Goal: Task Accomplishment & Management: Manage account settings

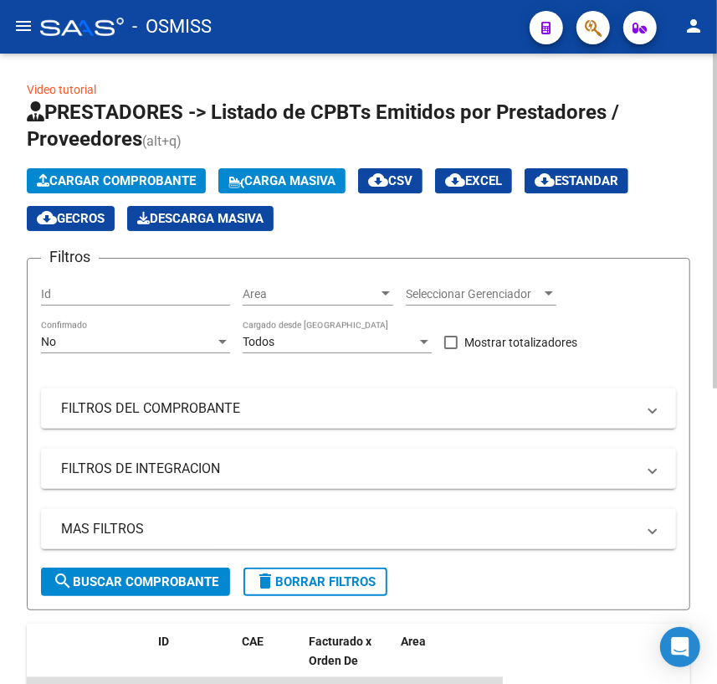
click at [69, 178] on span "Cargar Comprobante" at bounding box center [116, 180] width 159 height 15
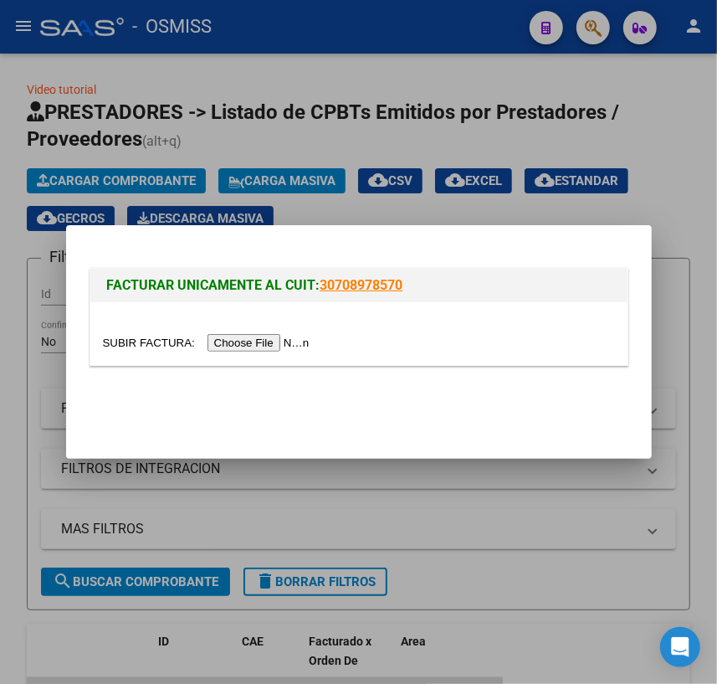
click at [143, 343] on input "file" at bounding box center [209, 343] width 212 height 18
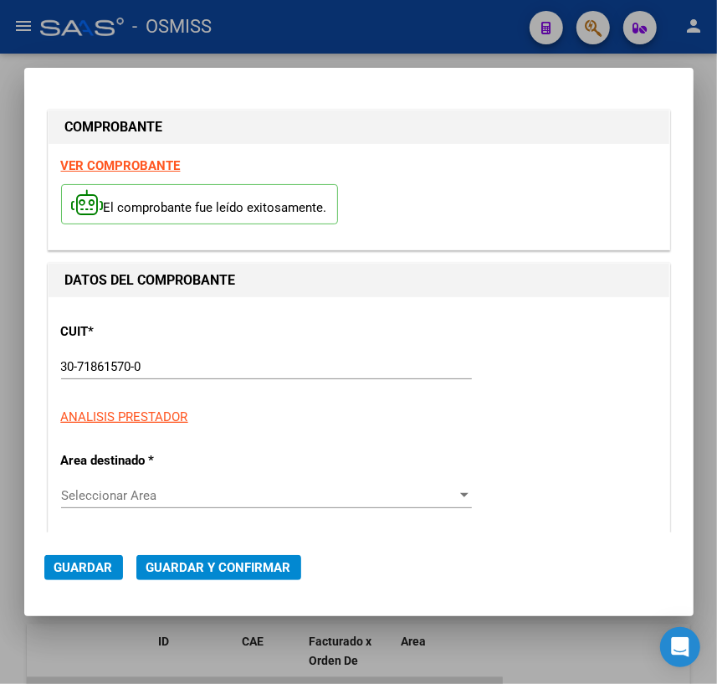
type input "[DATE]"
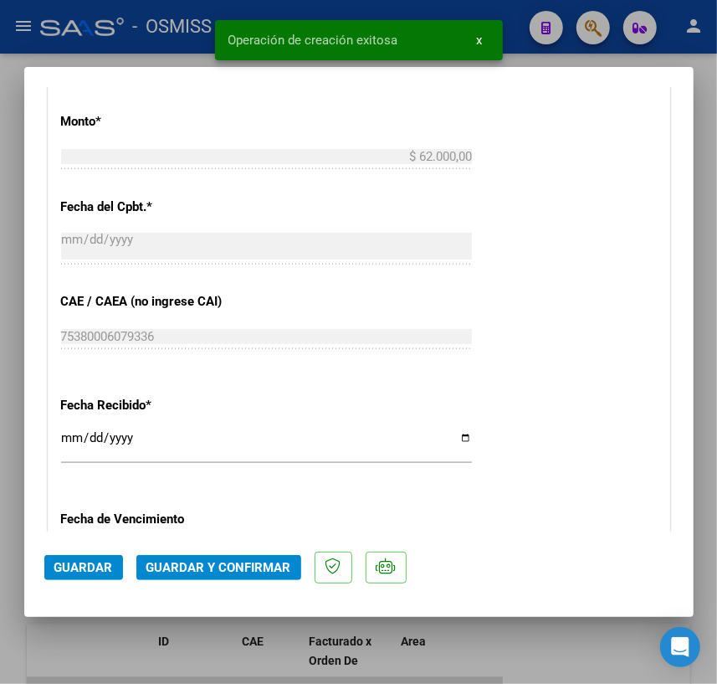
scroll to position [761, 0]
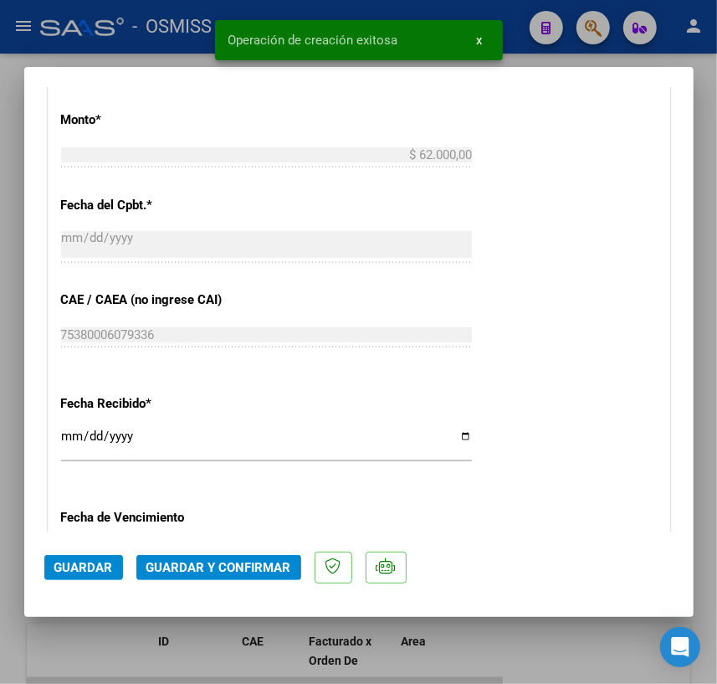
click at [225, 569] on span "Guardar y Confirmar" at bounding box center [218, 567] width 145 height 15
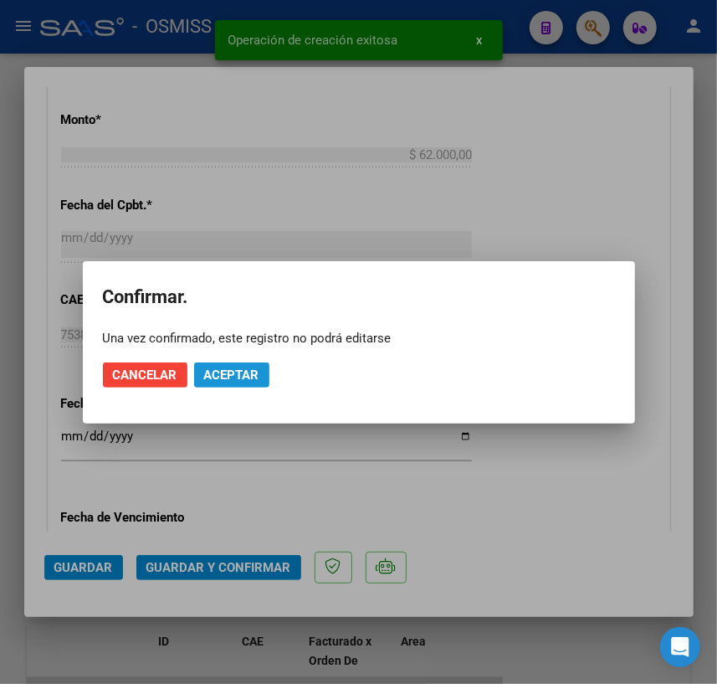
click at [229, 372] on span "Aceptar" at bounding box center [231, 374] width 55 height 15
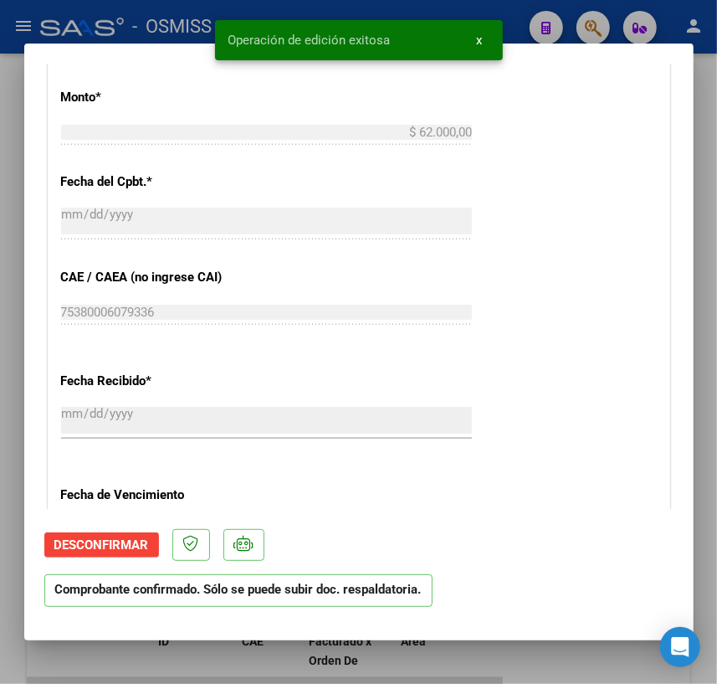
click at [527, 653] on div at bounding box center [358, 342] width 717 height 684
type input "$ 0,00"
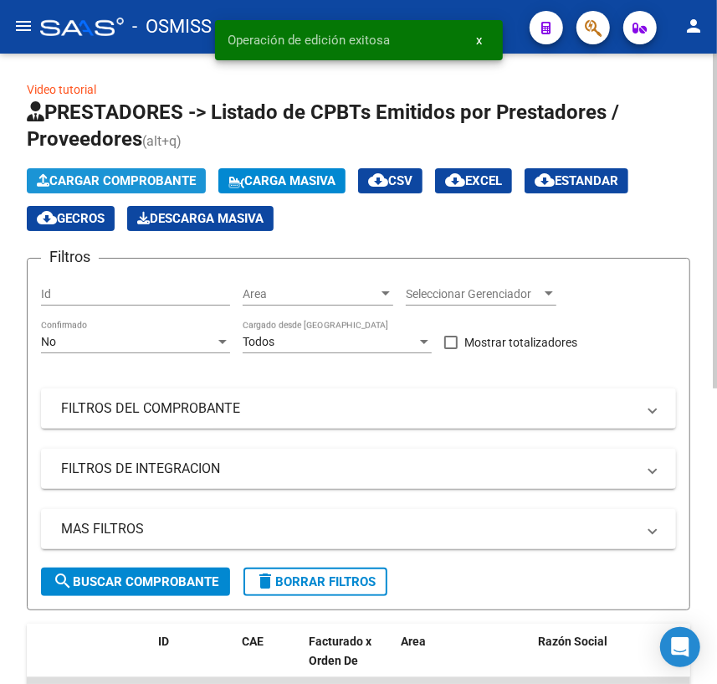
click at [118, 182] on span "Cargar Comprobante" at bounding box center [116, 180] width 159 height 15
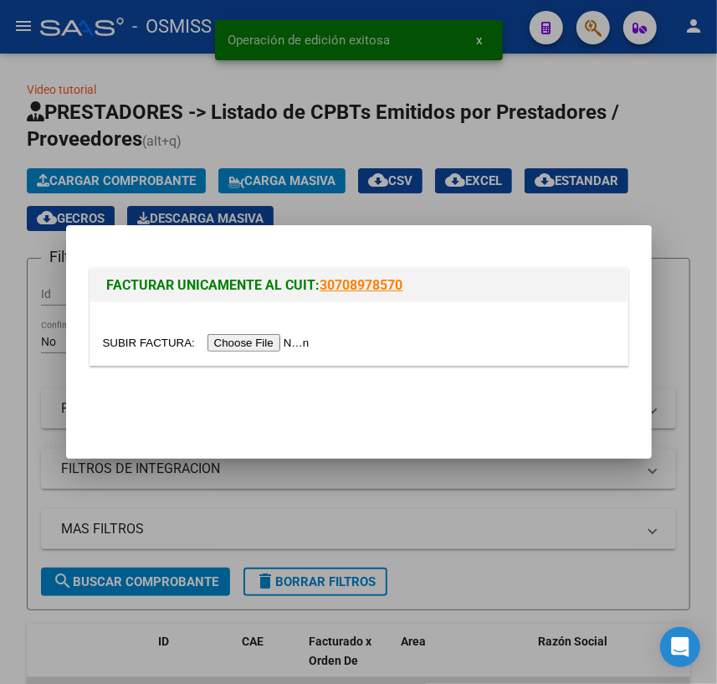
click at [151, 340] on input "file" at bounding box center [209, 343] width 212 height 18
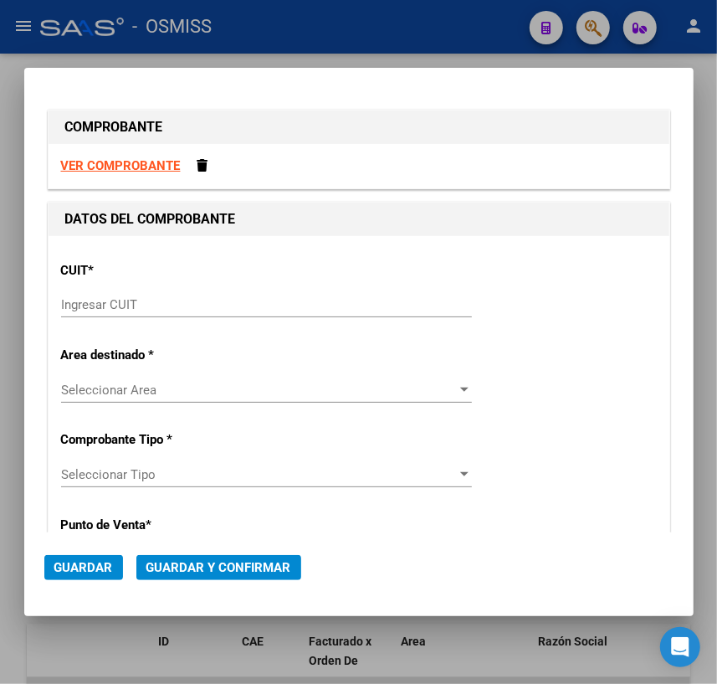
click at [176, 303] on input "Ingresar CUIT" at bounding box center [266, 304] width 411 height 15
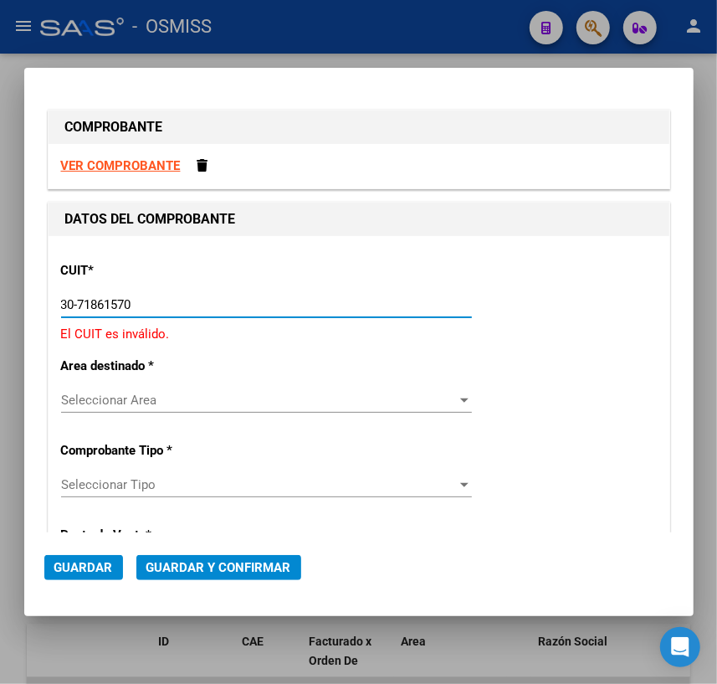
type input "30-71861570-0"
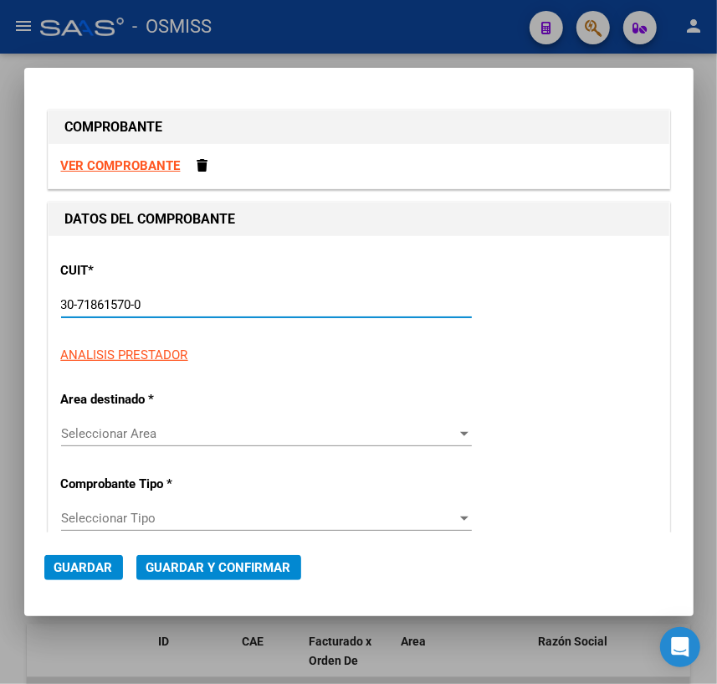
type input "138"
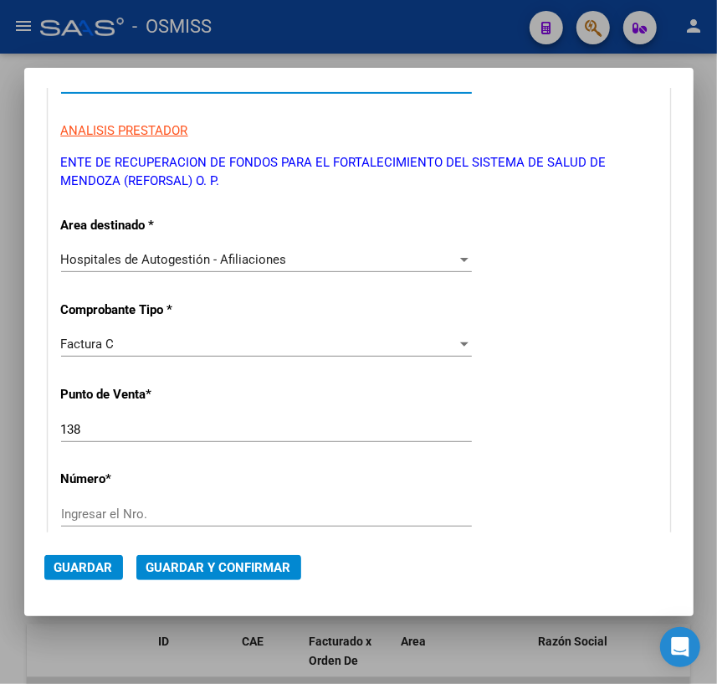
scroll to position [228, 0]
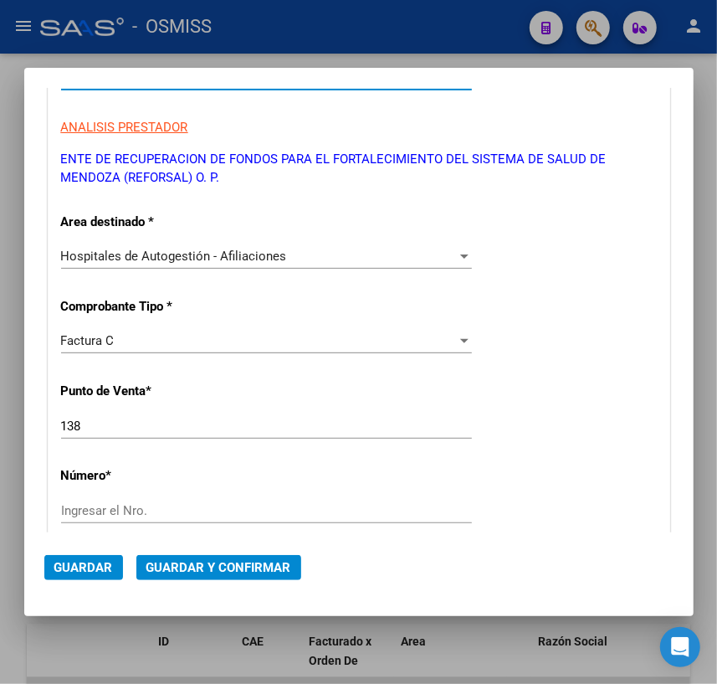
type input "30-71861570-0"
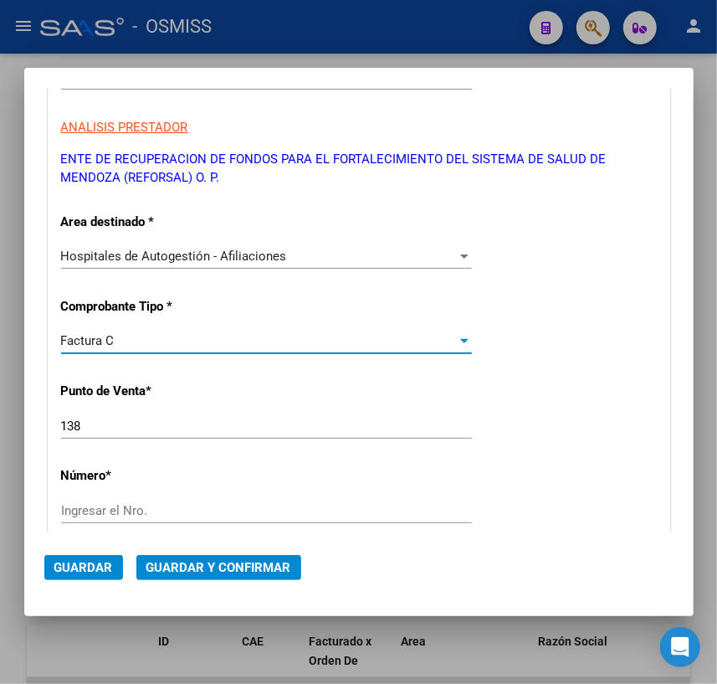
drag, startPoint x: 128, startPoint y: 338, endPoint x: 13, endPoint y: 339, distance: 115.5
click at [13, 339] on div "COMPROBANTE VER COMPROBANTE DATOS DEL COMPROBANTE CUIT * 30-71861570-0 Ingresar…" at bounding box center [358, 342] width 717 height 684
click at [124, 338] on div "Factura C" at bounding box center [259, 340] width 396 height 15
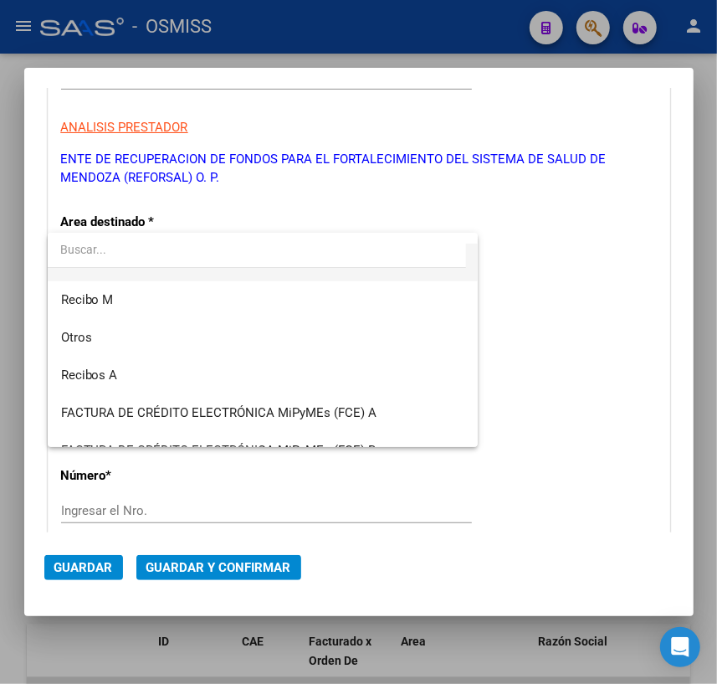
scroll to position [380, 0]
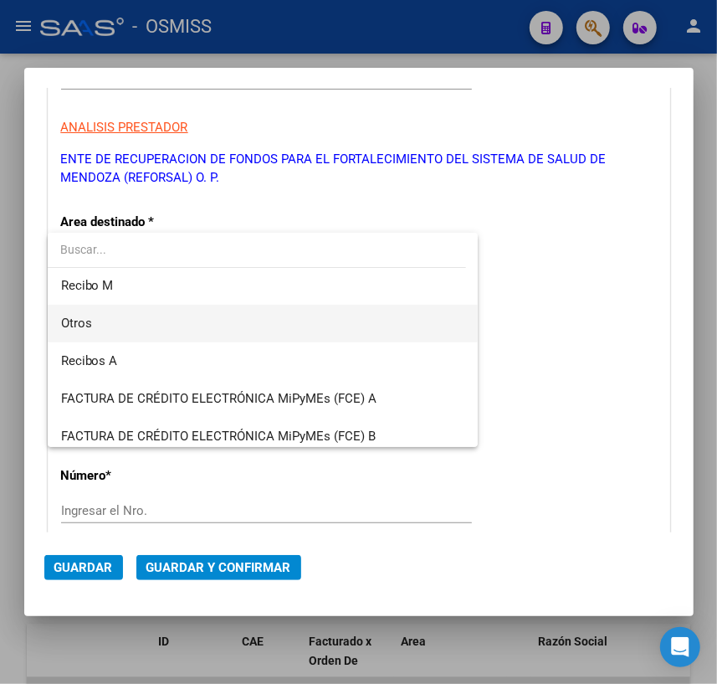
click at [81, 331] on span "Otros" at bounding box center [262, 324] width 403 height 38
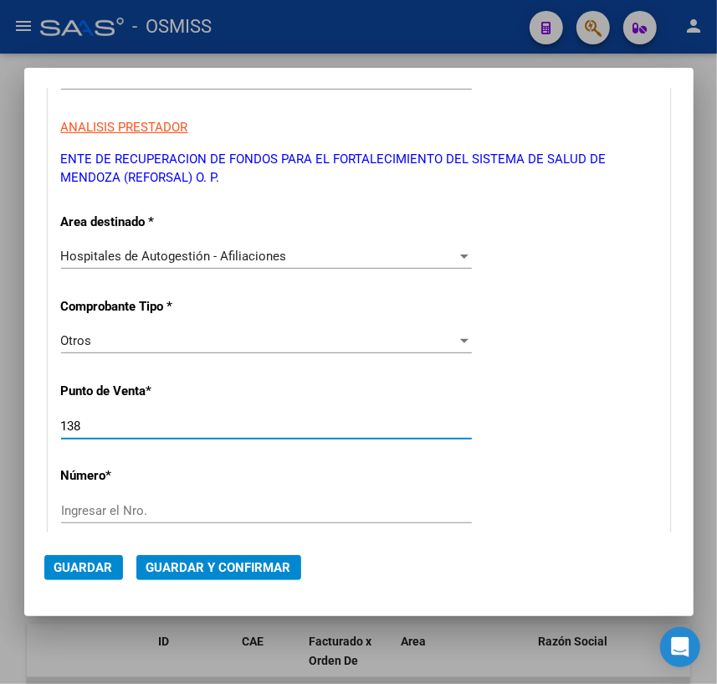
drag, startPoint x: 99, startPoint y: 418, endPoint x: 5, endPoint y: 419, distance: 93.7
click at [5, 419] on div "COMPROBANTE VER COMPROBANTE DATOS DEL COMPROBANTE CUIT * 30-71861570-0 Ingresar…" at bounding box center [358, 342] width 717 height 684
type input "0"
click at [126, 514] on div "Ingresar el Nro." at bounding box center [266, 510] width 411 height 25
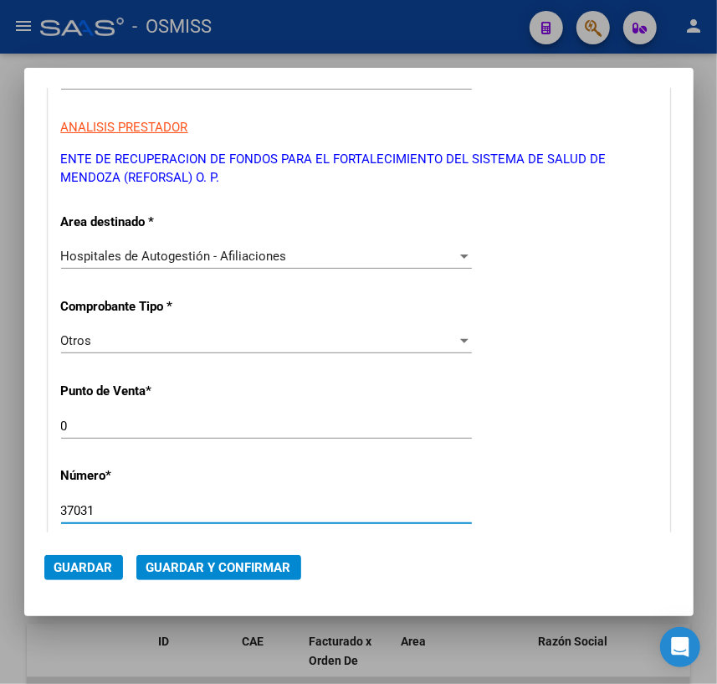
scroll to position [456, 0]
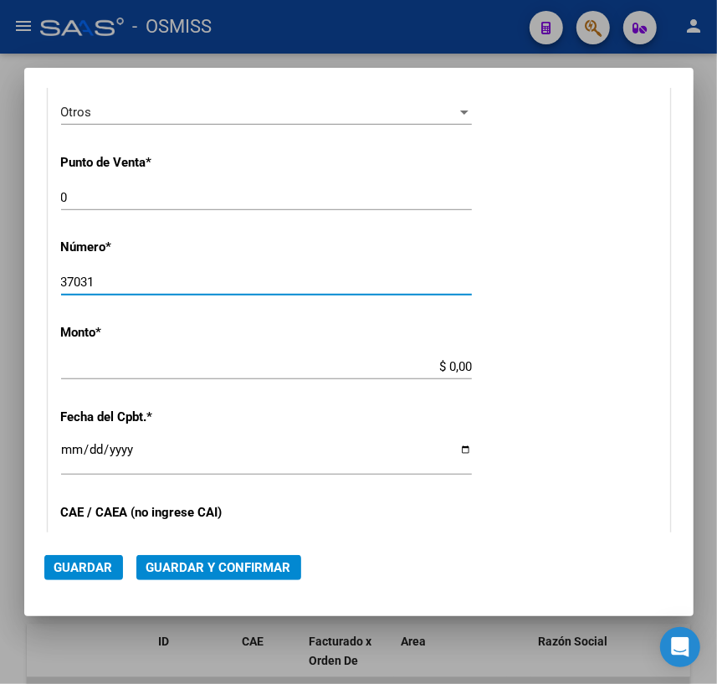
type input "37031"
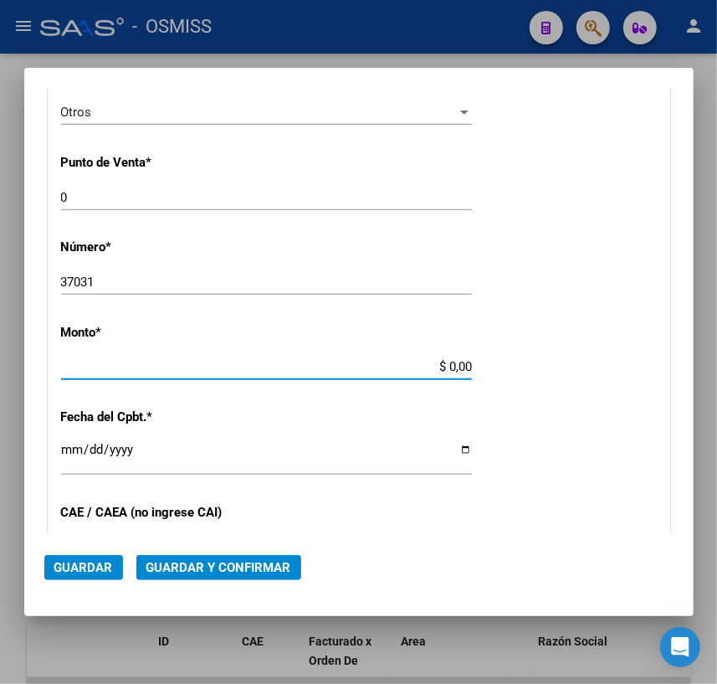
drag, startPoint x: 441, startPoint y: 361, endPoint x: 509, endPoint y: 359, distance: 67.8
click at [509, 359] on div "CUIT * 30-71861570-0 Ingresar CUIT ANALISIS PRESTADOR ENTE DE RECUPERACION DE F…" at bounding box center [359, 382] width 621 height 1205
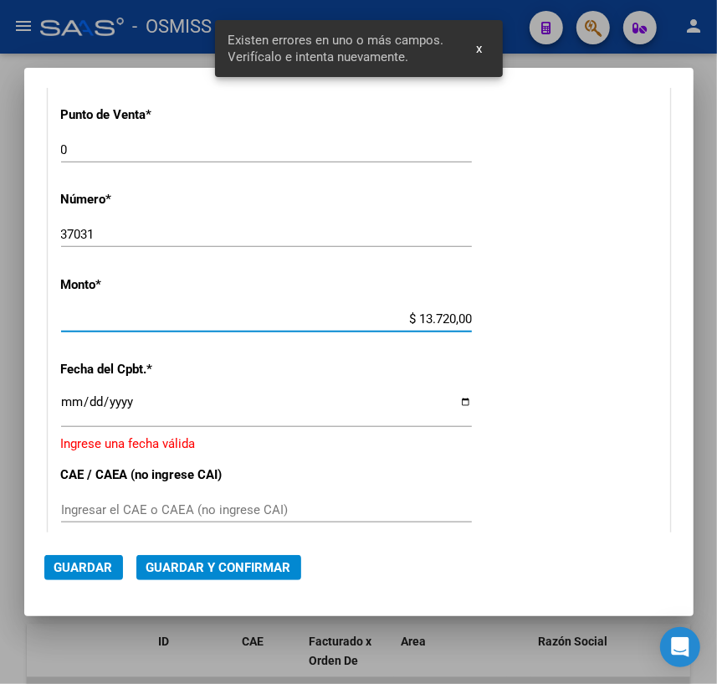
type input "$ 137.200,00"
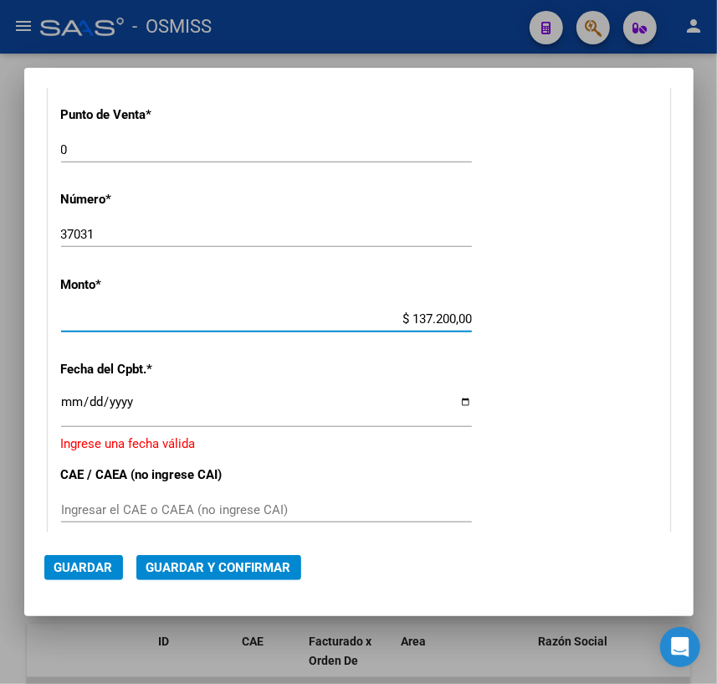
click at [458, 402] on input "Ingresar la fecha" at bounding box center [266, 408] width 411 height 27
type input "[DATE]"
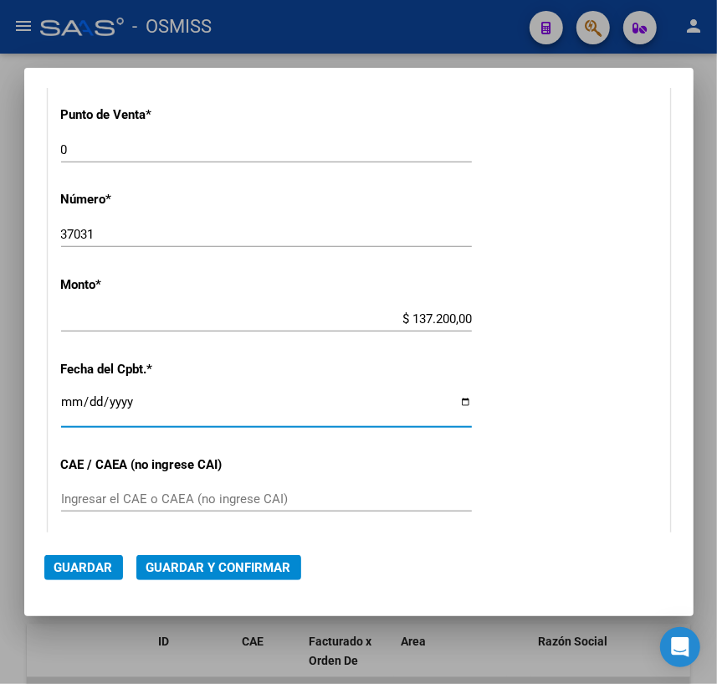
click at [238, 568] on span "Guardar y Confirmar" at bounding box center [218, 567] width 145 height 15
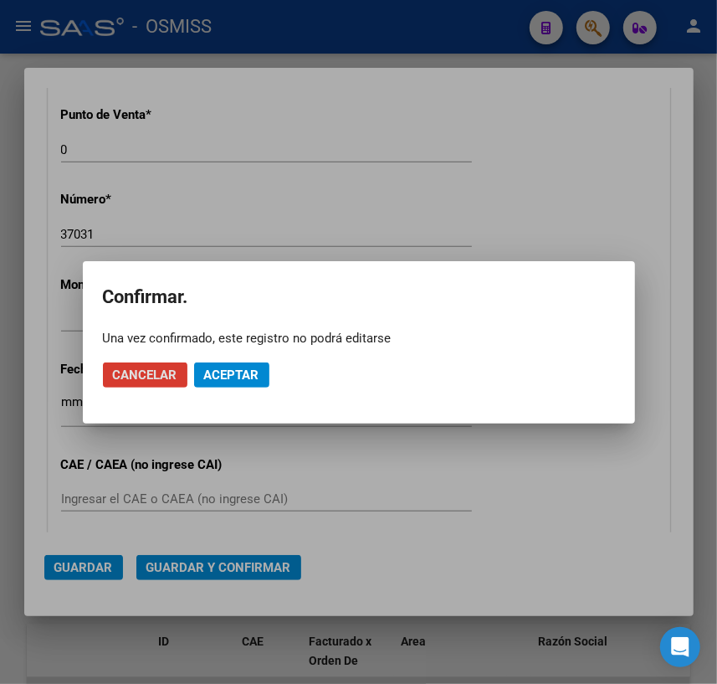
click at [226, 372] on span "Aceptar" at bounding box center [231, 374] width 55 height 15
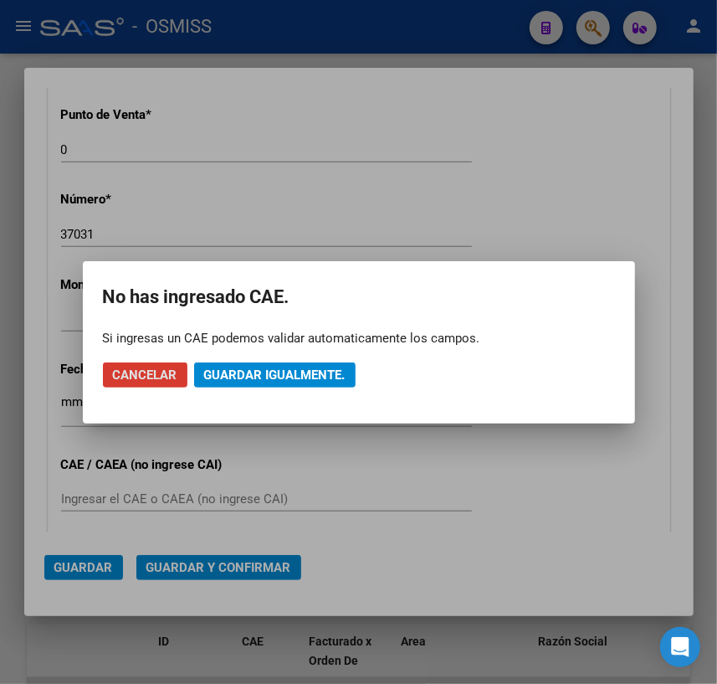
click at [310, 371] on span "Guardar igualmente." at bounding box center [274, 374] width 141 height 15
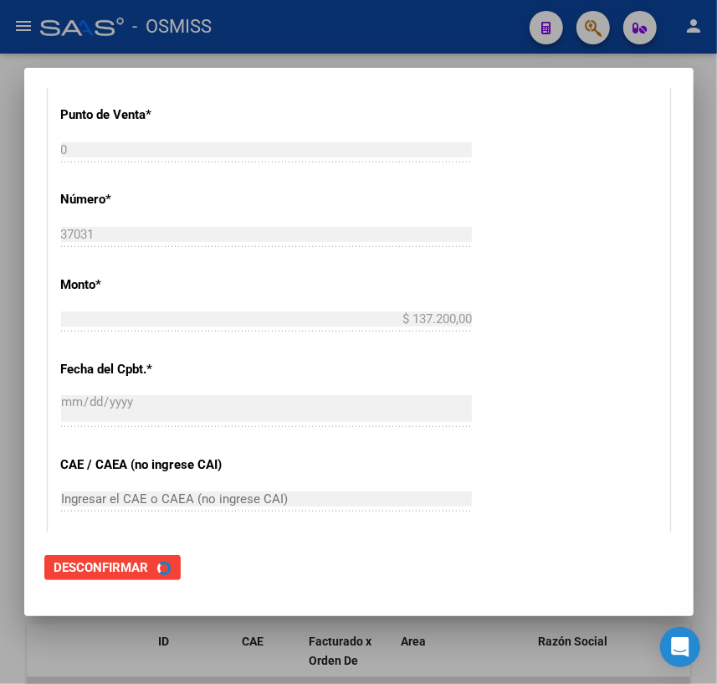
scroll to position [0, 0]
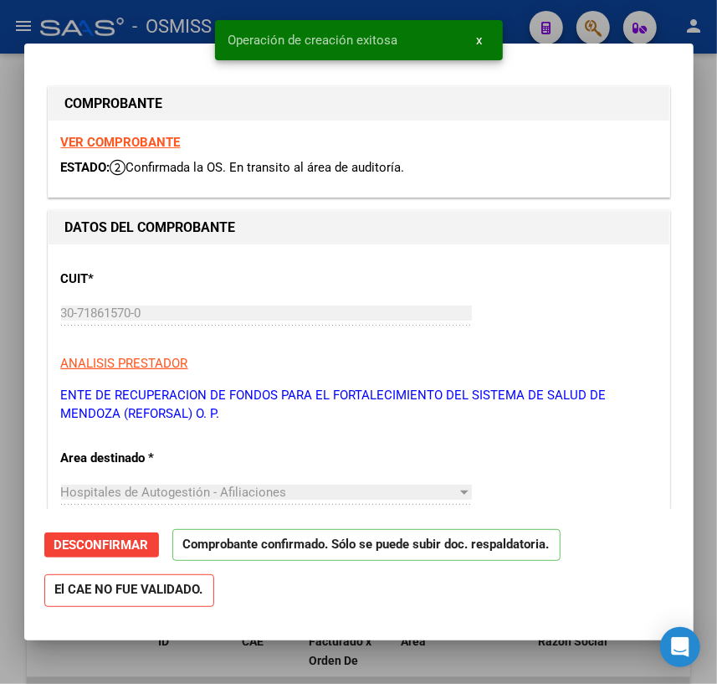
type input "[DATE]"
click at [704, 90] on div at bounding box center [358, 342] width 717 height 684
type input "$ 0,00"
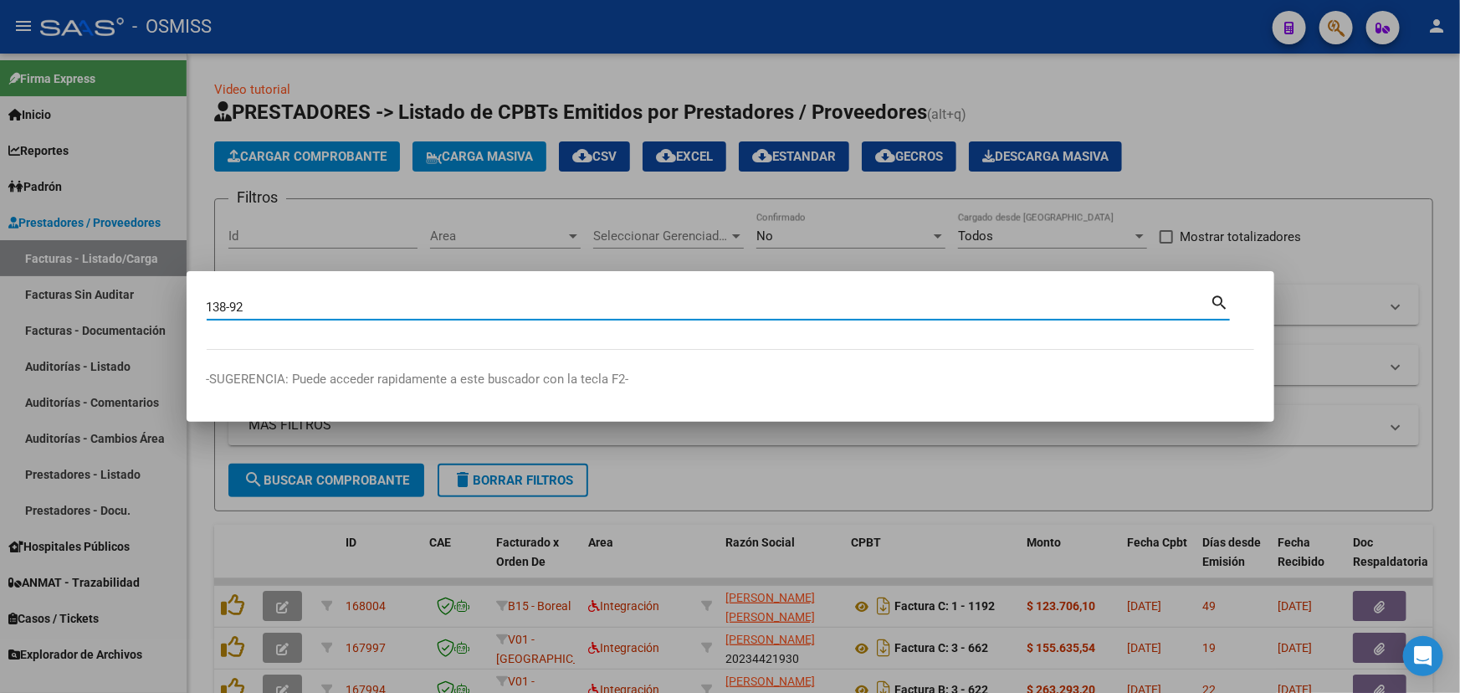
type input "138-92"
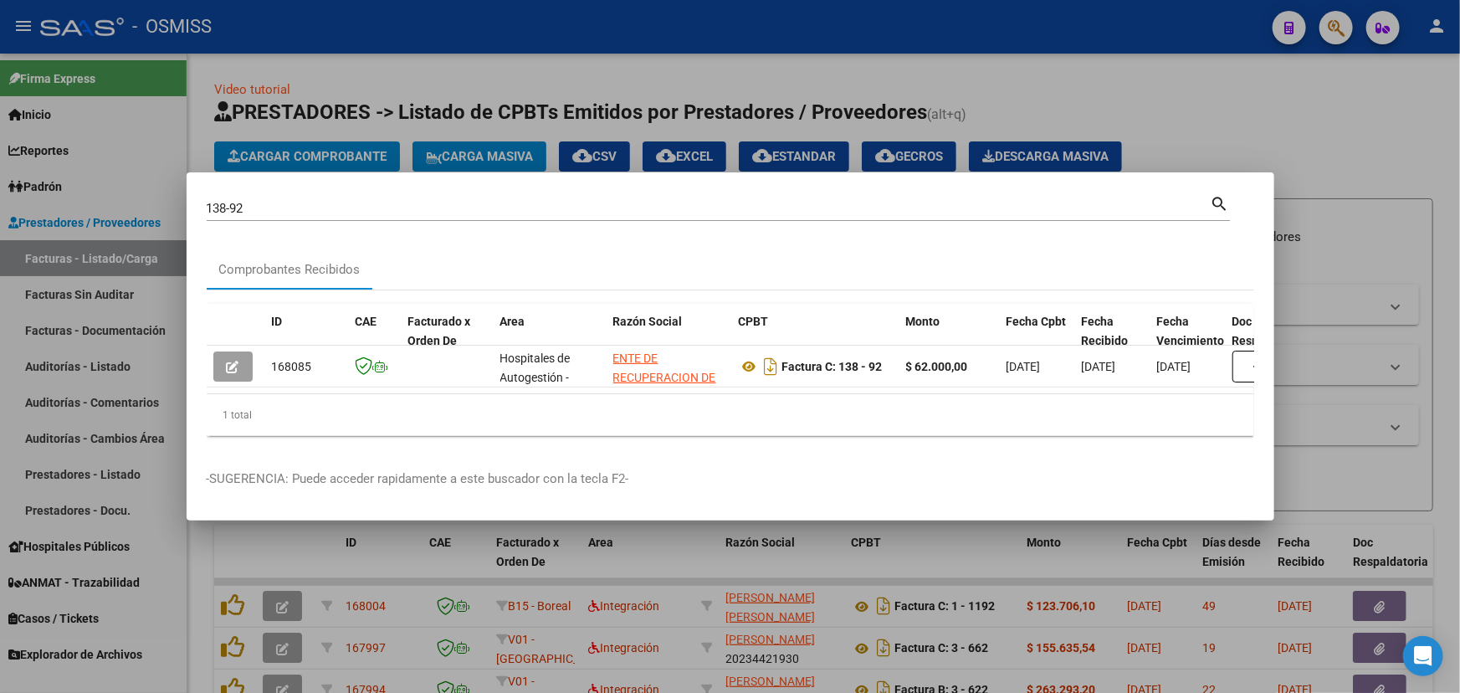
click at [1354, 136] on div at bounding box center [730, 346] width 1460 height 693
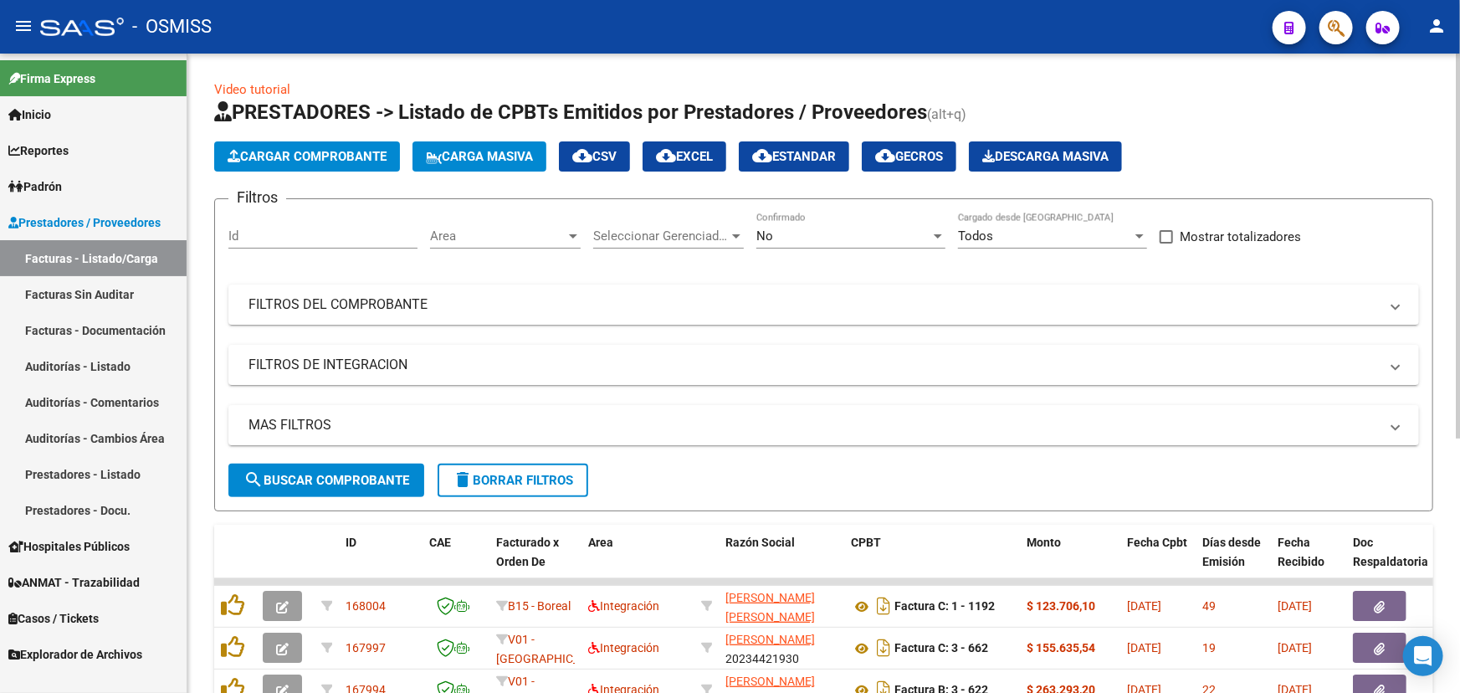
click at [267, 150] on span "Cargar Comprobante" at bounding box center [307, 156] width 159 height 15
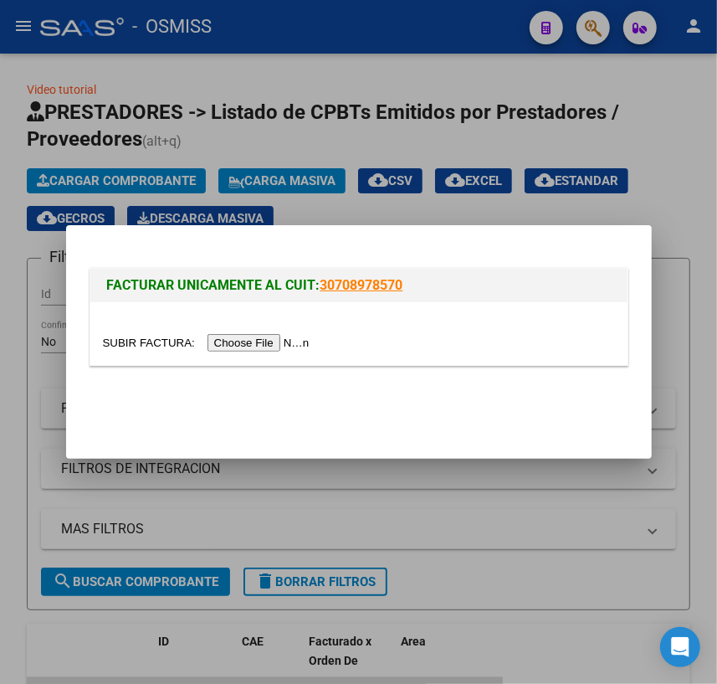
click at [168, 341] on input "file" at bounding box center [209, 343] width 212 height 18
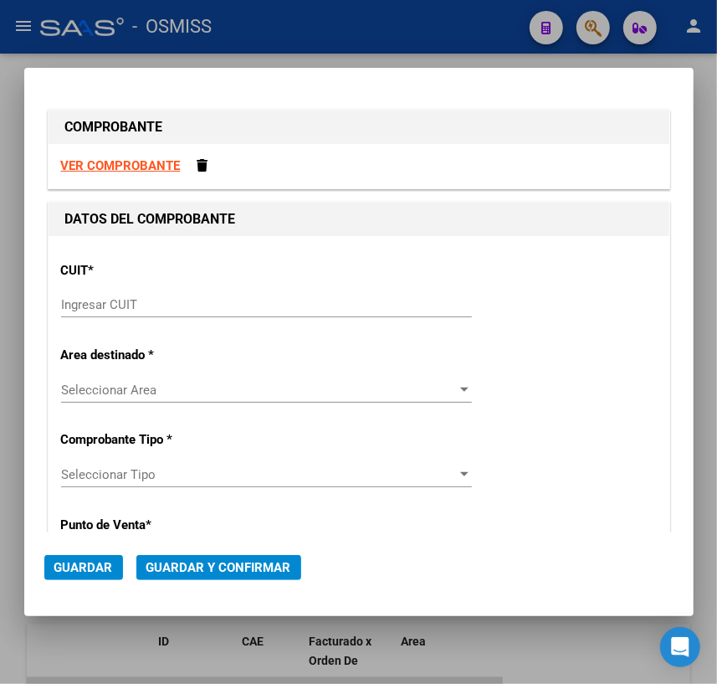
click at [142, 302] on input "Ingresar CUIT" at bounding box center [266, 304] width 411 height 15
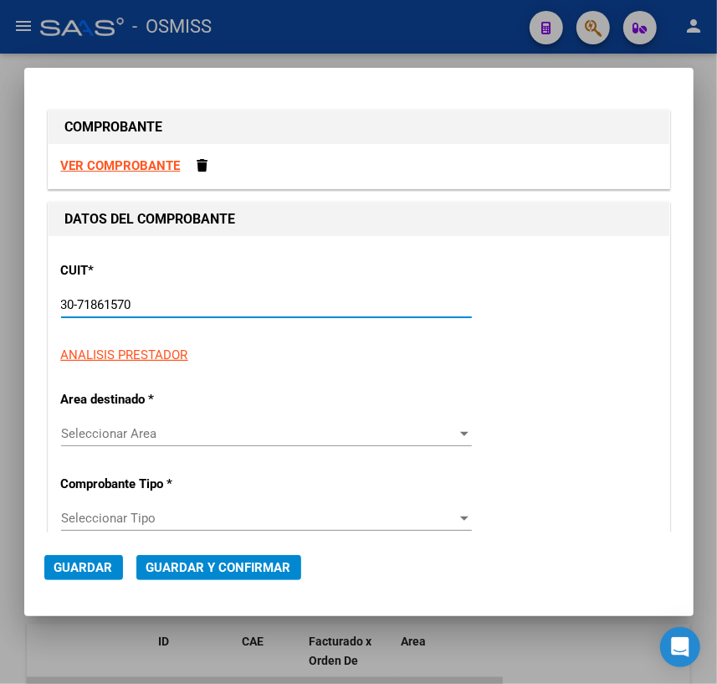
type input "30-71861570-0"
type input "0"
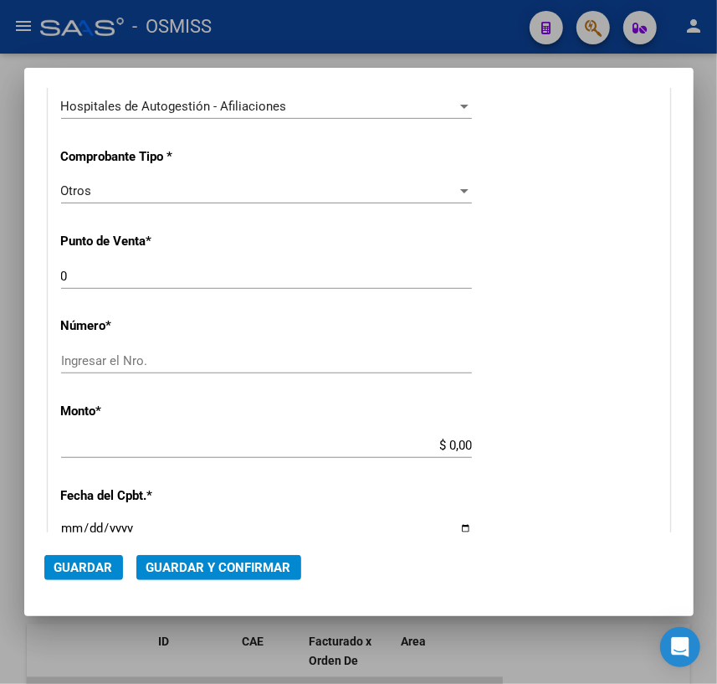
scroll to position [380, 0]
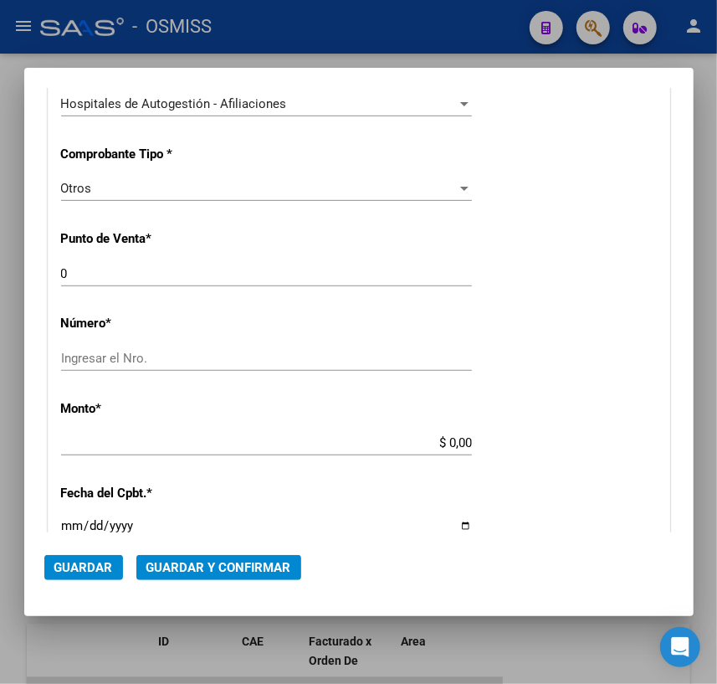
type input "30-71861570-0"
click at [148, 356] on input "Ingresar el Nro." at bounding box center [266, 358] width 411 height 15
type input "37053"
drag, startPoint x: 441, startPoint y: 442, endPoint x: 494, endPoint y: 440, distance: 52.7
click at [494, 440] on div "CUIT * 30-71861570-0 Ingresar CUIT ANALISIS PRESTADOR ENTE DE RECUPERACION DE F…" at bounding box center [359, 458] width 621 height 1205
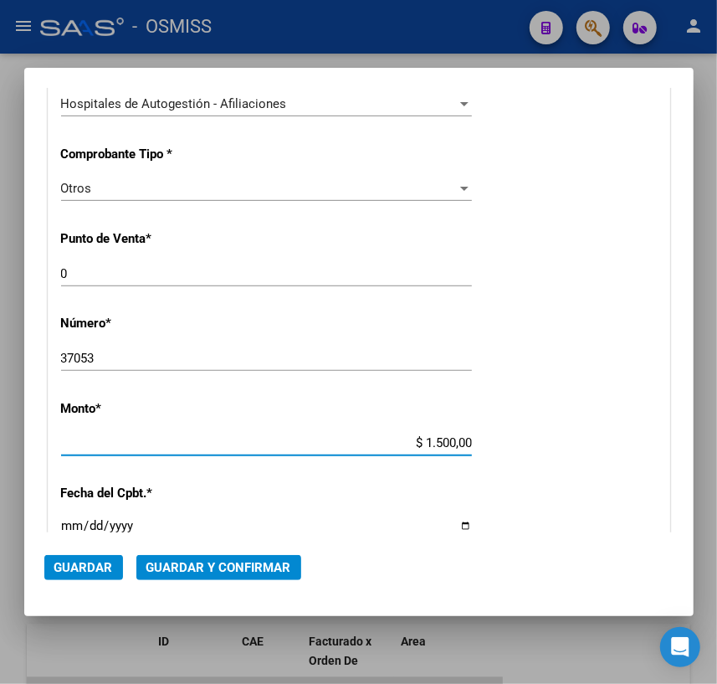
type input "$ 15.000,00"
click at [451, 525] on input "Ingresar la fecha" at bounding box center [266, 532] width 411 height 27
type input "[DATE]"
click at [103, 426] on div "CUIT * 30-71861570-0 Ingresar CUIT ANALISIS PRESTADOR ENTE DE RECUPERACION DE F…" at bounding box center [359, 458] width 621 height 1205
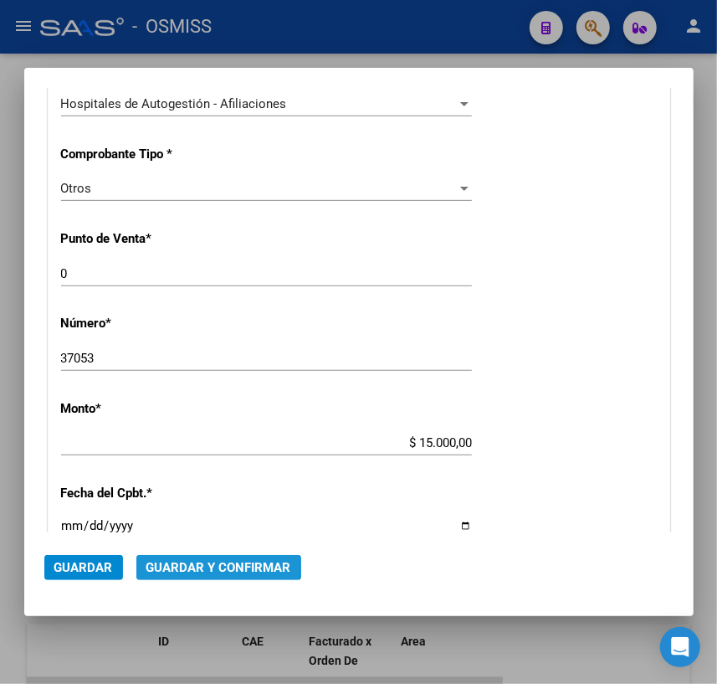
click at [203, 566] on span "Guardar y Confirmar" at bounding box center [218, 567] width 145 height 15
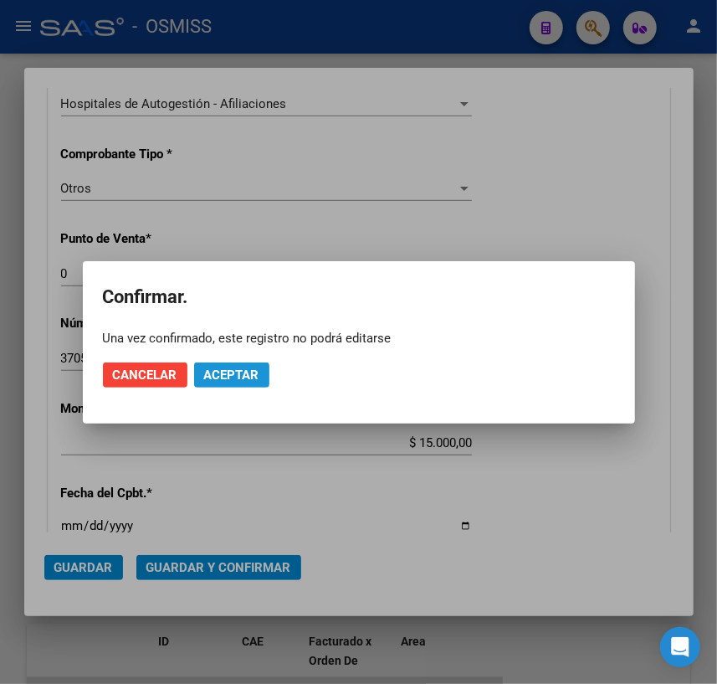
click at [215, 377] on span "Aceptar" at bounding box center [231, 374] width 55 height 15
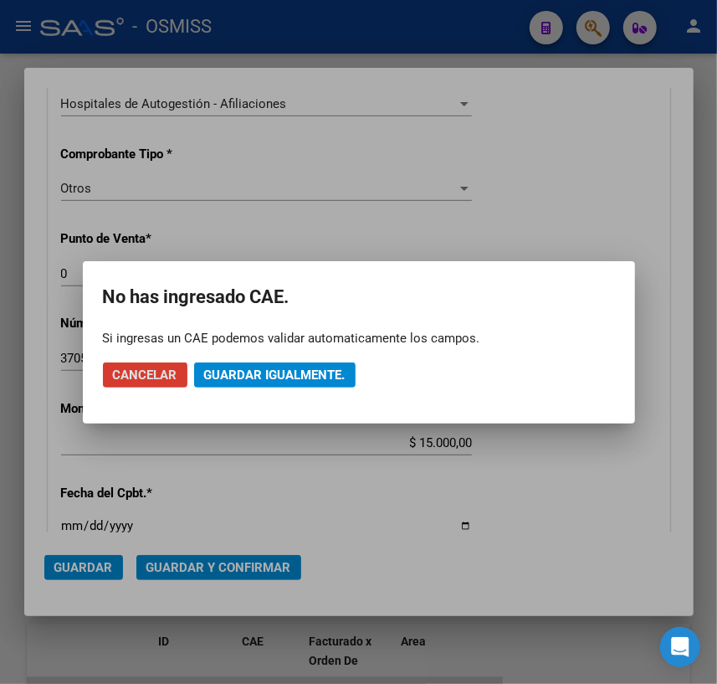
click at [284, 377] on span "Guardar igualmente." at bounding box center [274, 374] width 141 height 15
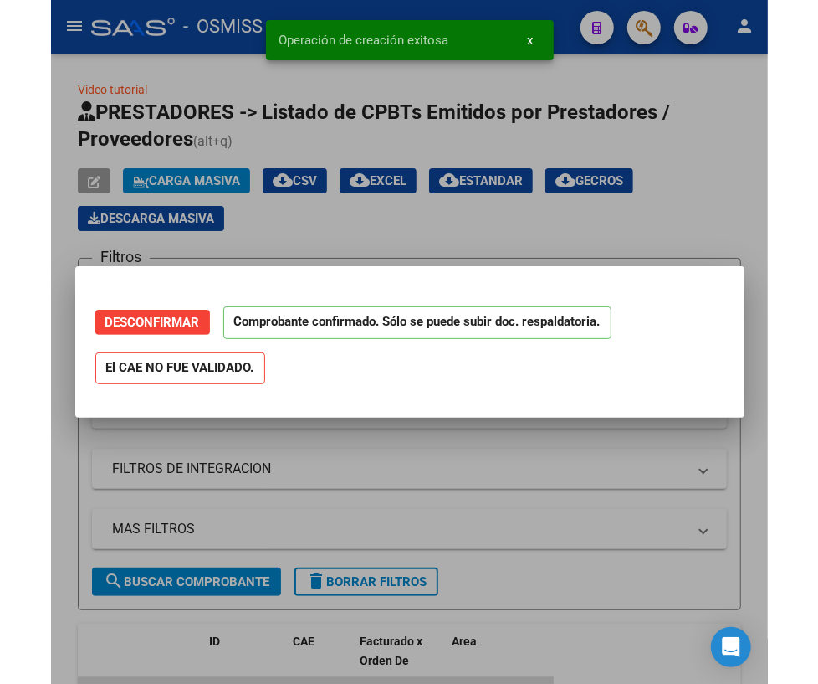
scroll to position [0, 0]
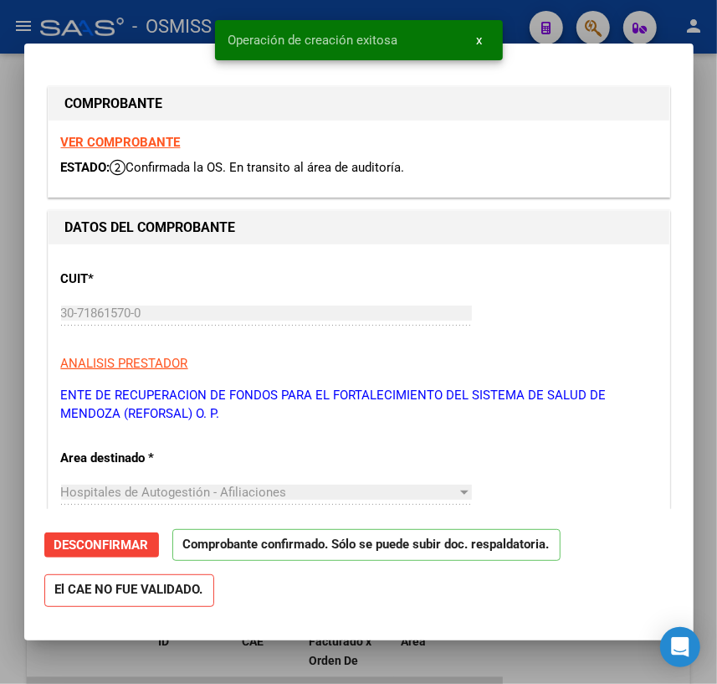
type input "[DATE]"
click at [532, 661] on div at bounding box center [358, 342] width 717 height 684
type input "$ 0,00"
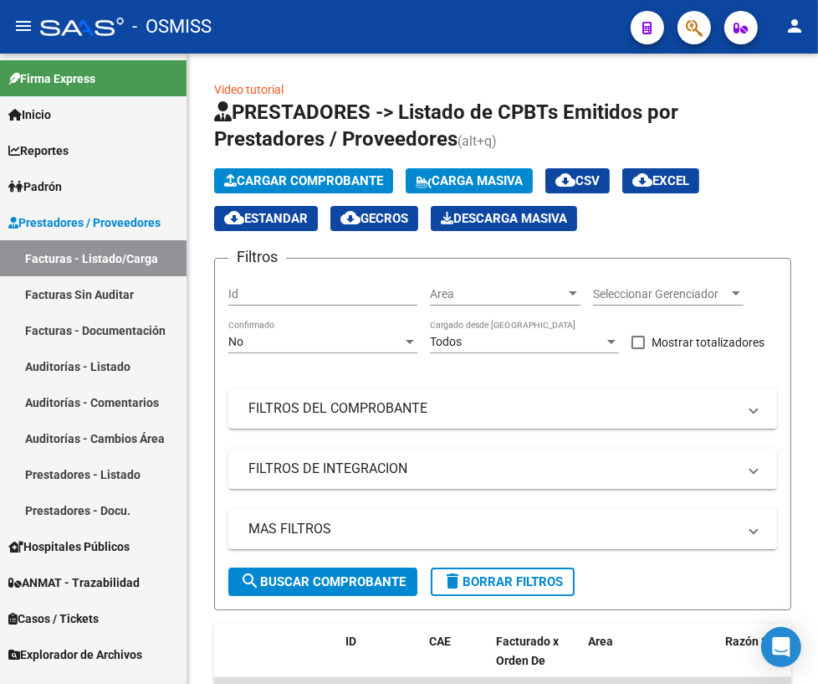
click at [87, 371] on link "Auditorías - Listado" at bounding box center [93, 366] width 187 height 36
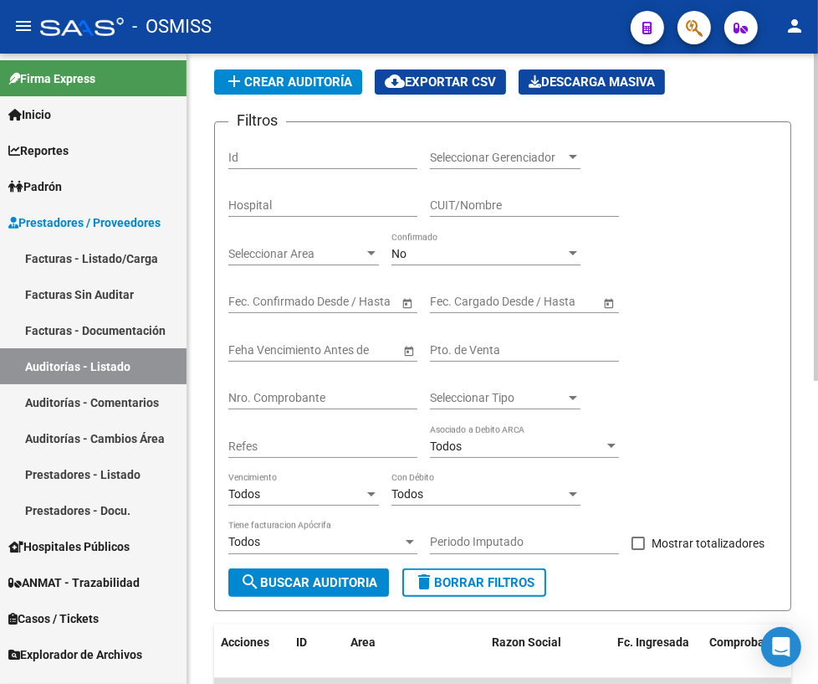
scroll to position [75, 0]
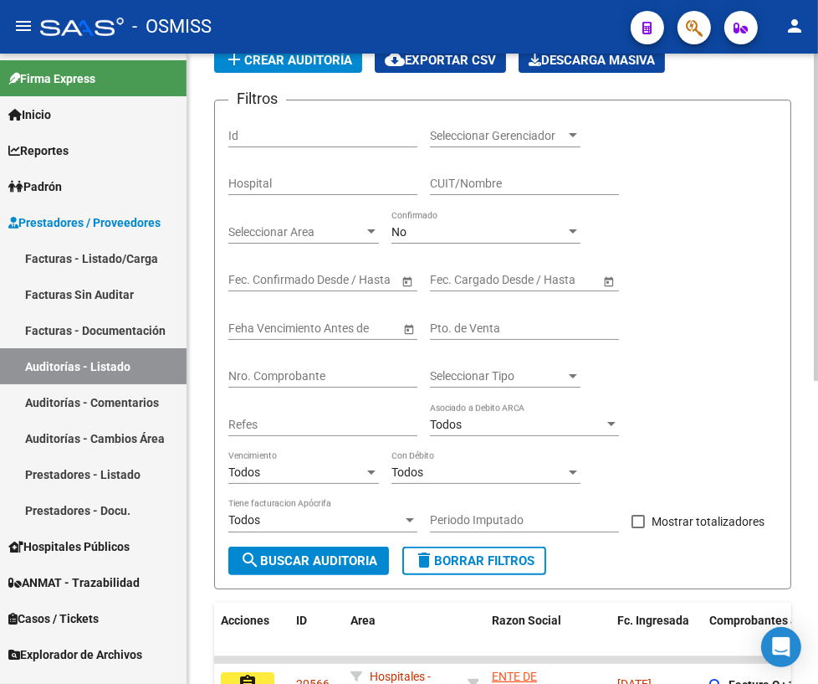
click at [299, 375] on input "Nro. Comprobante" at bounding box center [322, 376] width 189 height 14
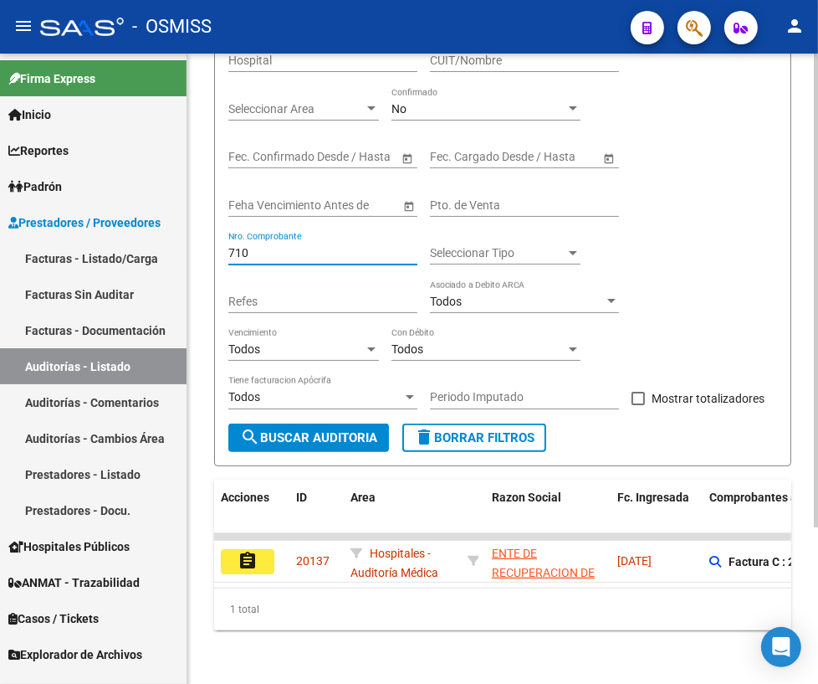
scroll to position [207, 0]
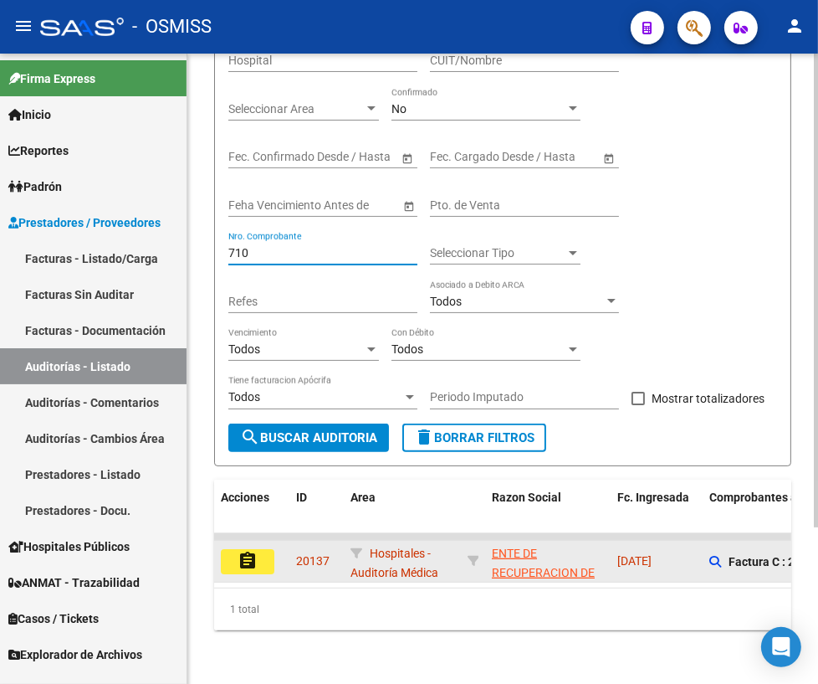
type input "710"
click at [259, 549] on button "assignment" at bounding box center [248, 561] width 54 height 25
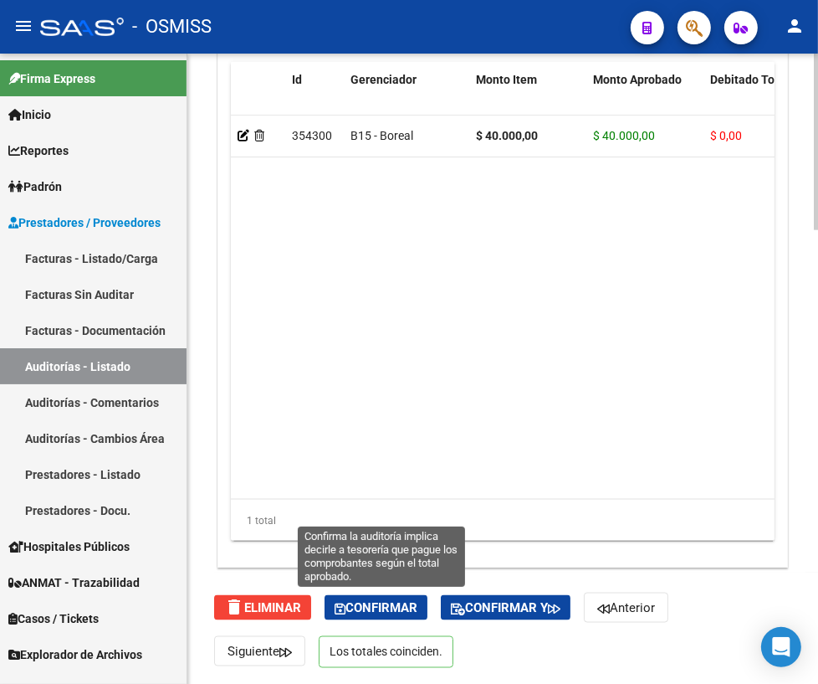
click at [361, 614] on button "Confirmar" at bounding box center [376, 607] width 103 height 25
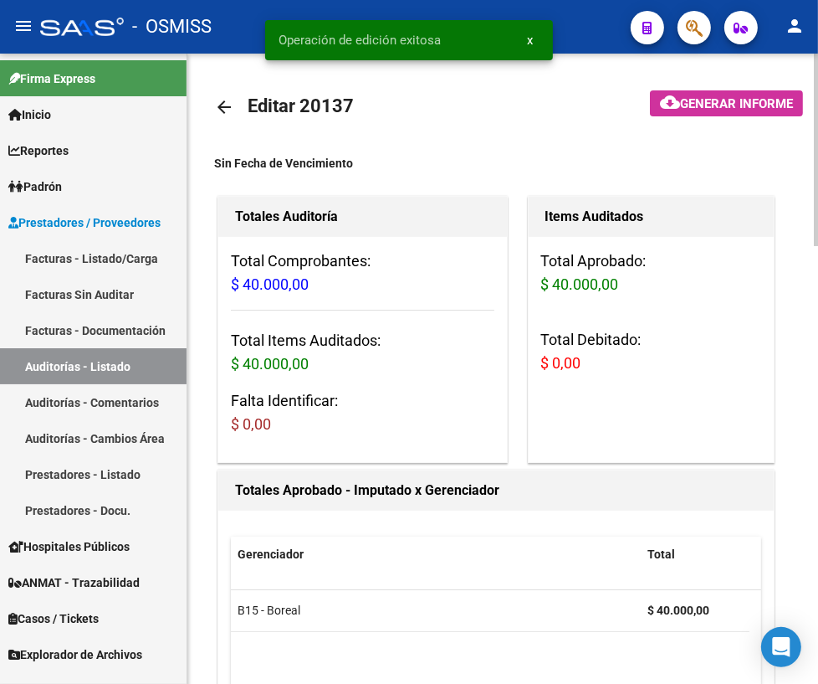
click at [220, 112] on mat-icon "arrow_back" at bounding box center [224, 107] width 20 height 20
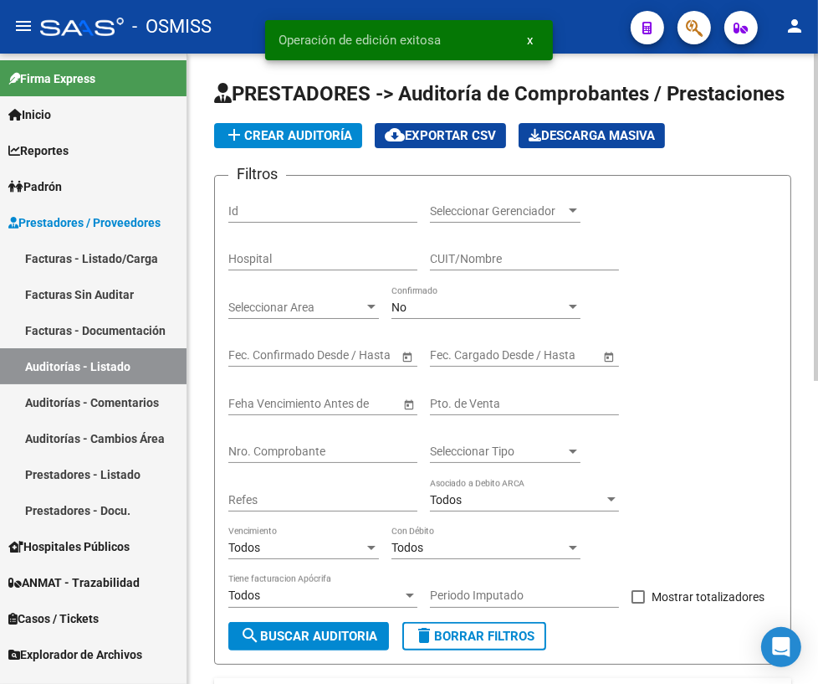
click at [284, 447] on input "Nro. Comprobante" at bounding box center [322, 451] width 189 height 14
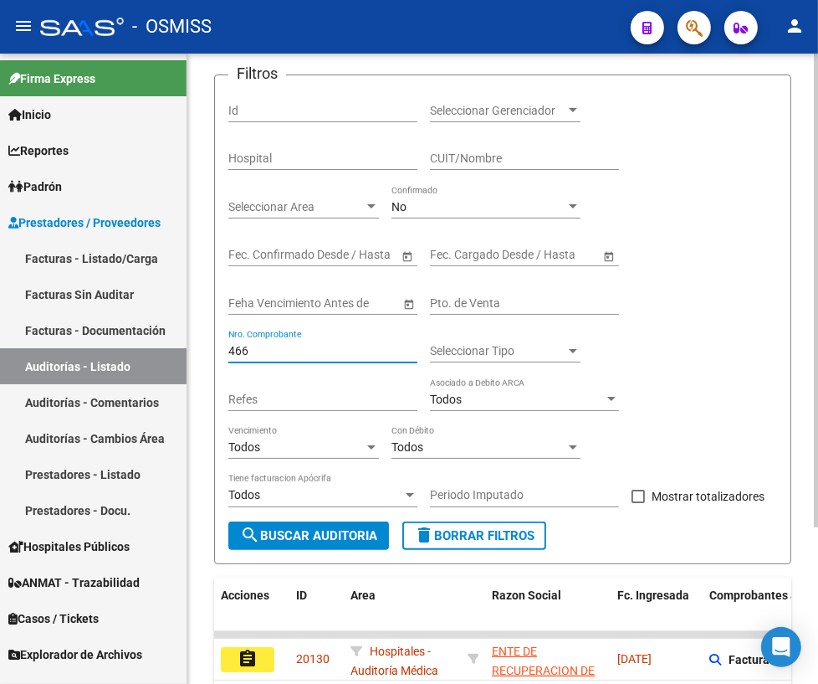
scroll to position [207, 0]
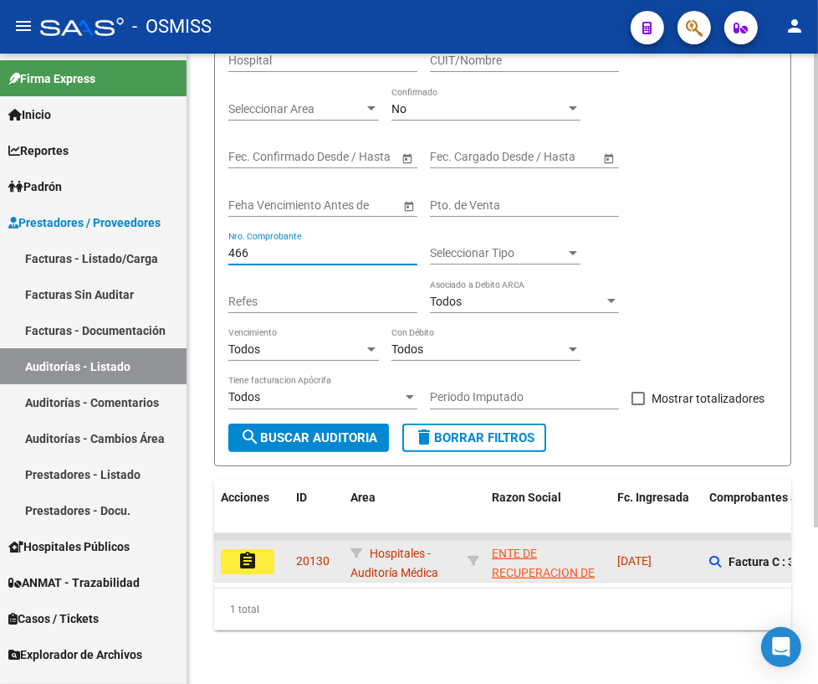
type input "466"
click at [226, 559] on button "assignment" at bounding box center [248, 561] width 54 height 25
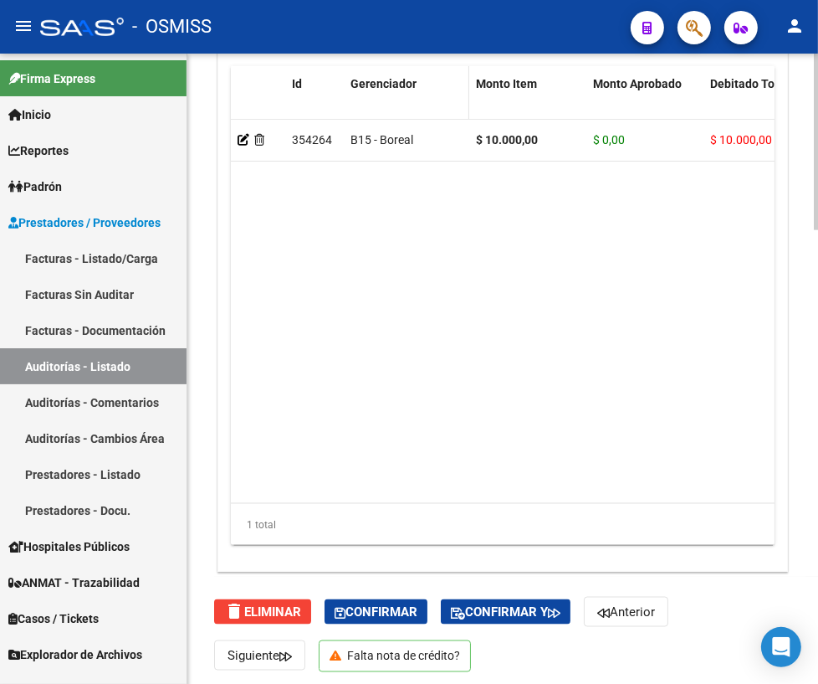
scroll to position [1618, 0]
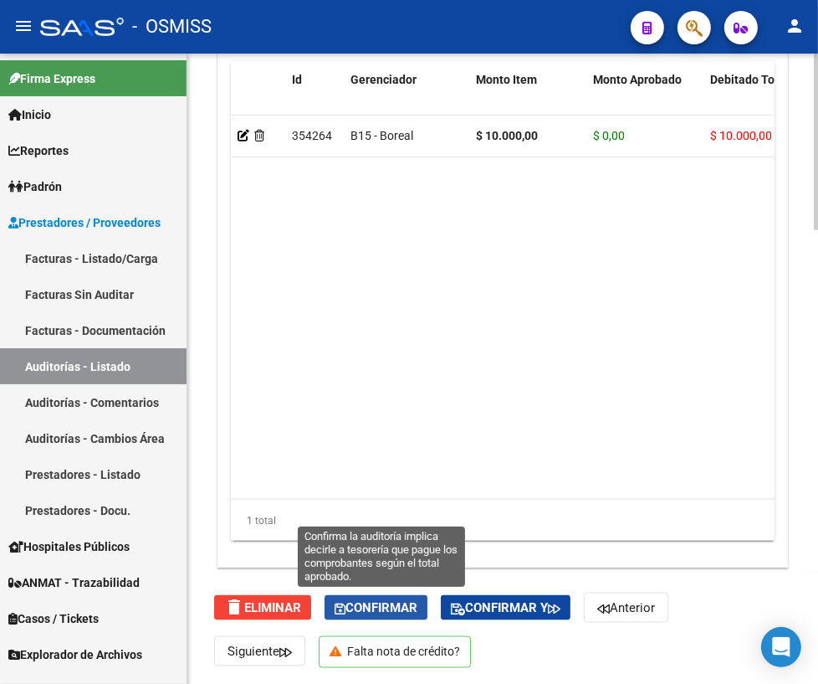
click at [367, 612] on span "Confirmar" at bounding box center [376, 607] width 83 height 15
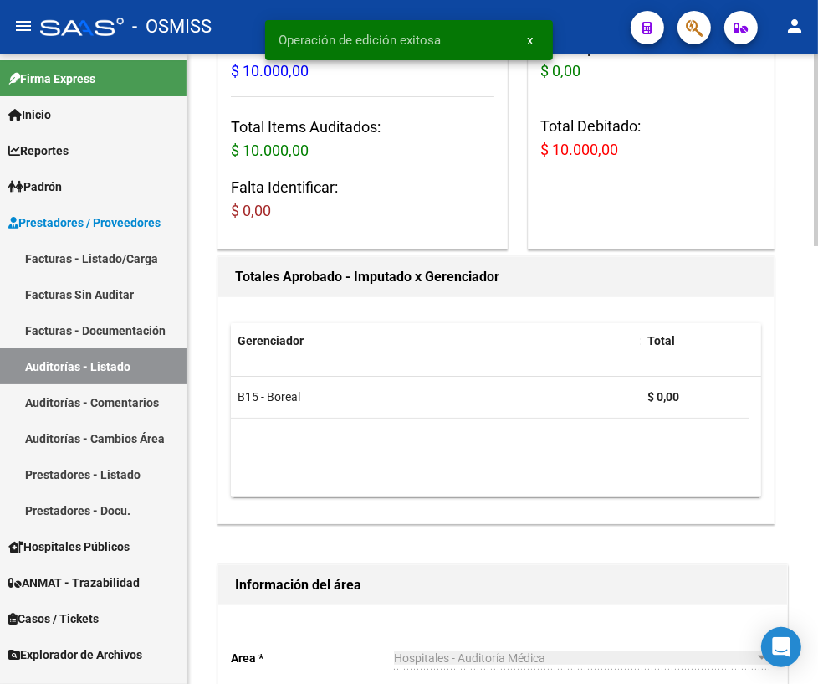
scroll to position [0, 0]
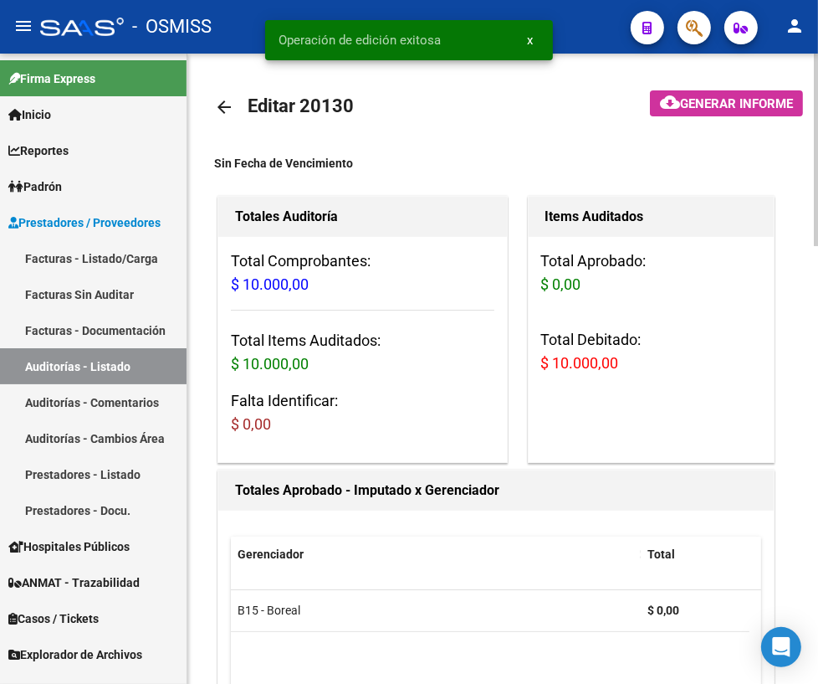
click at [226, 106] on mat-icon "arrow_back" at bounding box center [224, 107] width 20 height 20
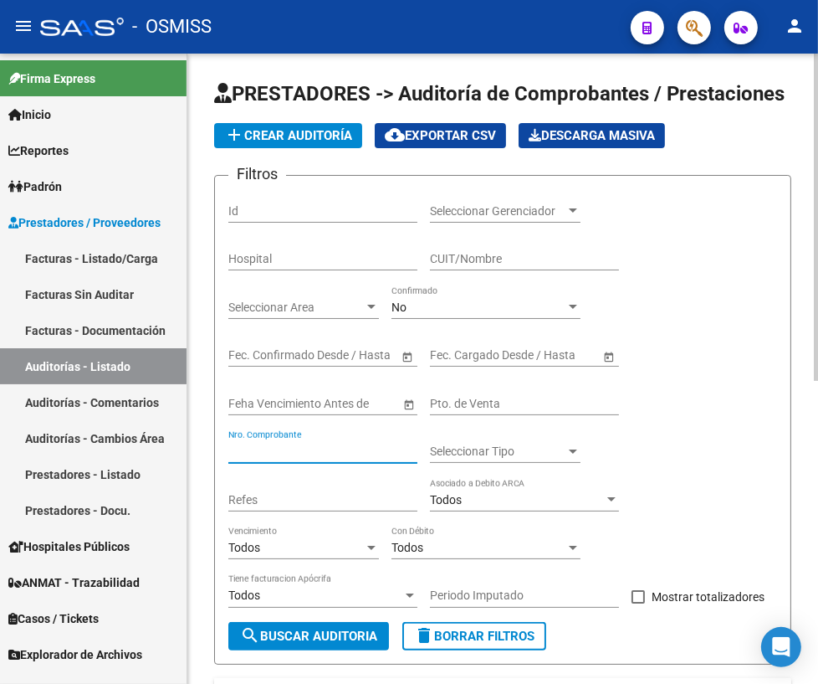
click at [322, 444] on input "Nro. Comprobante" at bounding box center [322, 451] width 189 height 14
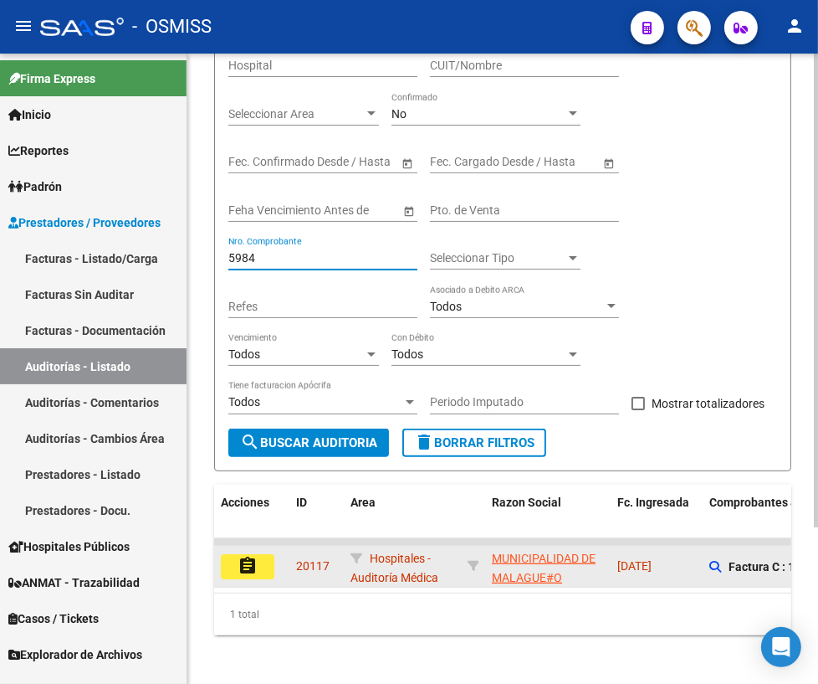
scroll to position [207, 0]
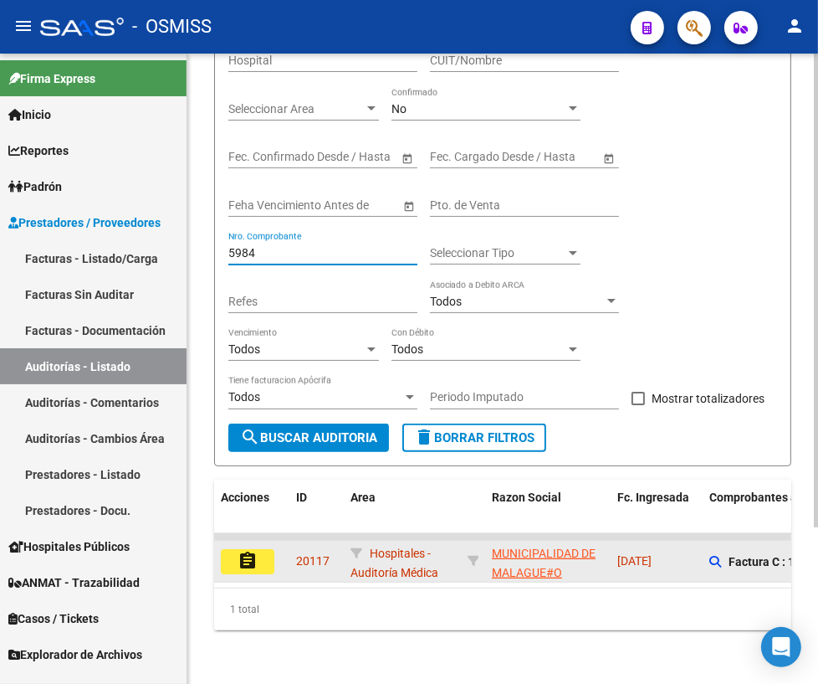
type input "5984"
click at [243, 552] on mat-icon "assignment" at bounding box center [248, 561] width 20 height 20
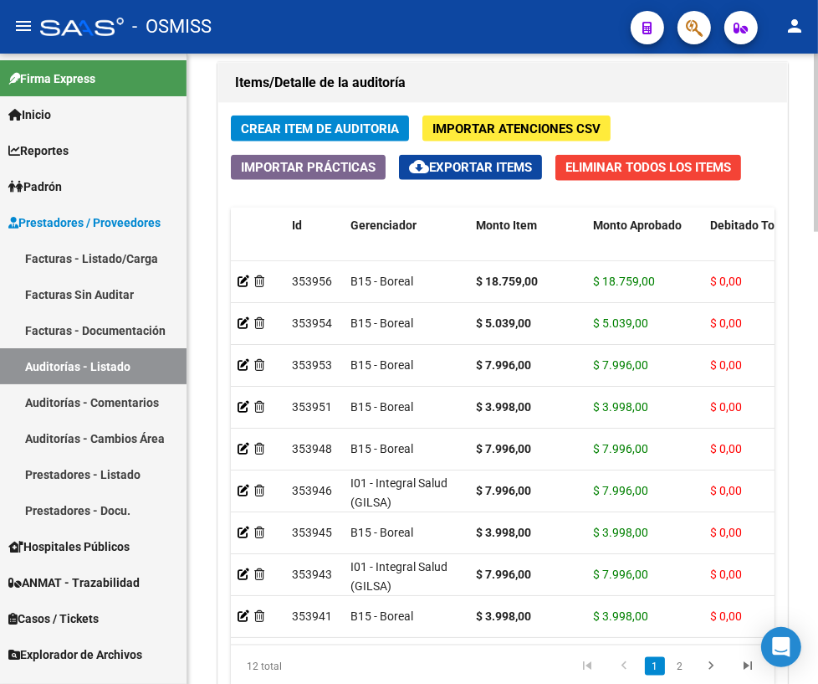
scroll to position [1591, 0]
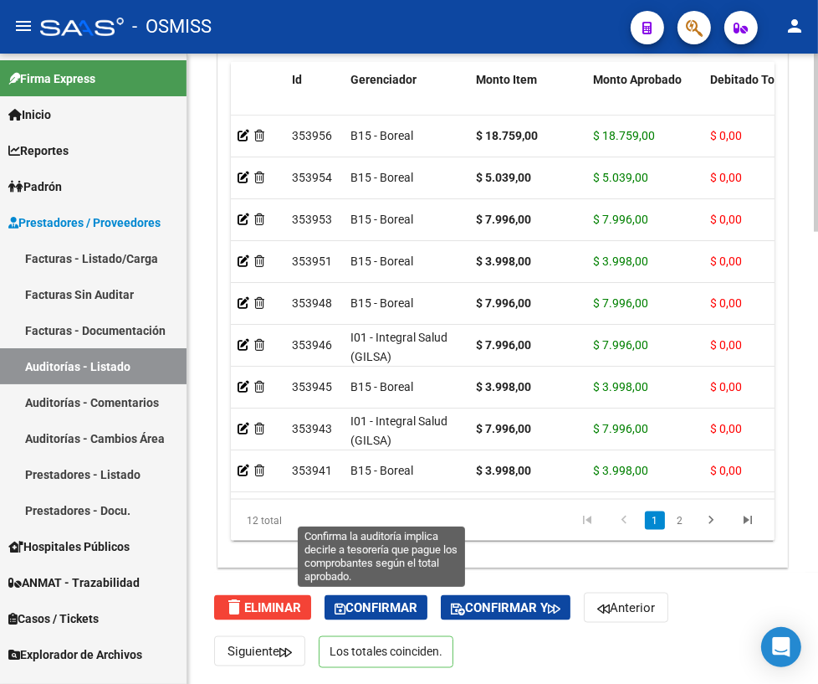
click at [383, 608] on span "Confirmar" at bounding box center [376, 607] width 83 height 15
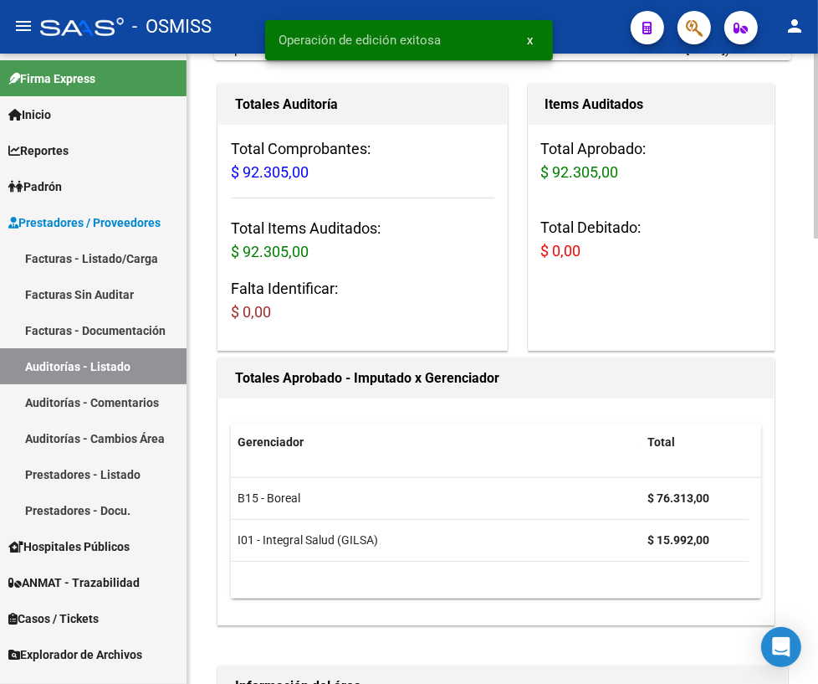
scroll to position [0, 0]
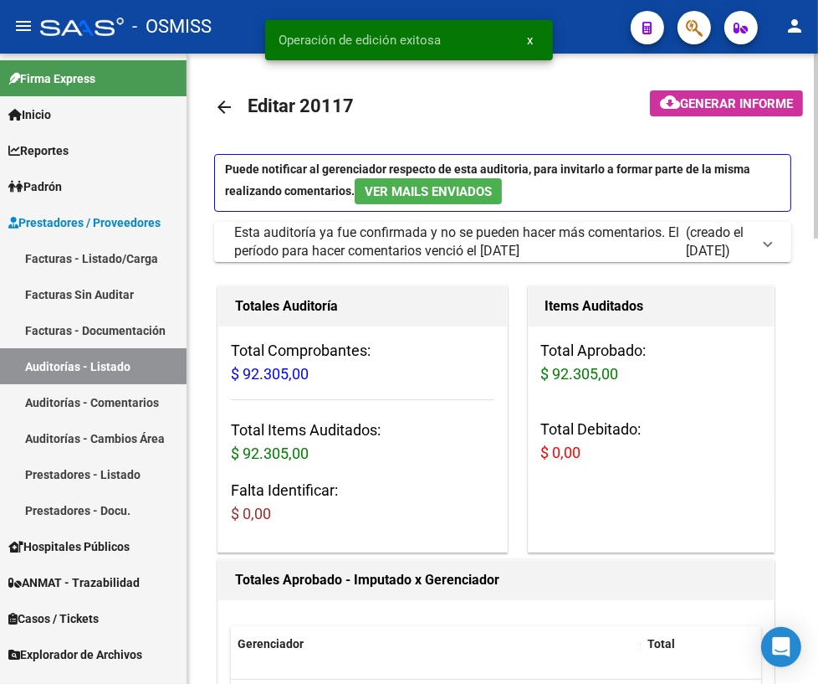
click at [226, 110] on mat-icon "arrow_back" at bounding box center [224, 107] width 20 height 20
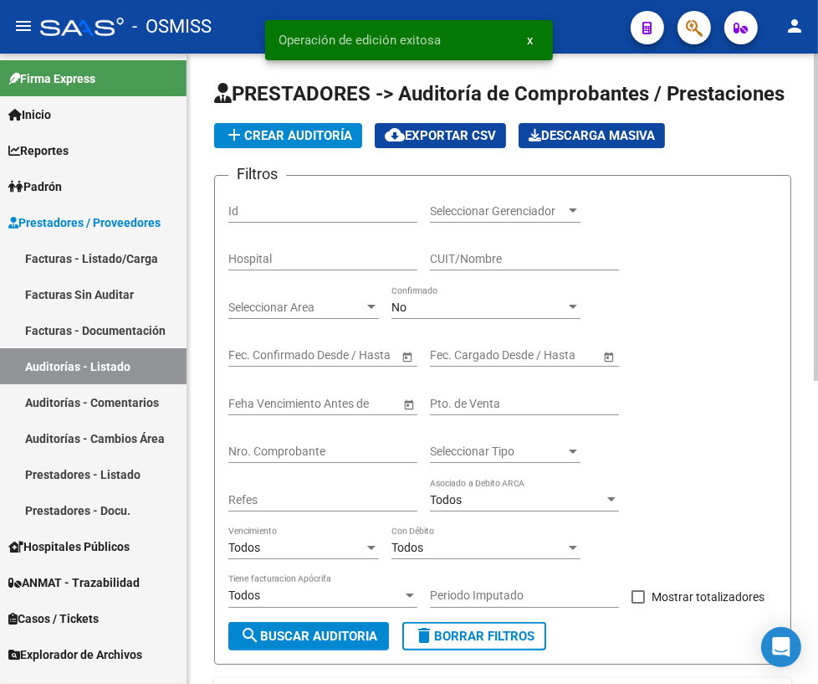
click at [311, 447] on input "Nro. Comprobante" at bounding box center [322, 451] width 189 height 14
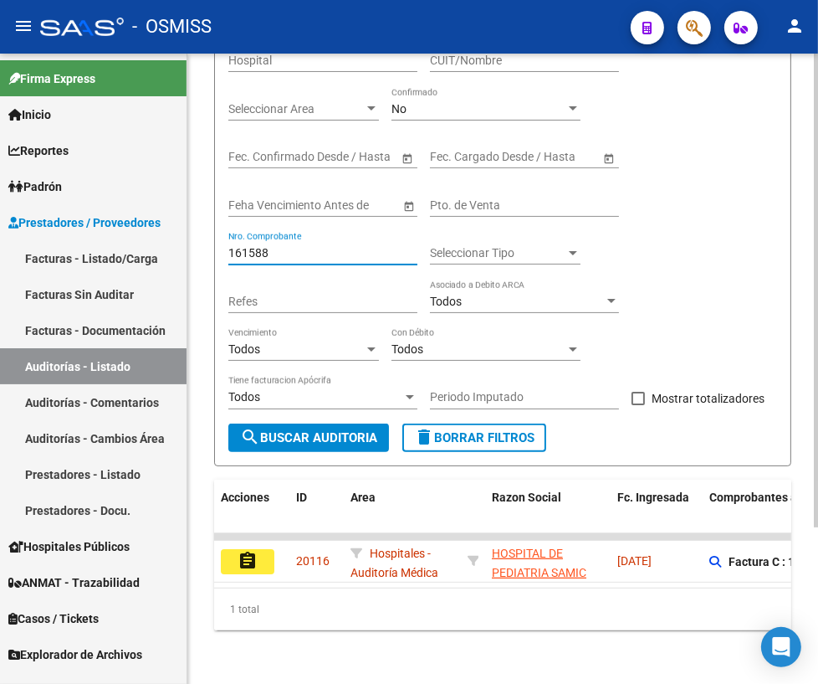
scroll to position [207, 0]
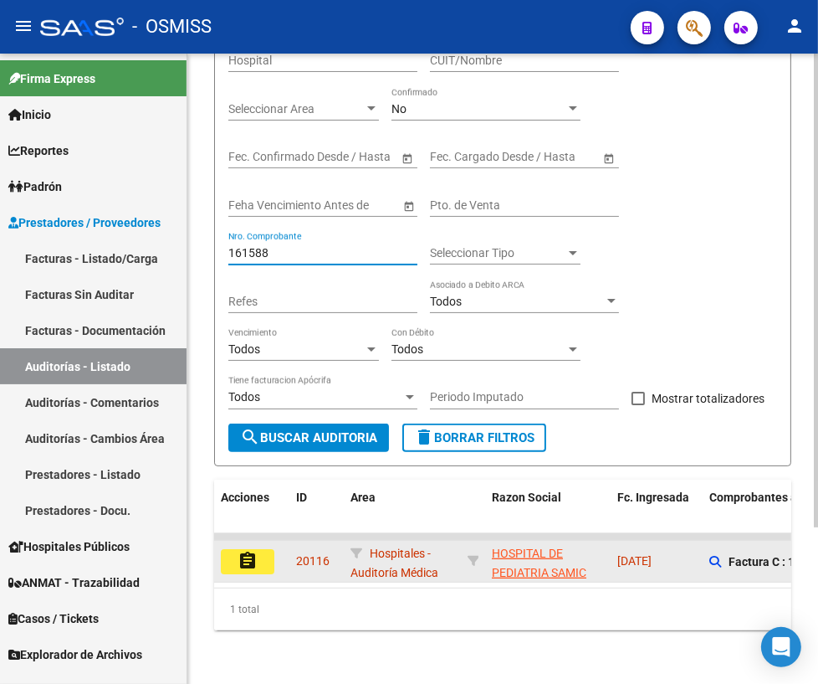
type input "161588"
click at [257, 551] on mat-icon "assignment" at bounding box center [248, 561] width 20 height 20
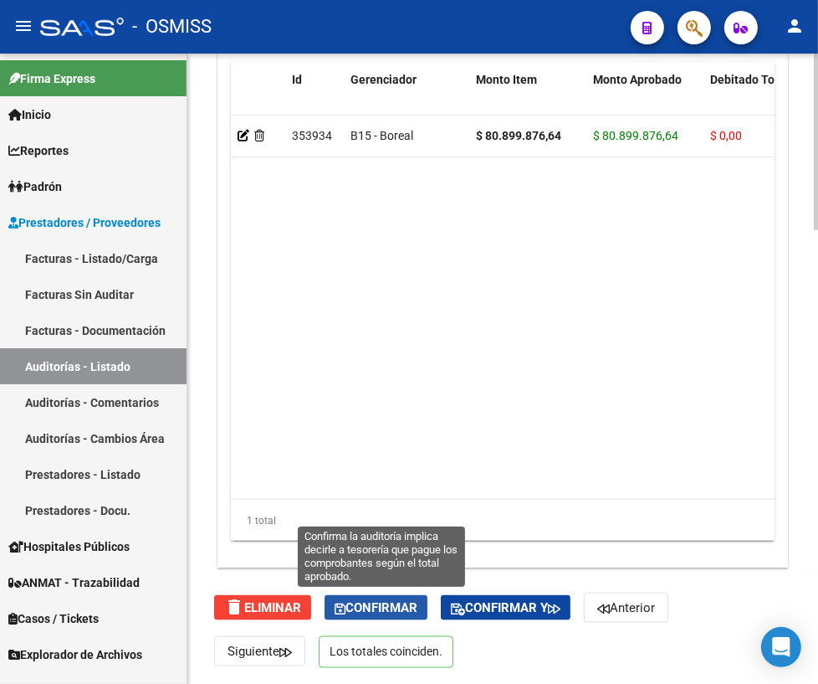
click at [365, 601] on span "Confirmar" at bounding box center [376, 607] width 83 height 15
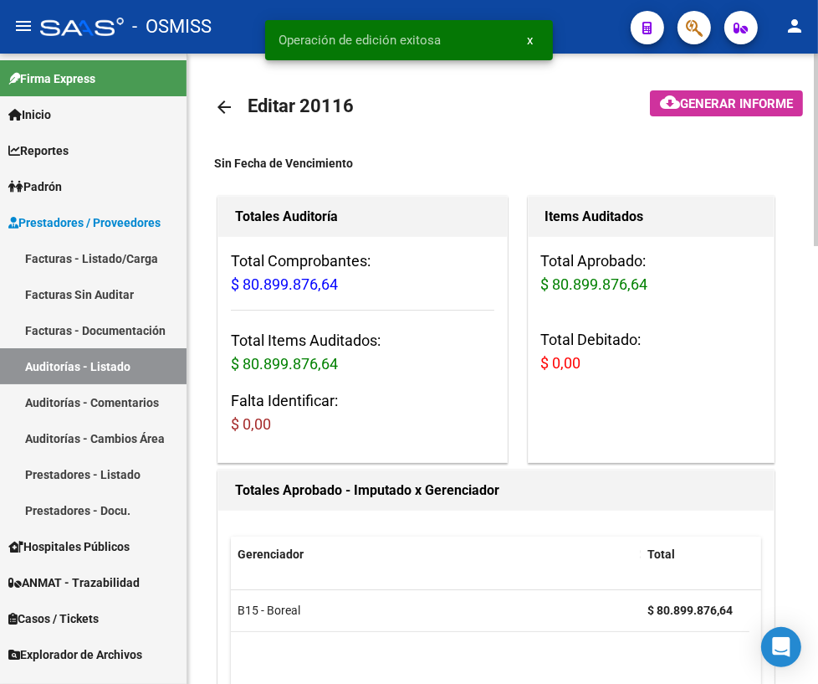
click at [222, 108] on mat-icon "arrow_back" at bounding box center [224, 107] width 20 height 20
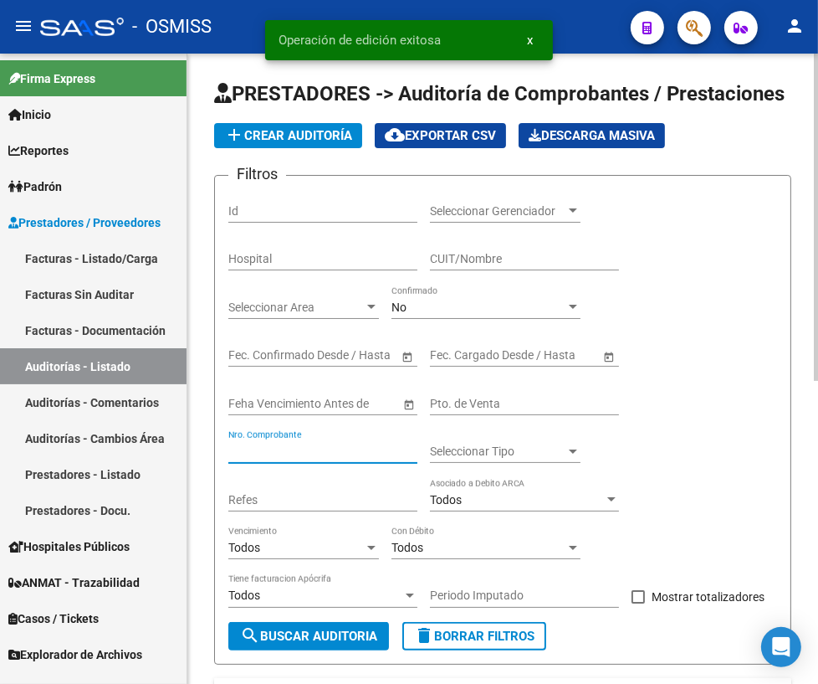
click at [309, 452] on input "Nro. Comprobante" at bounding box center [322, 451] width 189 height 14
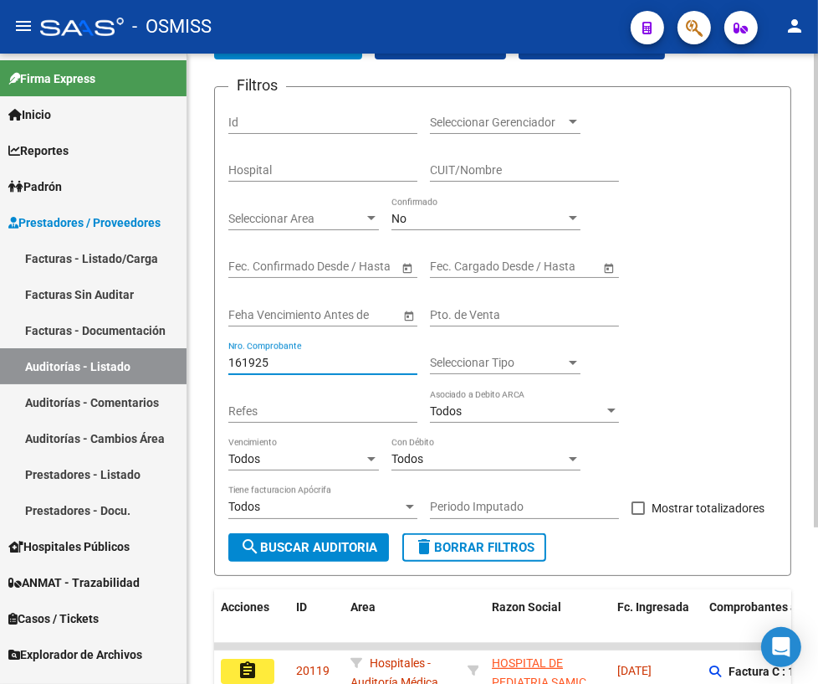
scroll to position [207, 0]
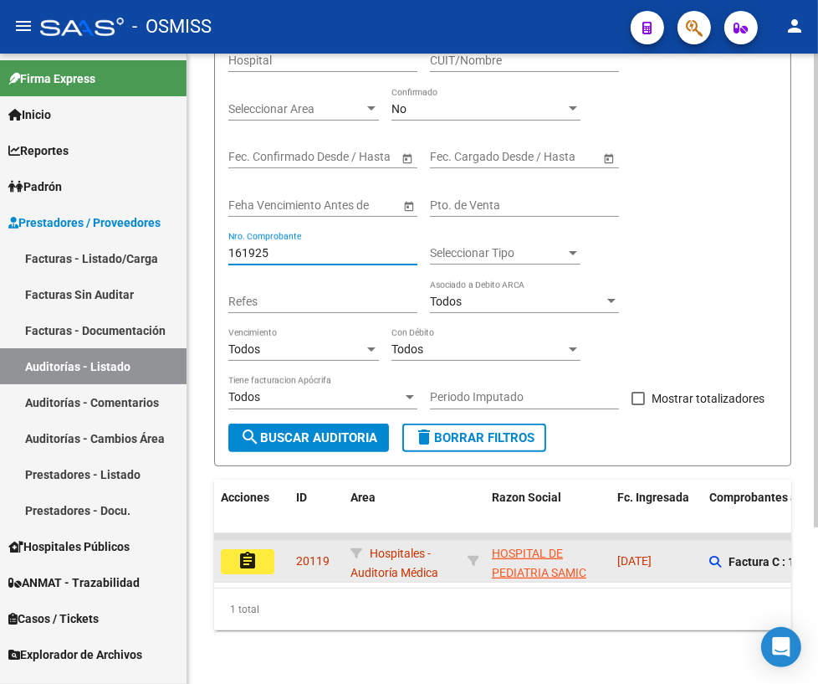
type input "161925"
click at [247, 551] on mat-icon "assignment" at bounding box center [248, 561] width 20 height 20
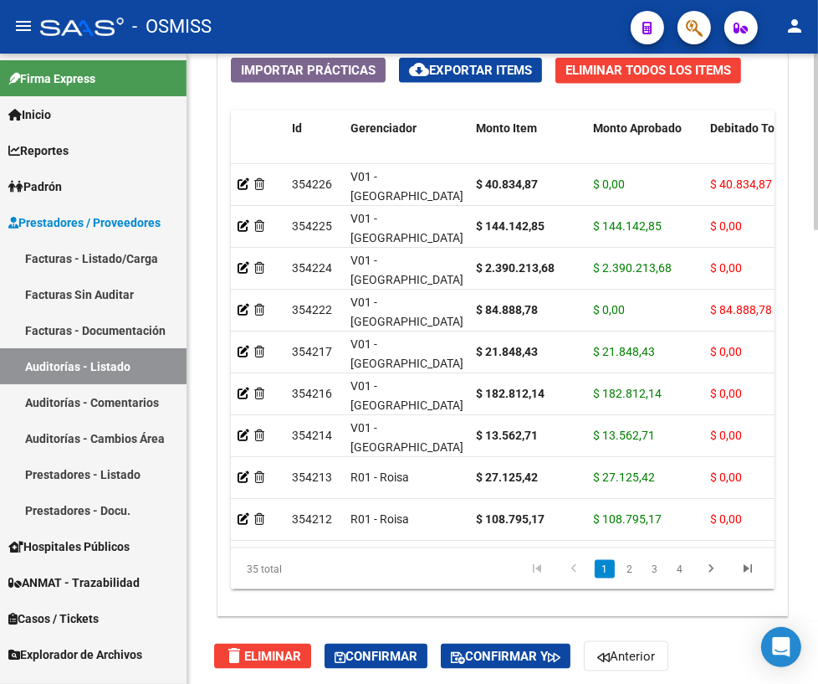
scroll to position [1618, 0]
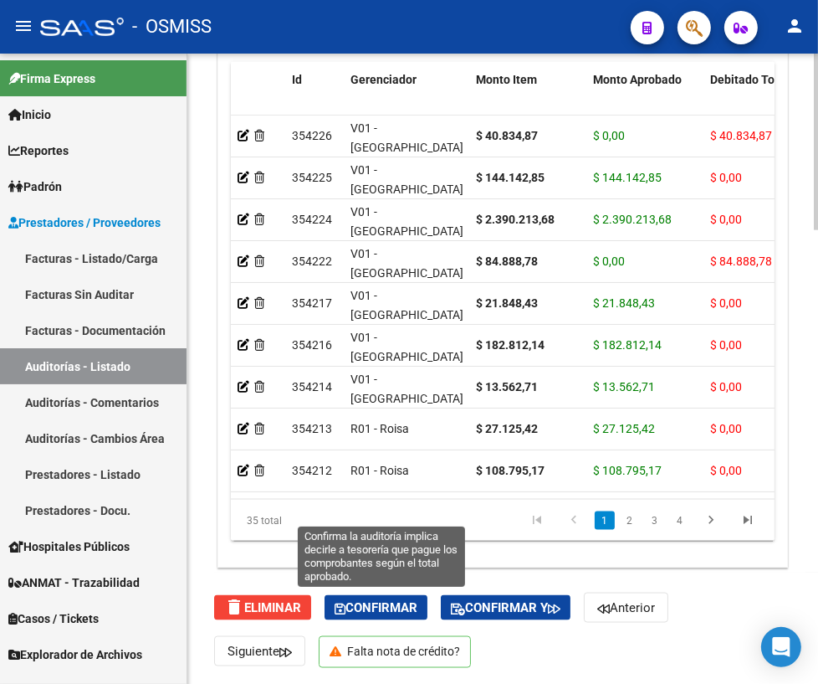
click at [375, 611] on span "Confirmar" at bounding box center [376, 607] width 83 height 15
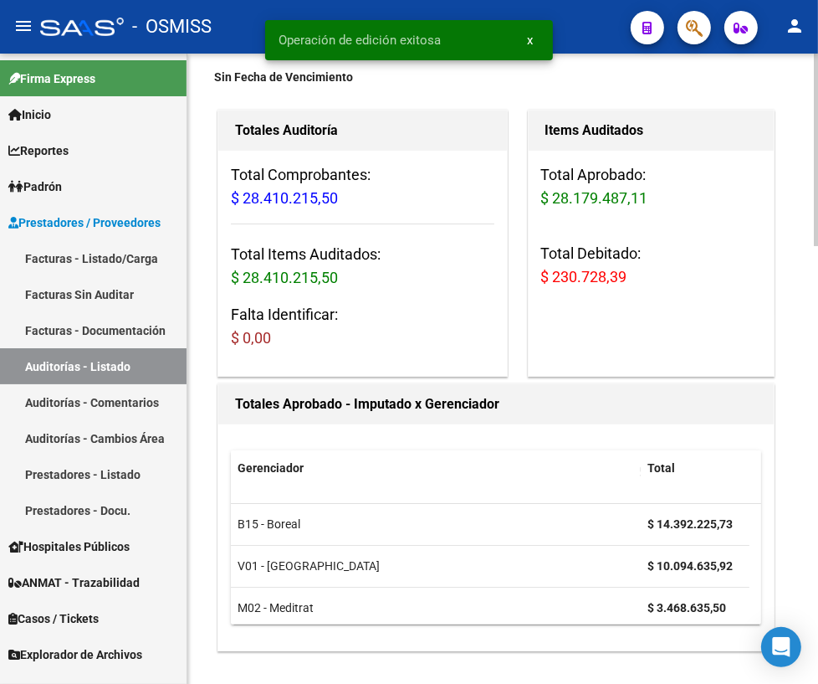
scroll to position [0, 0]
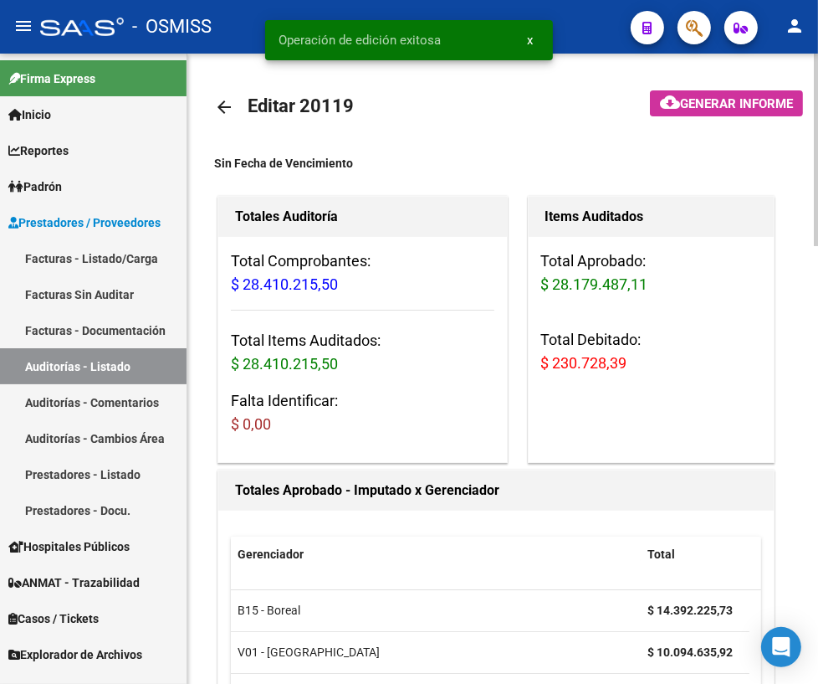
click at [226, 105] on mat-icon "arrow_back" at bounding box center [224, 107] width 20 height 20
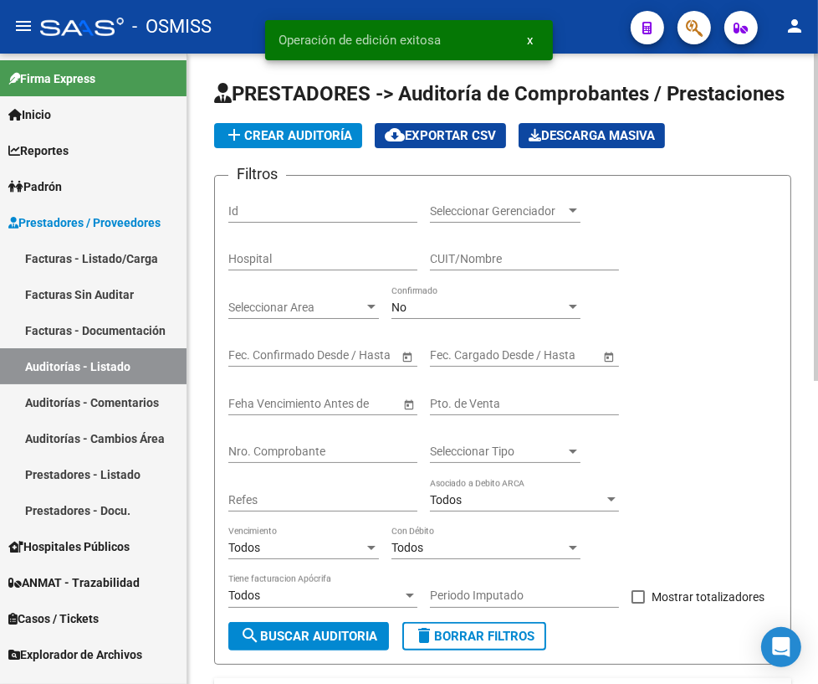
click at [274, 453] on input "Nro. Comprobante" at bounding box center [322, 451] width 189 height 14
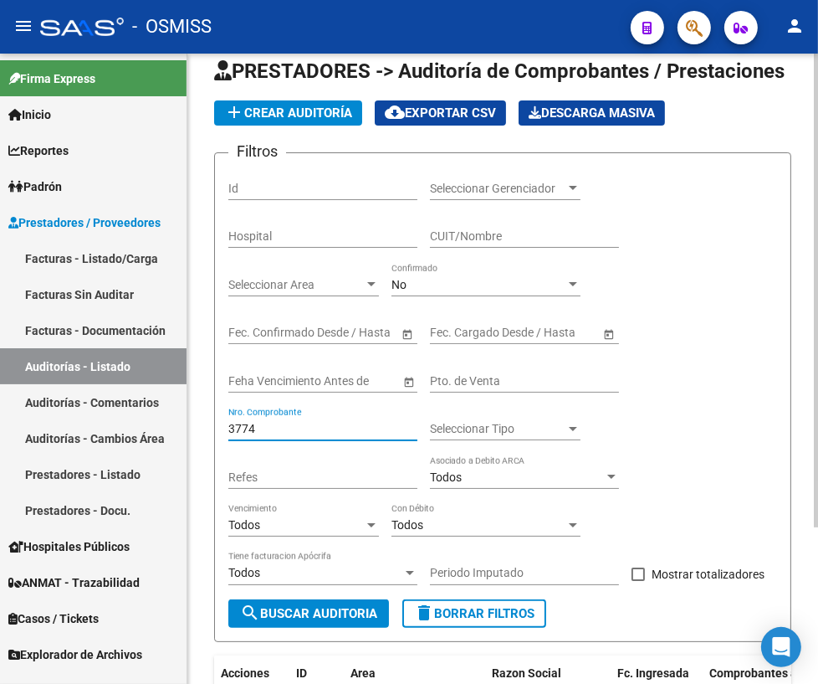
scroll to position [207, 0]
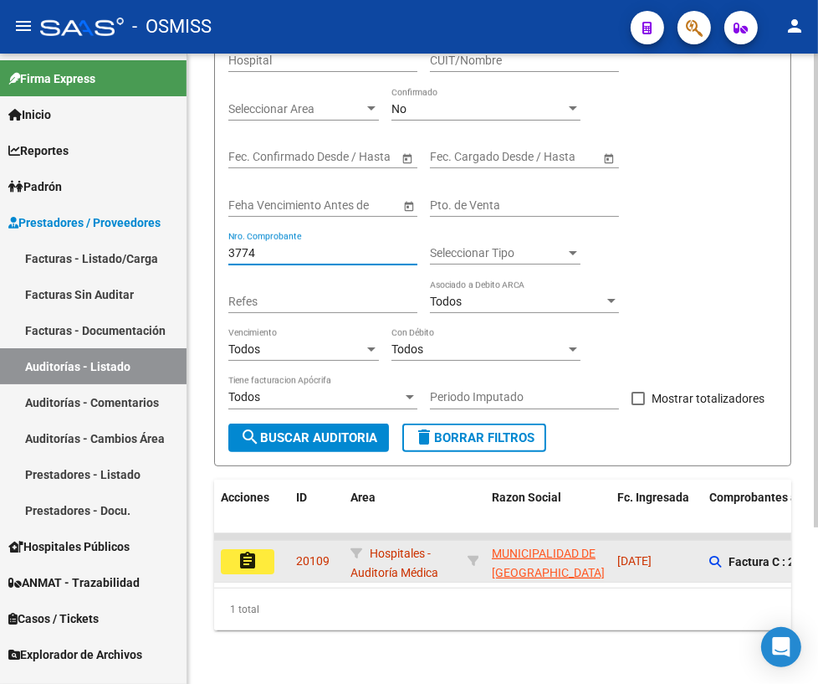
type input "3774"
click at [249, 552] on mat-icon "assignment" at bounding box center [248, 561] width 20 height 20
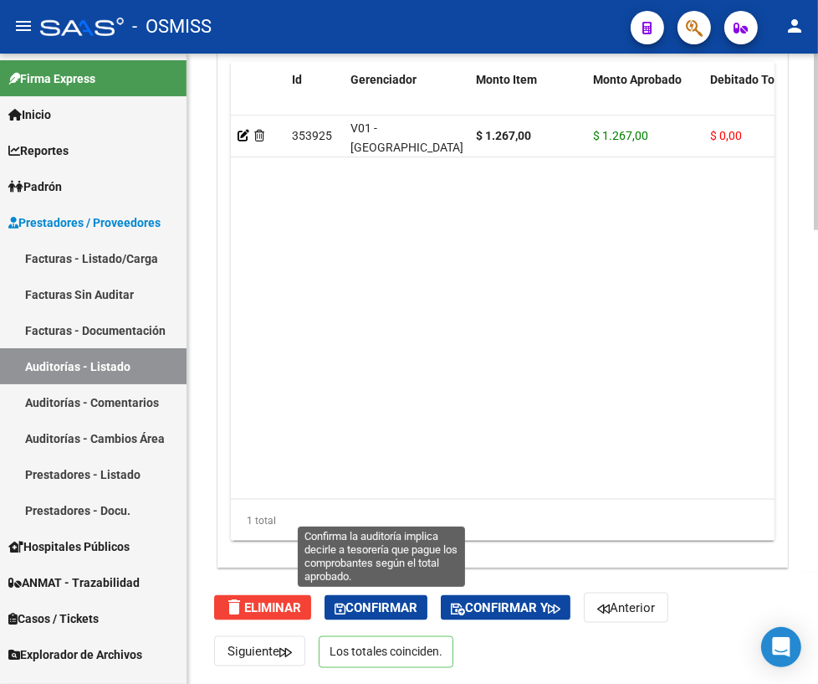
click at [379, 602] on span "Confirmar" at bounding box center [376, 607] width 83 height 15
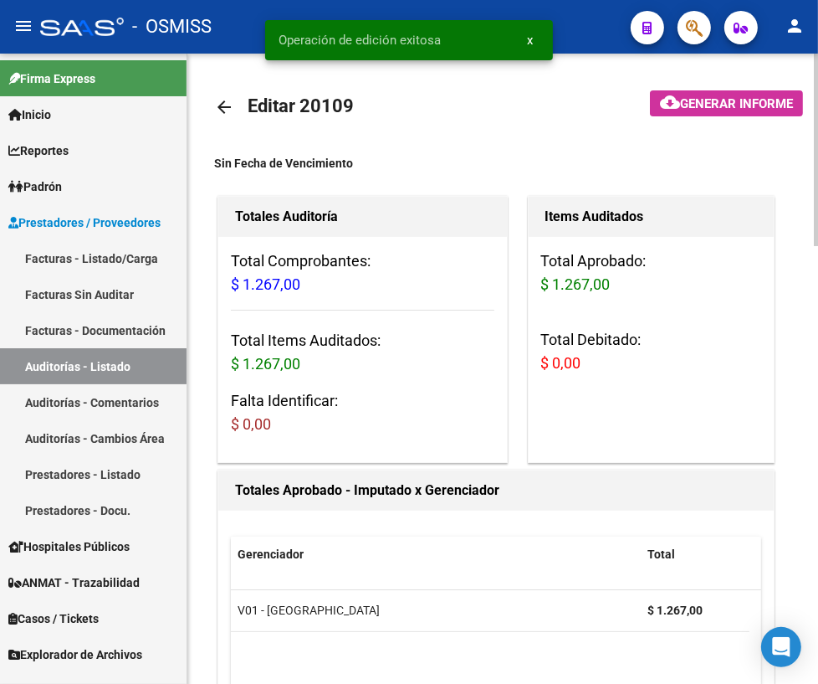
click at [225, 105] on mat-icon "arrow_back" at bounding box center [224, 107] width 20 height 20
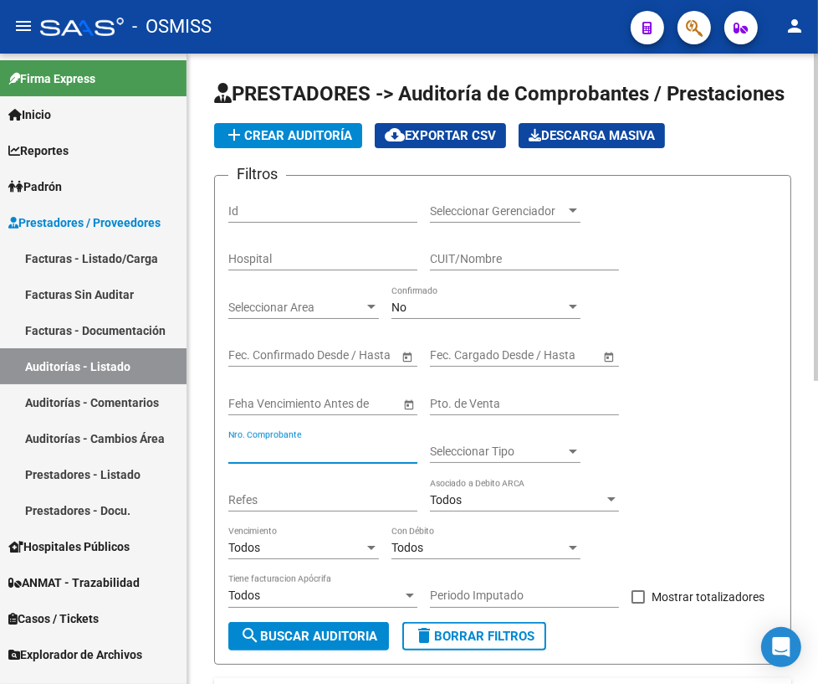
click at [300, 449] on input "Nro. Comprobante" at bounding box center [322, 451] width 189 height 14
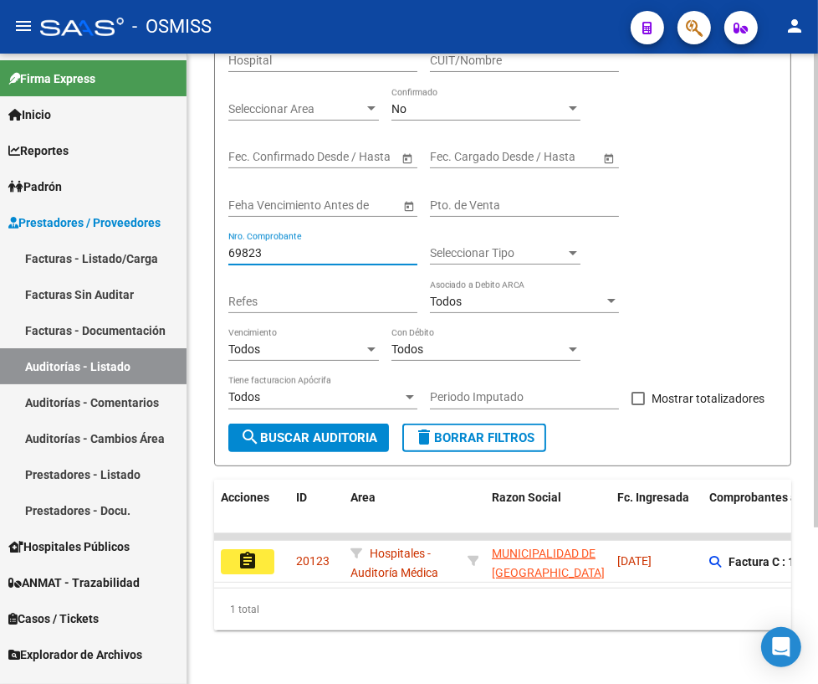
scroll to position [207, 0]
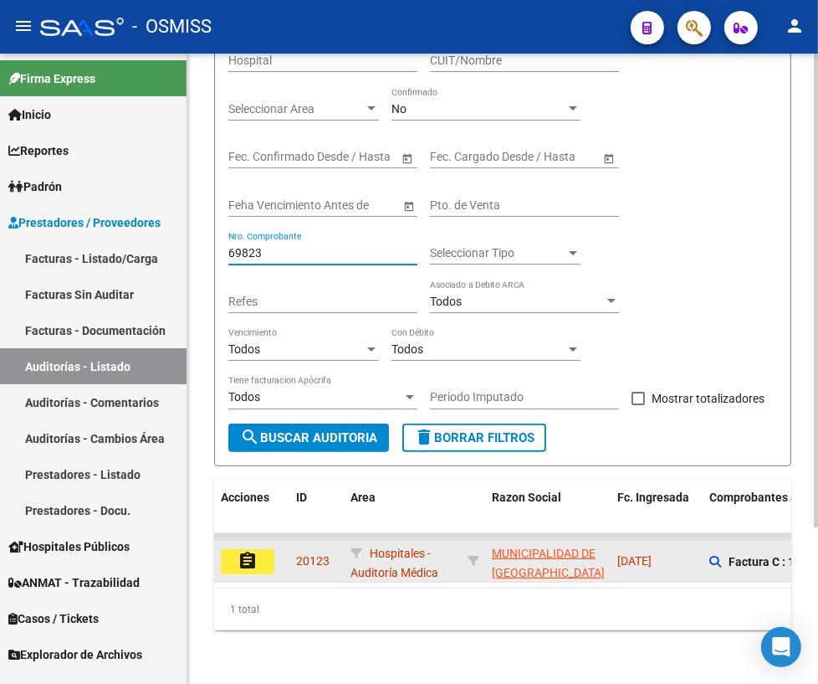
type input "69823"
click at [257, 551] on mat-icon "assignment" at bounding box center [248, 561] width 20 height 20
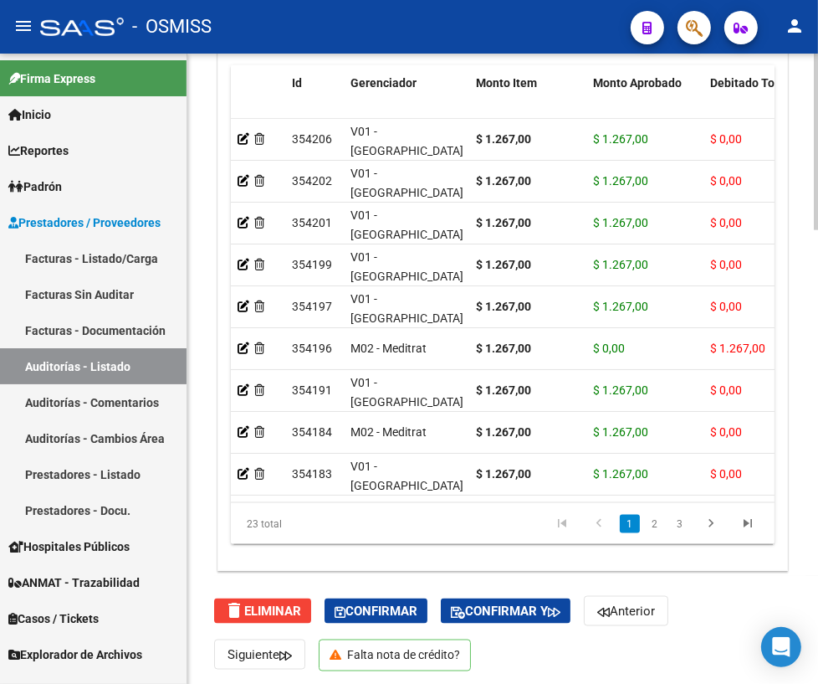
scroll to position [1618, 0]
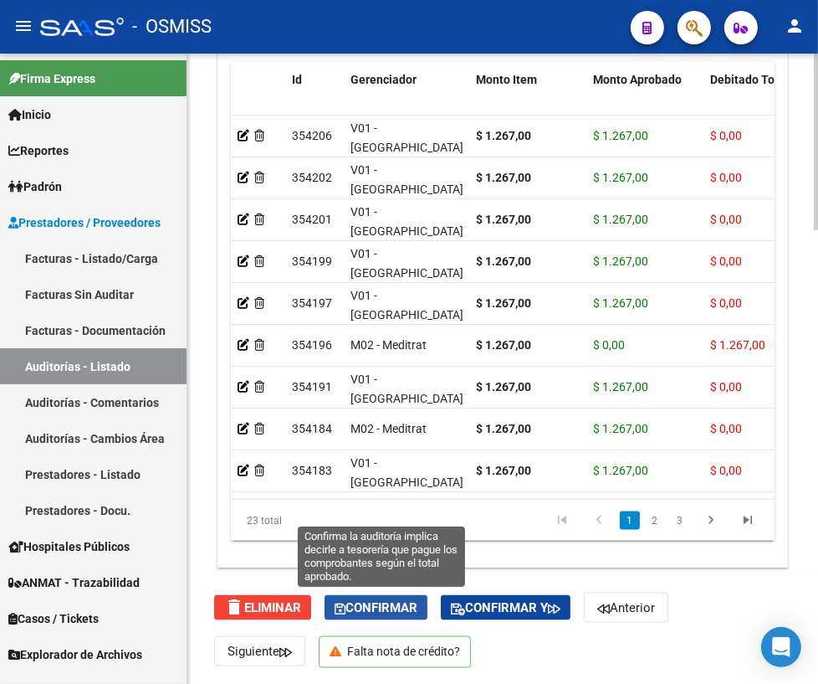
click at [358, 603] on span "Confirmar" at bounding box center [376, 607] width 83 height 15
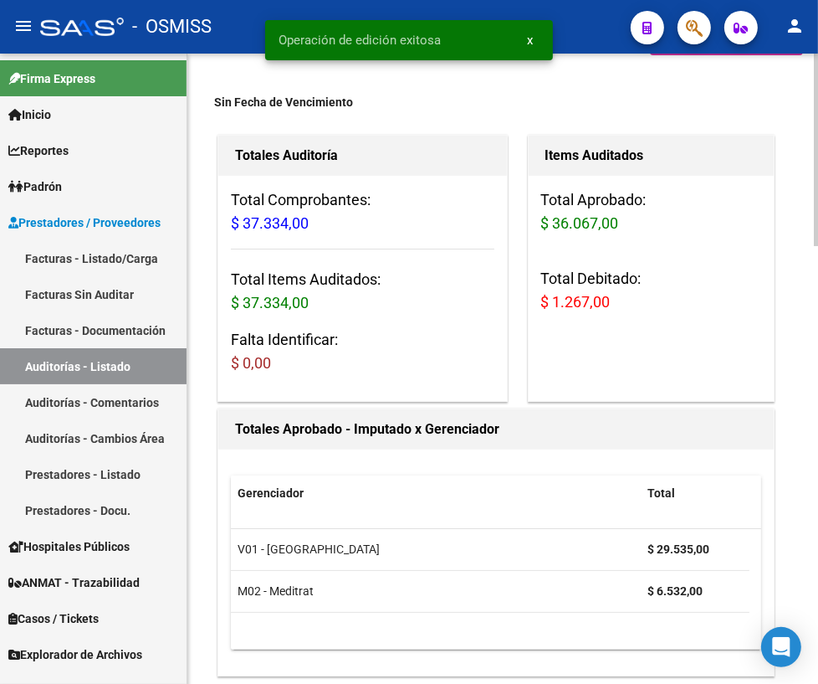
scroll to position [0, 0]
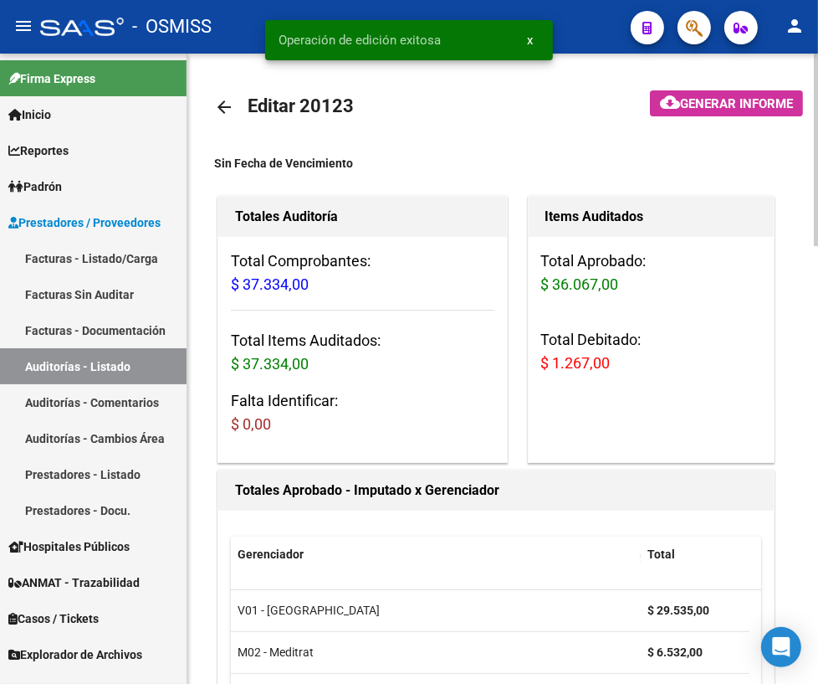
click at [226, 109] on mat-icon "arrow_back" at bounding box center [224, 107] width 20 height 20
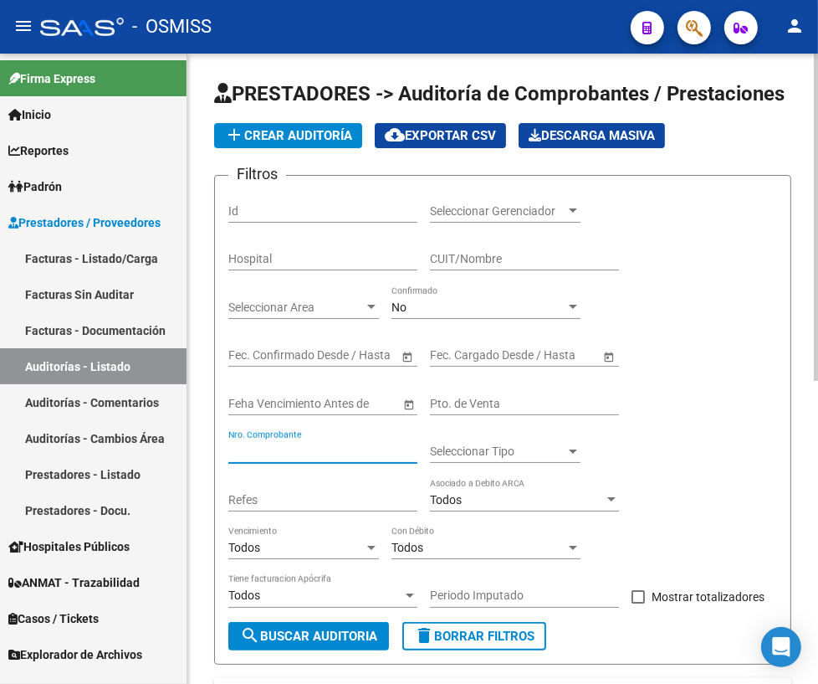
click at [308, 448] on input "Nro. Comprobante" at bounding box center [322, 451] width 189 height 14
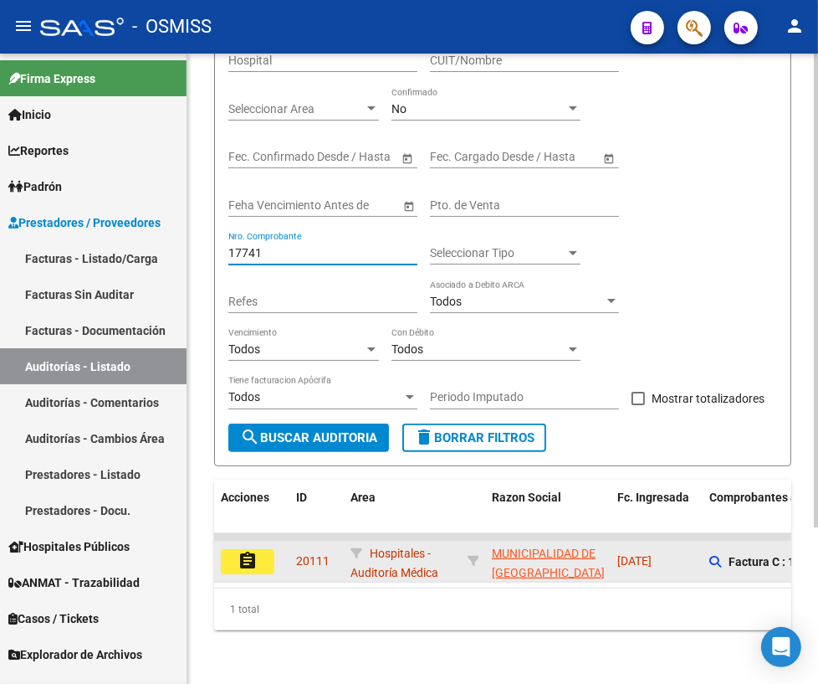
type input "17741"
click at [270, 549] on button "assignment" at bounding box center [248, 561] width 54 height 25
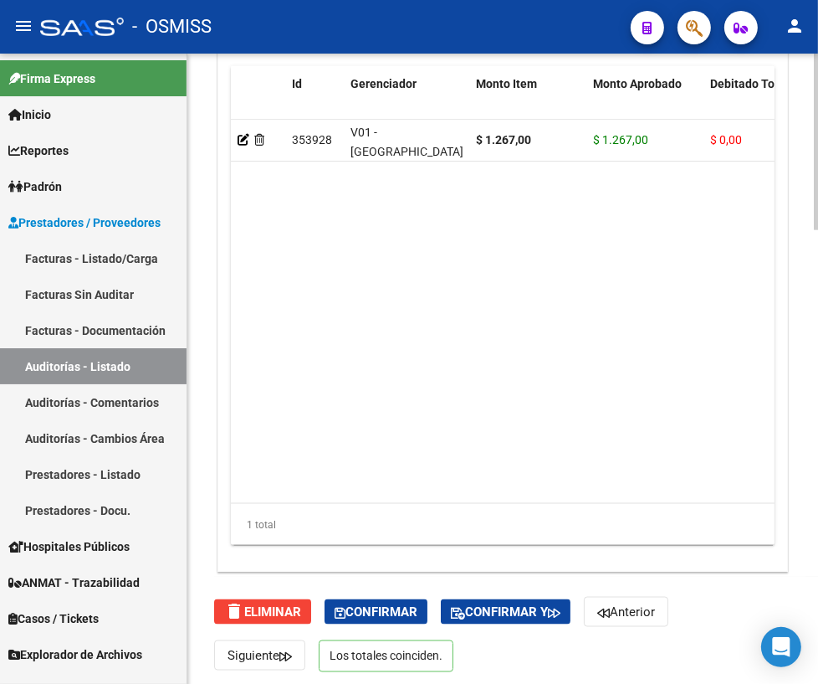
scroll to position [1618, 0]
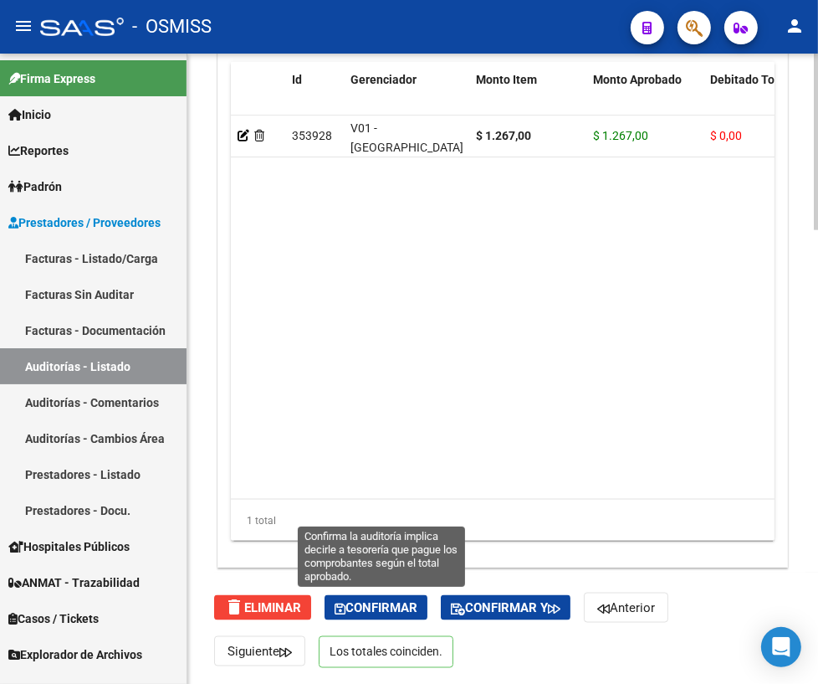
click at [351, 602] on span "Confirmar" at bounding box center [376, 607] width 83 height 15
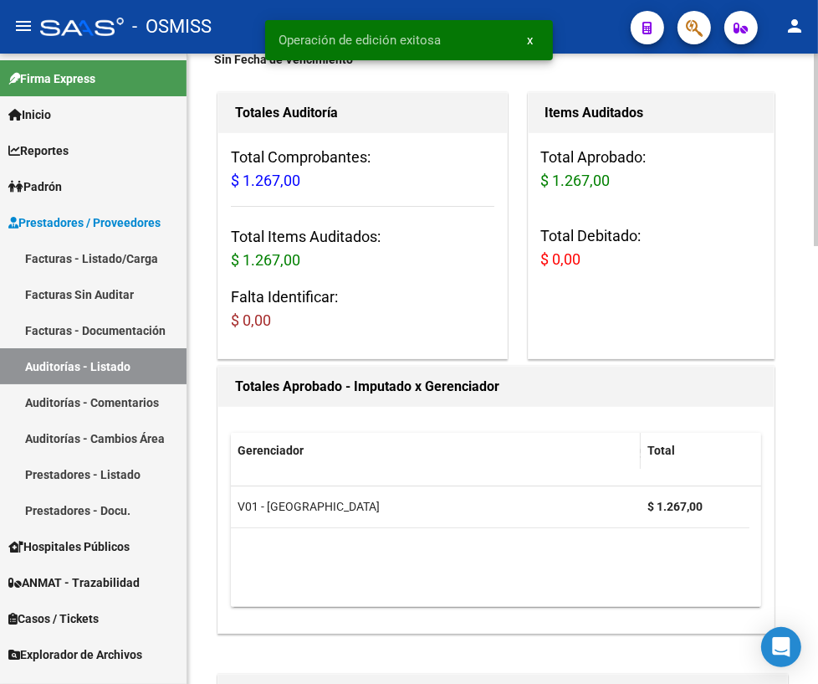
scroll to position [0, 0]
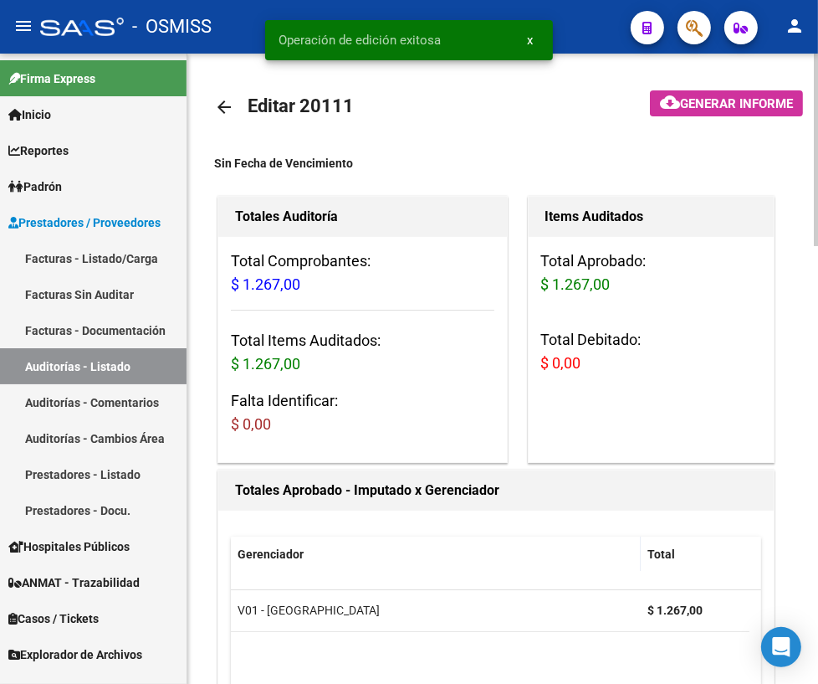
click at [229, 109] on mat-icon "arrow_back" at bounding box center [224, 107] width 20 height 20
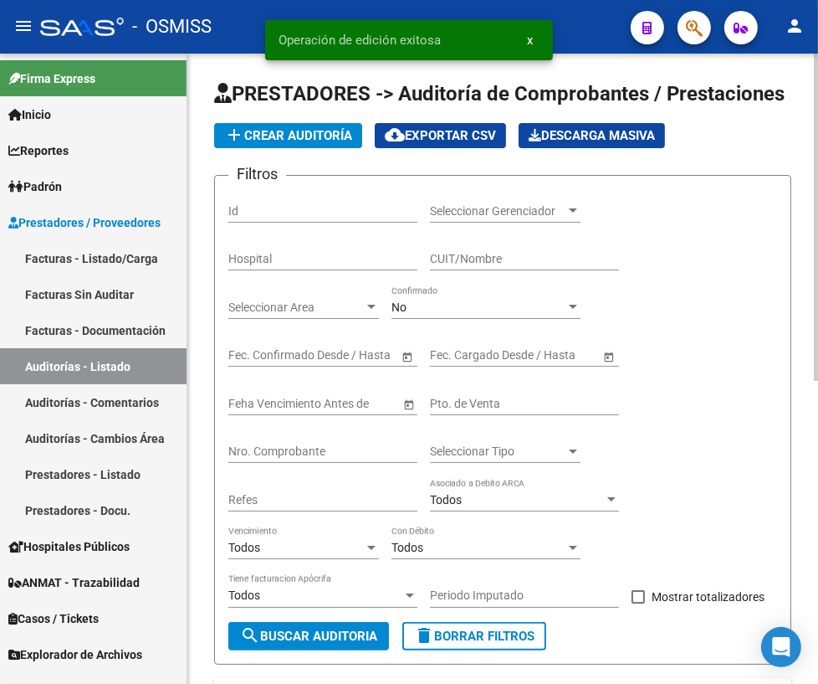
click at [292, 444] on input "Nro. Comprobante" at bounding box center [322, 451] width 189 height 14
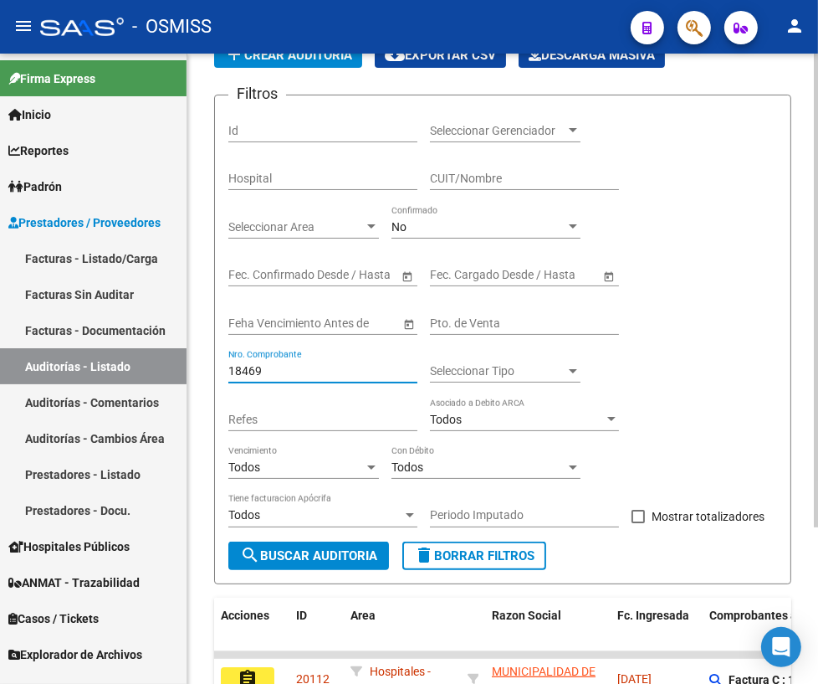
scroll to position [207, 0]
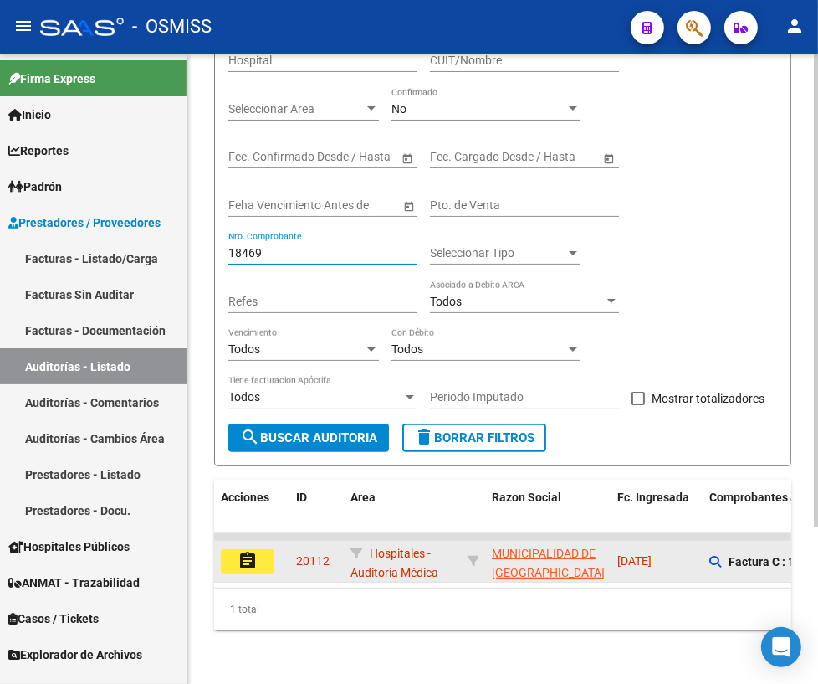
type input "18469"
click at [259, 555] on button "assignment" at bounding box center [248, 561] width 54 height 25
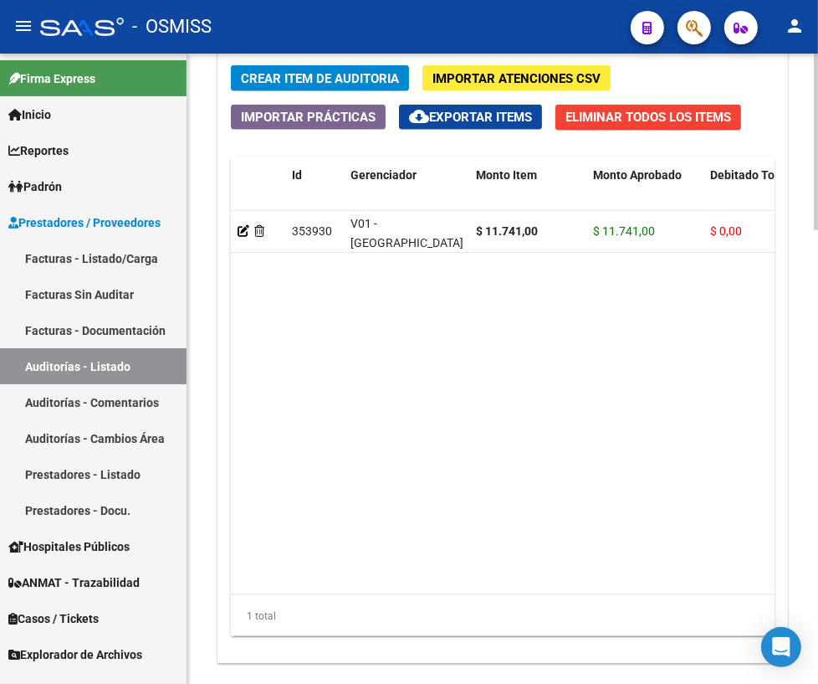
scroll to position [1618, 0]
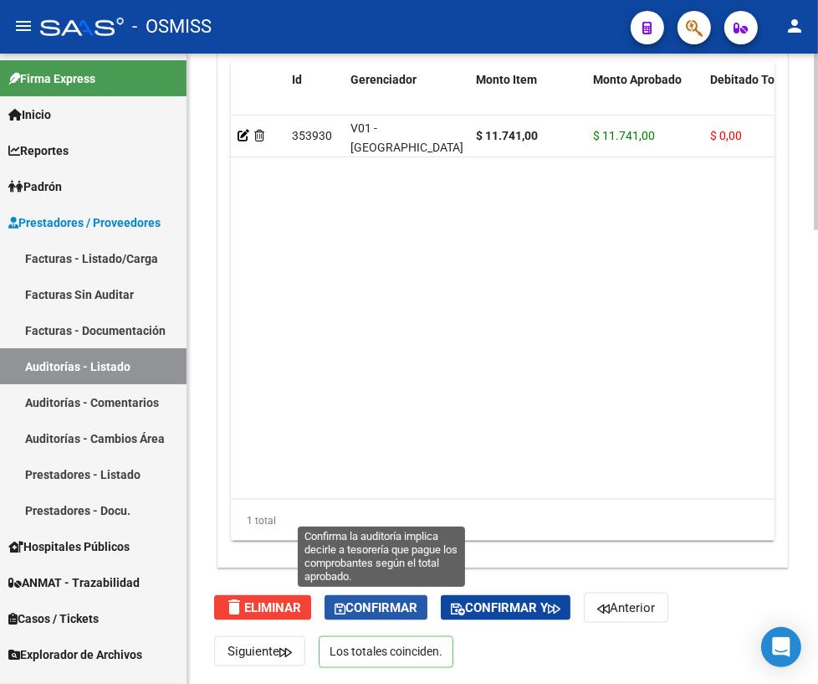
click at [370, 604] on span "Confirmar" at bounding box center [376, 607] width 83 height 15
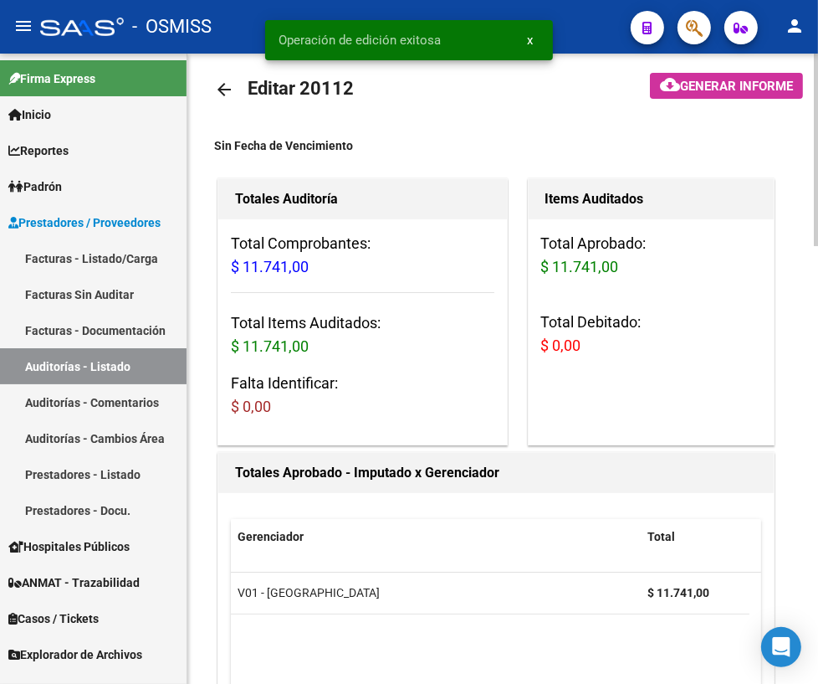
scroll to position [0, 0]
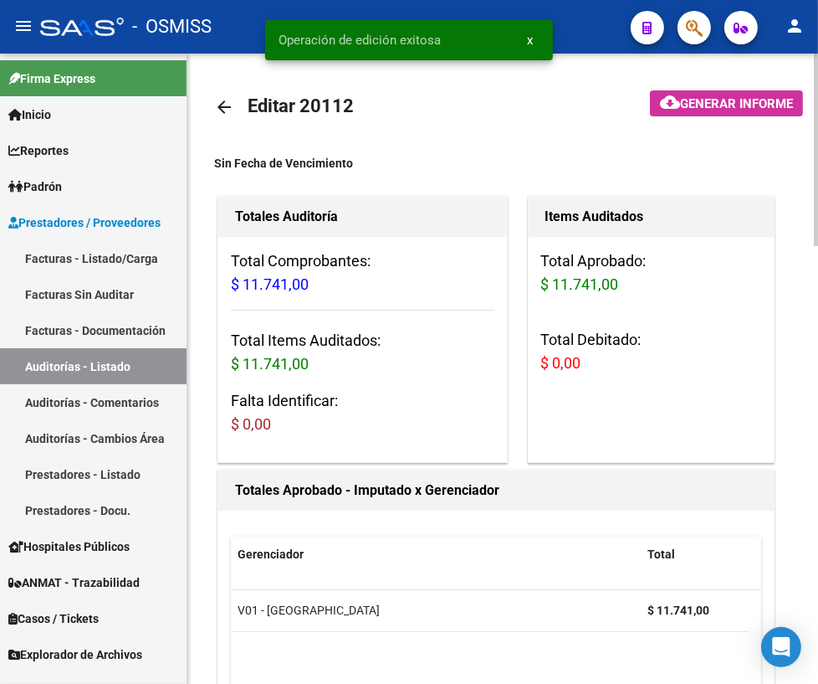
click at [227, 108] on mat-icon "arrow_back" at bounding box center [224, 107] width 20 height 20
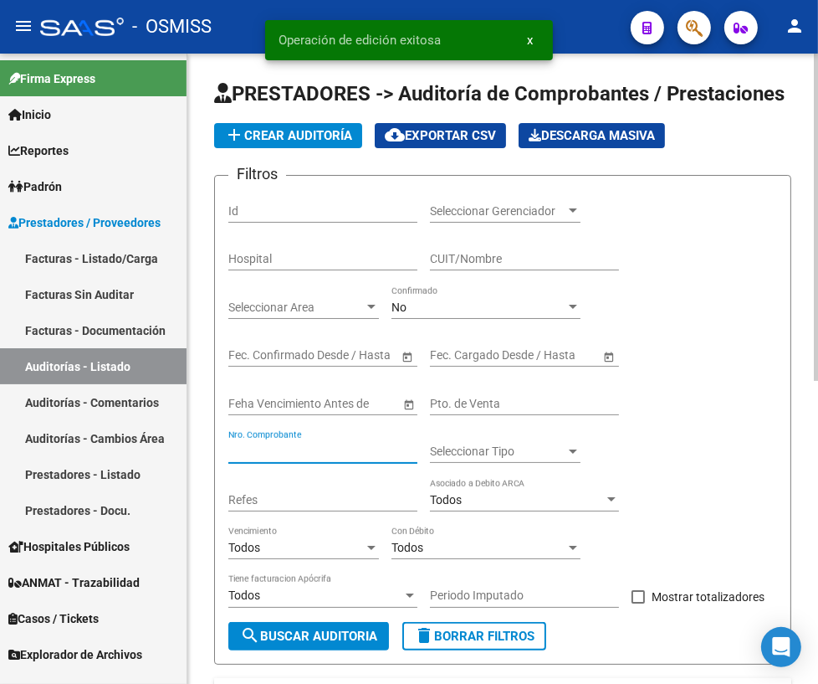
click at [320, 454] on input "Nro. Comprobante" at bounding box center [322, 451] width 189 height 14
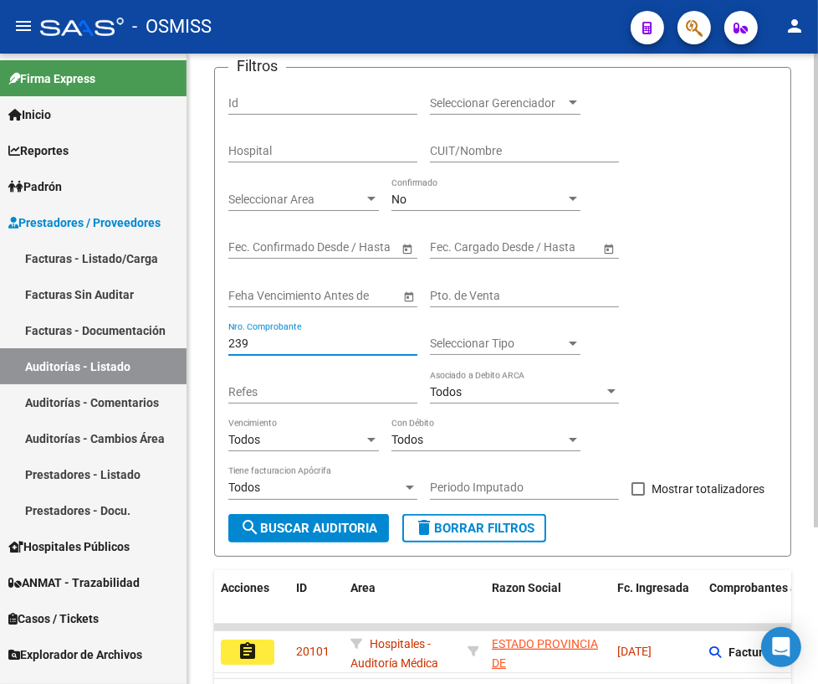
scroll to position [207, 0]
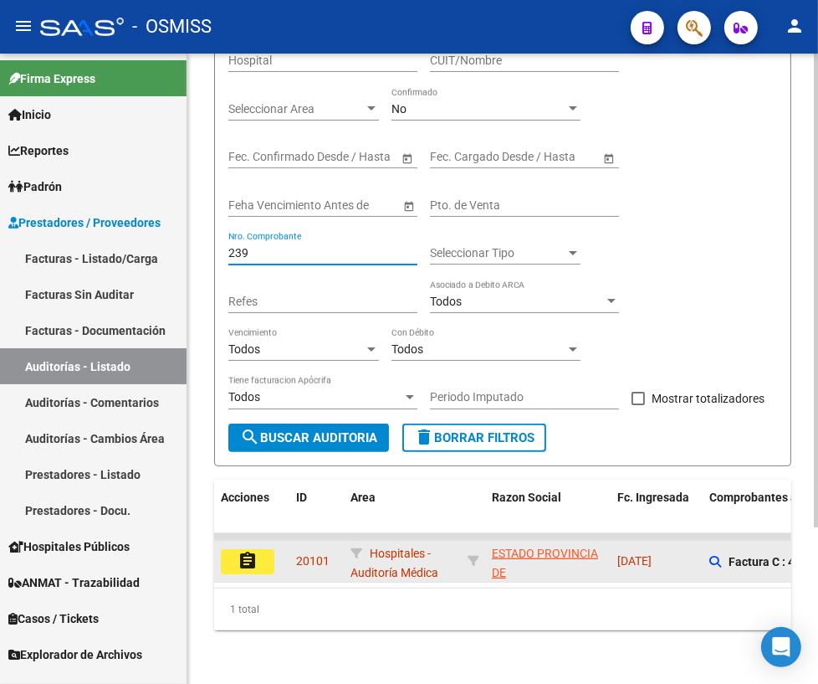
type input "239"
click at [256, 552] on mat-icon "assignment" at bounding box center [248, 561] width 20 height 20
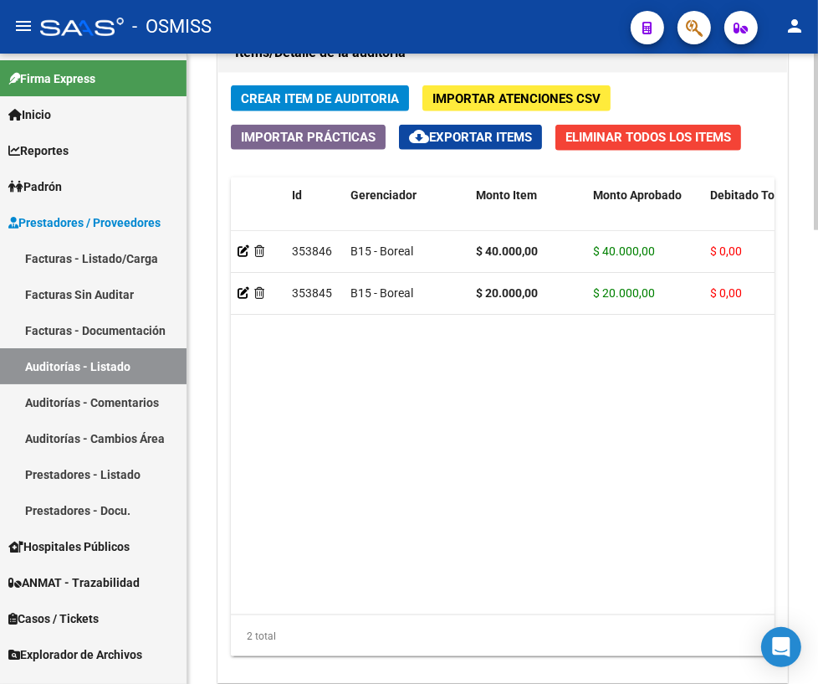
scroll to position [1618, 0]
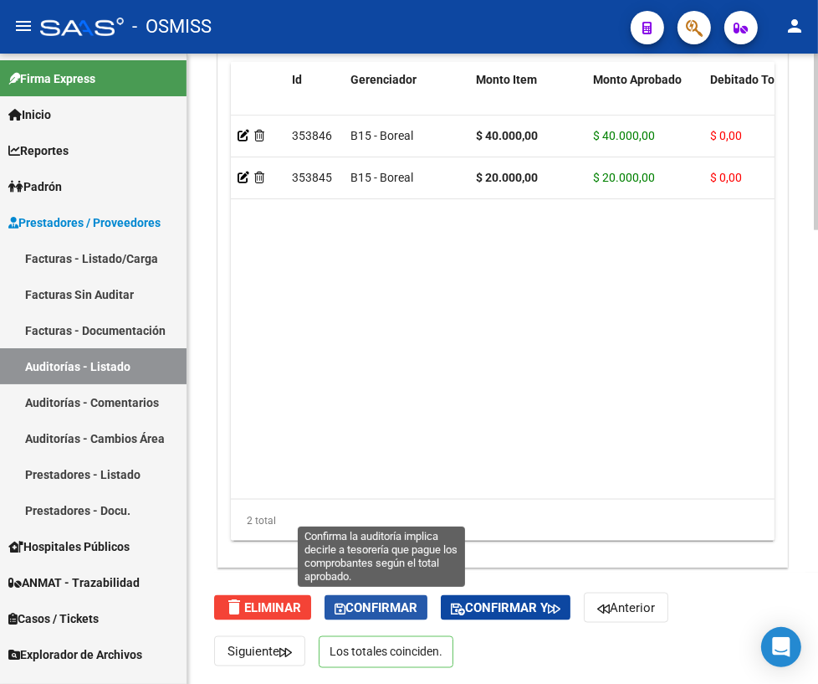
click at [376, 607] on span "Confirmar" at bounding box center [376, 607] width 83 height 15
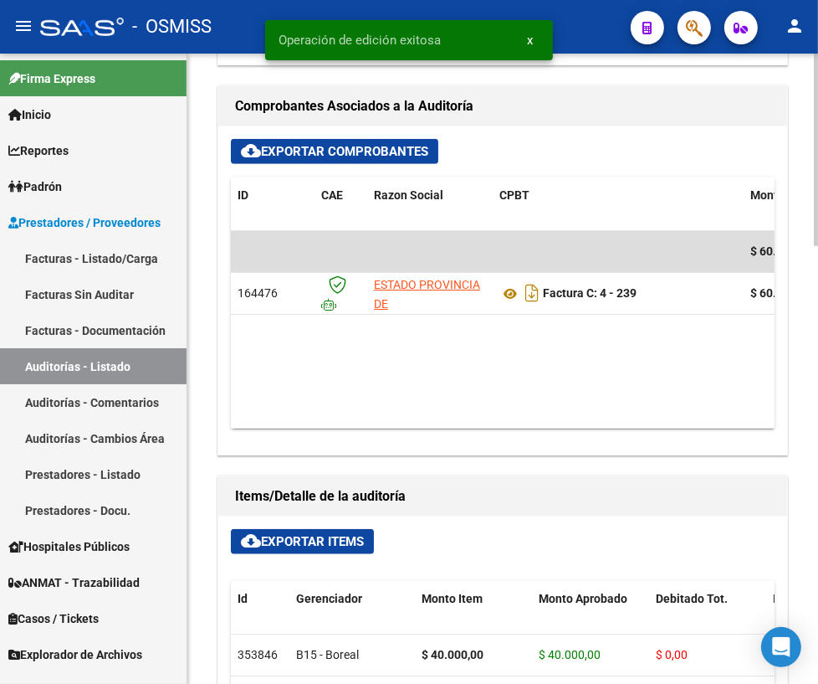
scroll to position [746, 0]
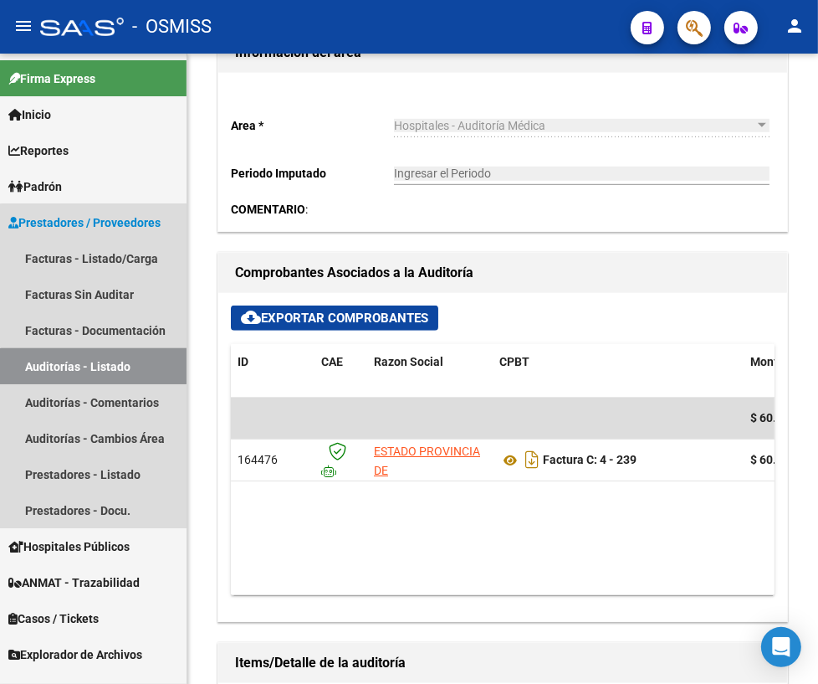
click at [102, 376] on link "Auditorías - Listado" at bounding box center [93, 366] width 187 height 36
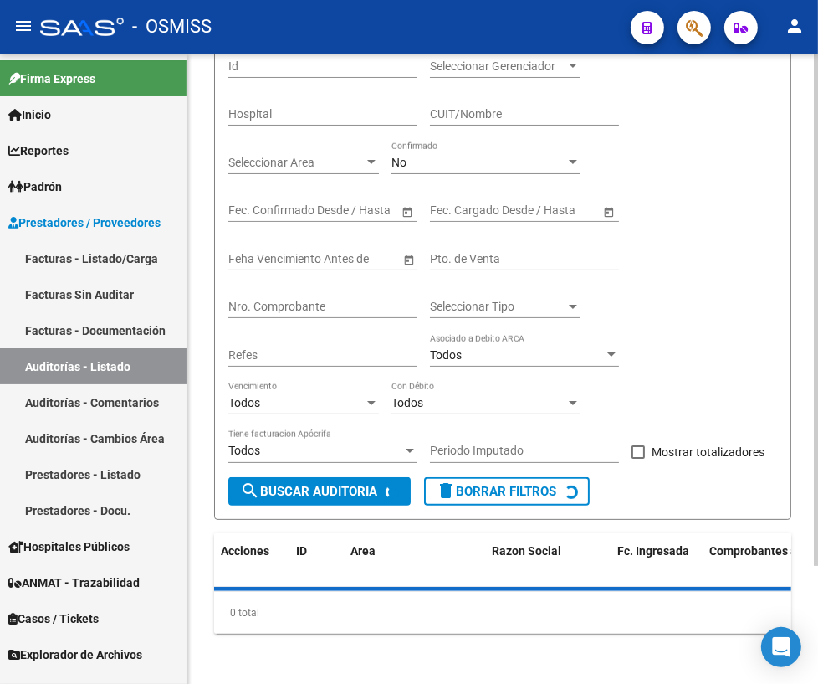
scroll to position [583, 0]
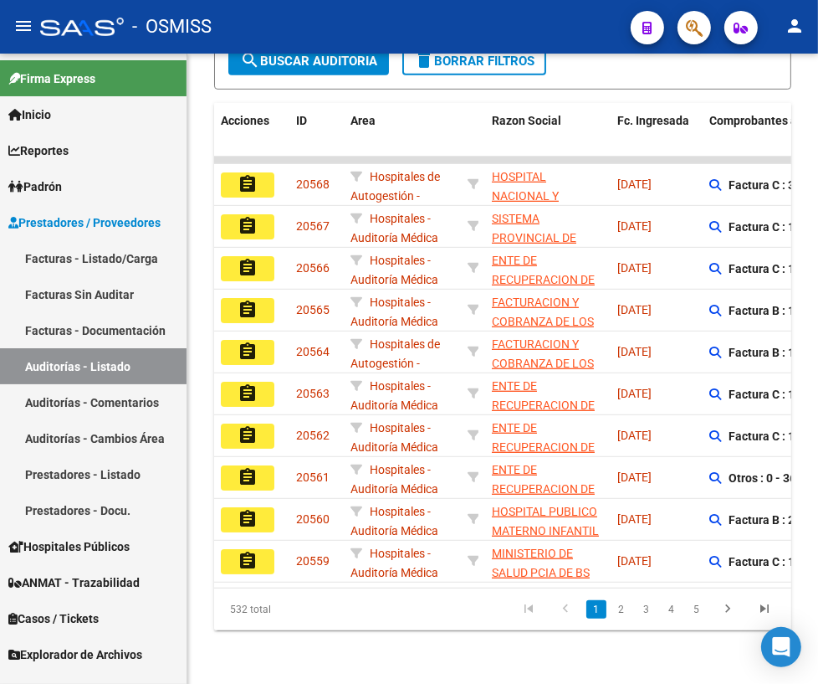
click at [119, 351] on link "Auditorías - Listado" at bounding box center [93, 366] width 187 height 36
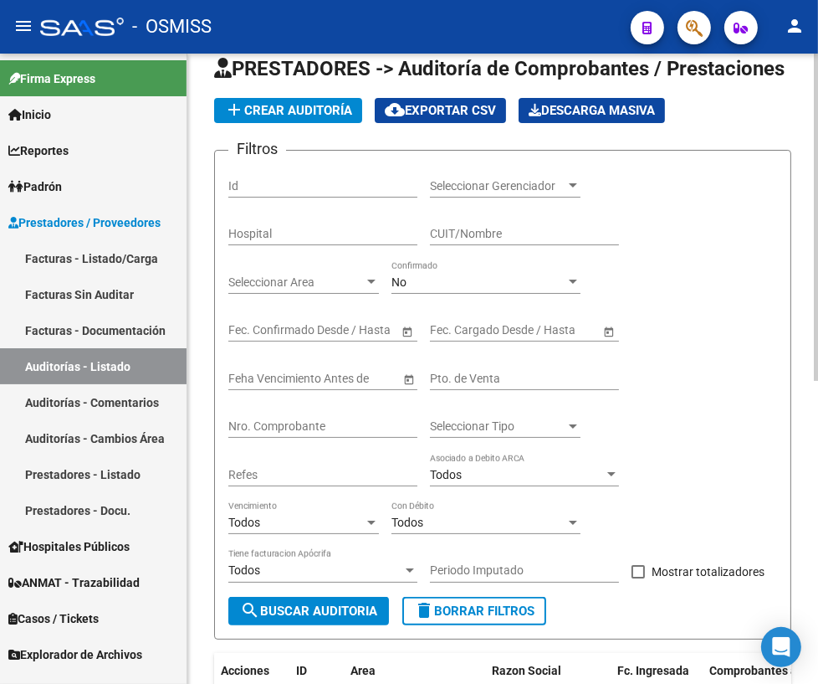
scroll to position [0, 0]
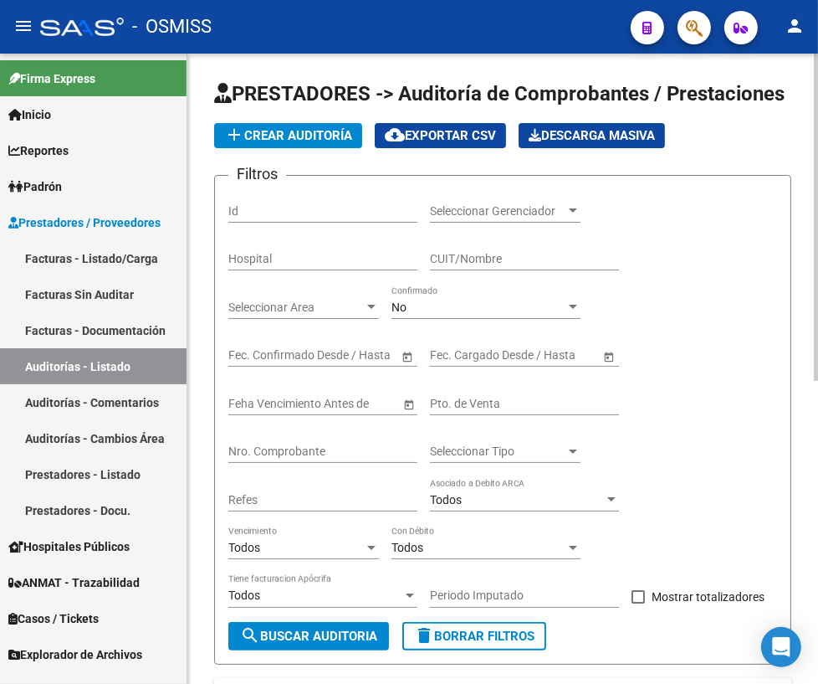
click at [279, 444] on input "Nro. Comprobante" at bounding box center [322, 451] width 189 height 14
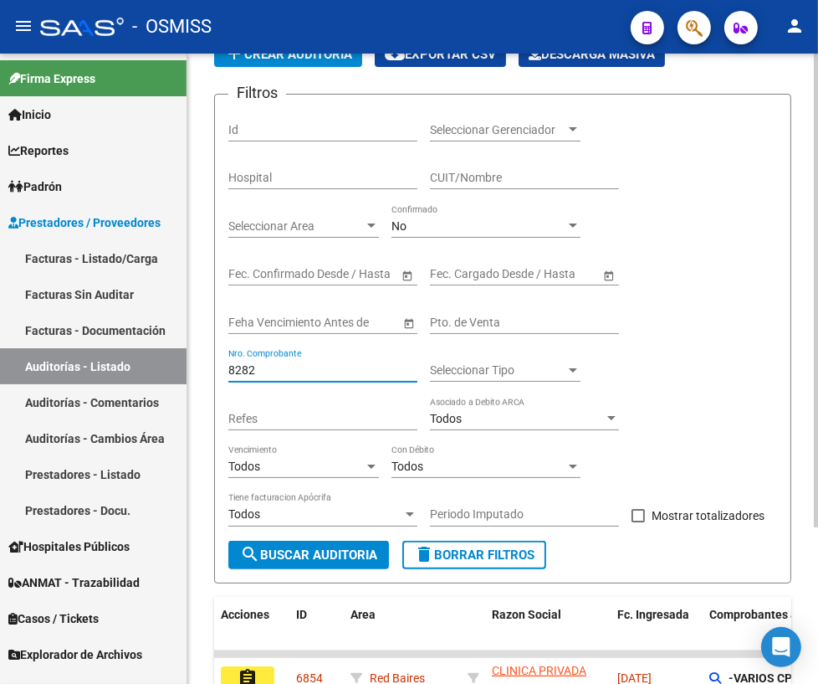
scroll to position [151, 0]
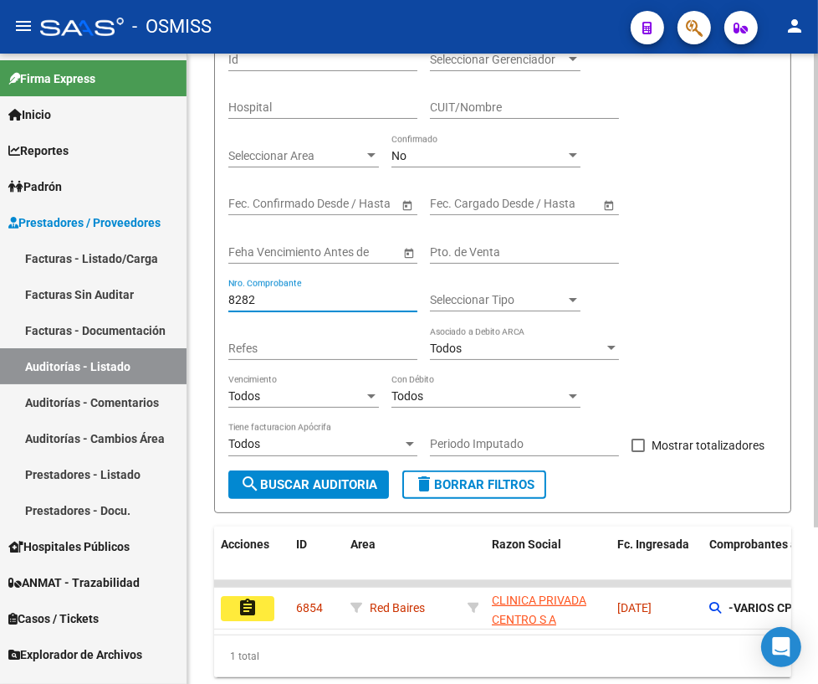
type input "8282"
click at [294, 481] on span "search Buscar Auditoria" at bounding box center [308, 484] width 137 height 15
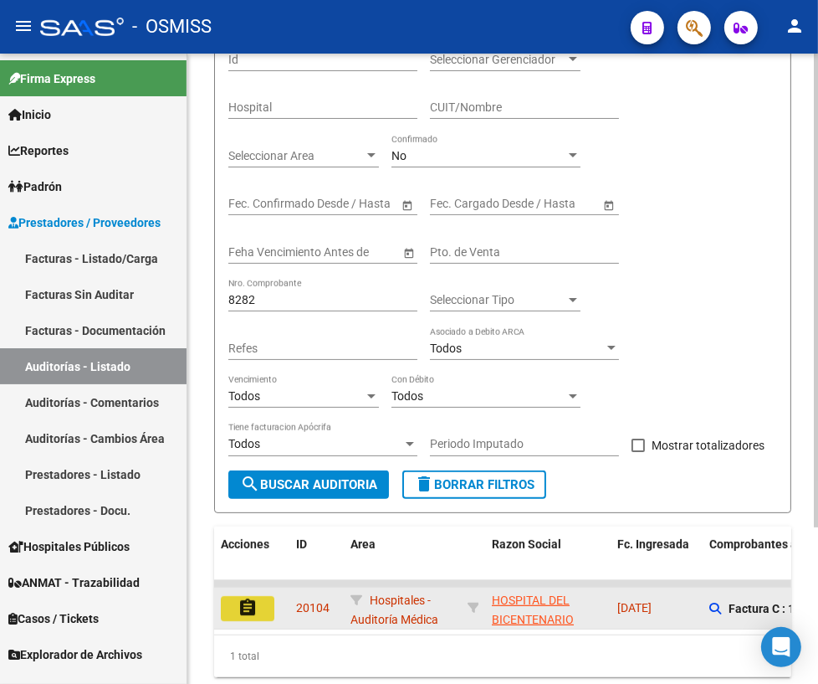
click at [243, 603] on mat-icon "assignment" at bounding box center [248, 607] width 20 height 20
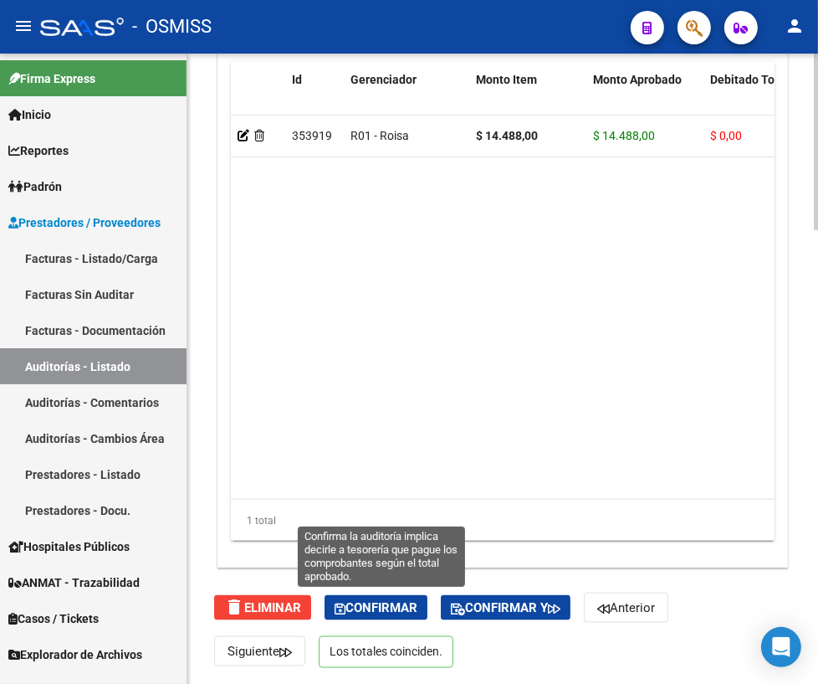
click at [372, 607] on span "Confirmar" at bounding box center [376, 607] width 83 height 15
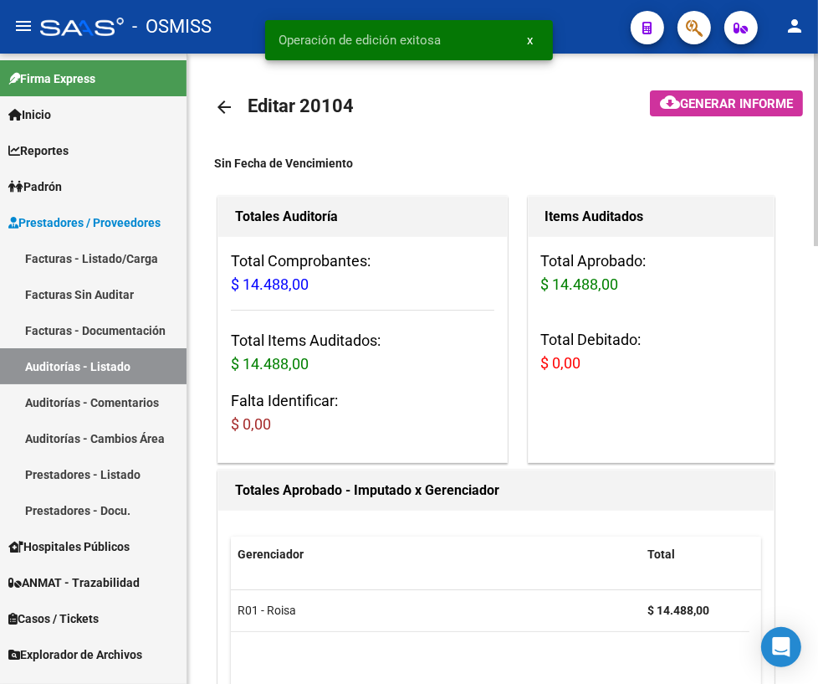
click at [220, 106] on mat-icon "arrow_back" at bounding box center [224, 107] width 20 height 20
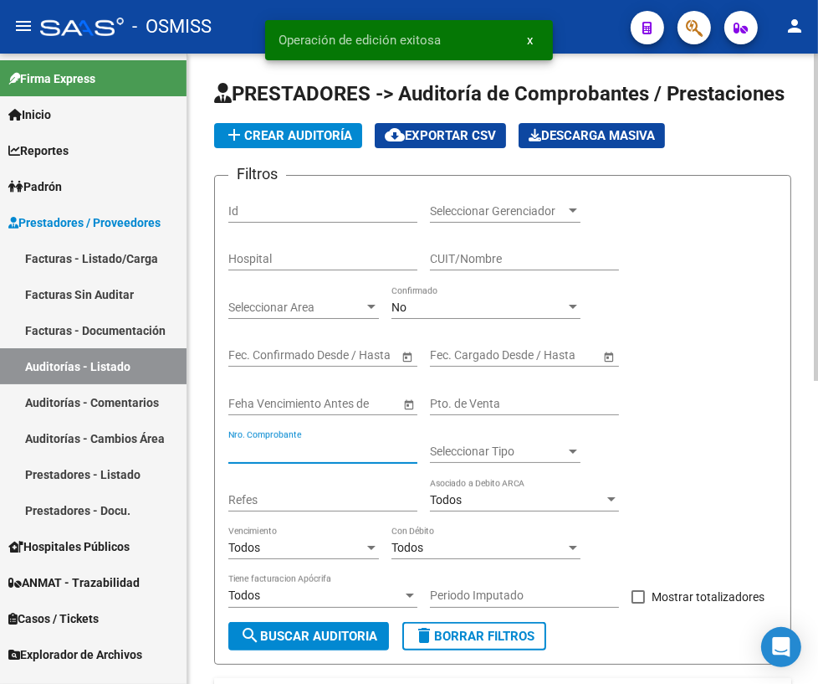
click at [304, 446] on input "Nro. Comprobante" at bounding box center [322, 451] width 189 height 14
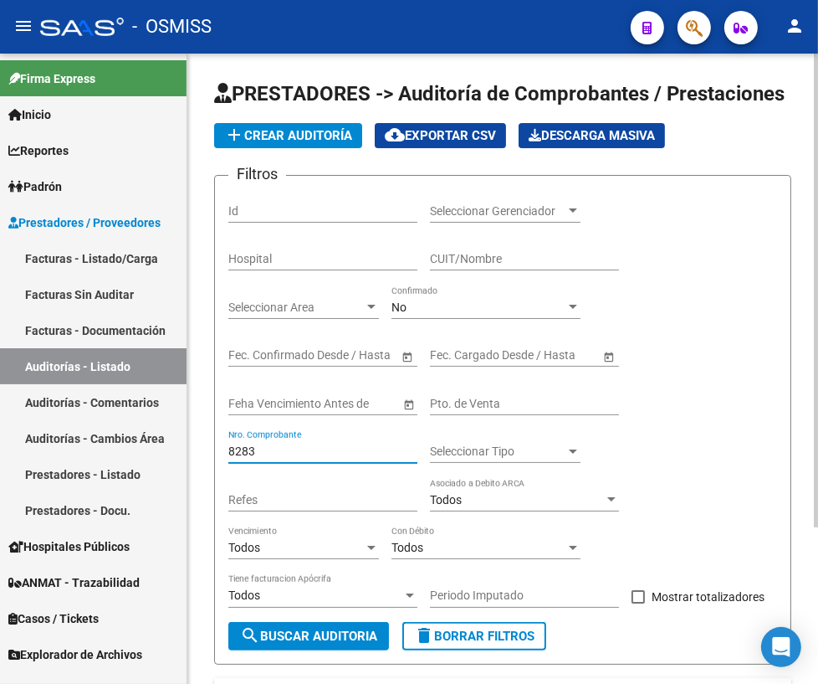
scroll to position [207, 0]
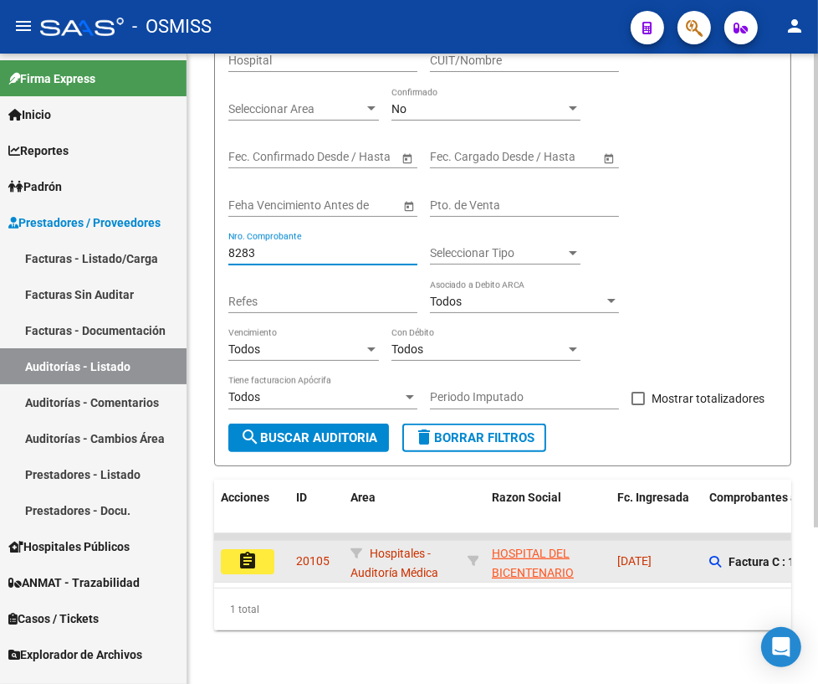
type input "8283"
click at [245, 559] on button "assignment" at bounding box center [248, 561] width 54 height 25
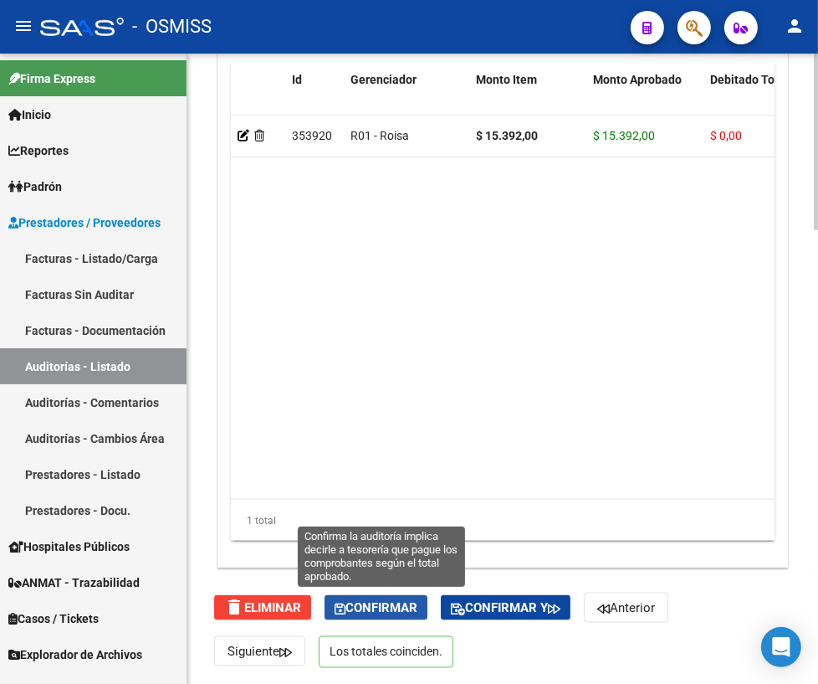
click at [357, 605] on span "Confirmar" at bounding box center [376, 607] width 83 height 15
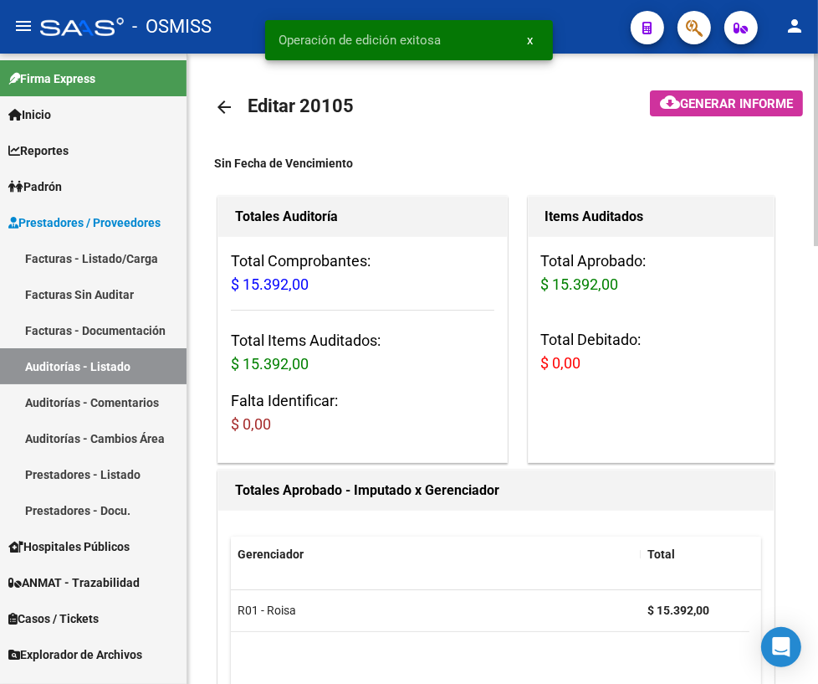
click at [224, 109] on mat-icon "arrow_back" at bounding box center [224, 107] width 20 height 20
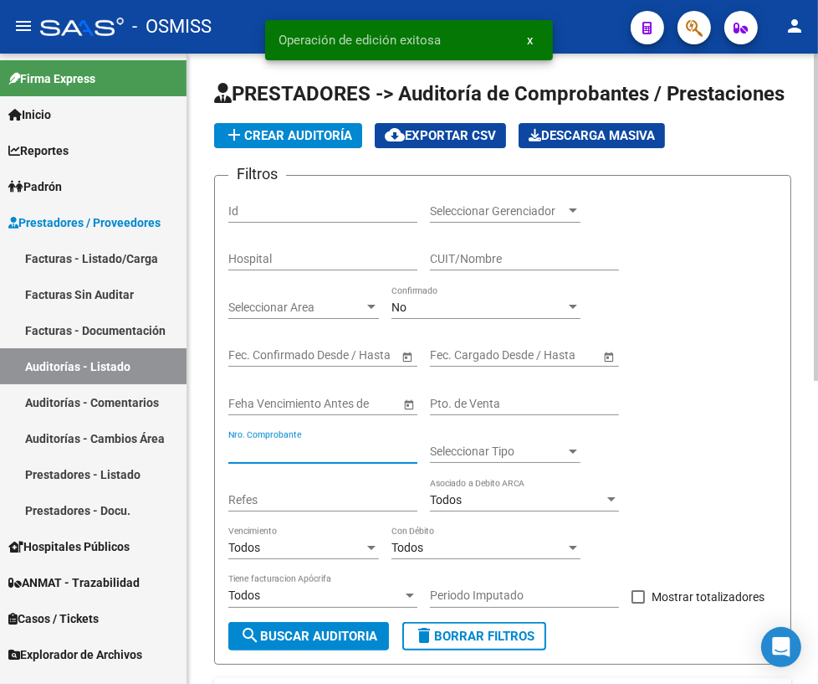
click at [310, 444] on input "Nro. Comprobante" at bounding box center [322, 451] width 189 height 14
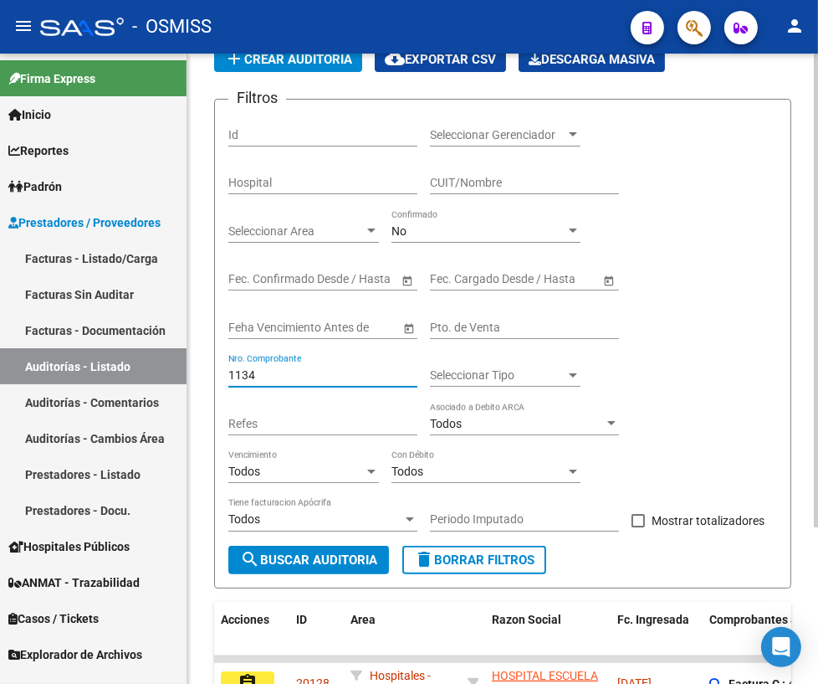
scroll to position [207, 0]
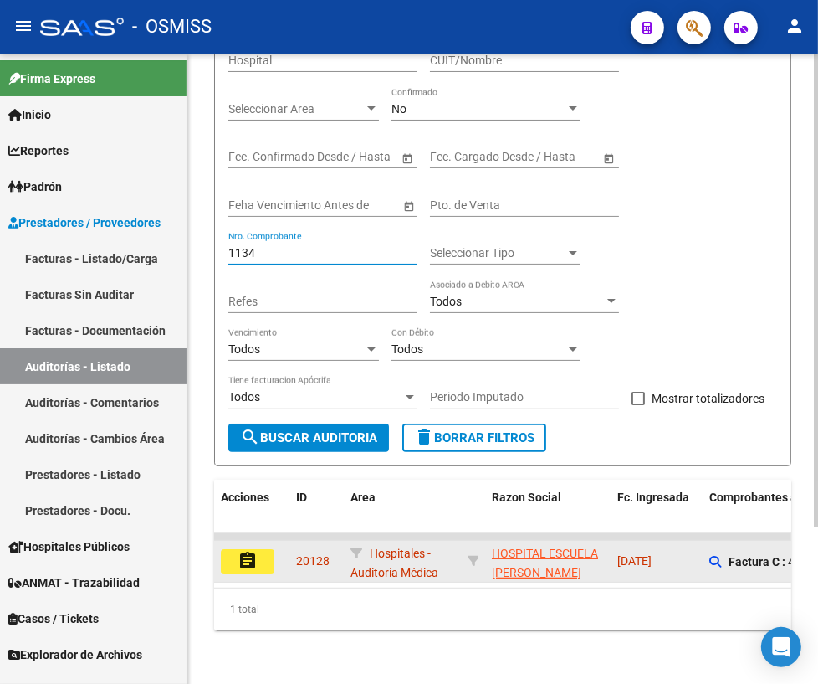
type input "1134"
click at [252, 556] on mat-icon "assignment" at bounding box center [248, 561] width 20 height 20
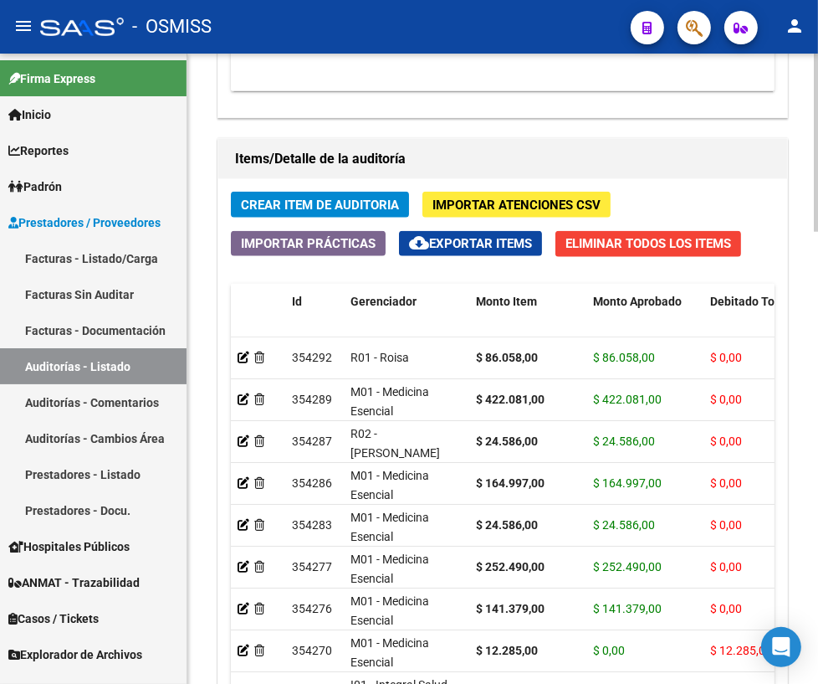
scroll to position [1591, 0]
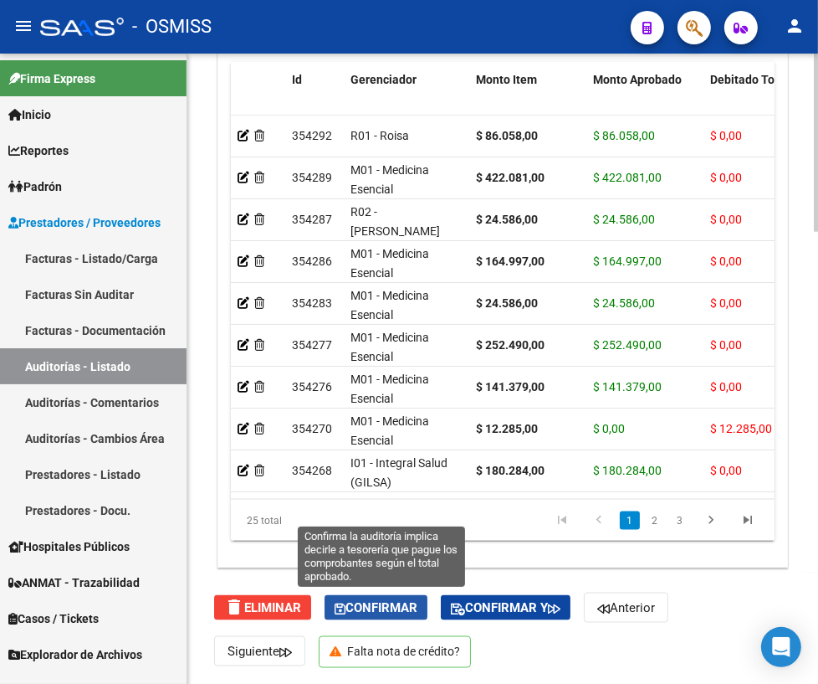
click at [353, 600] on span "Confirmar" at bounding box center [376, 607] width 83 height 15
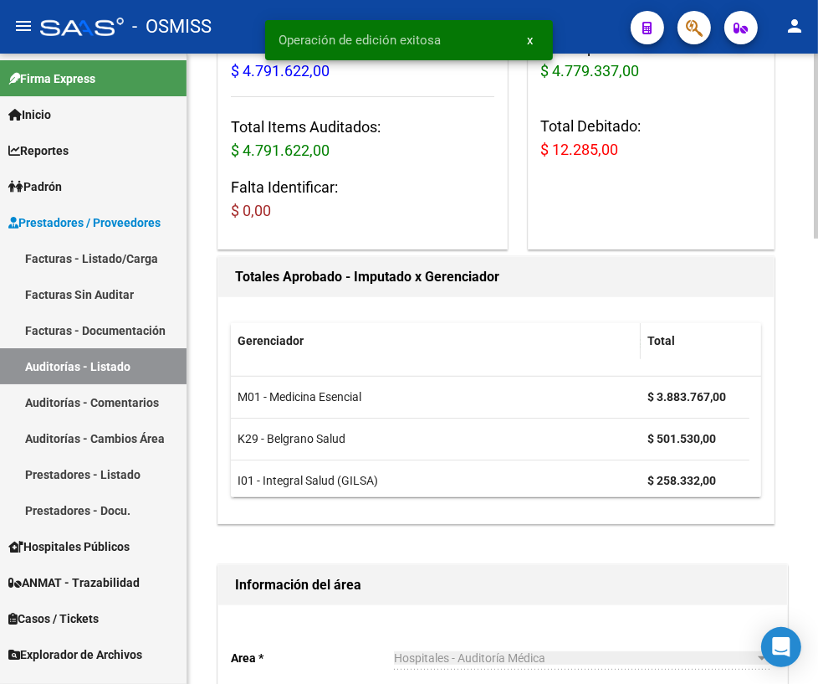
scroll to position [0, 0]
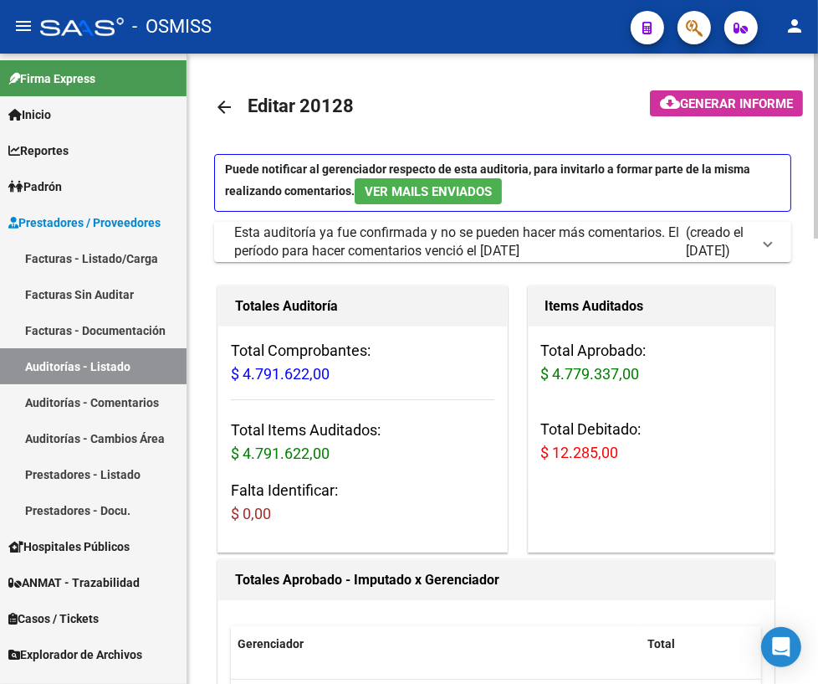
click at [228, 105] on mat-icon "arrow_back" at bounding box center [224, 107] width 20 height 20
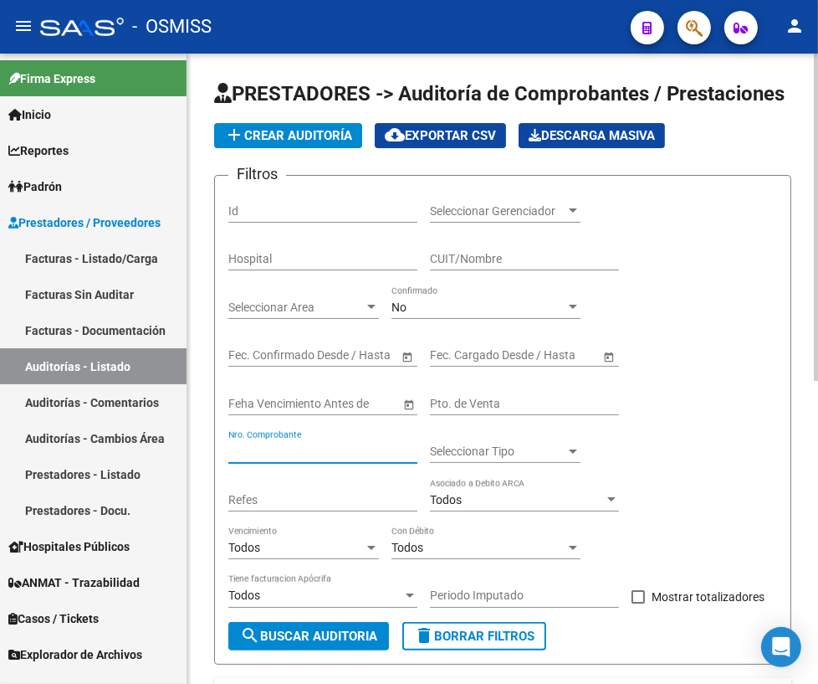
click at [310, 446] on input "Nro. Comprobante" at bounding box center [322, 451] width 189 height 14
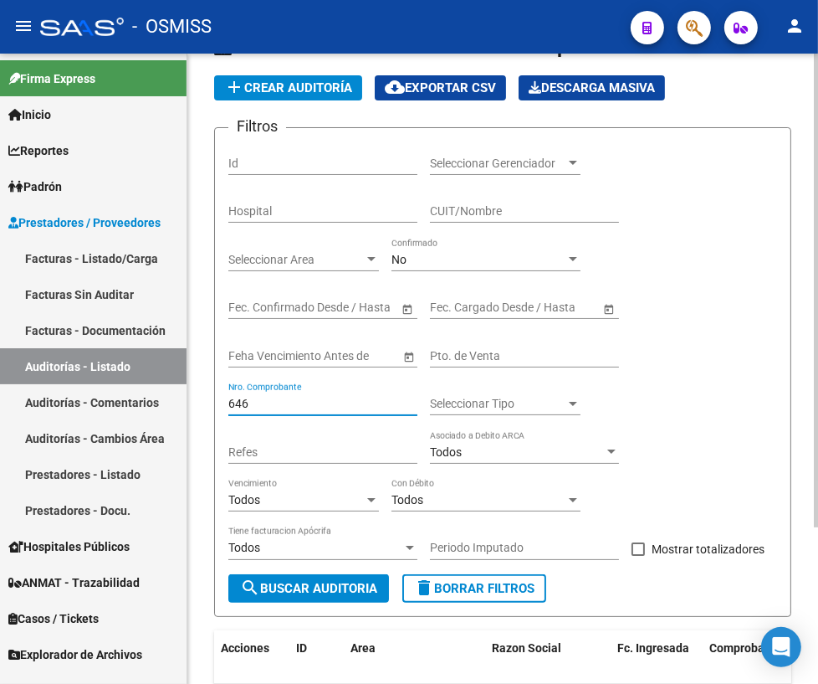
scroll to position [207, 0]
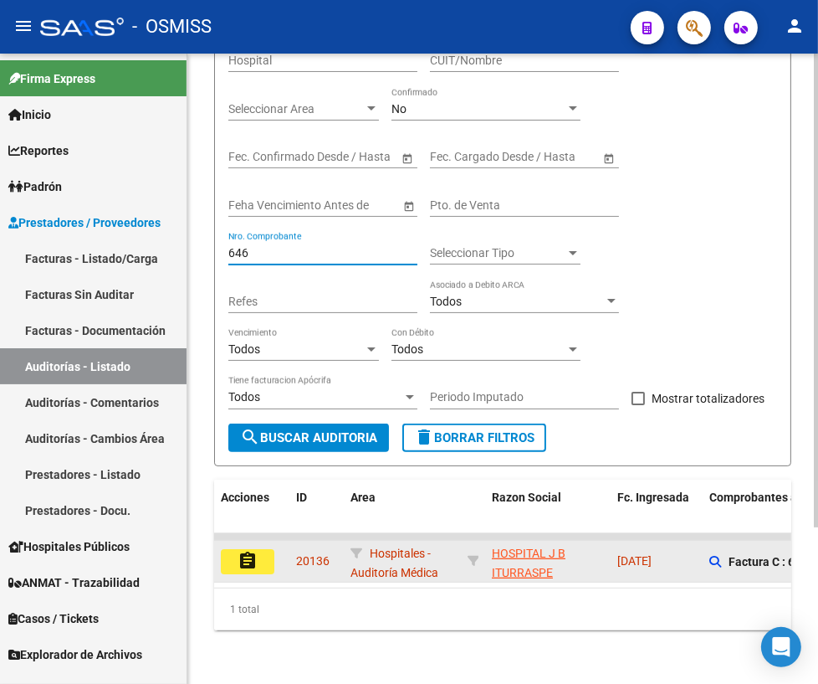
type input "646"
click at [251, 556] on mat-icon "assignment" at bounding box center [248, 561] width 20 height 20
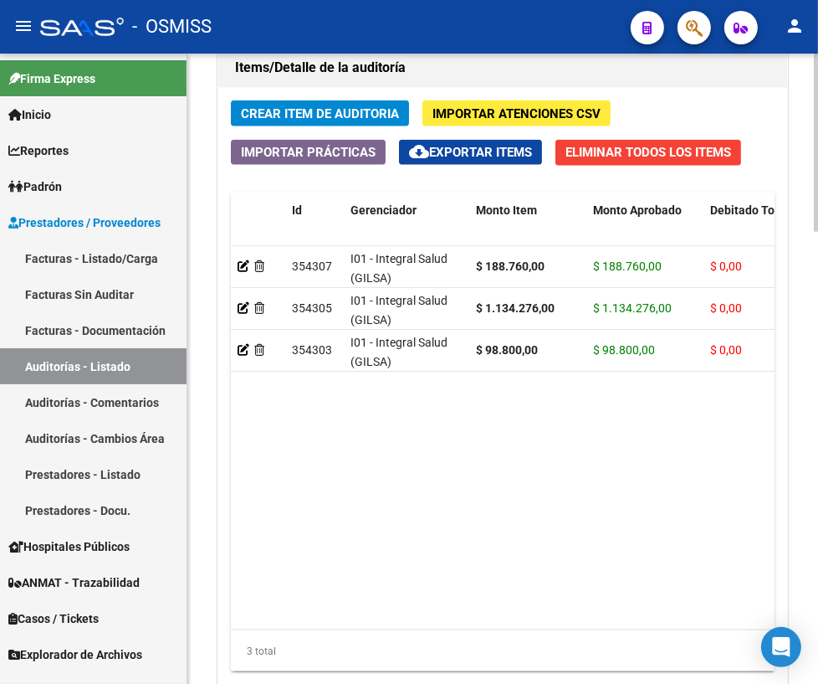
scroll to position [1591, 0]
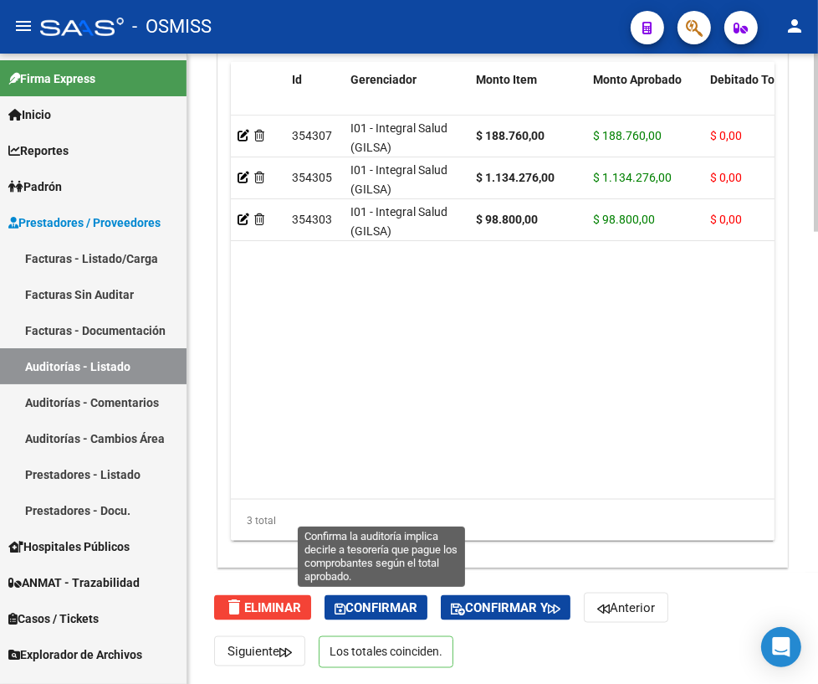
click at [381, 612] on span "Confirmar" at bounding box center [376, 607] width 83 height 15
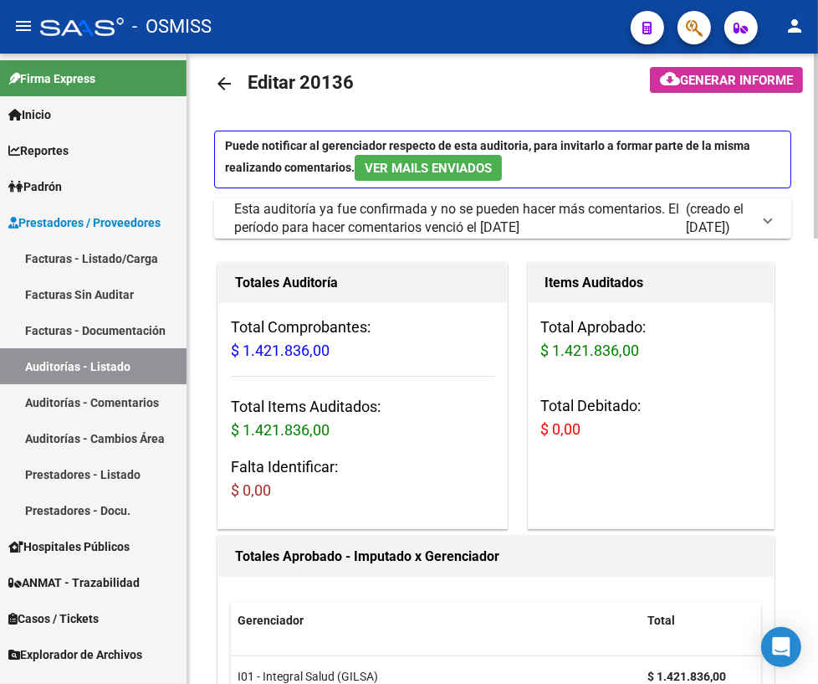
scroll to position [0, 0]
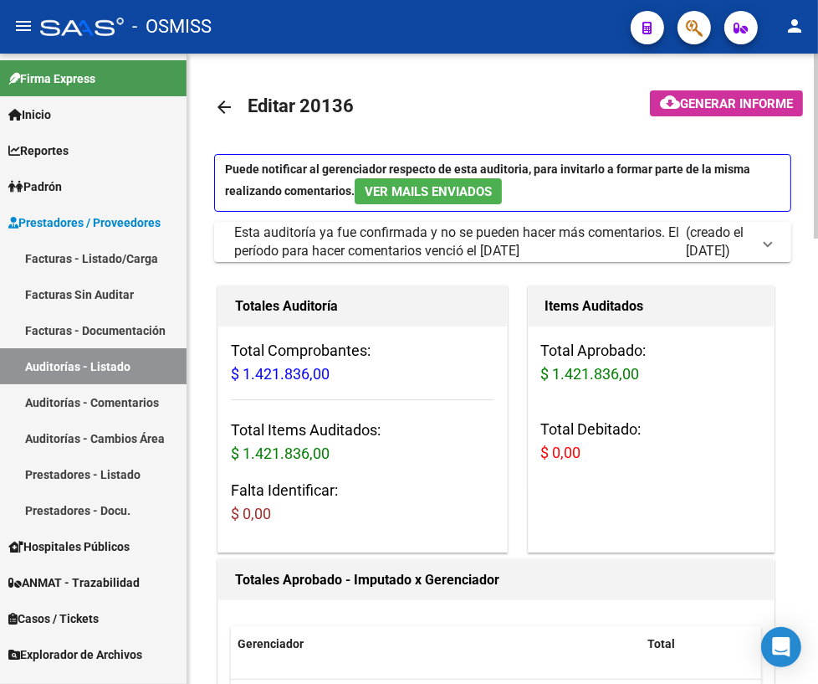
click at [227, 110] on mat-icon "arrow_back" at bounding box center [224, 107] width 20 height 20
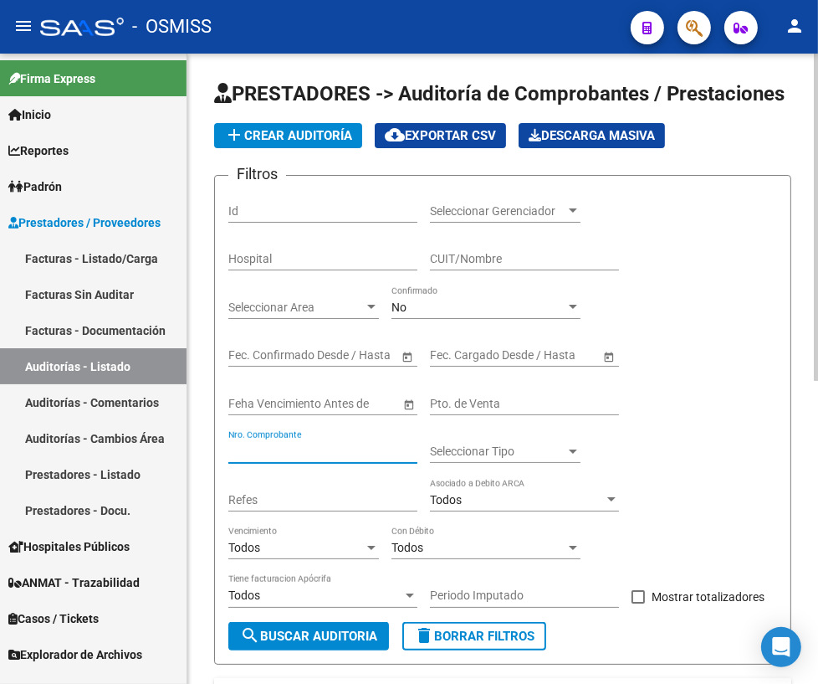
click at [320, 444] on input "Nro. Comprobante" at bounding box center [322, 451] width 189 height 14
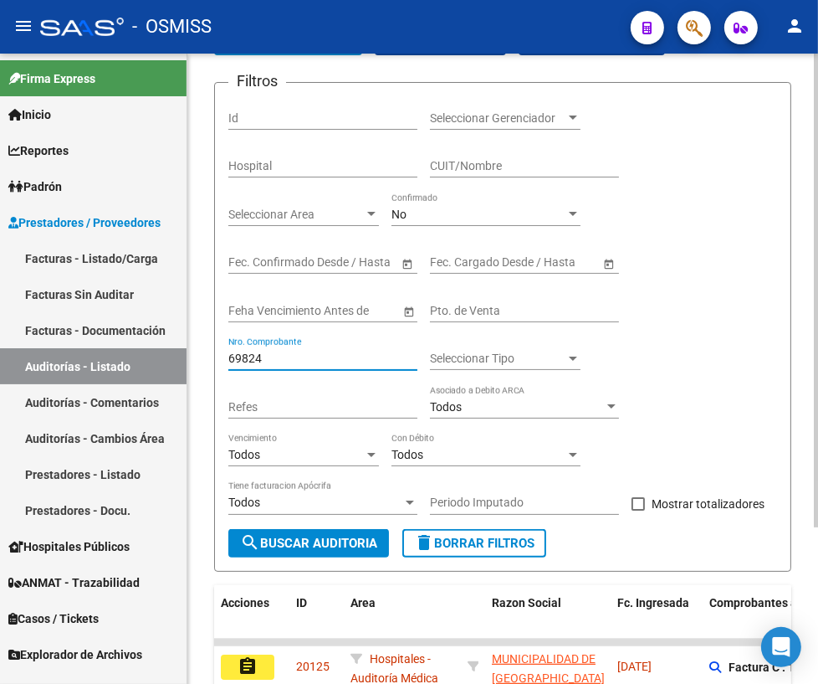
scroll to position [207, 0]
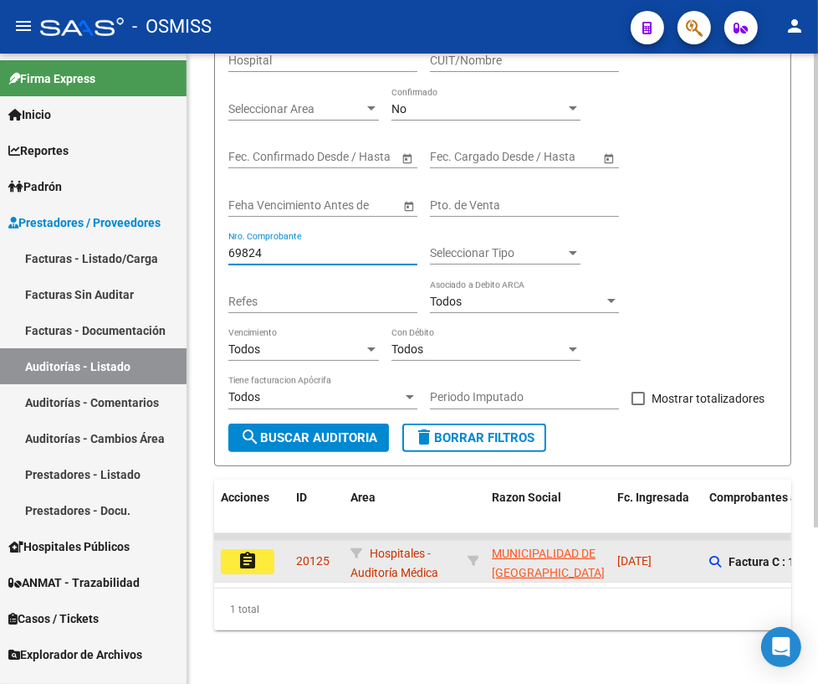
type input "69824"
click at [243, 551] on mat-icon "assignment" at bounding box center [248, 561] width 20 height 20
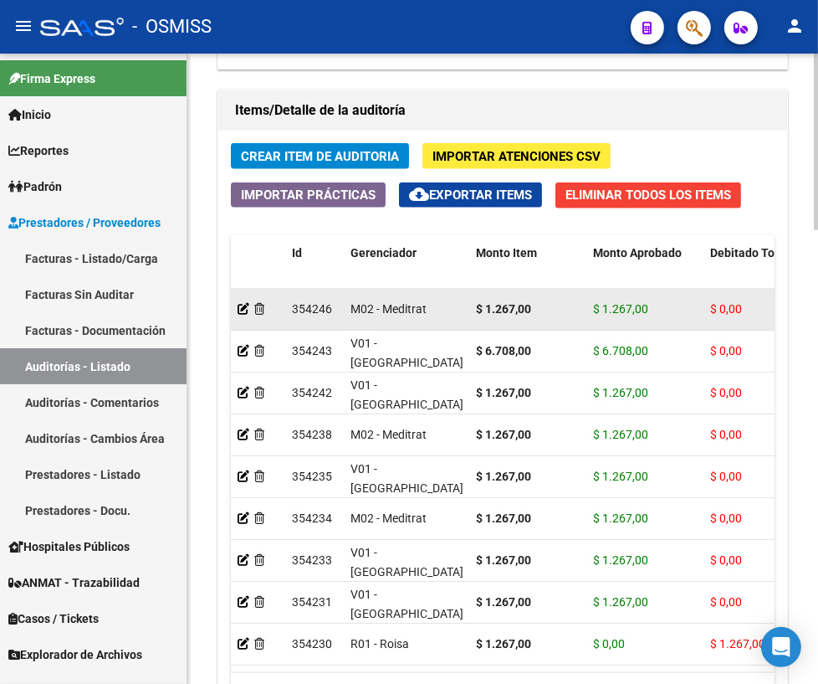
scroll to position [1618, 0]
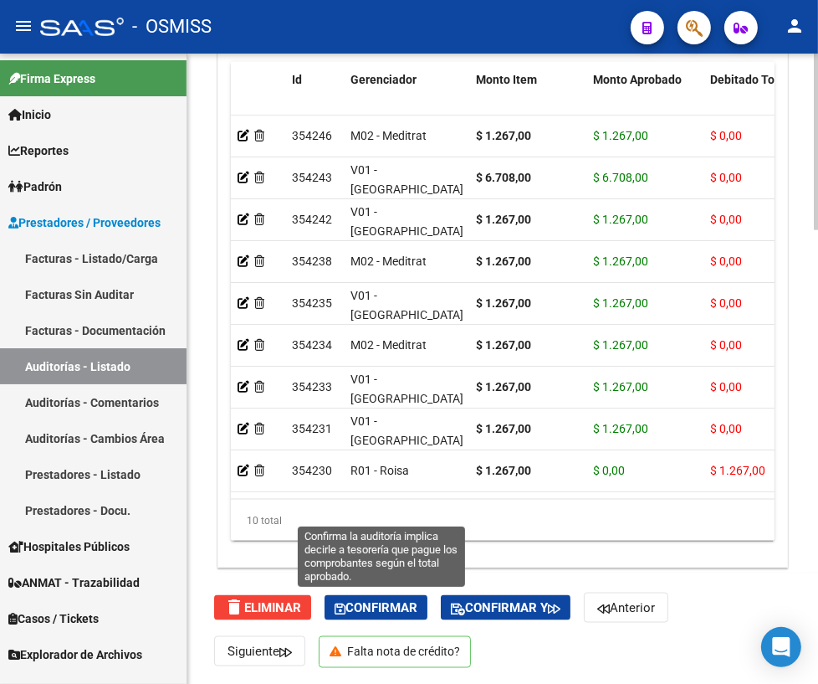
click at [377, 606] on span "Confirmar" at bounding box center [376, 607] width 83 height 15
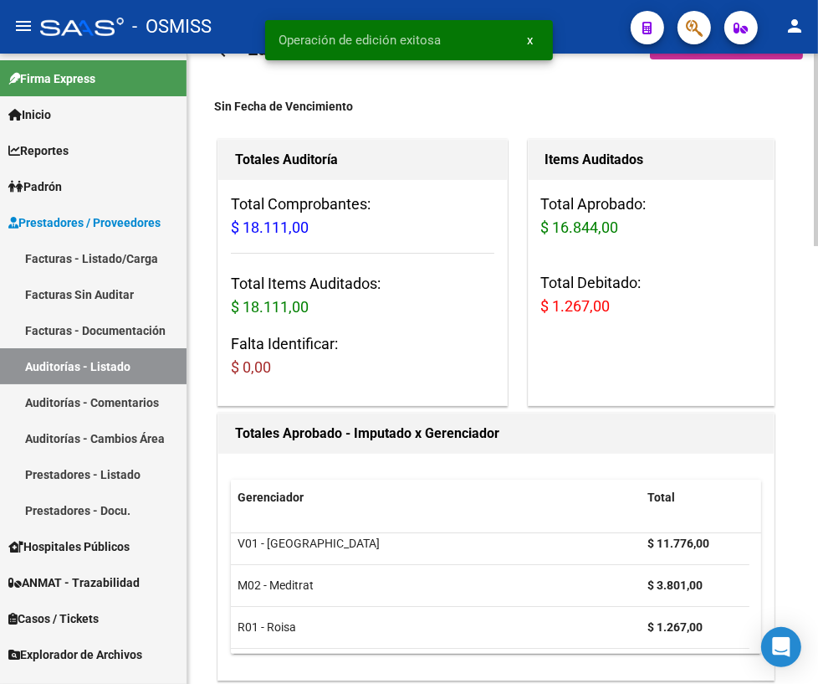
scroll to position [0, 0]
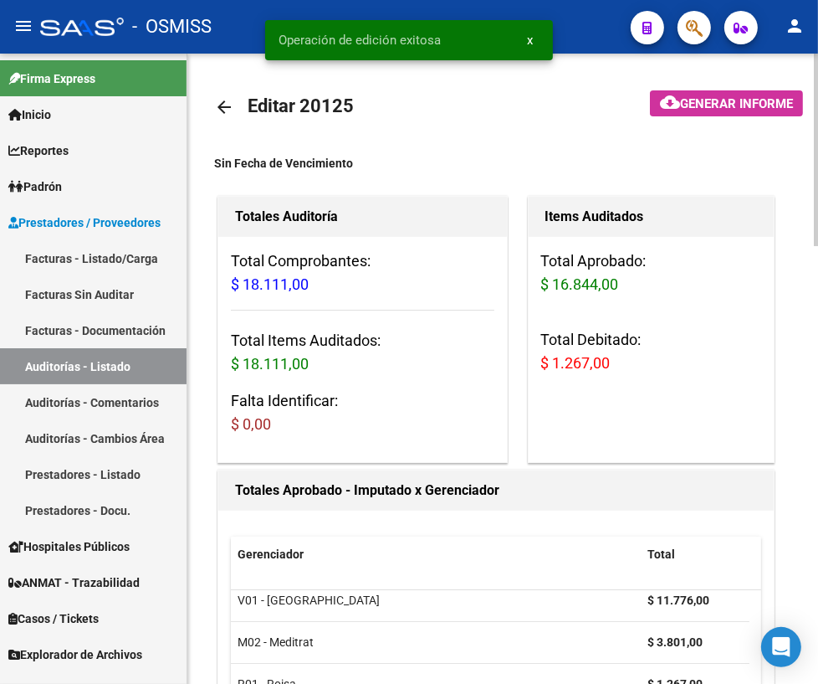
click at [223, 105] on mat-icon "arrow_back" at bounding box center [224, 107] width 20 height 20
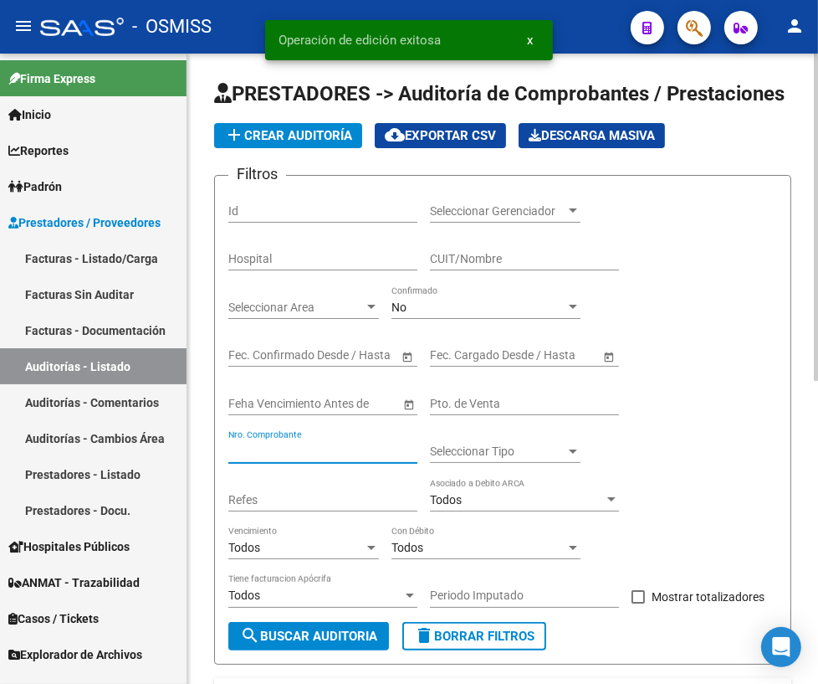
click at [292, 447] on input "Nro. Comprobante" at bounding box center [322, 451] width 189 height 14
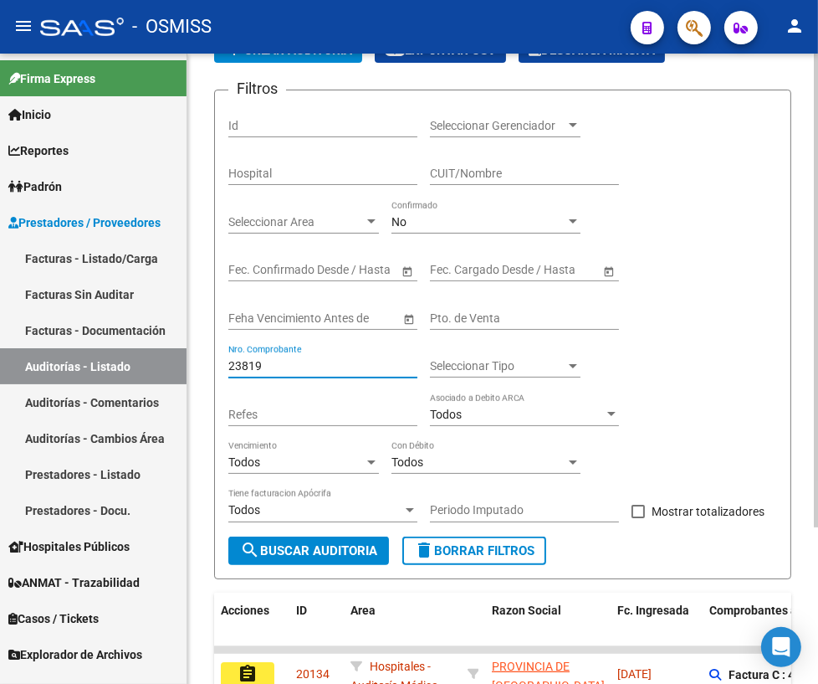
scroll to position [207, 0]
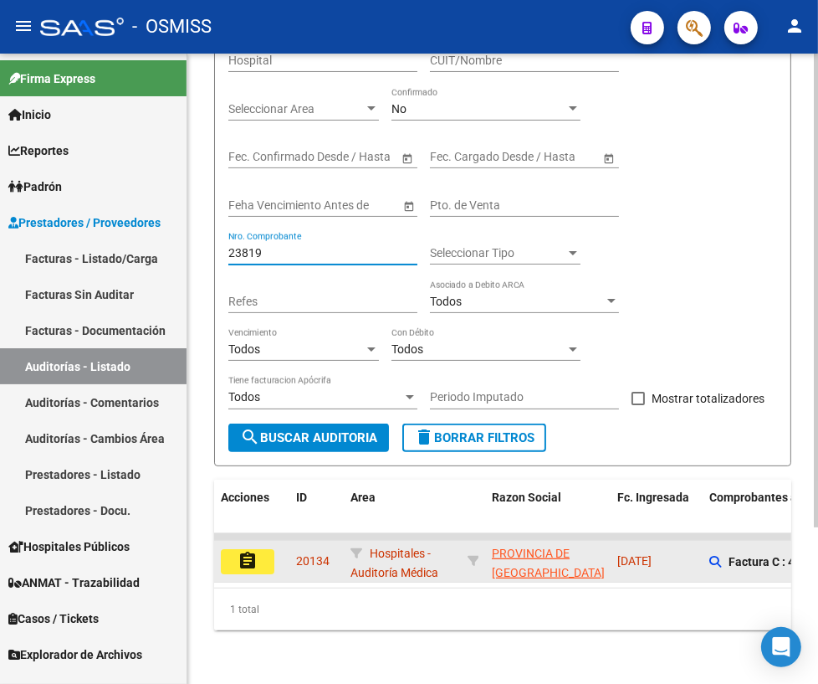
type input "23819"
click at [250, 551] on mat-icon "assignment" at bounding box center [248, 561] width 20 height 20
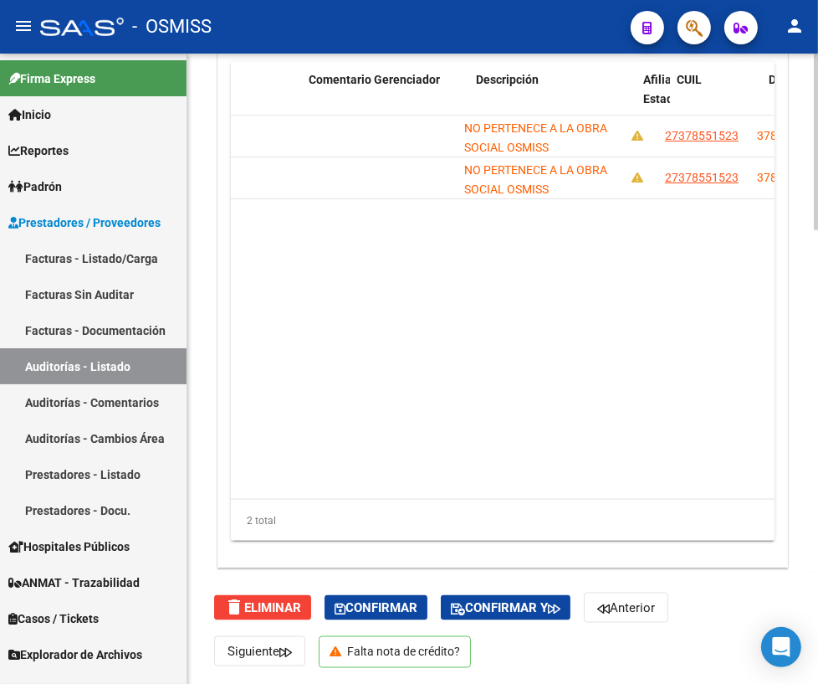
scroll to position [0, 1088]
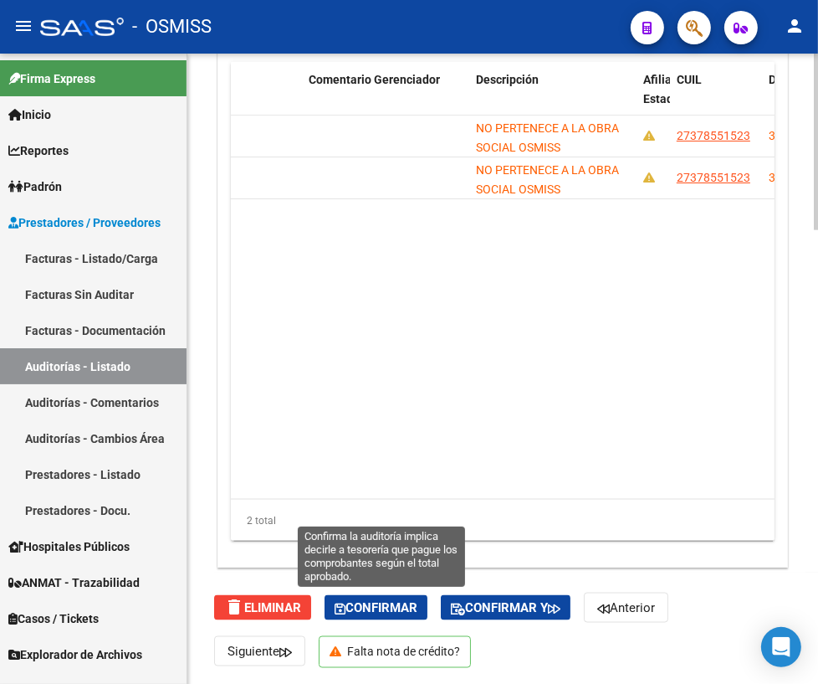
click at [374, 603] on span "Confirmar" at bounding box center [376, 607] width 83 height 15
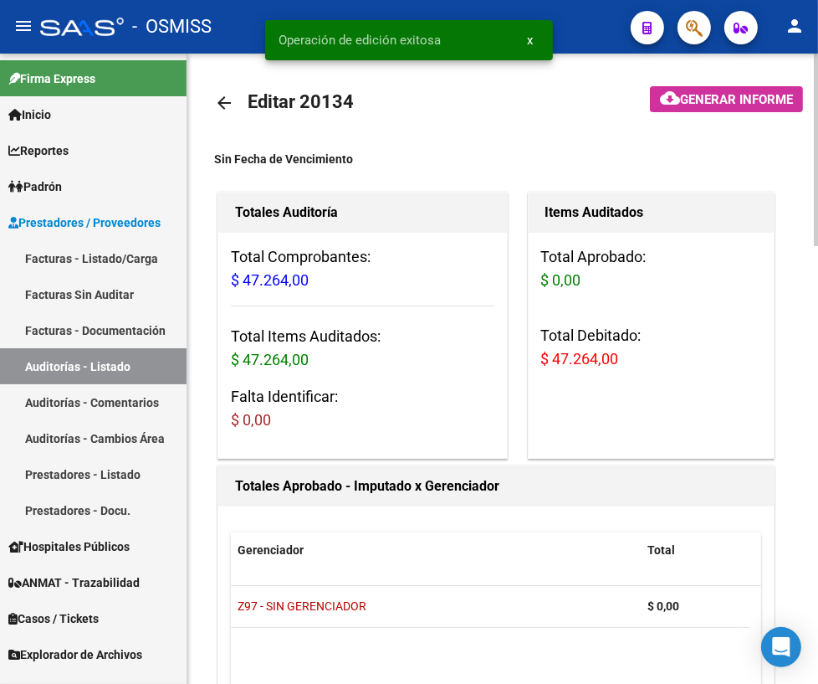
scroll to position [0, 0]
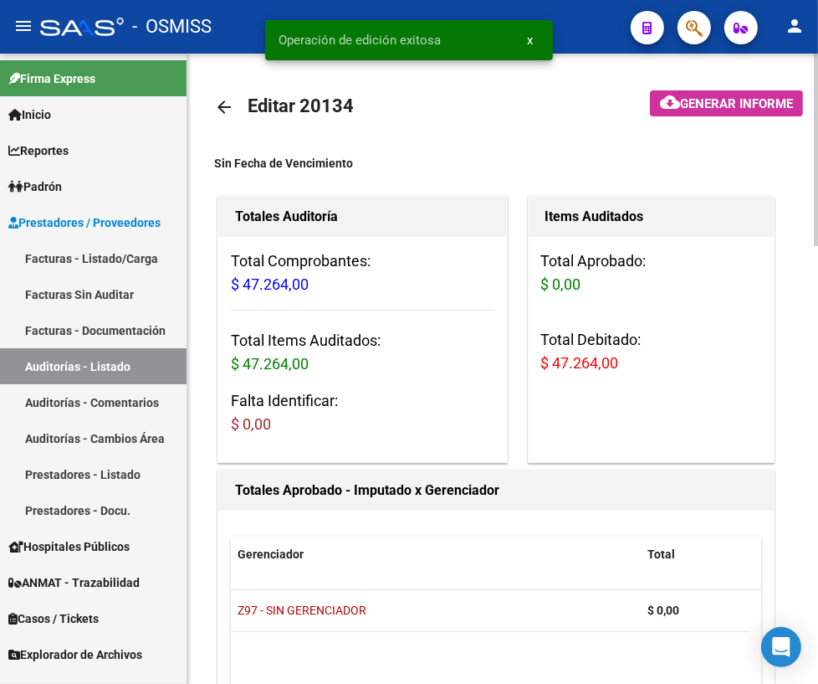
click at [222, 105] on mat-icon "arrow_back" at bounding box center [224, 107] width 20 height 20
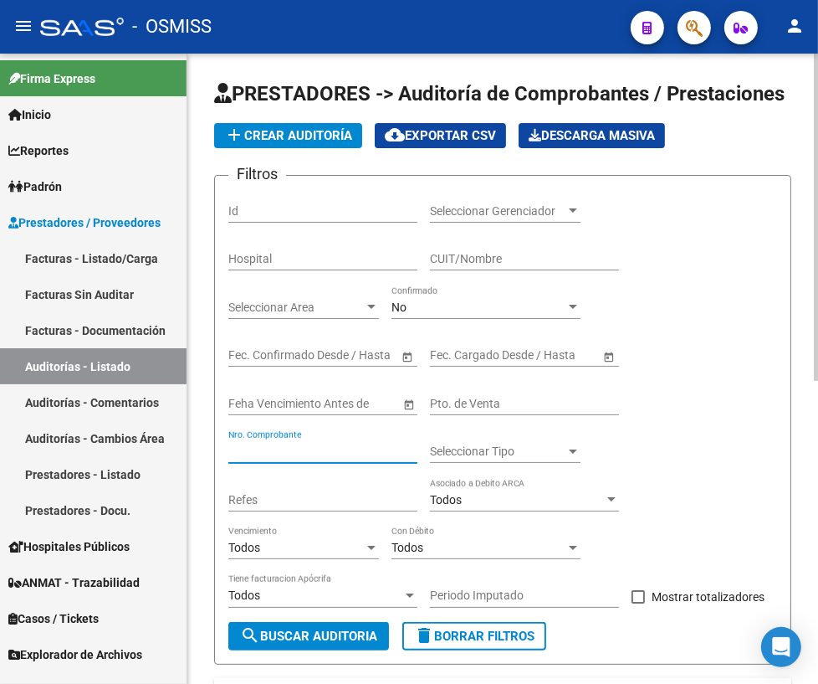
click at [284, 452] on input "Nro. Comprobante" at bounding box center [322, 451] width 189 height 14
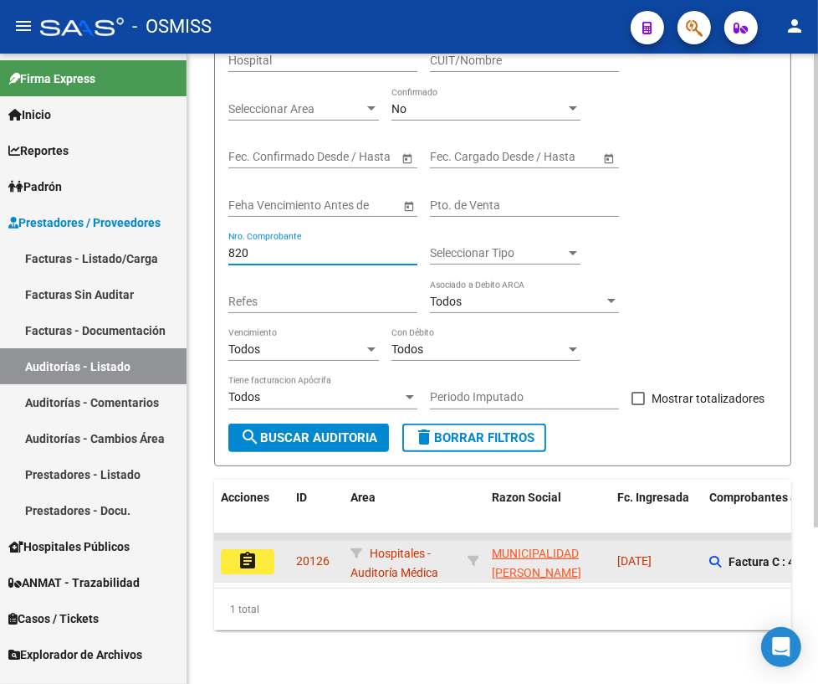
type input "820"
click at [243, 551] on mat-icon "assignment" at bounding box center [248, 561] width 20 height 20
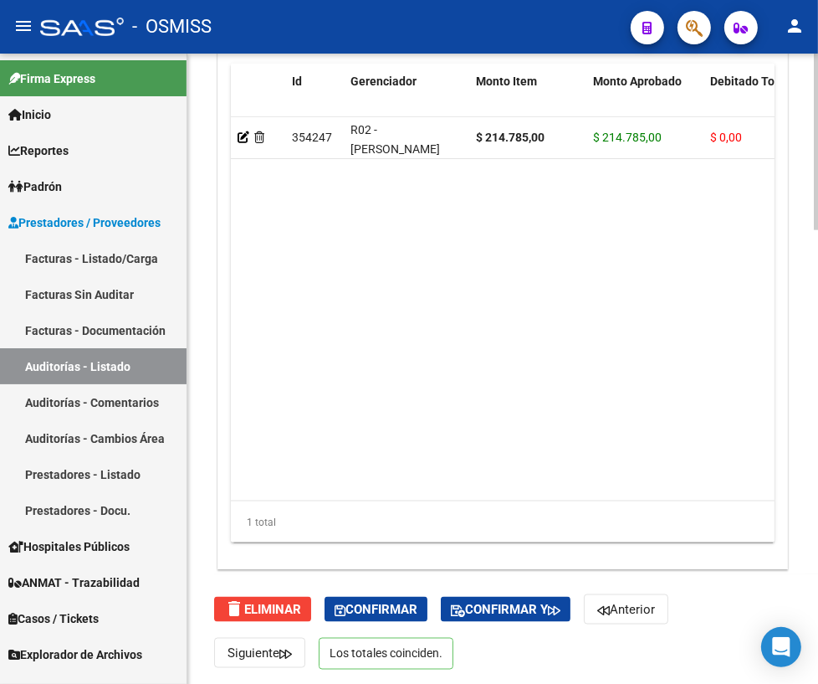
scroll to position [1618, 0]
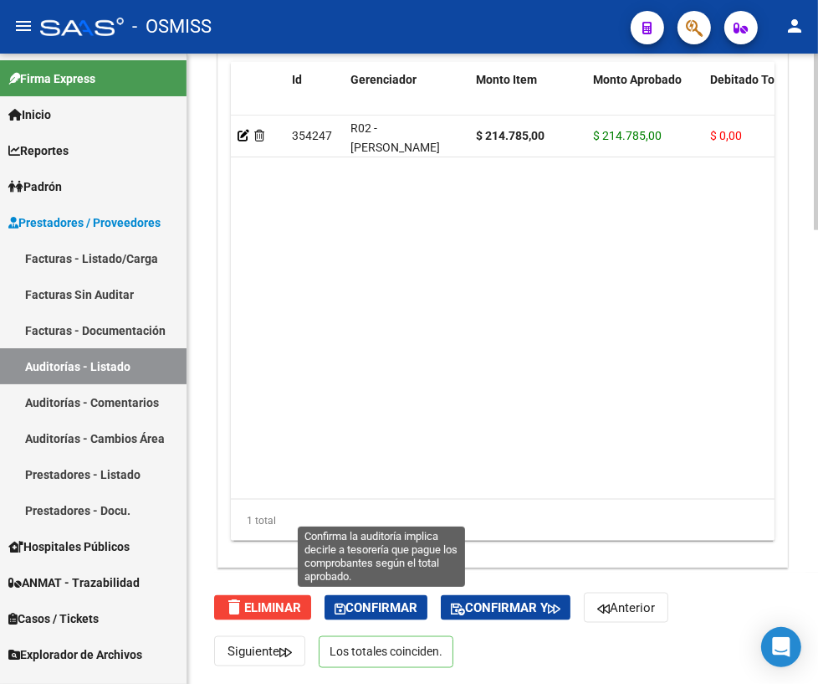
click at [358, 607] on span "Confirmar" at bounding box center [376, 607] width 83 height 15
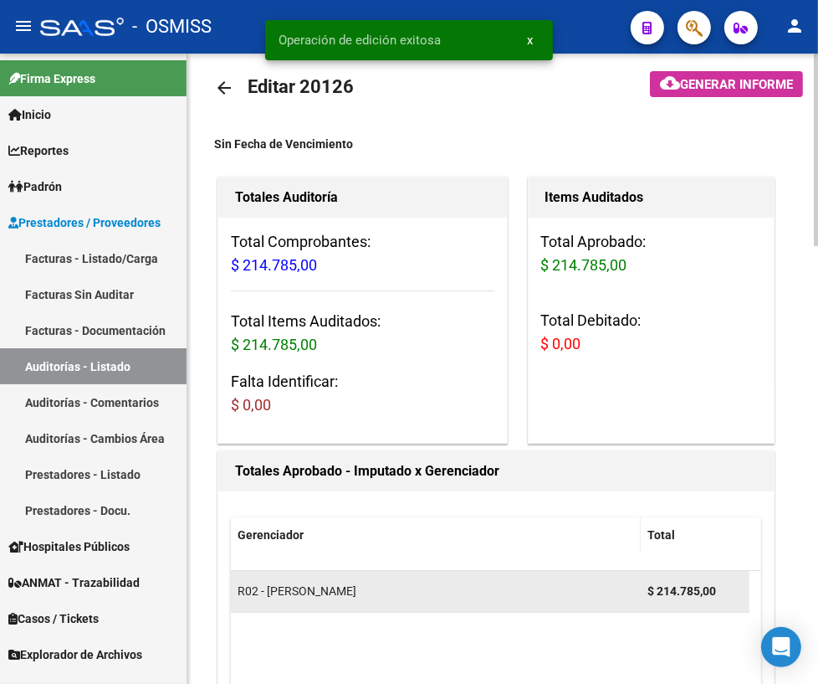
scroll to position [0, 0]
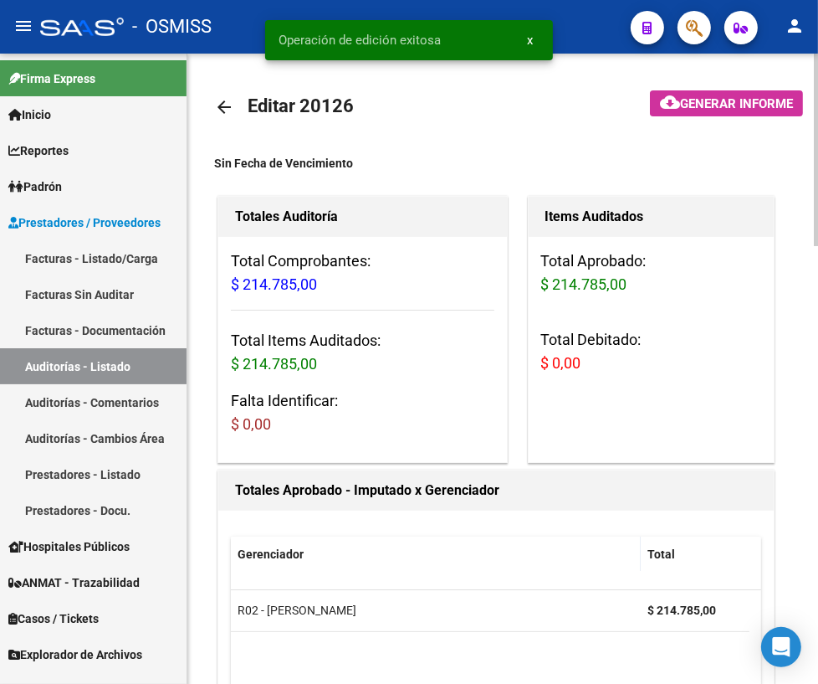
click at [231, 101] on mat-icon "arrow_back" at bounding box center [224, 107] width 20 height 20
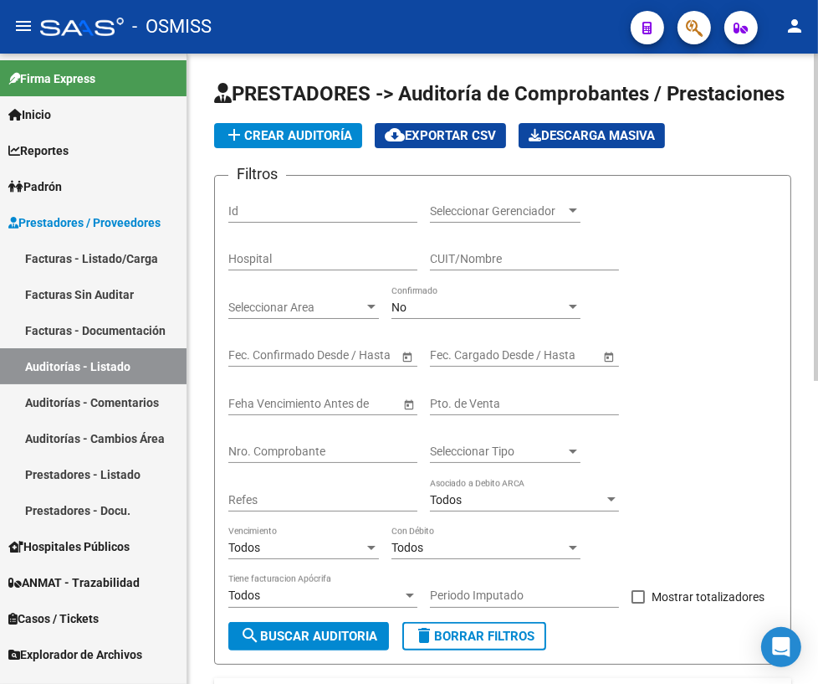
click at [306, 446] on input "Nro. Comprobante" at bounding box center [322, 451] width 189 height 14
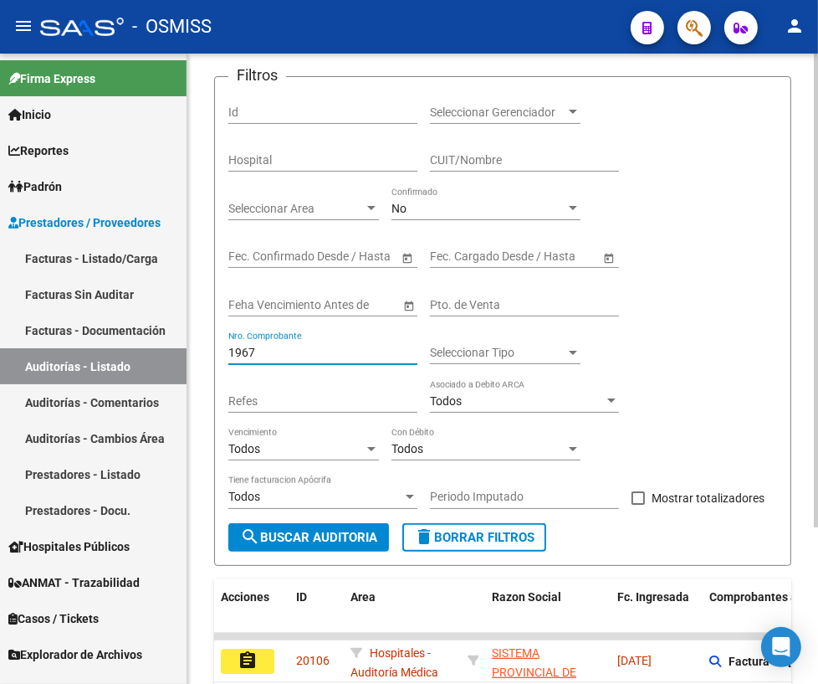
scroll to position [207, 0]
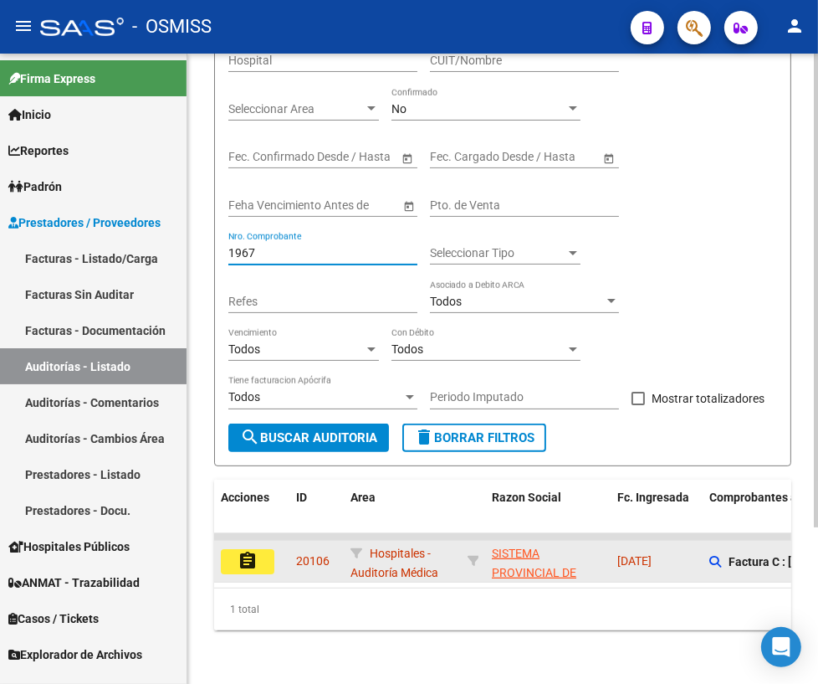
type input "1967"
click at [253, 551] on mat-icon "assignment" at bounding box center [248, 561] width 20 height 20
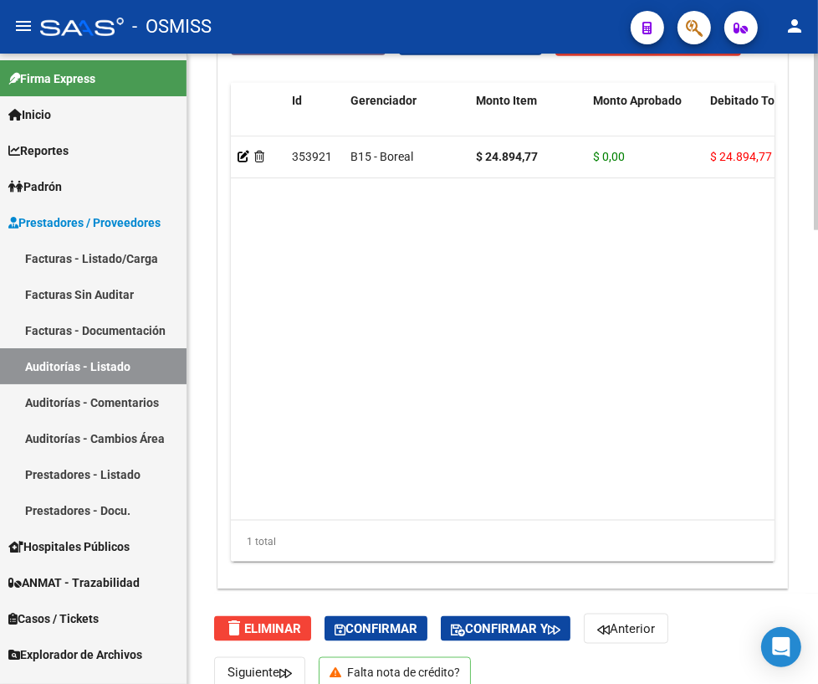
scroll to position [1618, 0]
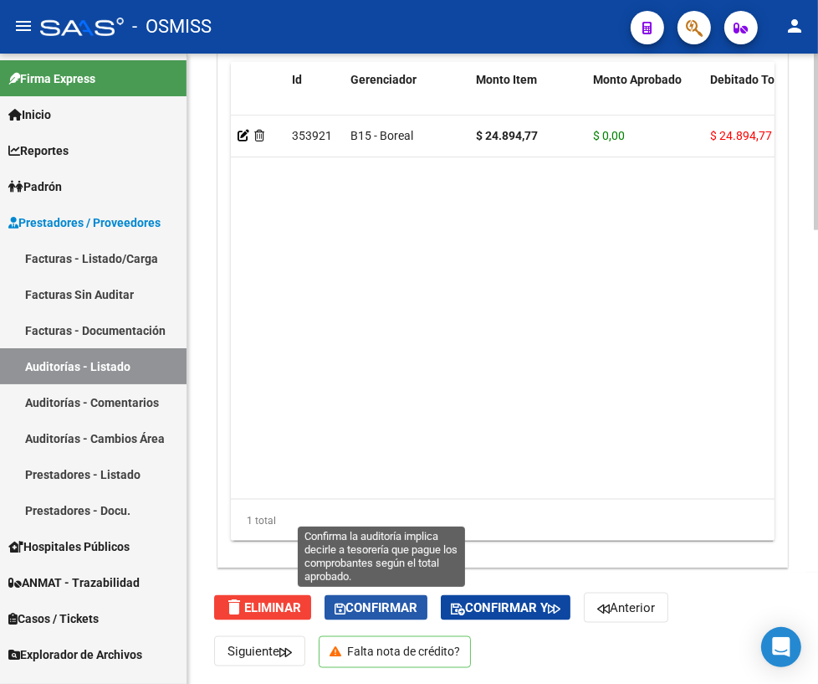
click at [384, 612] on span "Confirmar" at bounding box center [376, 607] width 83 height 15
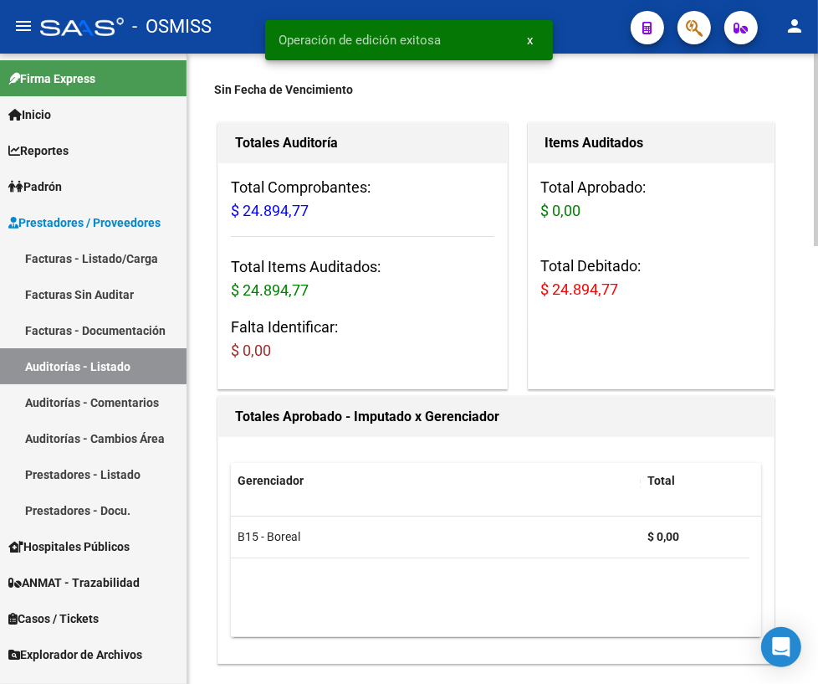
scroll to position [0, 0]
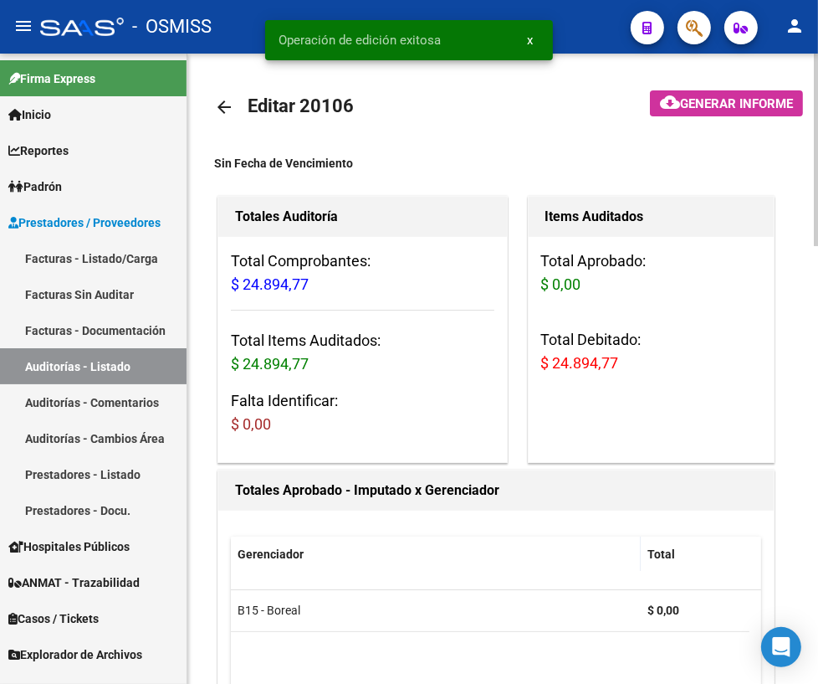
click at [231, 107] on mat-icon "arrow_back" at bounding box center [224, 107] width 20 height 20
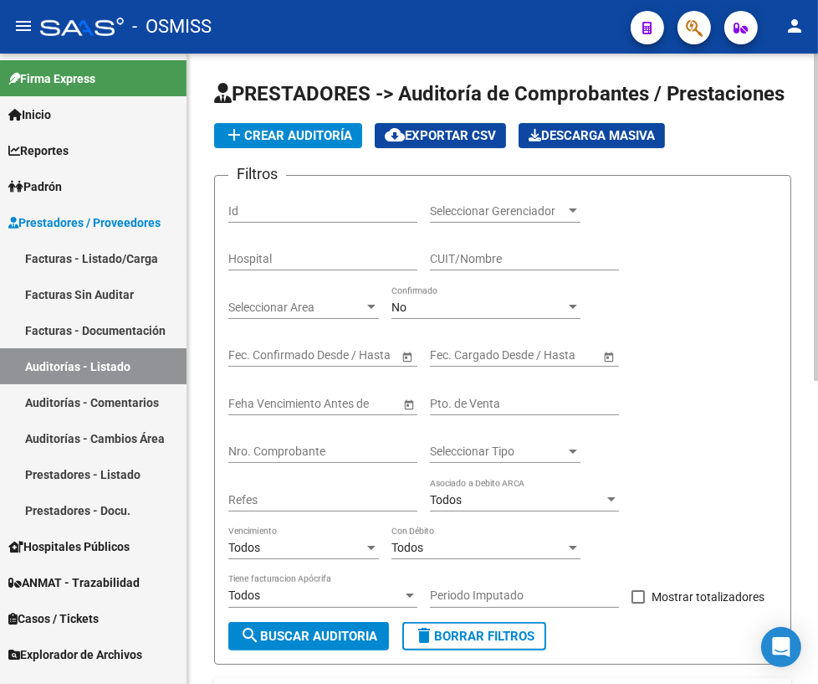
click at [372, 453] on input "Nro. Comprobante" at bounding box center [322, 451] width 189 height 14
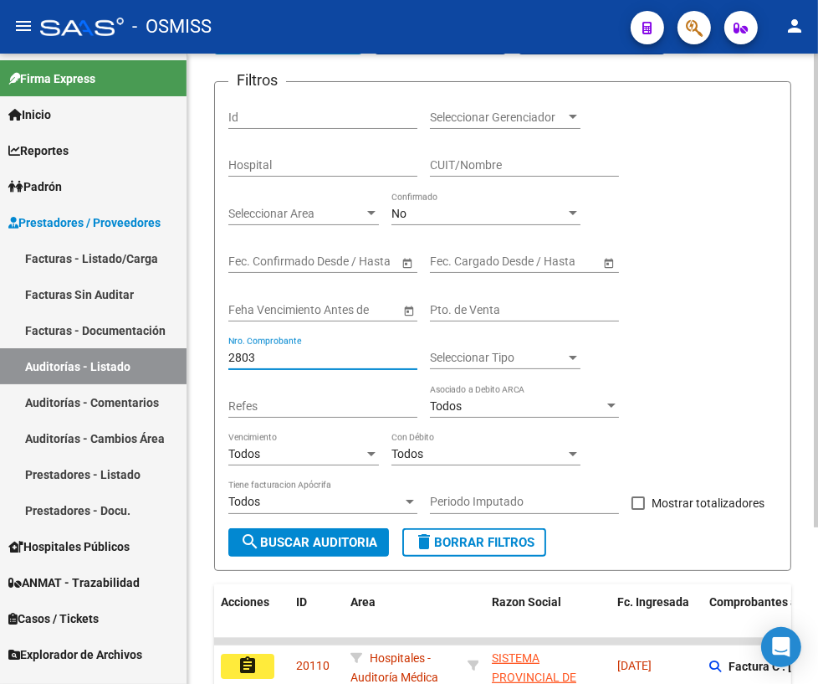
scroll to position [207, 0]
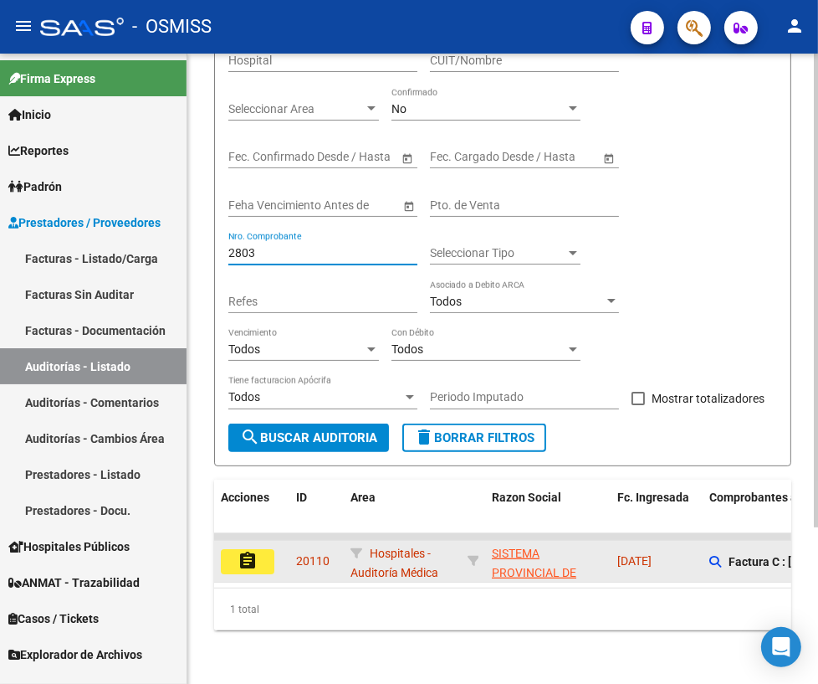
type input "2803"
click at [260, 555] on button "assignment" at bounding box center [248, 561] width 54 height 25
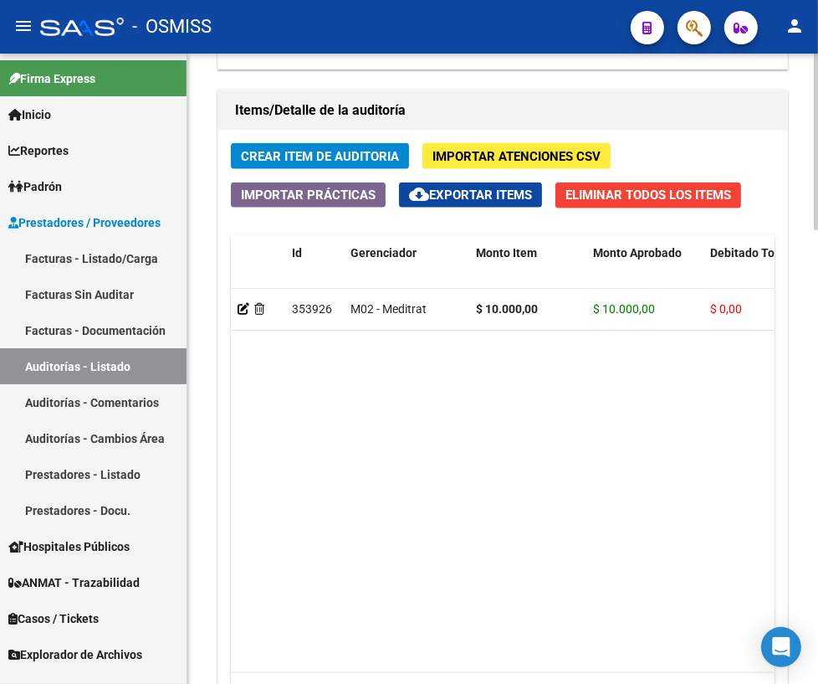
scroll to position [1597, 0]
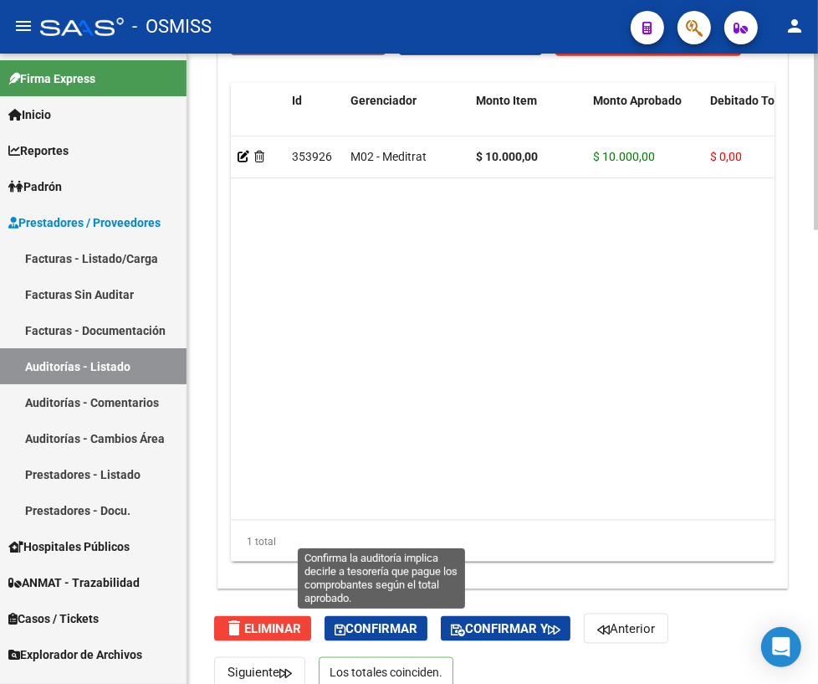
click at [377, 628] on span "Confirmar" at bounding box center [376, 628] width 83 height 15
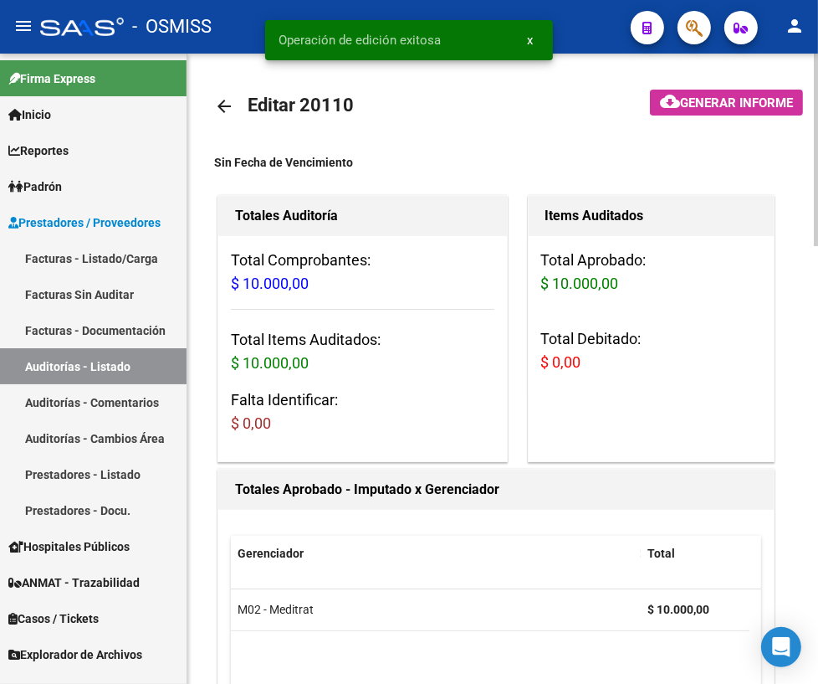
scroll to position [0, 0]
click at [220, 105] on mat-icon "arrow_back" at bounding box center [224, 107] width 20 height 20
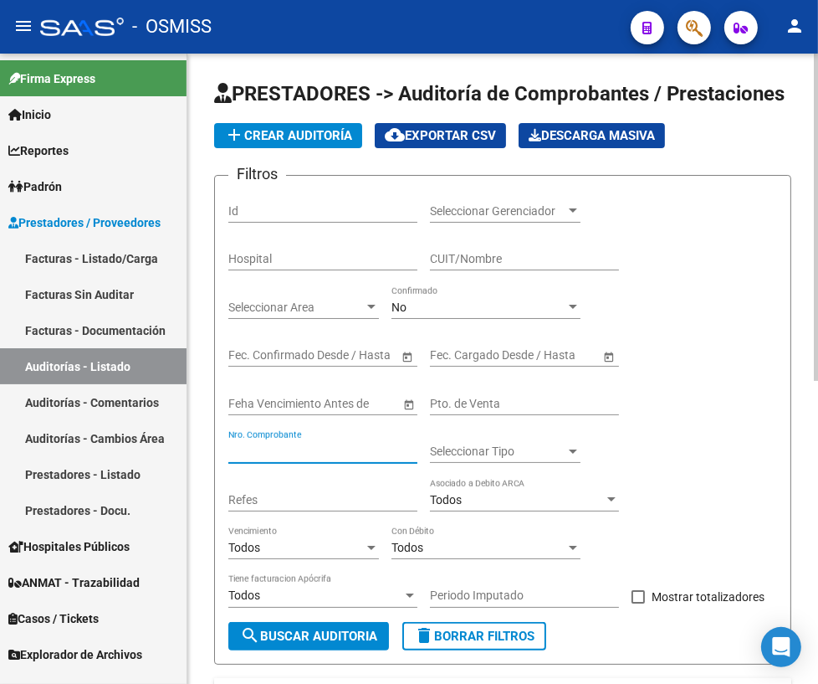
click at [271, 444] on input "Nro. Comprobante" at bounding box center [322, 451] width 189 height 14
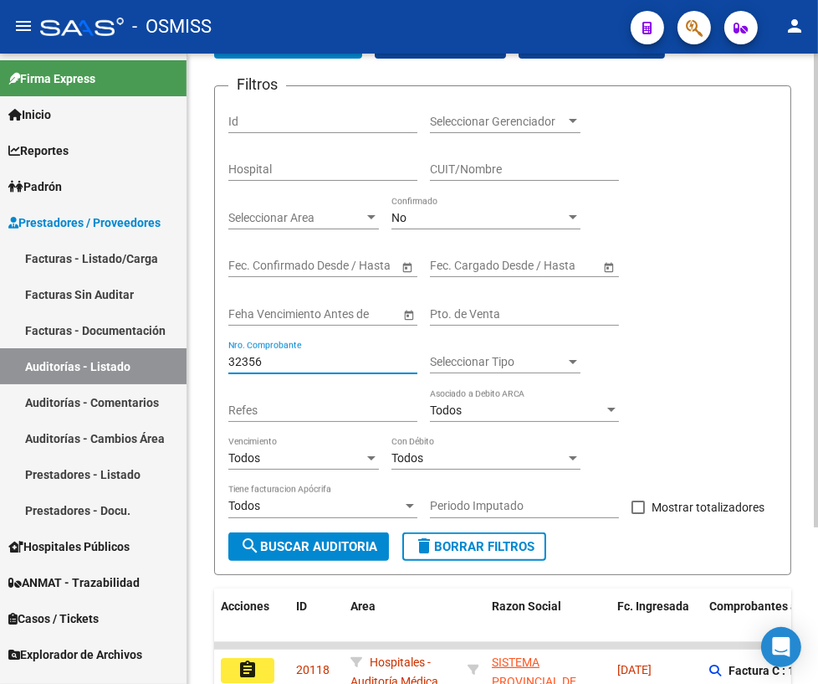
scroll to position [207, 0]
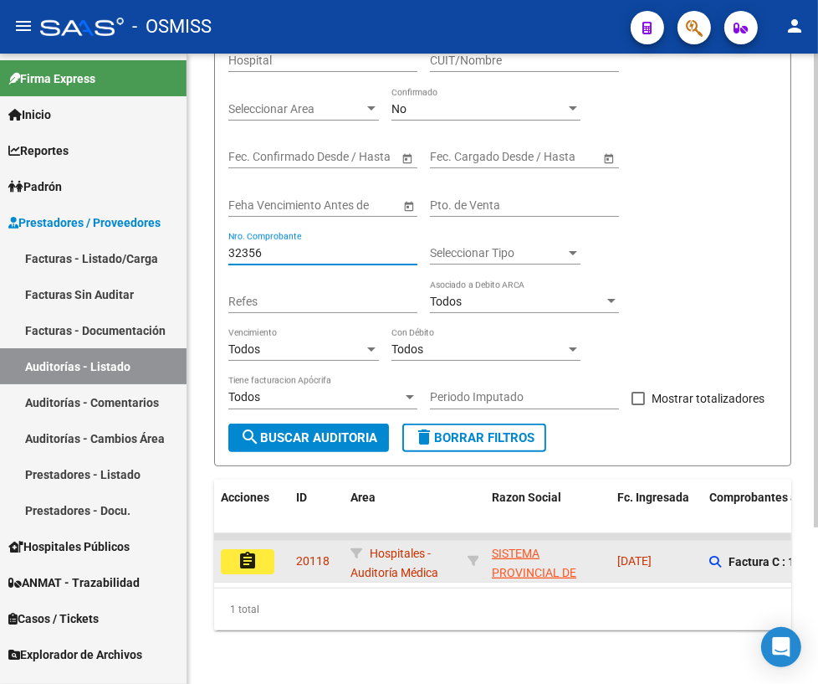
type input "32356"
click at [260, 552] on button "assignment" at bounding box center [248, 561] width 54 height 25
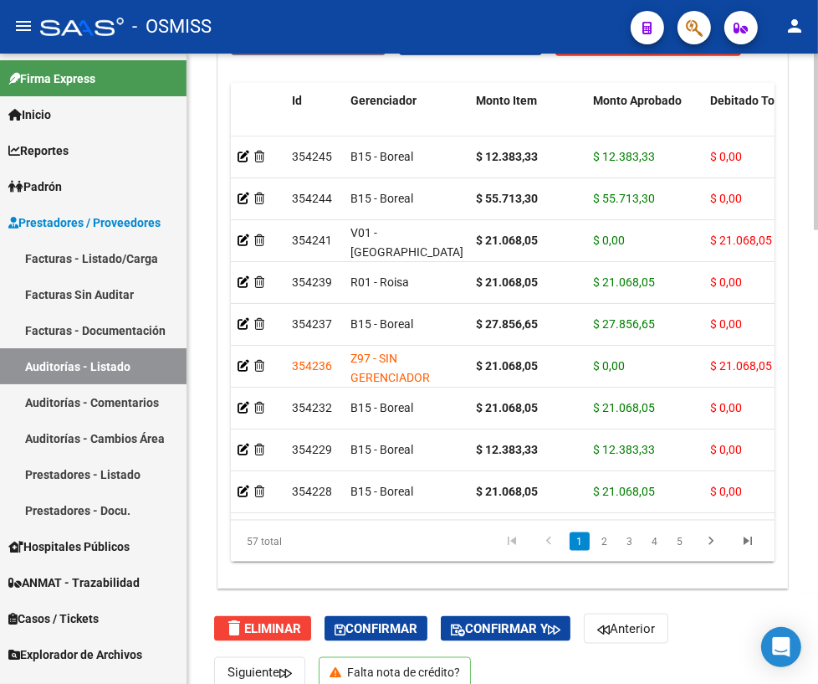
scroll to position [1618, 0]
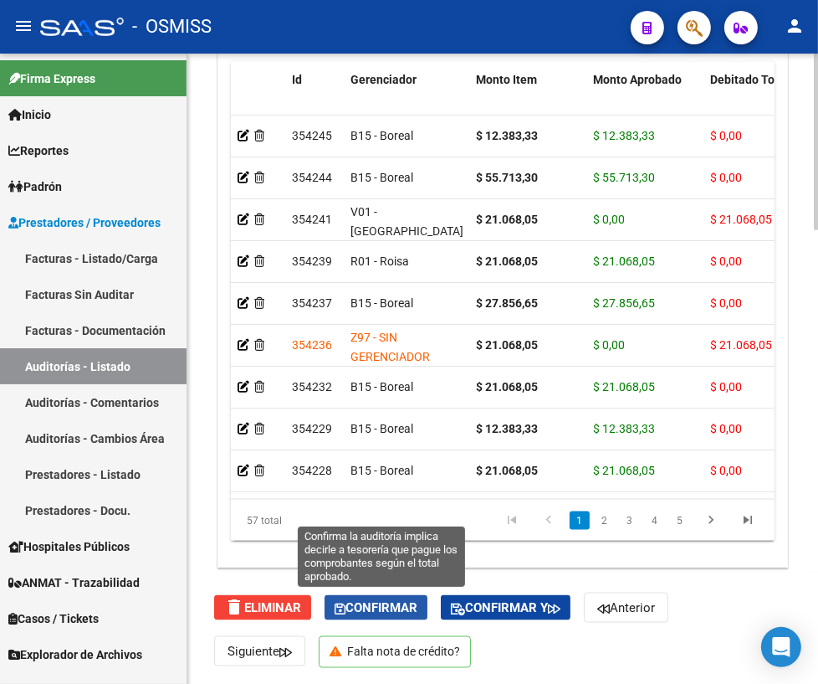
click at [387, 607] on span "Confirmar" at bounding box center [376, 607] width 83 height 15
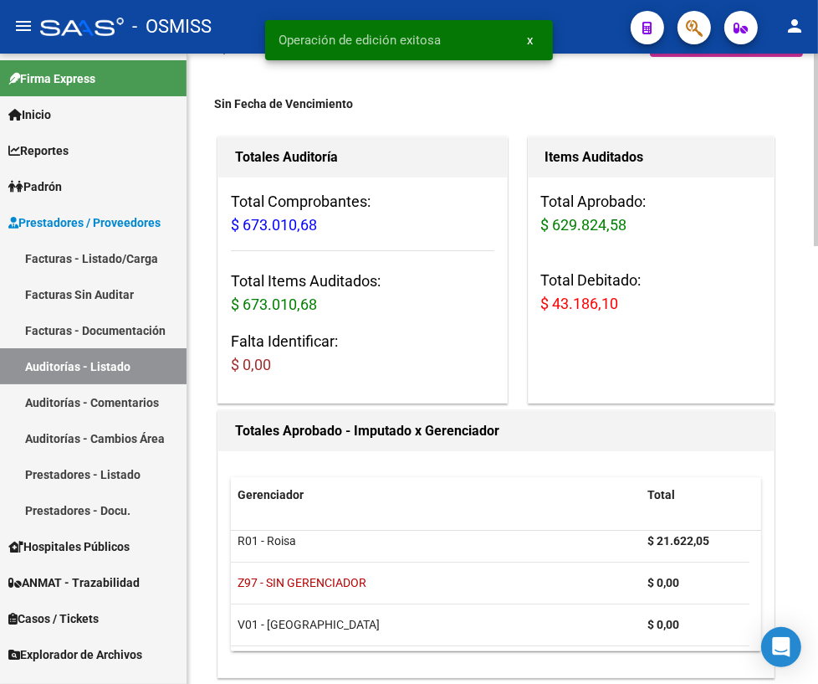
scroll to position [0, 0]
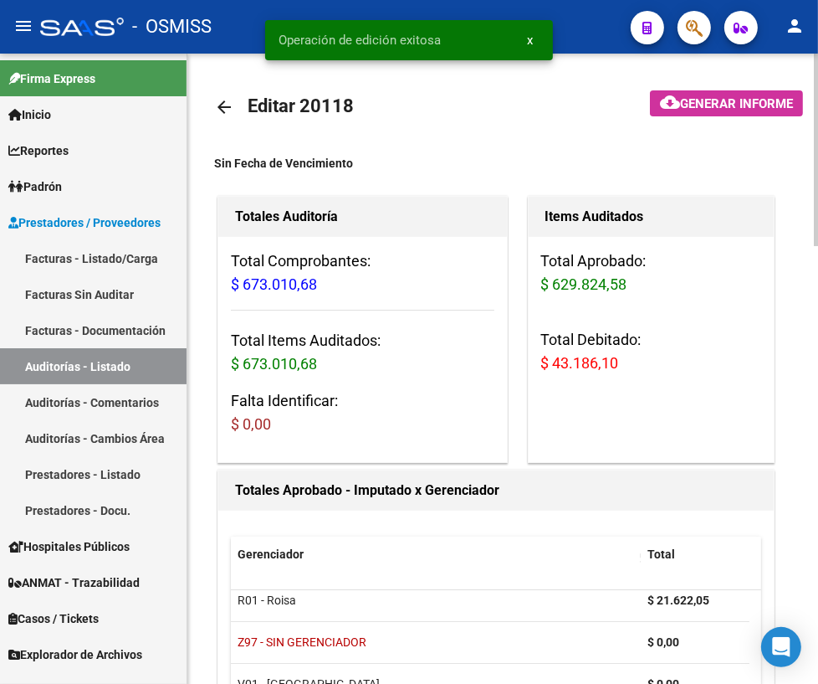
click at [227, 109] on mat-icon "arrow_back" at bounding box center [224, 107] width 20 height 20
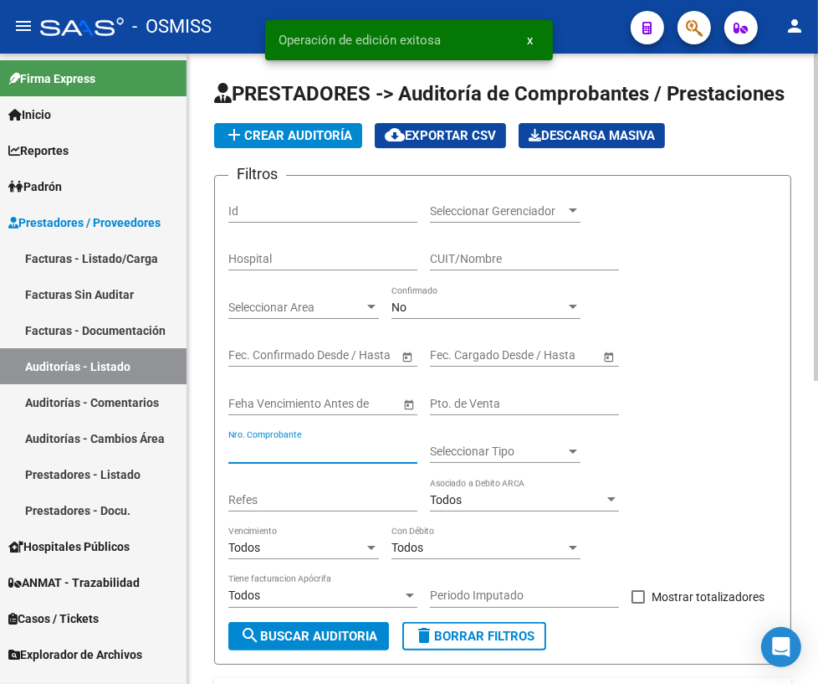
click at [317, 452] on input "Nro. Comprobante" at bounding box center [322, 451] width 189 height 14
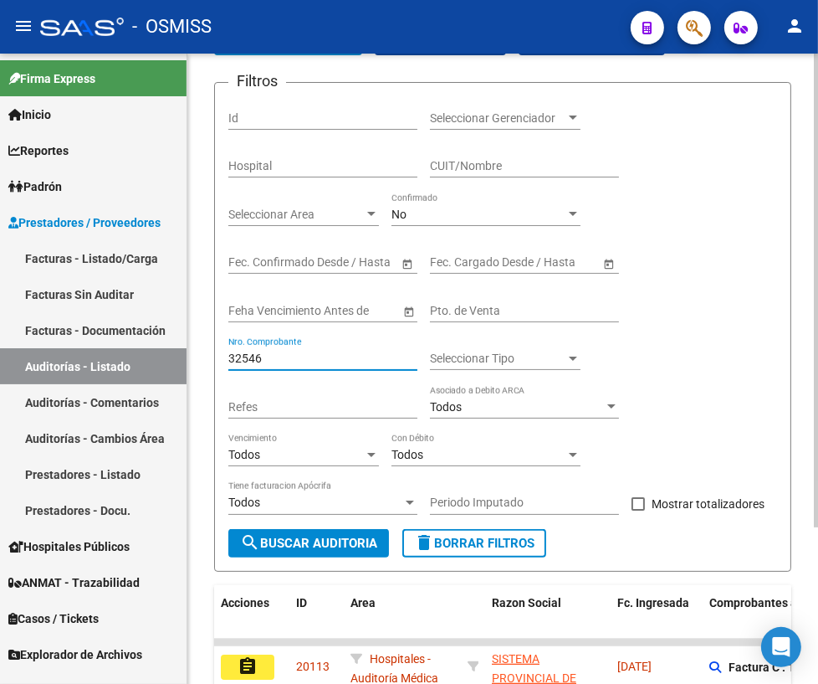
scroll to position [207, 0]
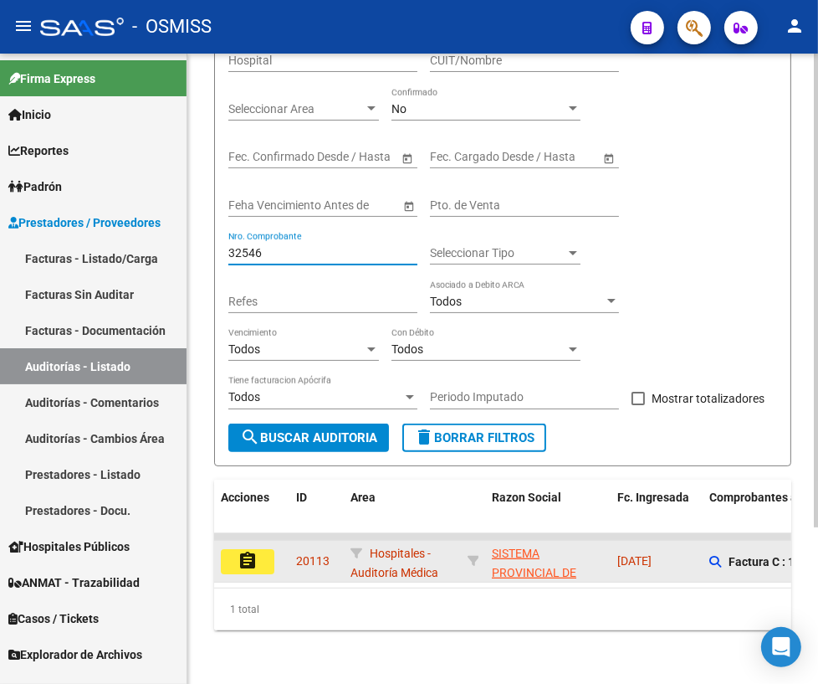
type input "32546"
click at [265, 549] on button "assignment" at bounding box center [248, 561] width 54 height 25
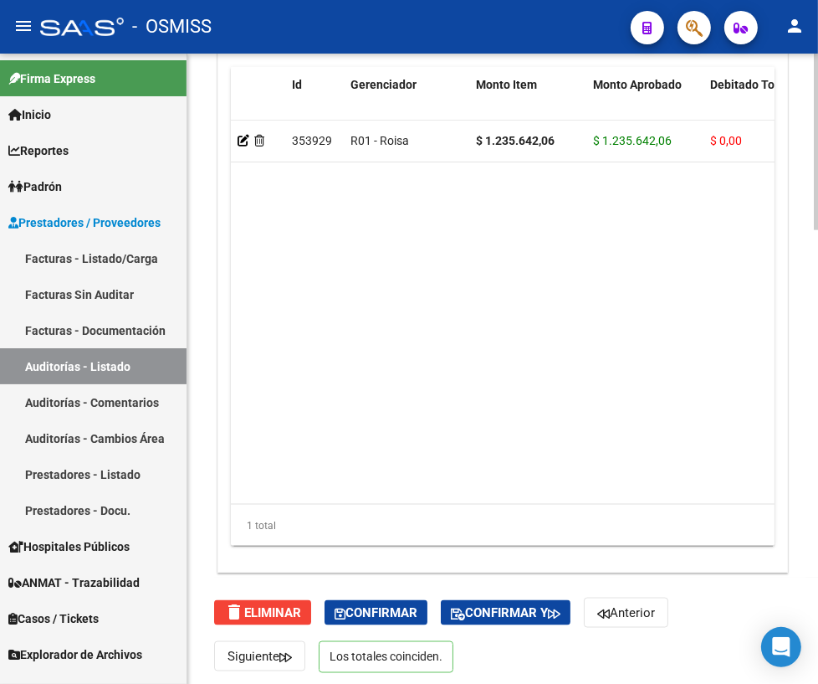
scroll to position [1618, 0]
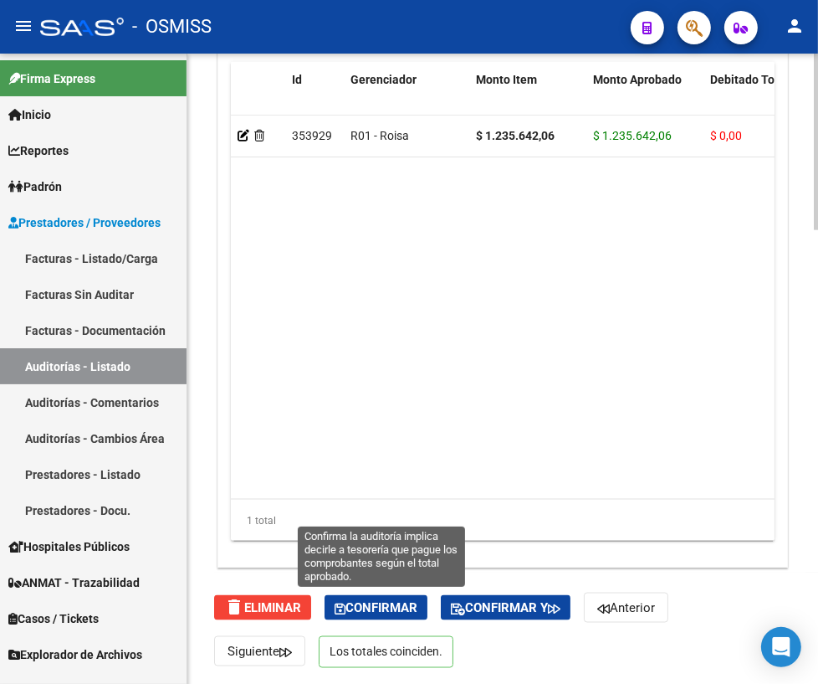
click at [392, 609] on span "Confirmar" at bounding box center [376, 607] width 83 height 15
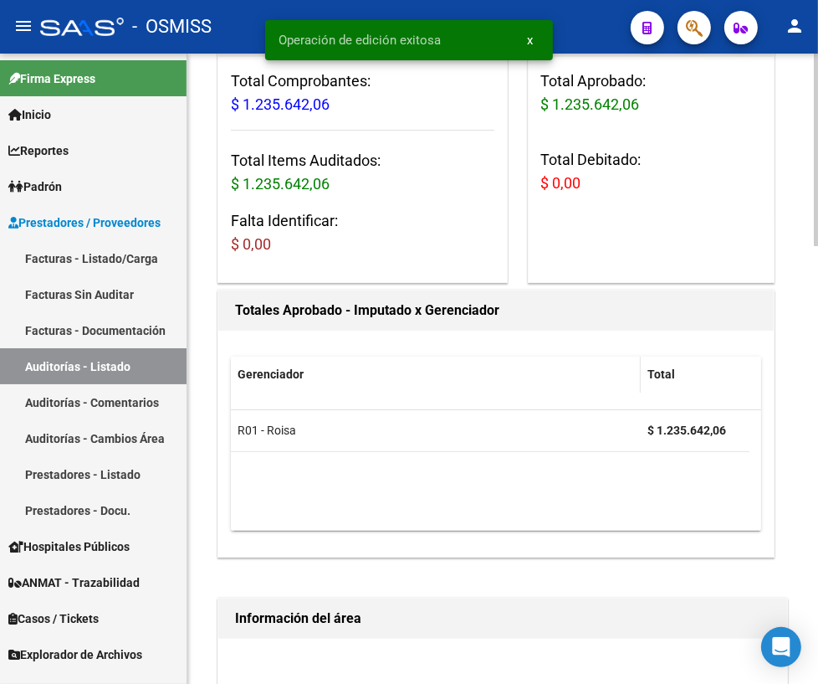
scroll to position [0, 0]
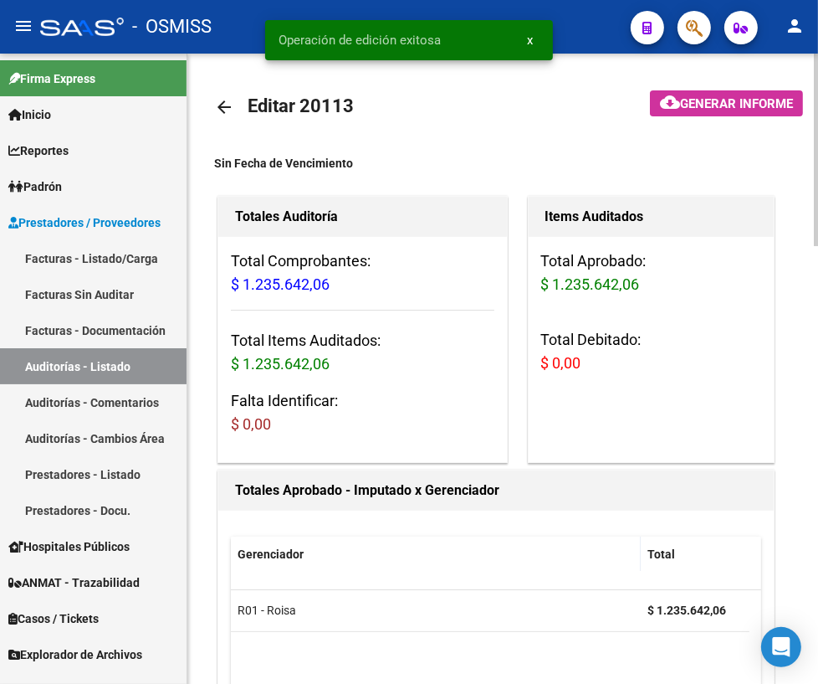
click at [223, 105] on mat-icon "arrow_back" at bounding box center [224, 107] width 20 height 20
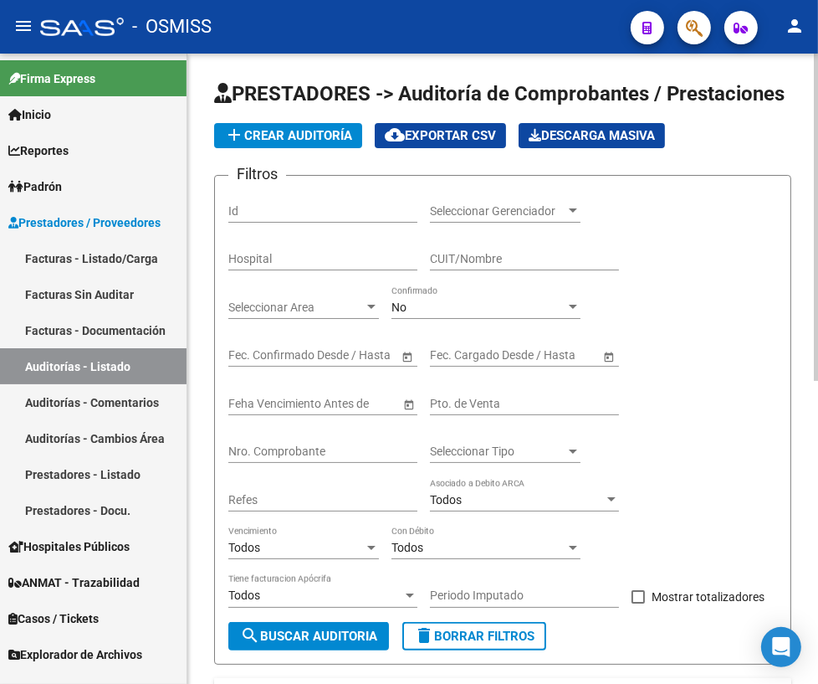
click at [351, 444] on input "Nro. Comprobante" at bounding box center [322, 451] width 189 height 14
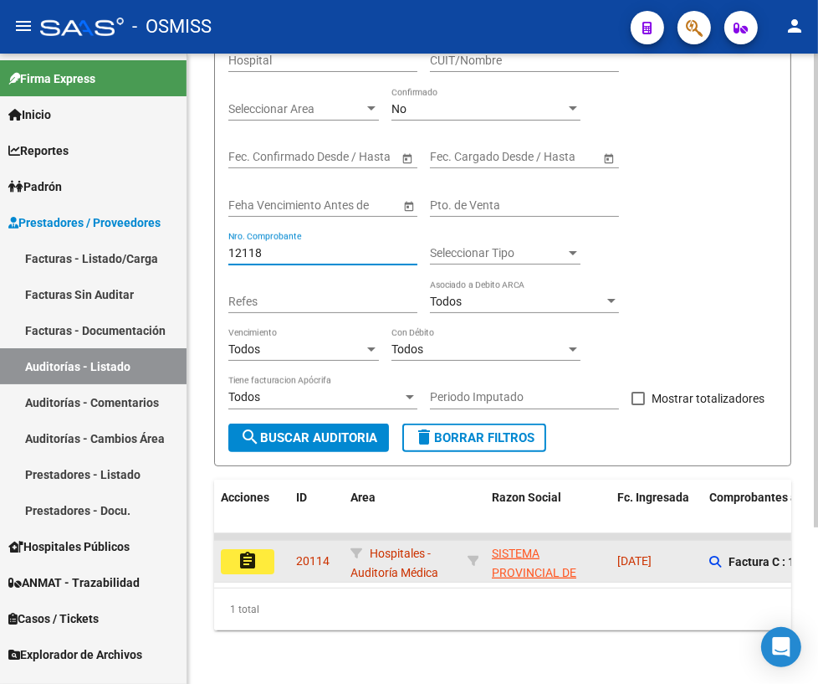
type input "12118"
click at [261, 549] on button "assignment" at bounding box center [248, 561] width 54 height 25
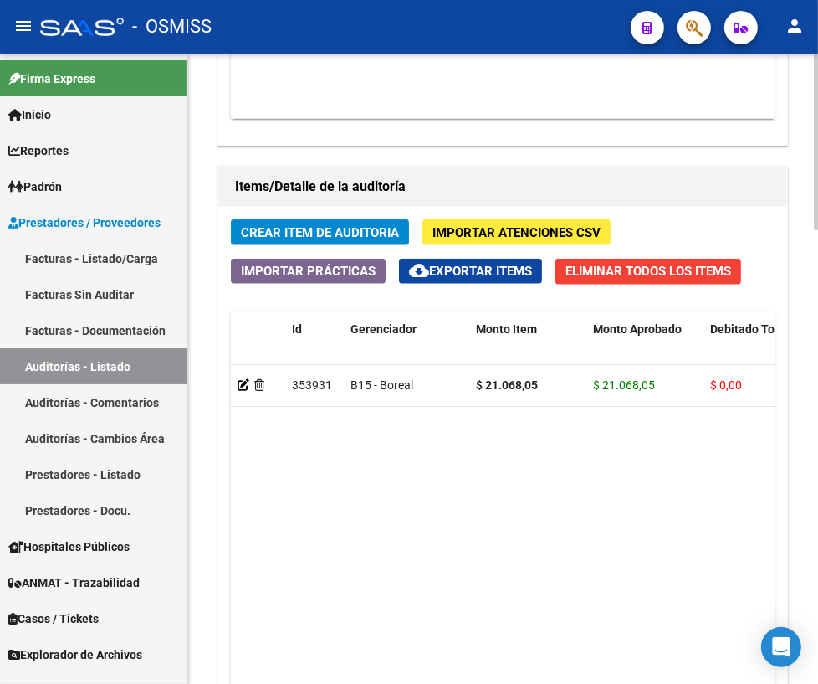
scroll to position [1618, 0]
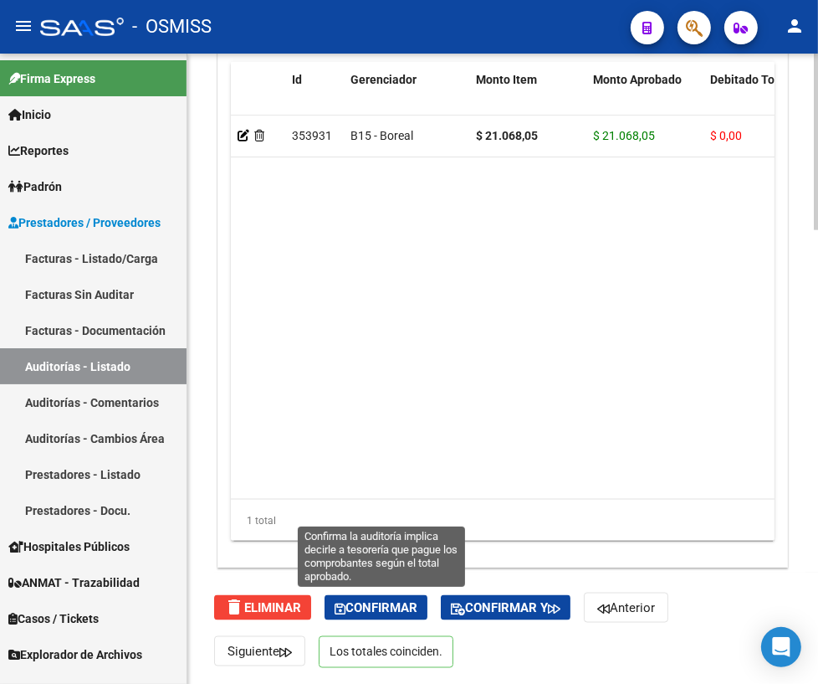
click at [392, 607] on span "Confirmar" at bounding box center [376, 607] width 83 height 15
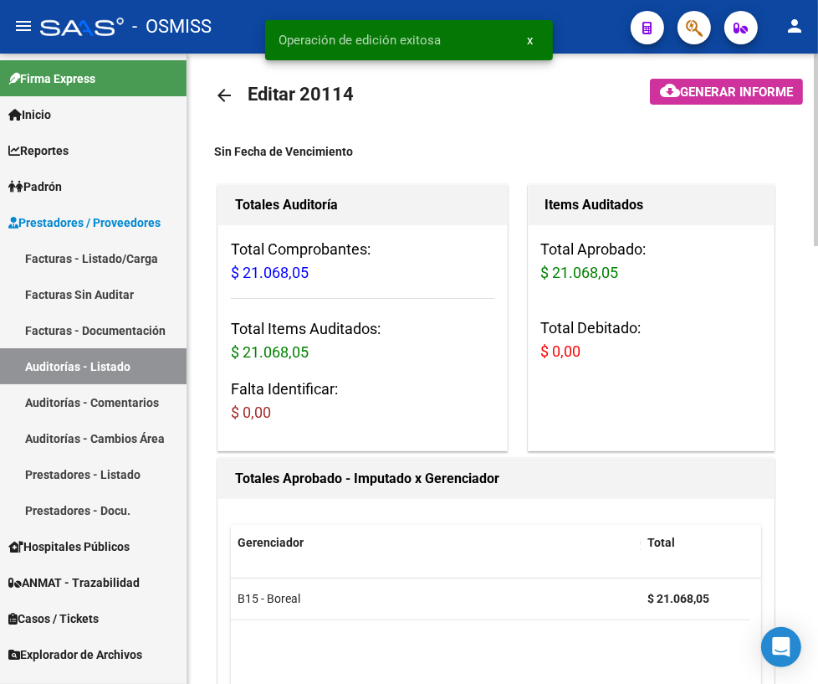
scroll to position [0, 0]
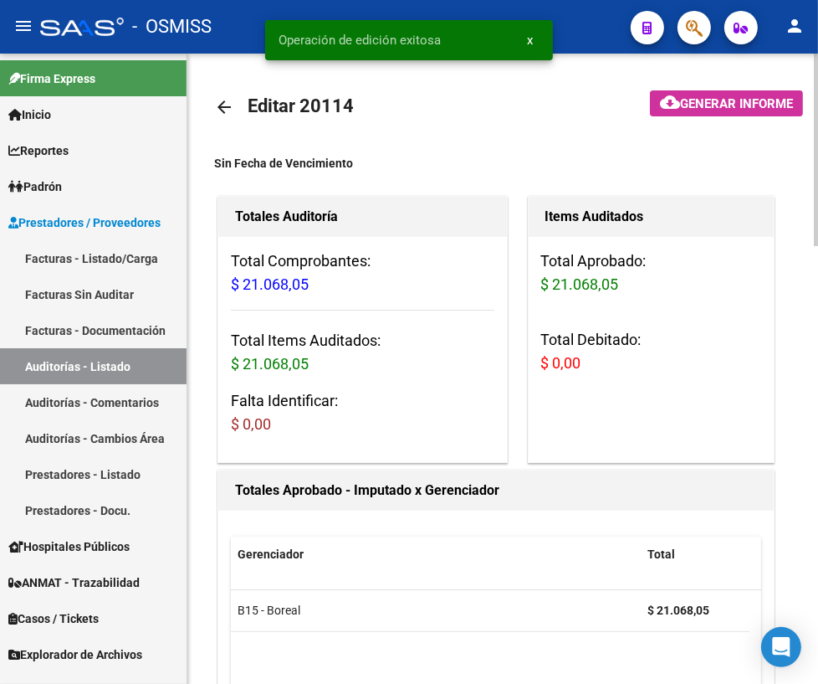
click at [222, 105] on mat-icon "arrow_back" at bounding box center [224, 107] width 20 height 20
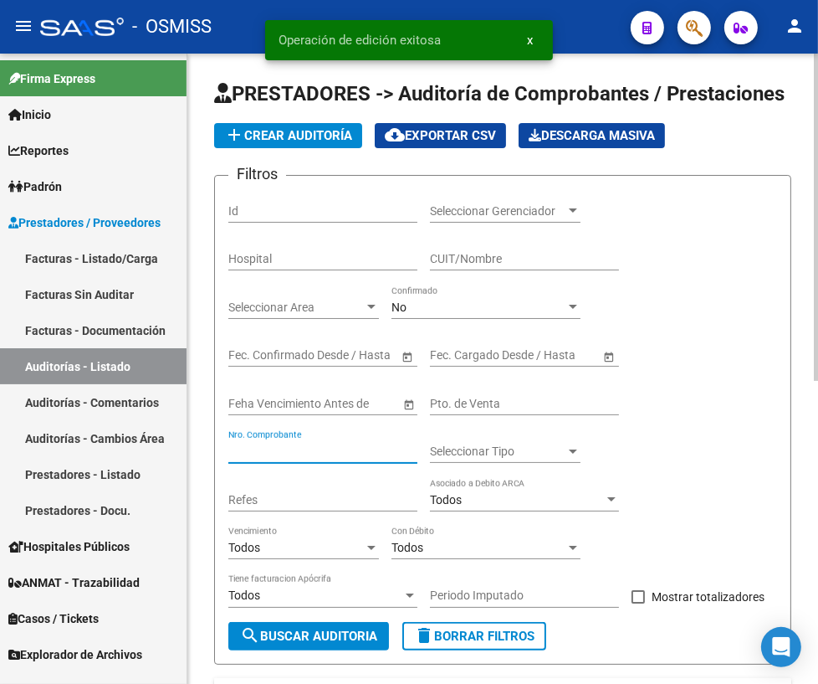
click at [313, 448] on input "Nro. Comprobante" at bounding box center [322, 451] width 189 height 14
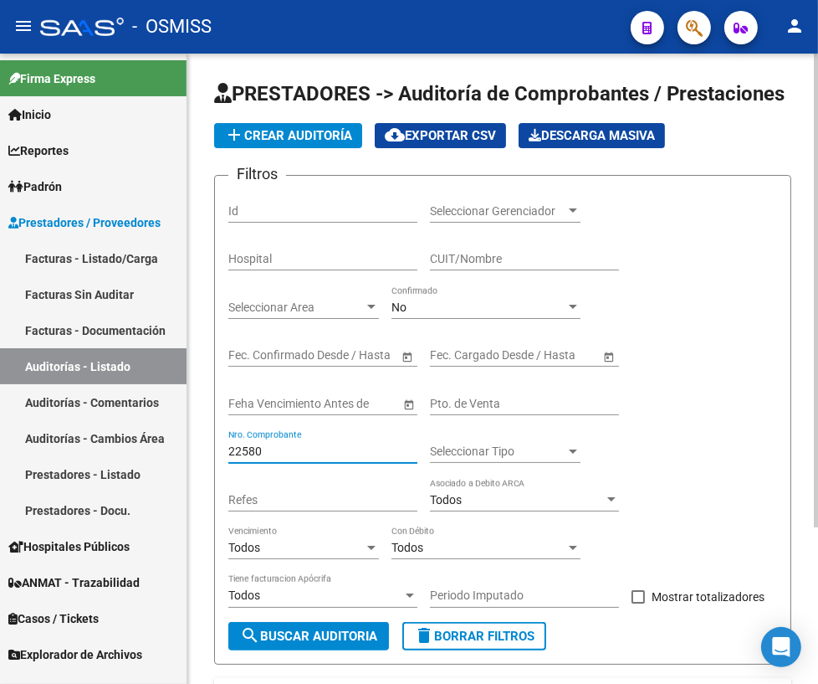
scroll to position [207, 0]
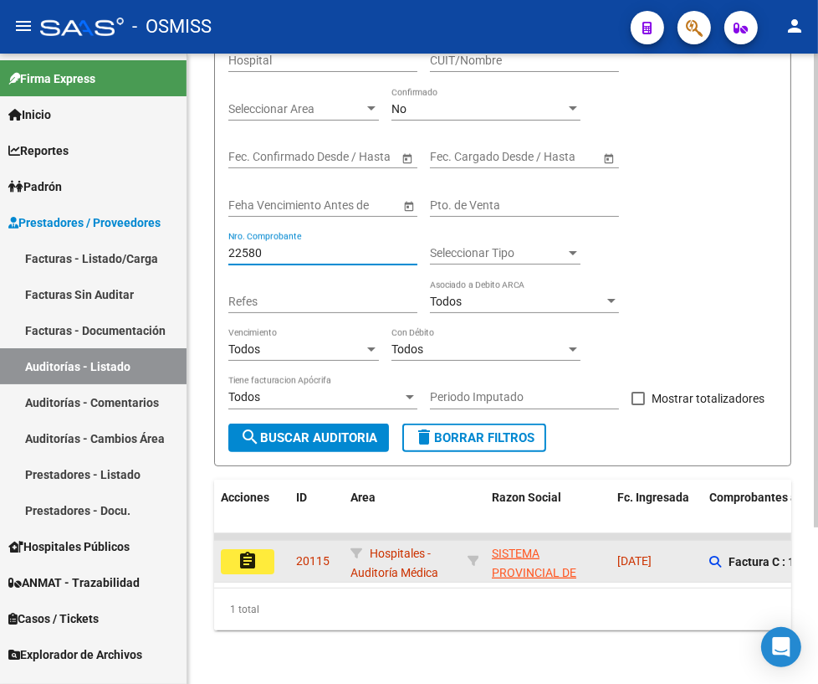
type input "22580"
click at [254, 551] on mat-icon "assignment" at bounding box center [248, 561] width 20 height 20
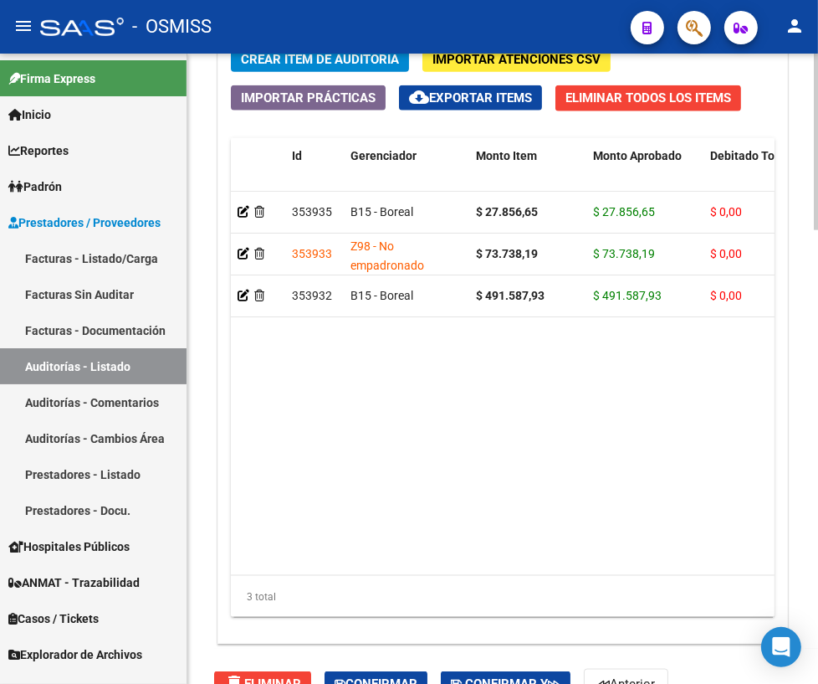
scroll to position [1618, 0]
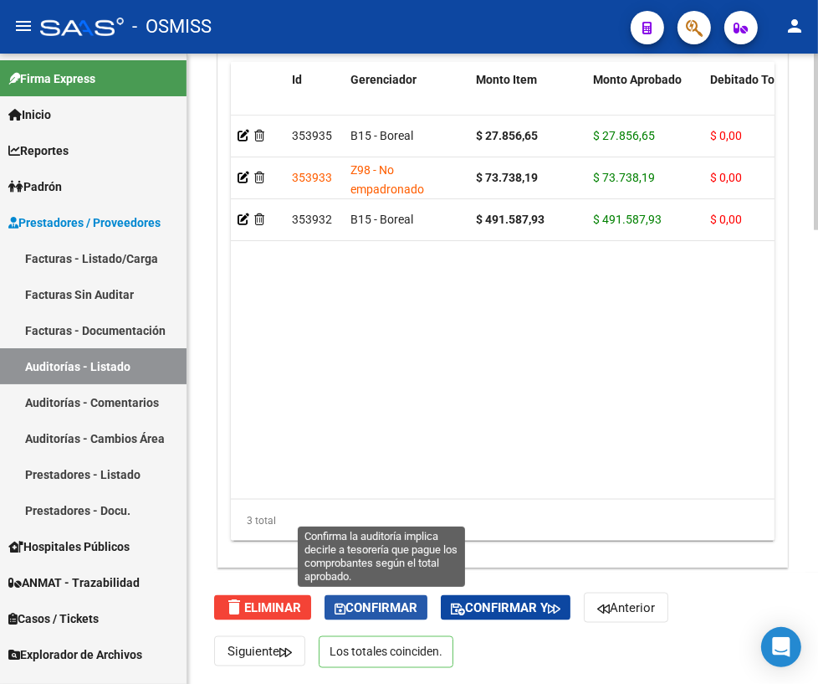
click at [378, 602] on span "Confirmar" at bounding box center [376, 607] width 83 height 15
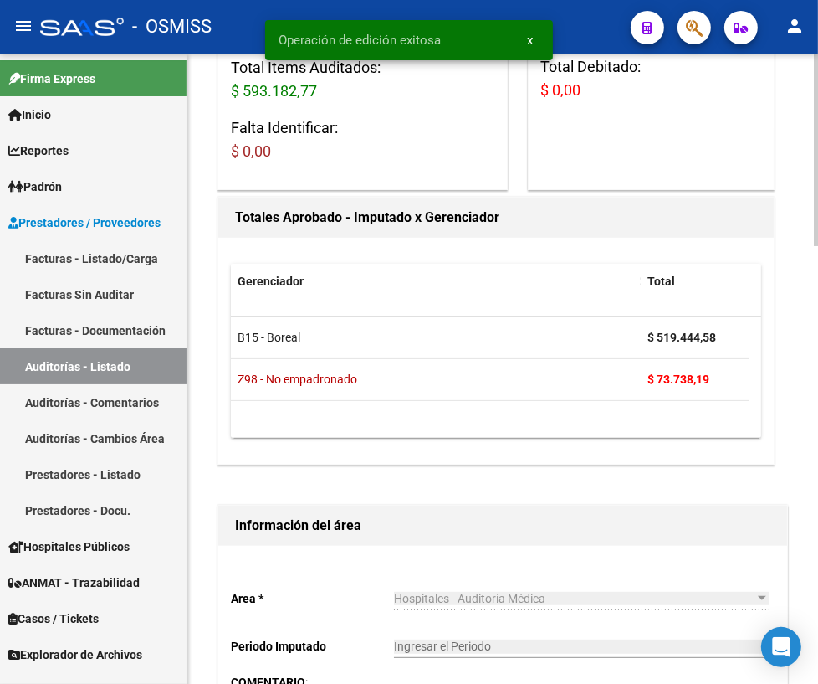
scroll to position [0, 0]
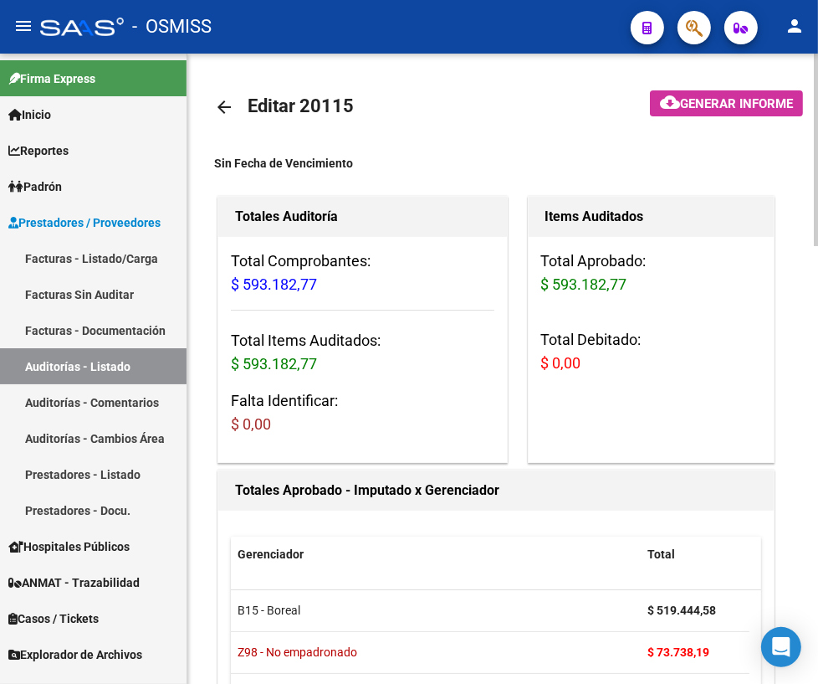
click at [219, 108] on mat-icon "arrow_back" at bounding box center [224, 107] width 20 height 20
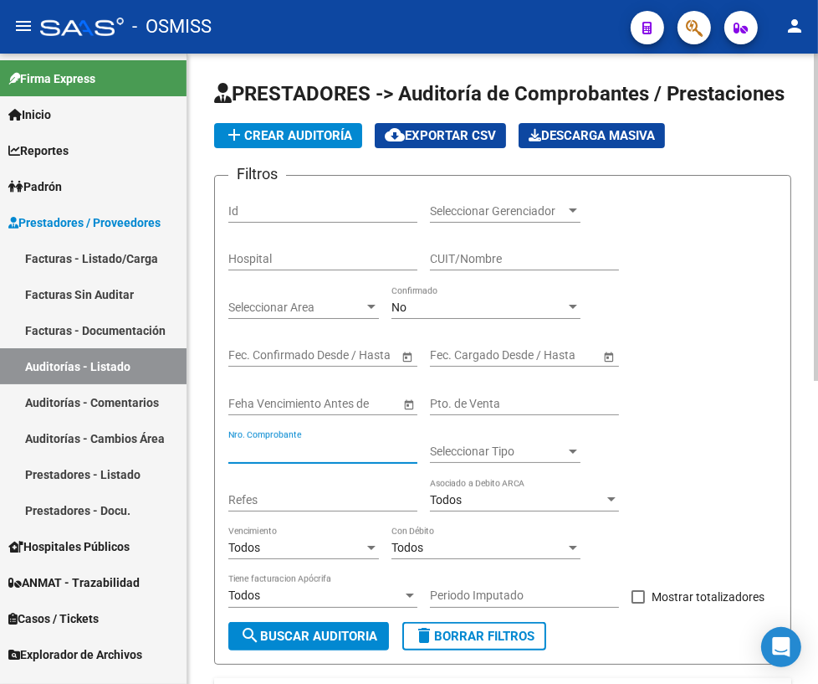
click at [274, 453] on input "Nro. Comprobante" at bounding box center [322, 451] width 189 height 14
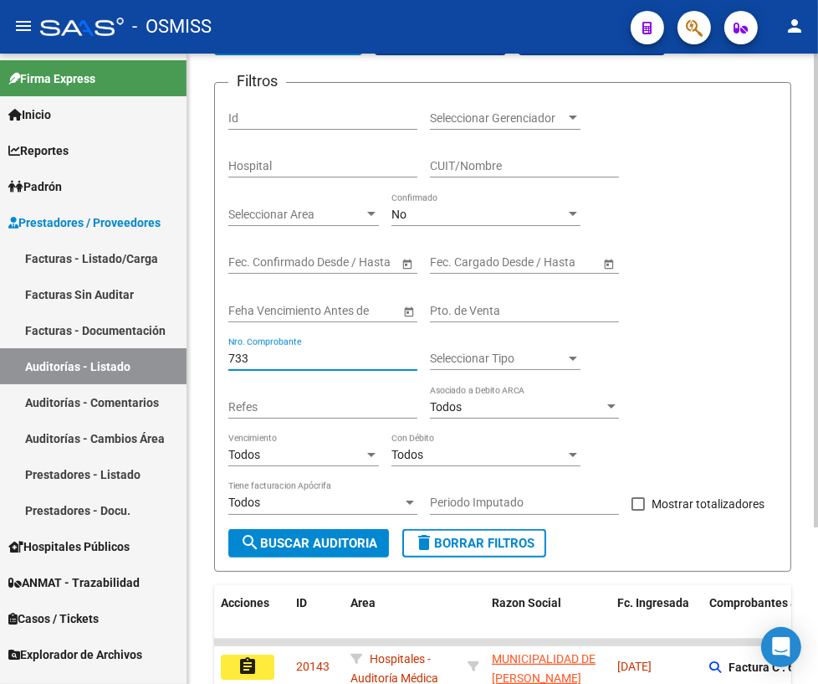
scroll to position [207, 0]
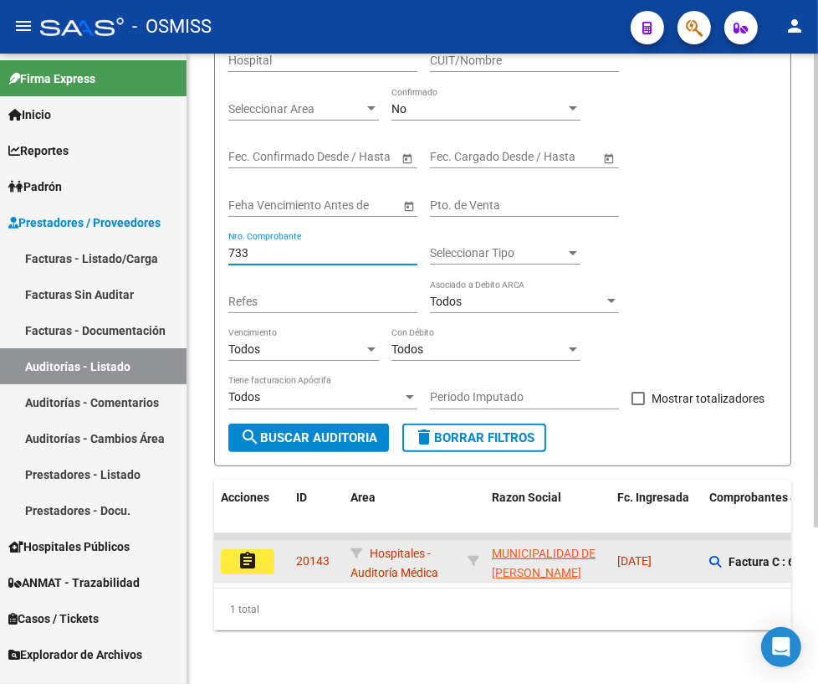
type input "733"
click at [242, 551] on mat-icon "assignment" at bounding box center [248, 561] width 20 height 20
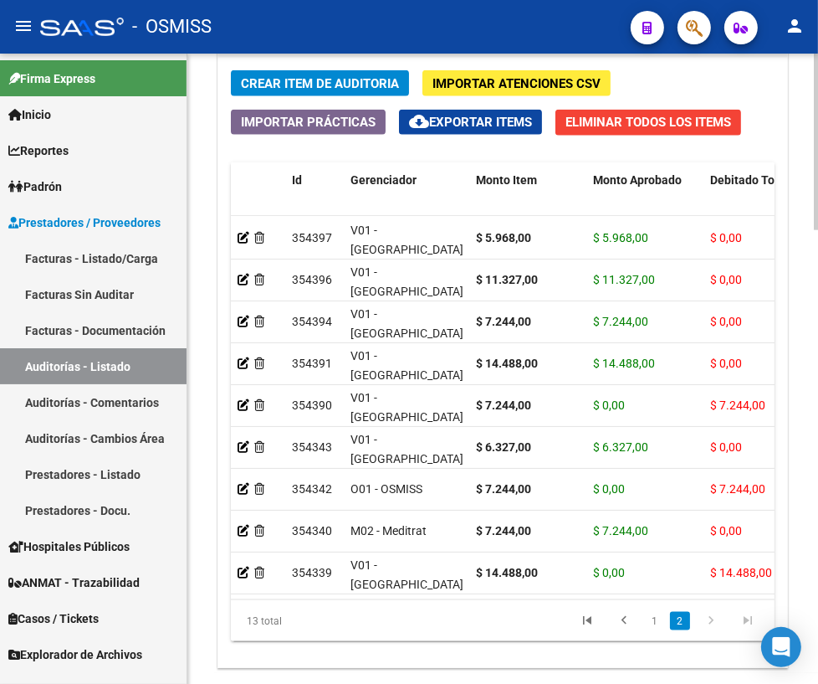
scroll to position [1618, 0]
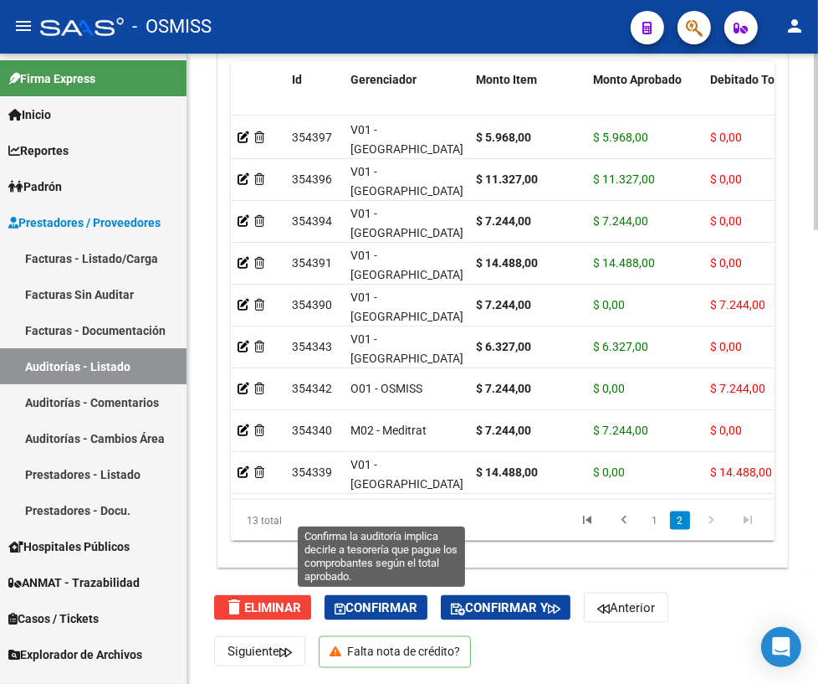
click at [367, 609] on span "Confirmar" at bounding box center [376, 607] width 83 height 15
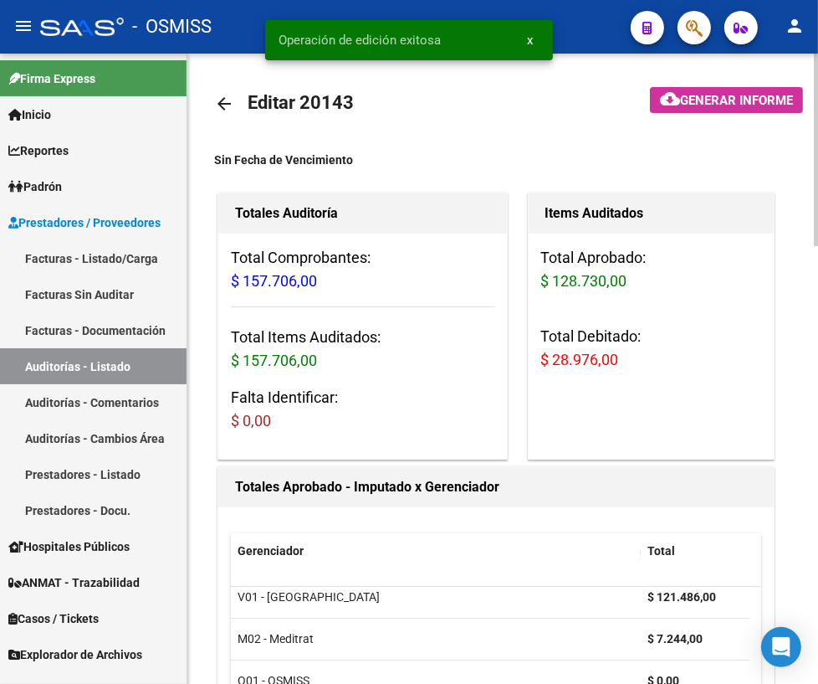
scroll to position [0, 0]
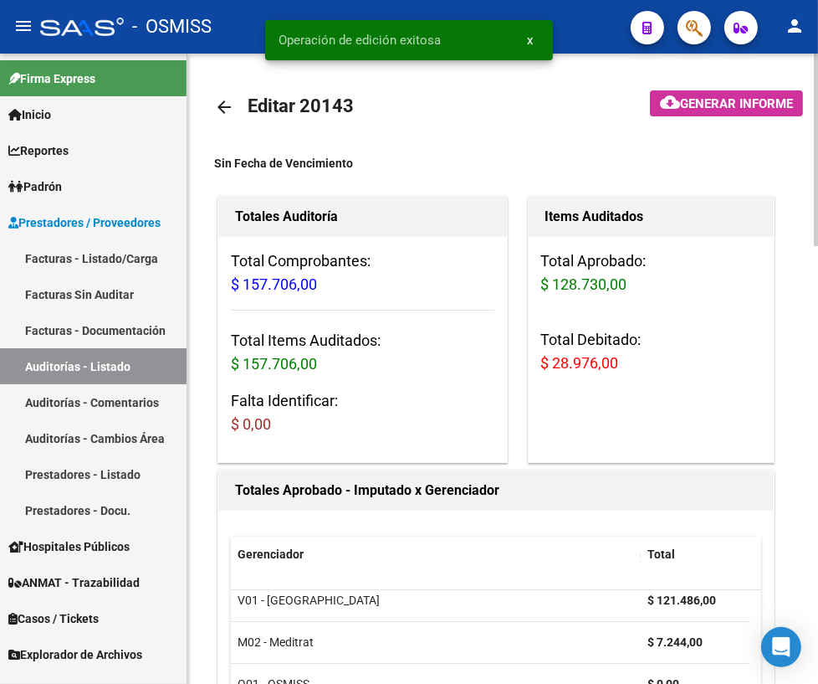
click at [221, 106] on mat-icon "arrow_back" at bounding box center [224, 107] width 20 height 20
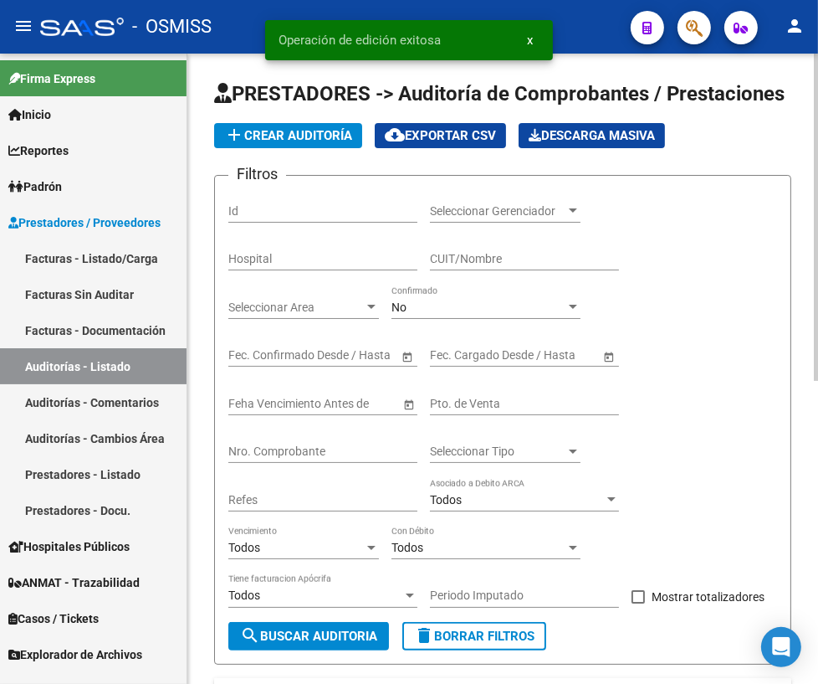
click at [288, 451] on input "Nro. Comprobante" at bounding box center [322, 451] width 189 height 14
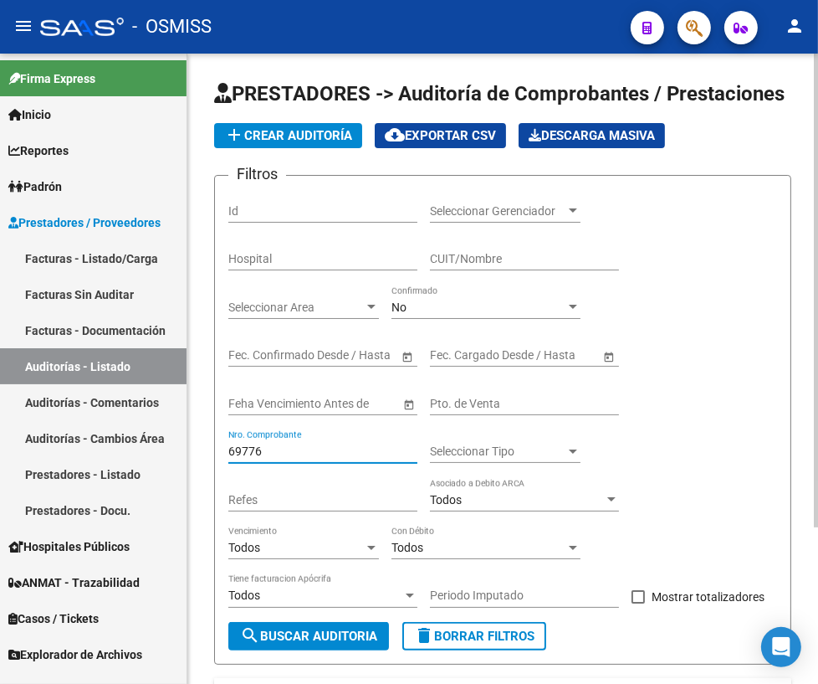
scroll to position [207, 0]
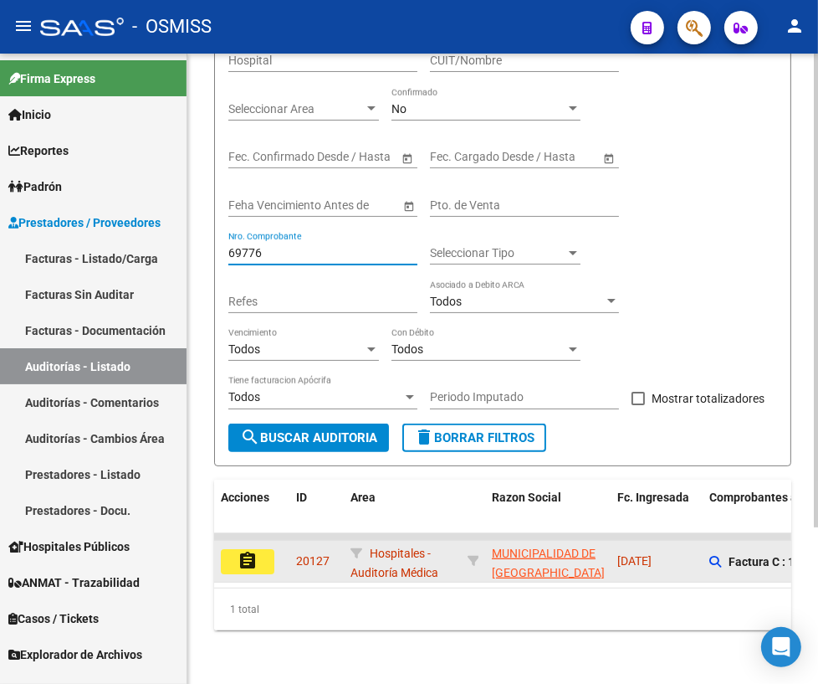
type input "69776"
click at [259, 553] on button "assignment" at bounding box center [248, 561] width 54 height 25
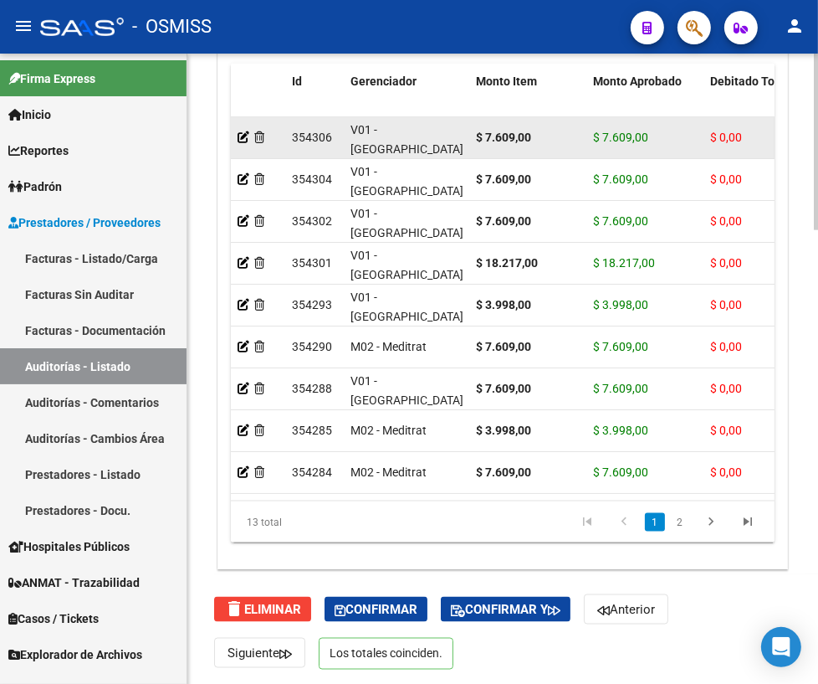
scroll to position [1618, 0]
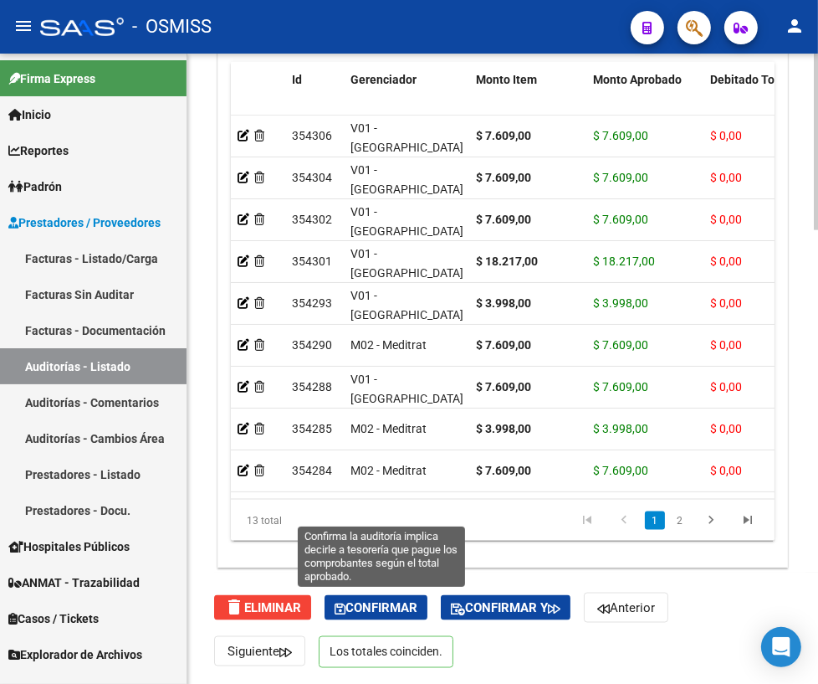
click at [387, 605] on span "Confirmar" at bounding box center [376, 607] width 83 height 15
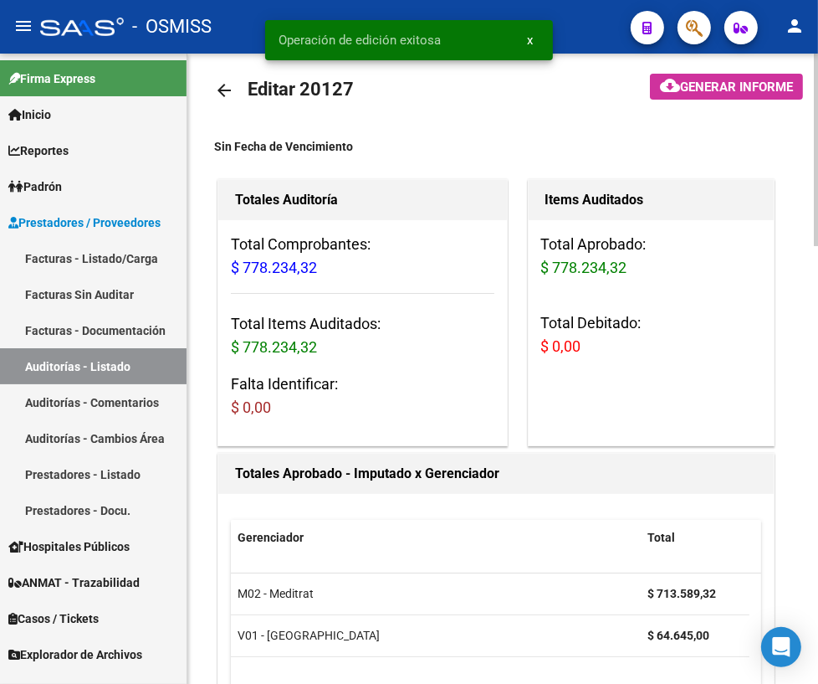
scroll to position [0, 0]
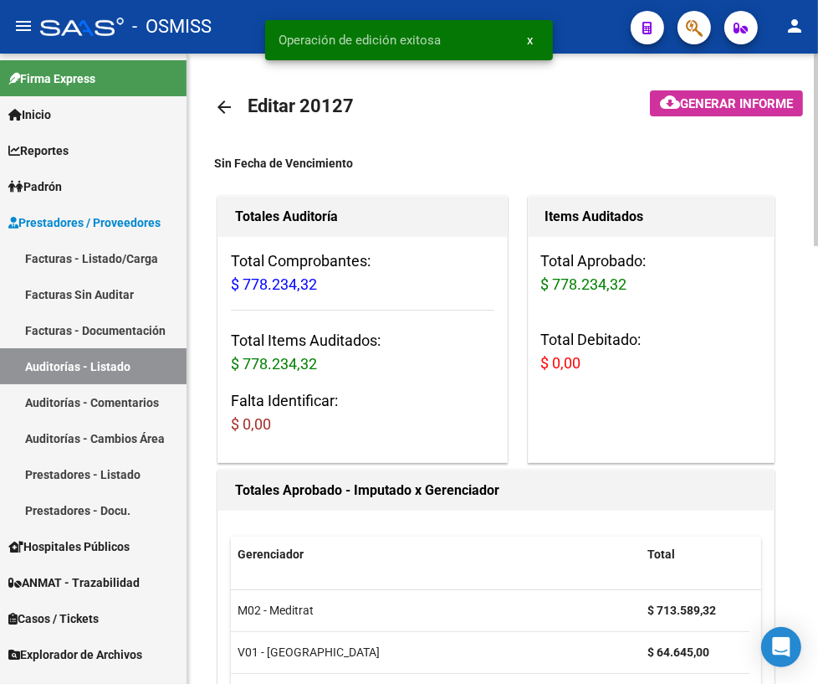
click at [224, 105] on mat-icon "arrow_back" at bounding box center [224, 107] width 20 height 20
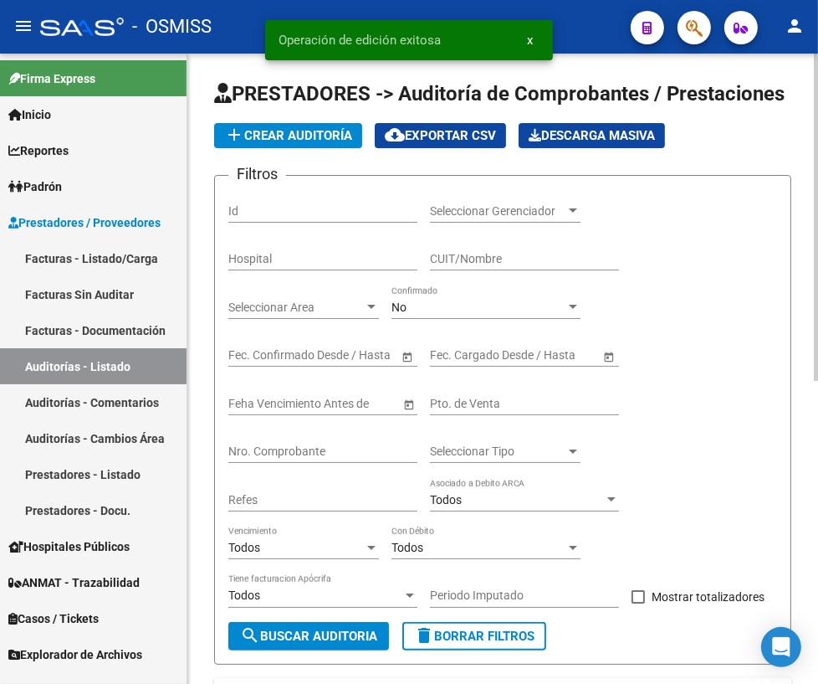
click at [298, 436] on div "Nro. Comprobante" at bounding box center [322, 445] width 189 height 33
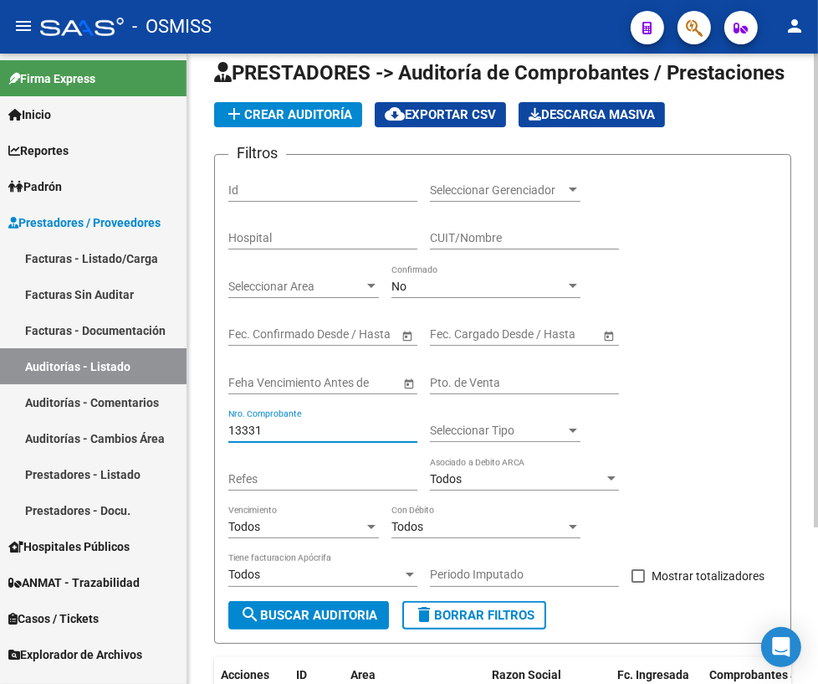
scroll to position [207, 0]
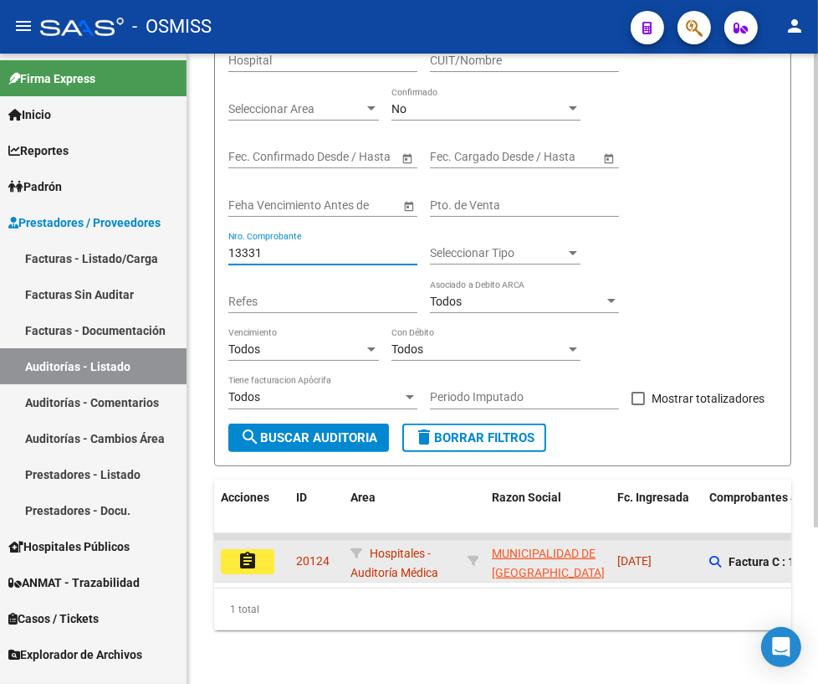
type input "13331"
click at [246, 555] on mat-icon "assignment" at bounding box center [248, 561] width 20 height 20
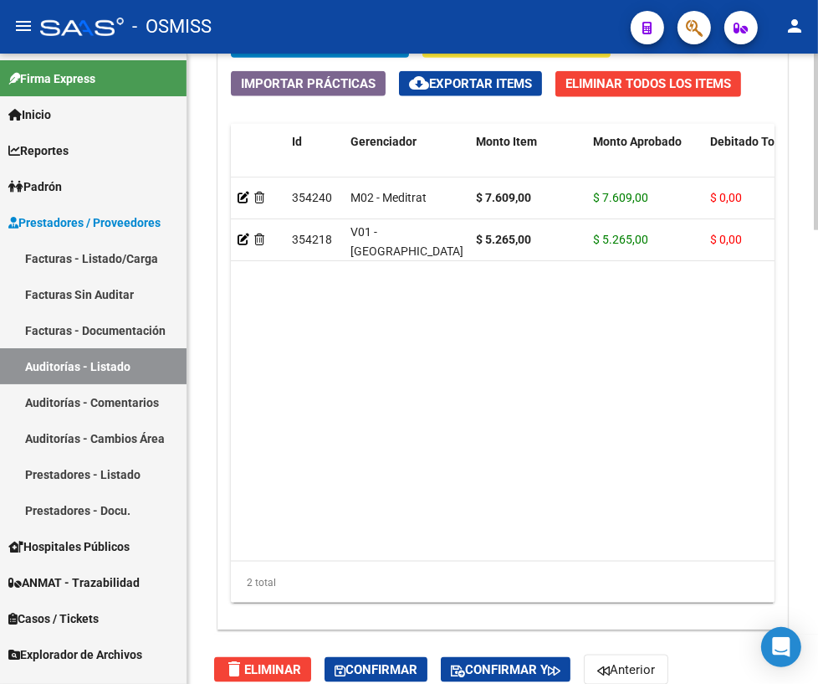
scroll to position [1618, 0]
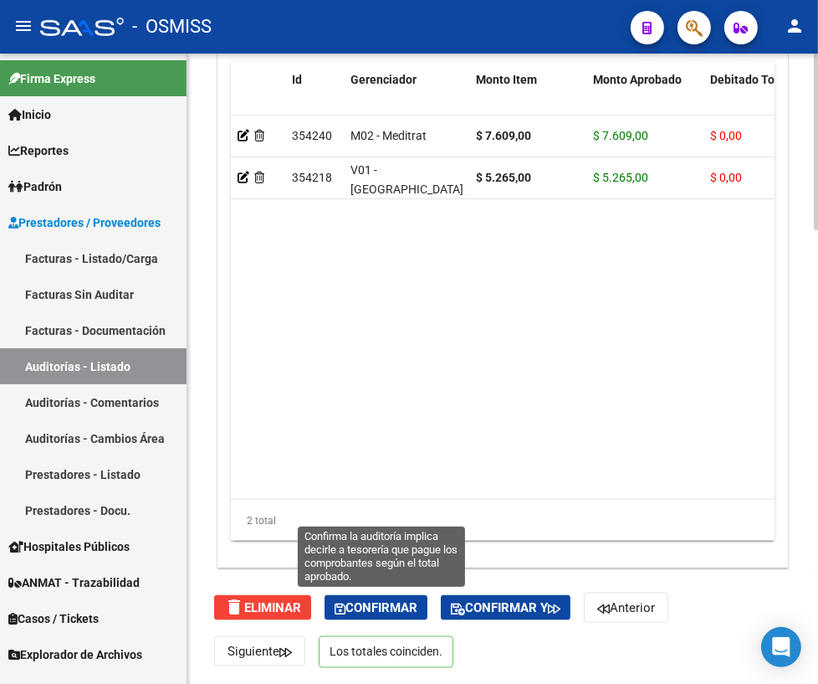
click at [366, 607] on span "Confirmar" at bounding box center [376, 607] width 83 height 15
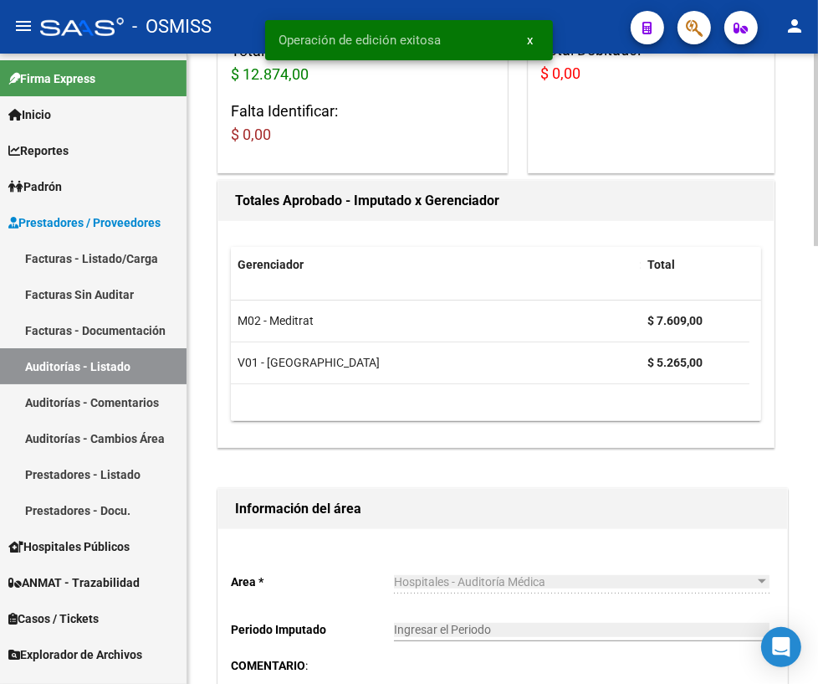
scroll to position [0, 0]
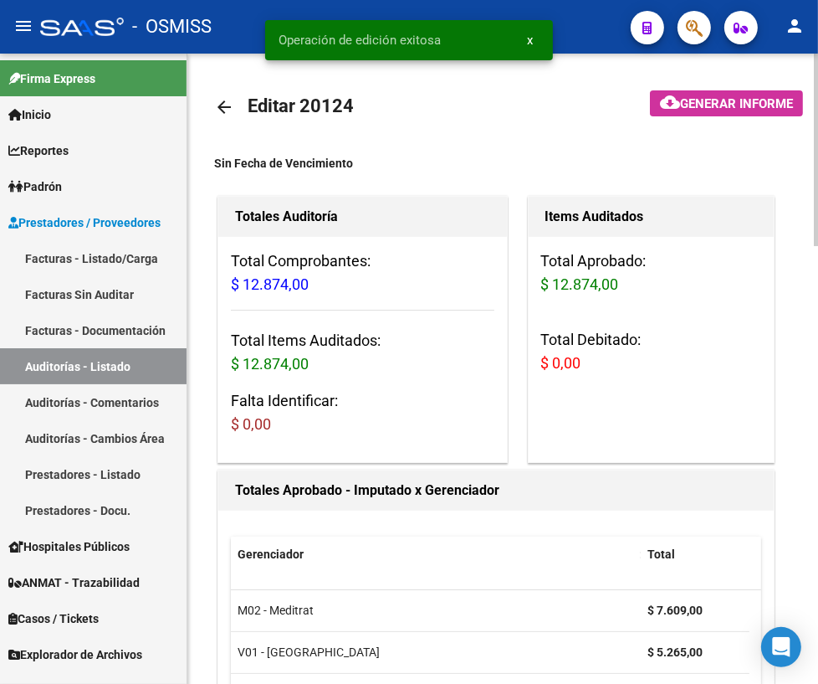
click at [224, 108] on mat-icon "arrow_back" at bounding box center [224, 107] width 20 height 20
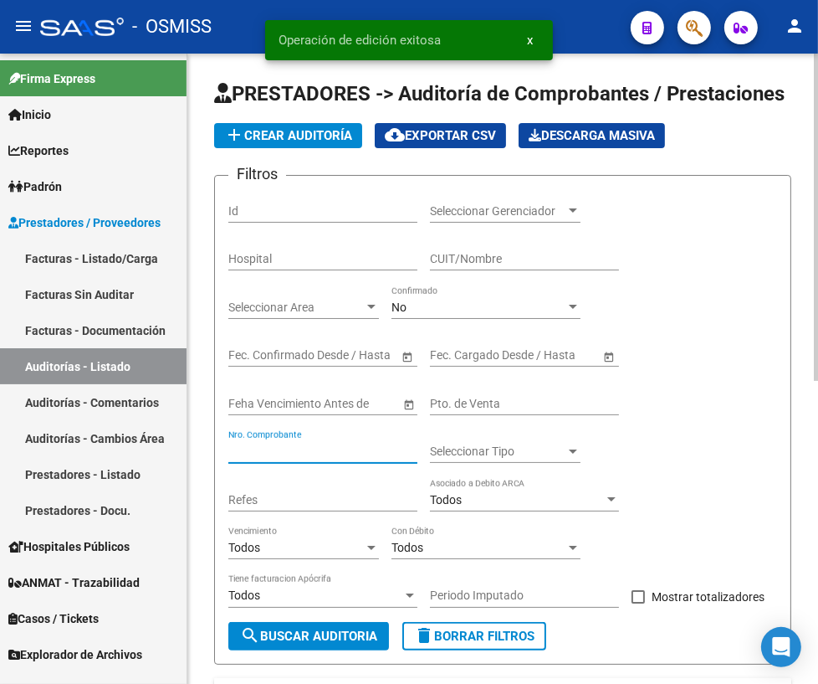
click at [355, 448] on input "Nro. Comprobante" at bounding box center [322, 451] width 189 height 14
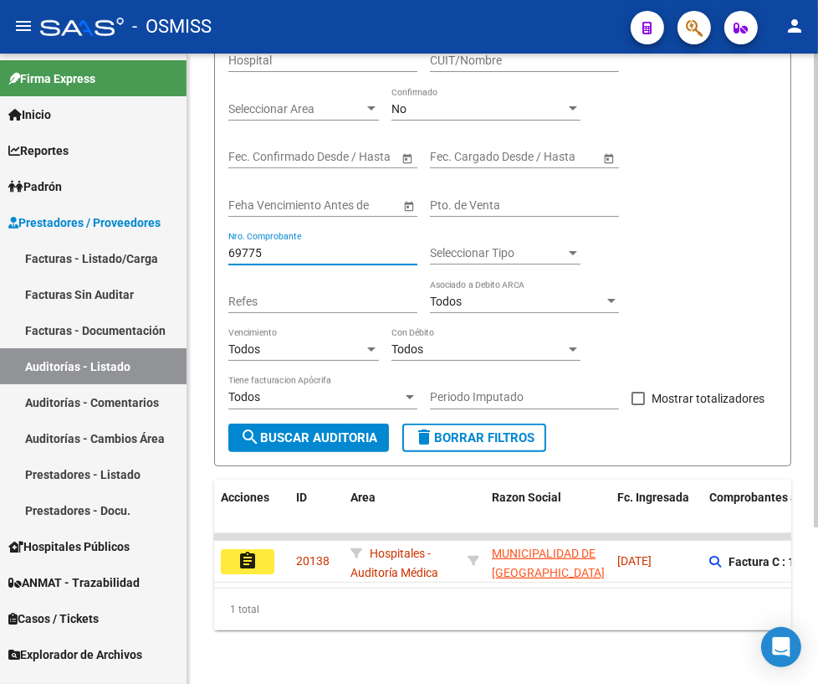
scroll to position [207, 0]
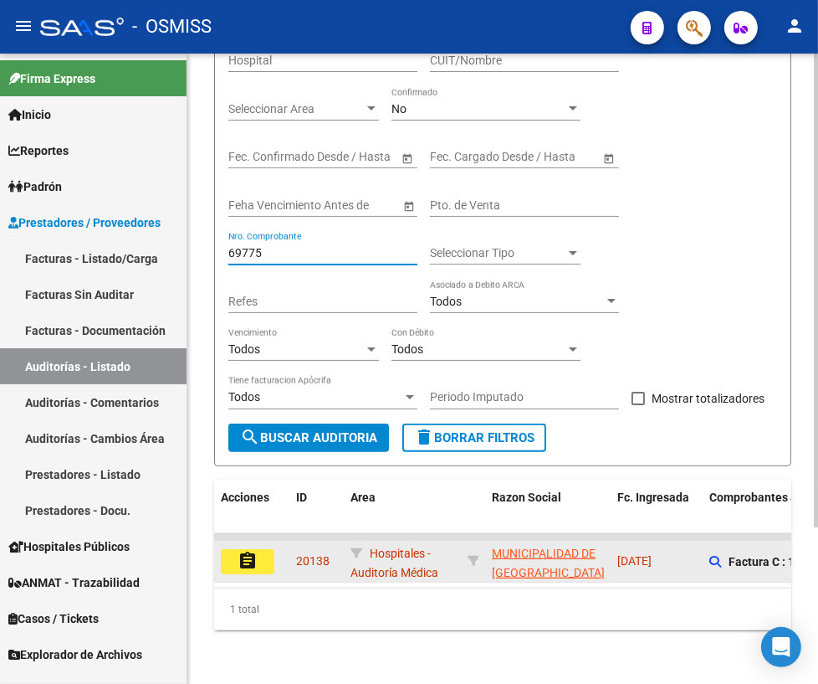
type input "69775"
click at [266, 549] on button "assignment" at bounding box center [248, 561] width 54 height 25
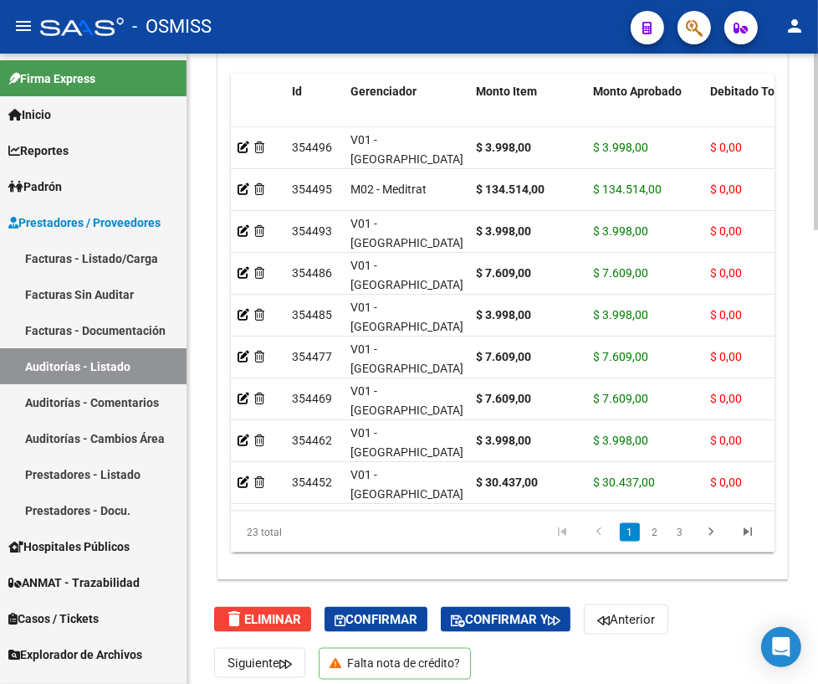
scroll to position [1618, 0]
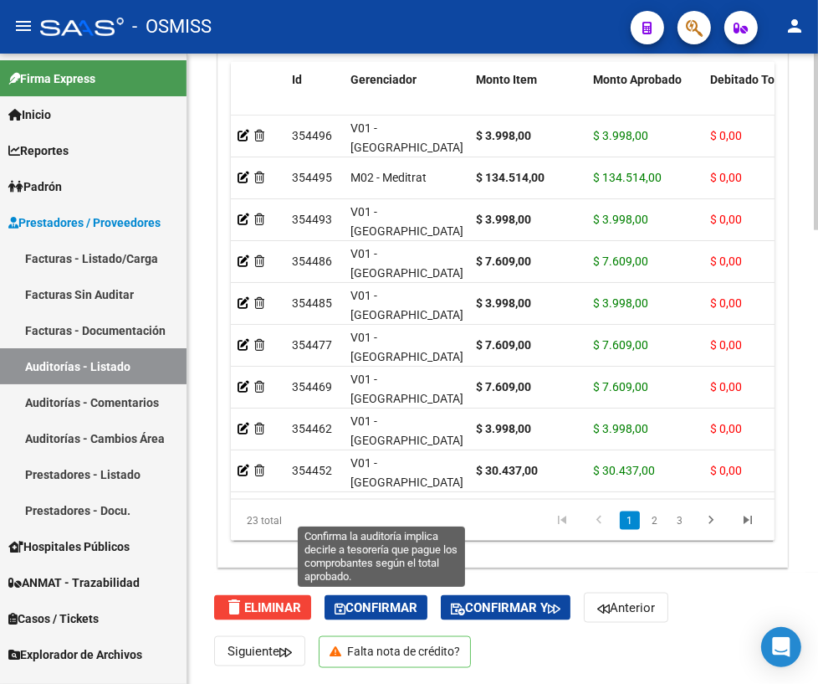
click at [409, 605] on span "Confirmar" at bounding box center [376, 607] width 83 height 15
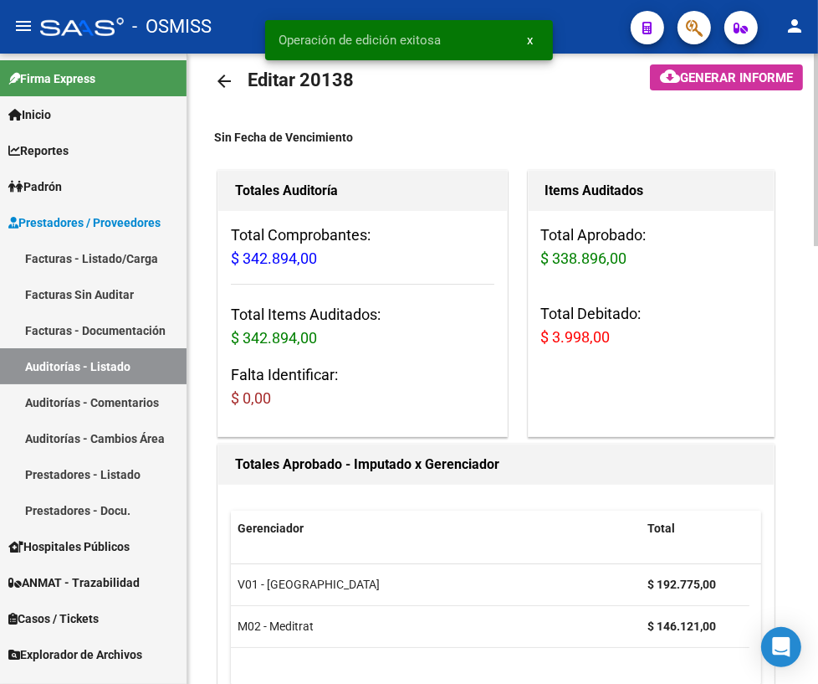
scroll to position [0, 0]
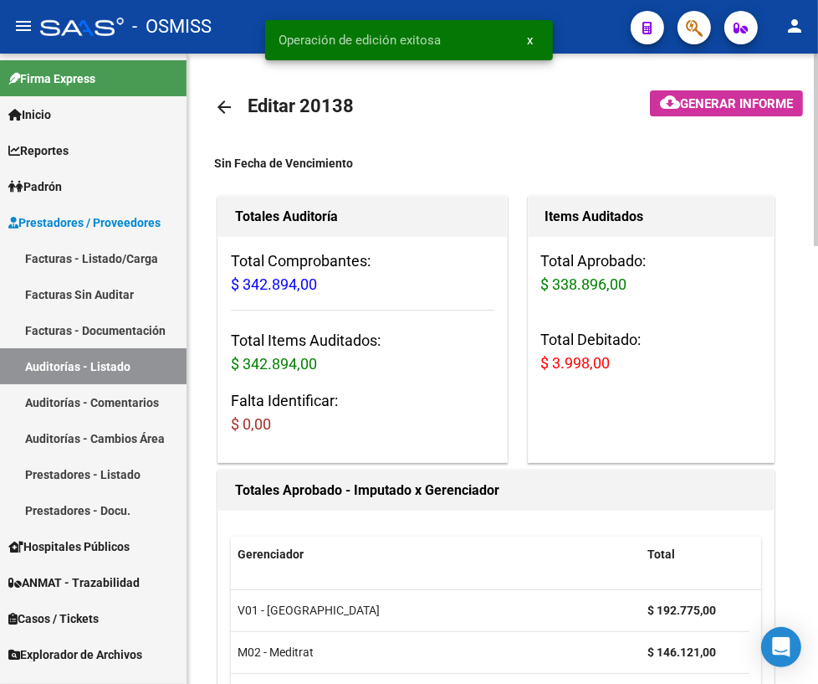
click at [223, 109] on mat-icon "arrow_back" at bounding box center [224, 107] width 20 height 20
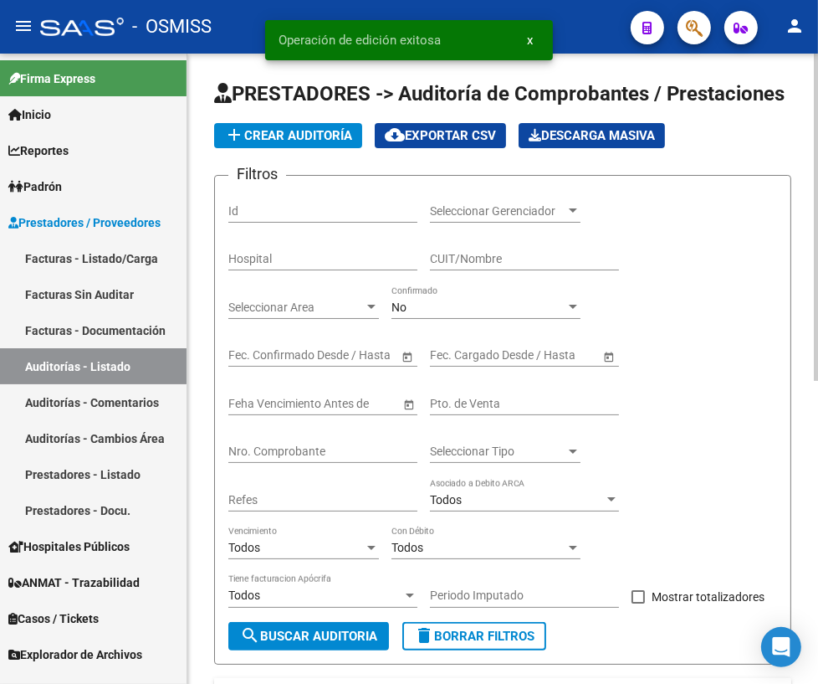
click at [284, 444] on input "Nro. Comprobante" at bounding box center [322, 451] width 189 height 14
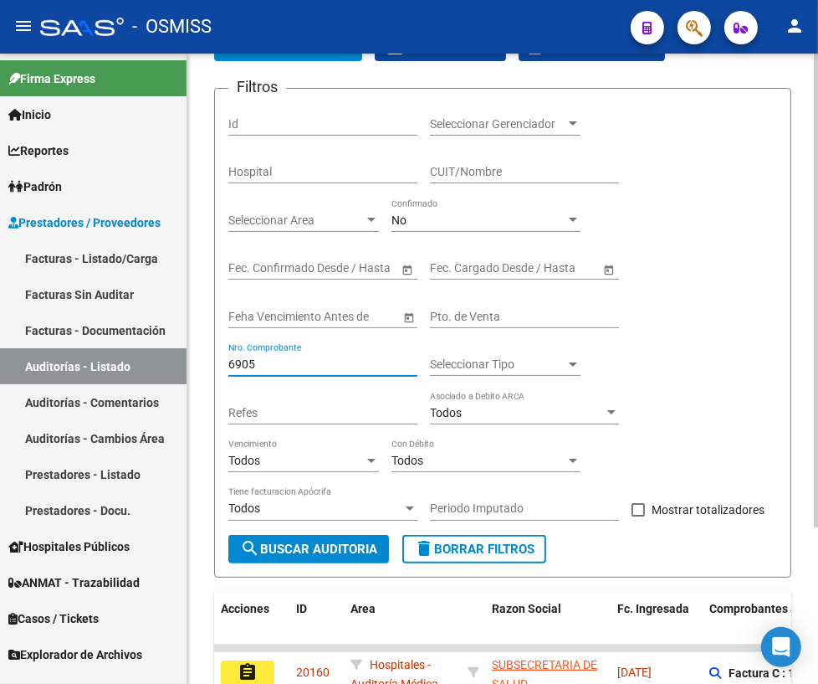
scroll to position [207, 0]
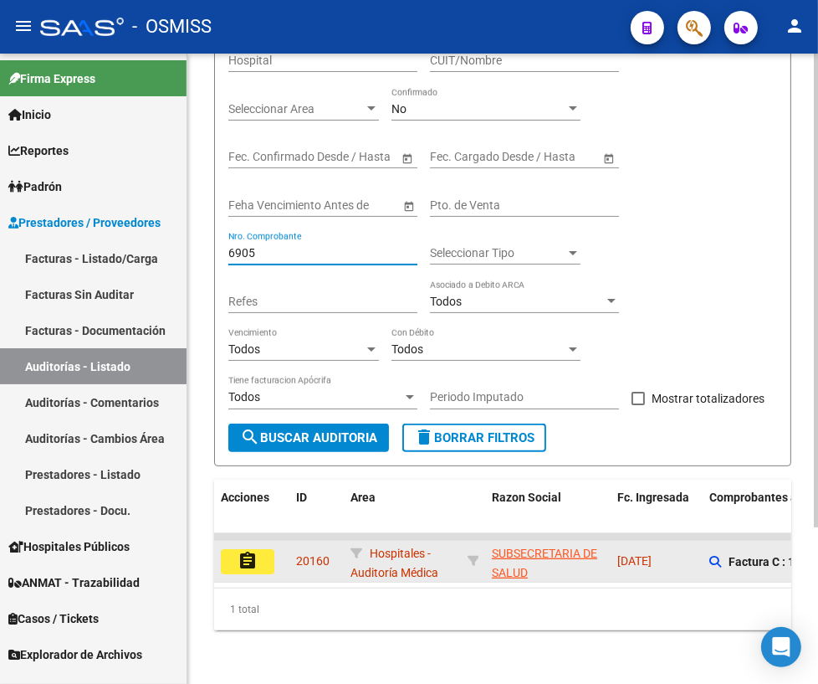
type input "6905"
click at [251, 554] on mat-icon "assignment" at bounding box center [248, 561] width 20 height 20
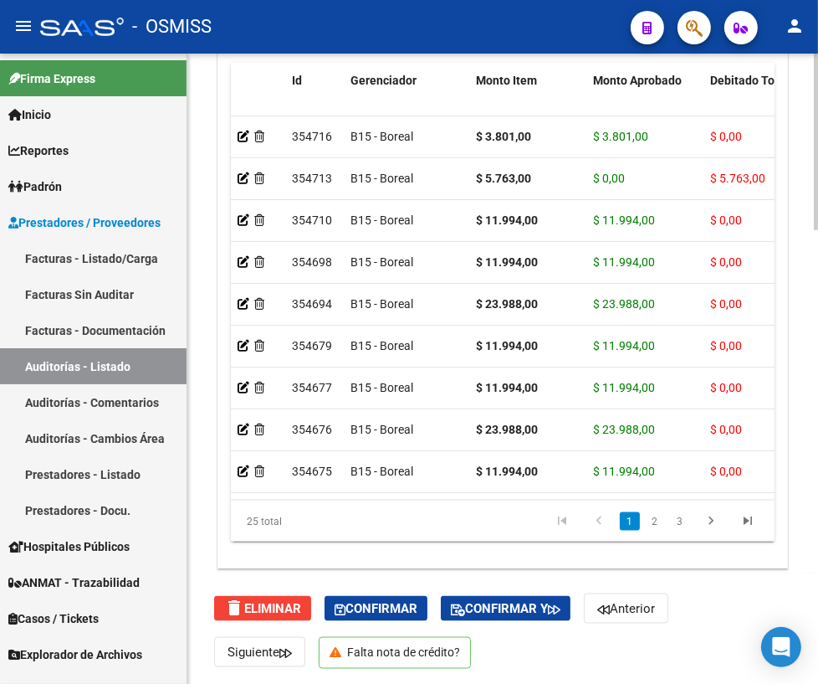
scroll to position [1618, 0]
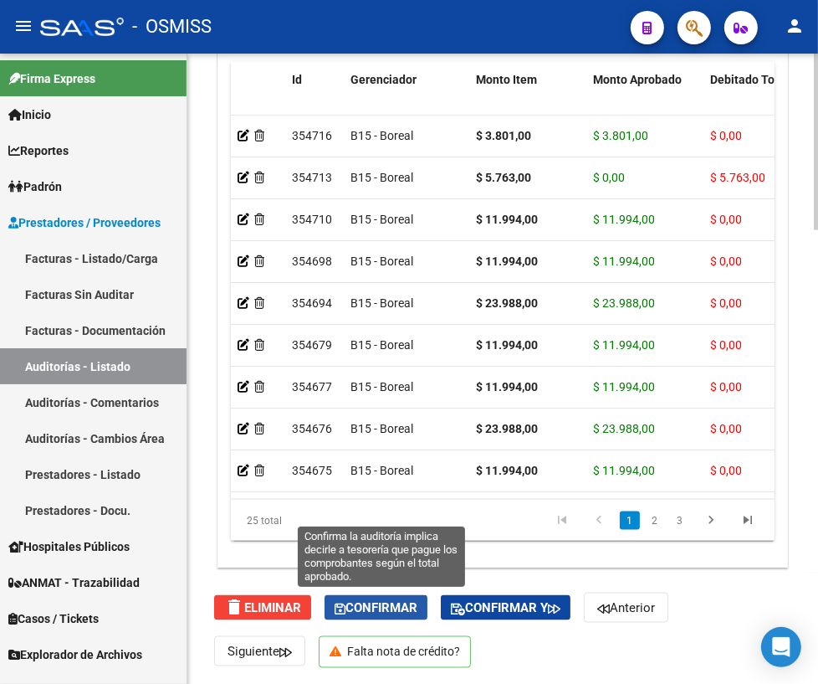
click at [367, 601] on span "Confirmar" at bounding box center [376, 607] width 83 height 15
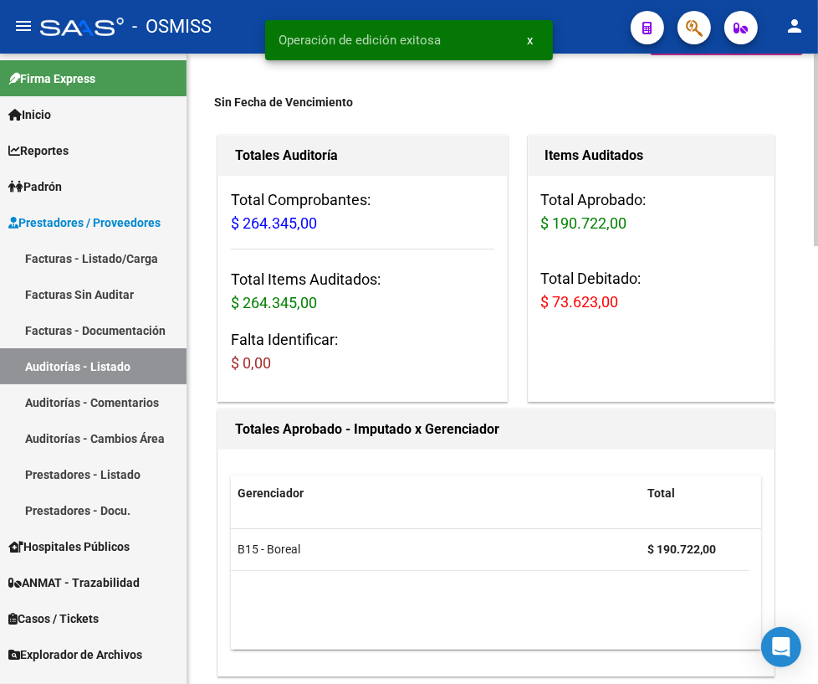
scroll to position [0, 0]
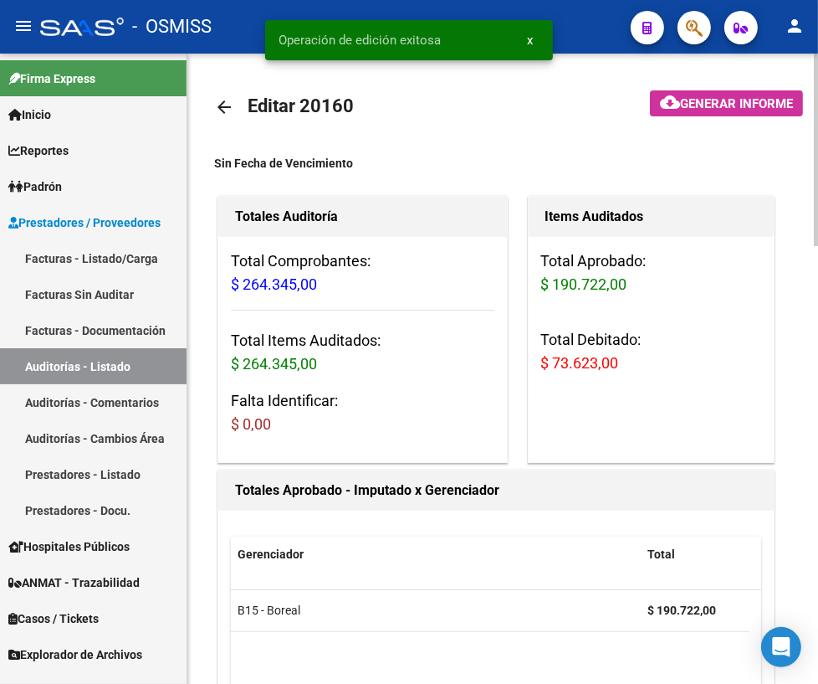
click at [223, 105] on mat-icon "arrow_back" at bounding box center [224, 107] width 20 height 20
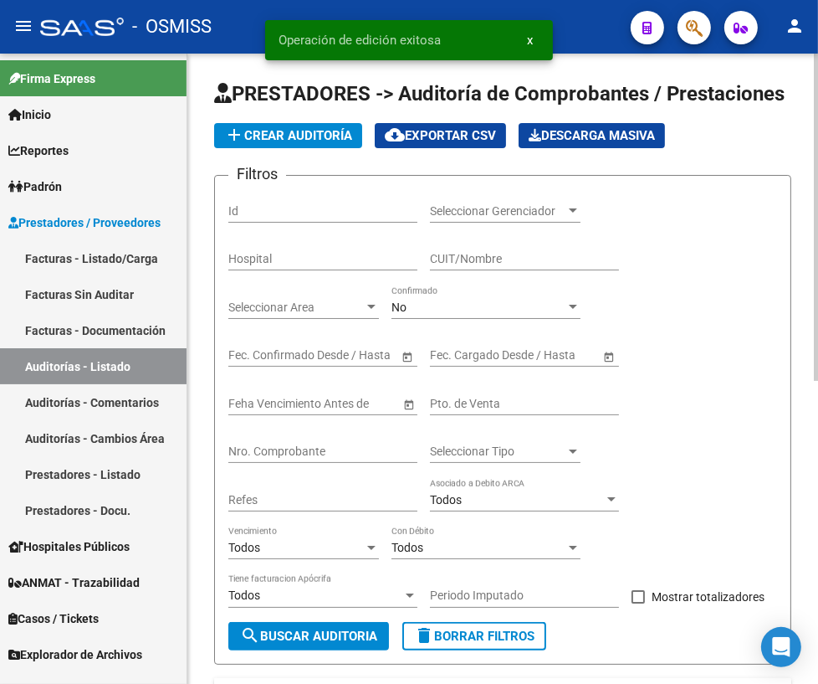
click at [348, 449] on input "Nro. Comprobante" at bounding box center [322, 451] width 189 height 14
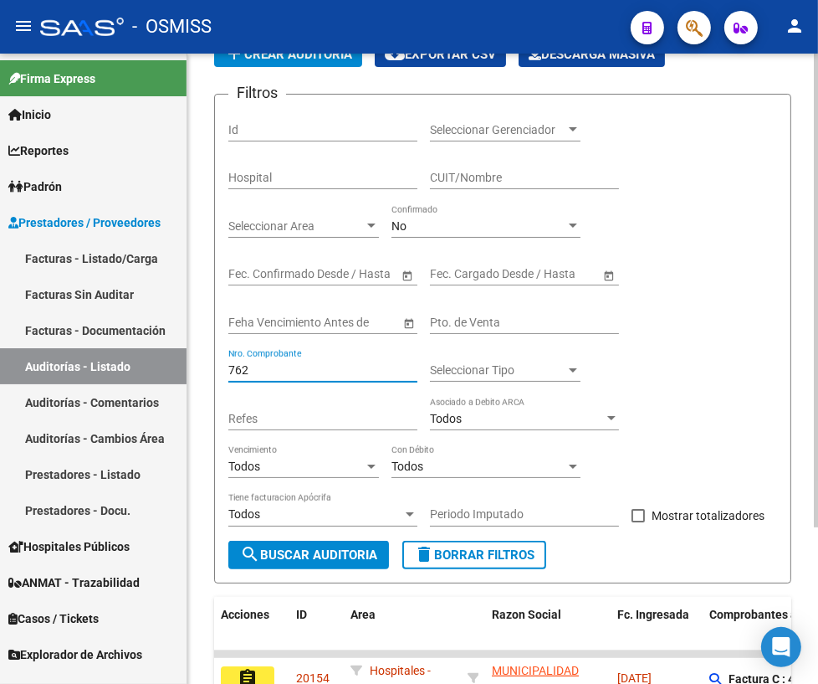
scroll to position [207, 0]
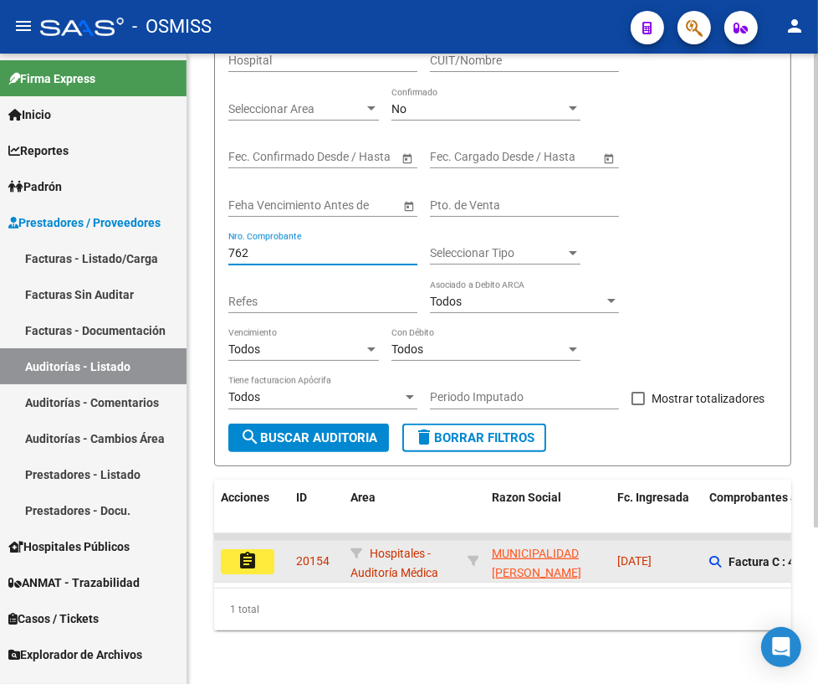
type input "762"
click at [249, 551] on mat-icon "assignment" at bounding box center [248, 561] width 20 height 20
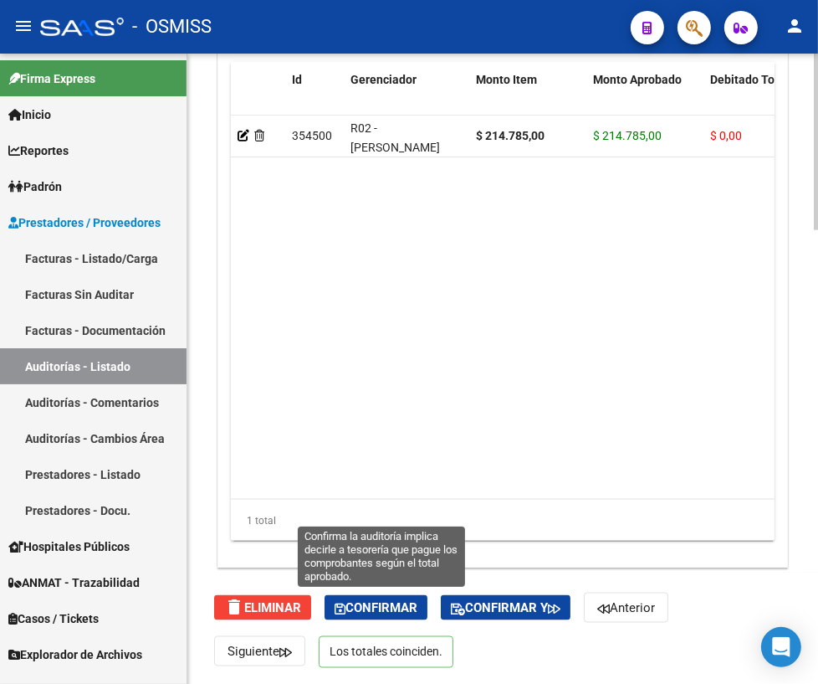
click at [395, 602] on span "Confirmar" at bounding box center [376, 607] width 83 height 15
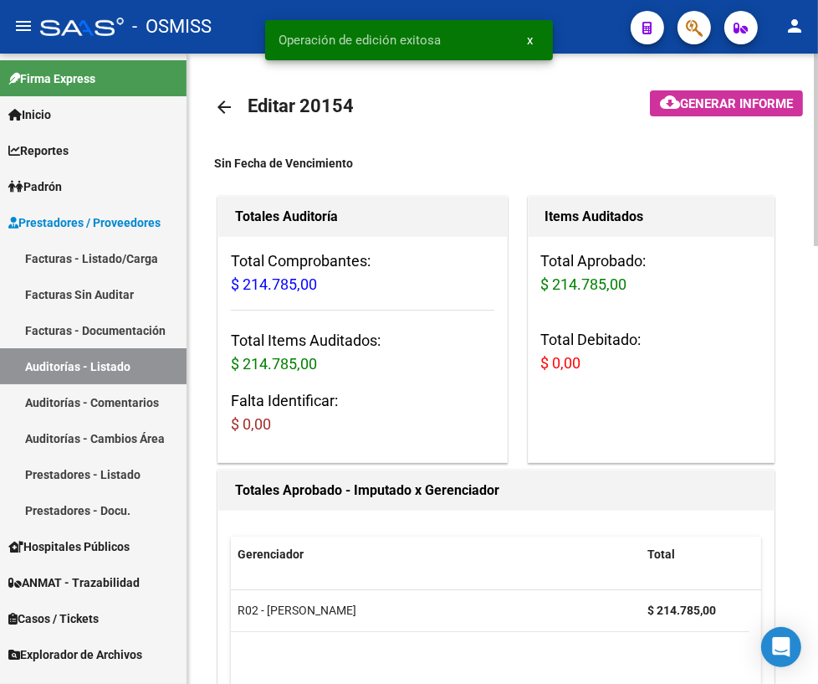
click at [215, 107] on mat-icon "arrow_back" at bounding box center [224, 107] width 20 height 20
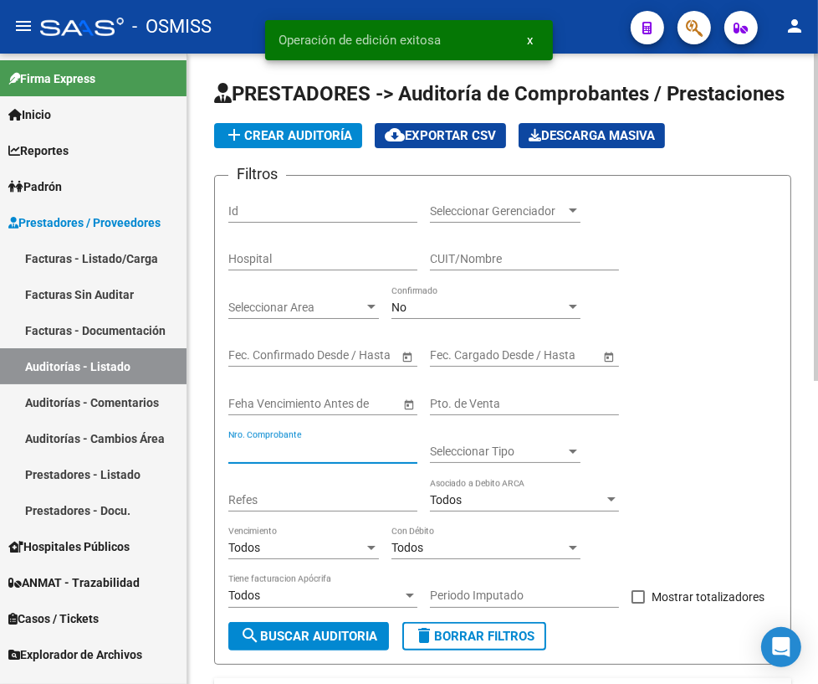
click at [305, 445] on input "Nro. Comprobante" at bounding box center [322, 451] width 189 height 14
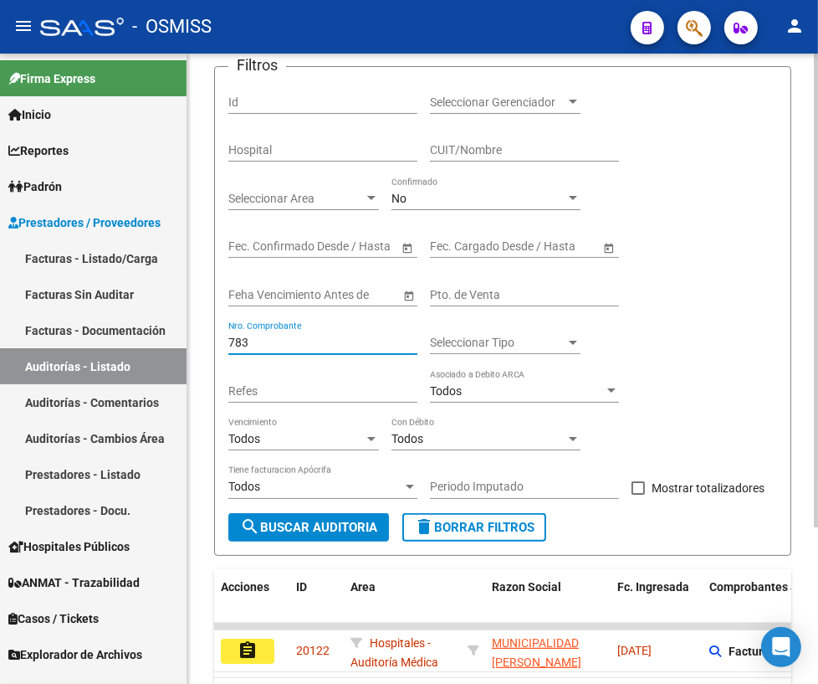
scroll to position [207, 0]
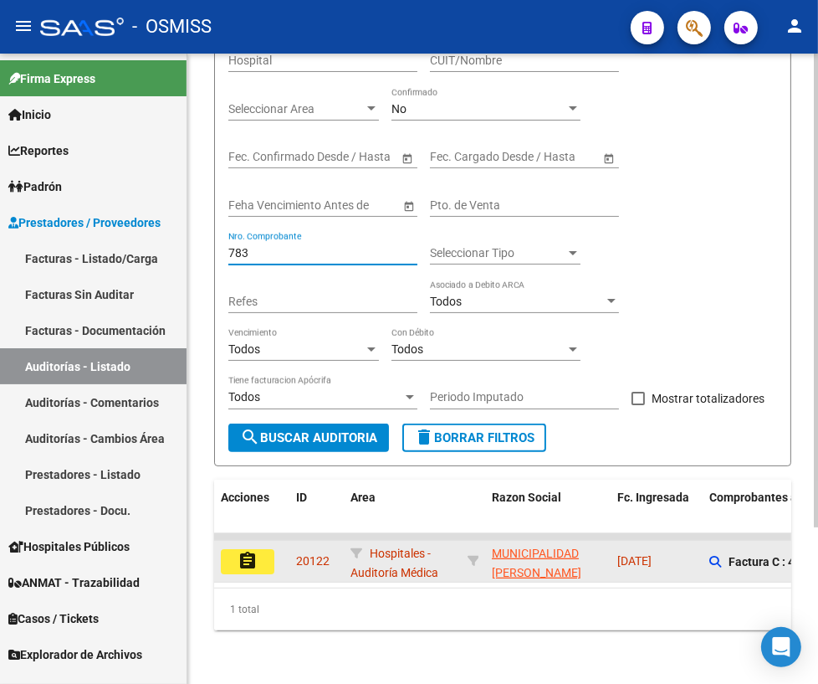
type input "783"
click at [262, 549] on button "assignment" at bounding box center [248, 561] width 54 height 25
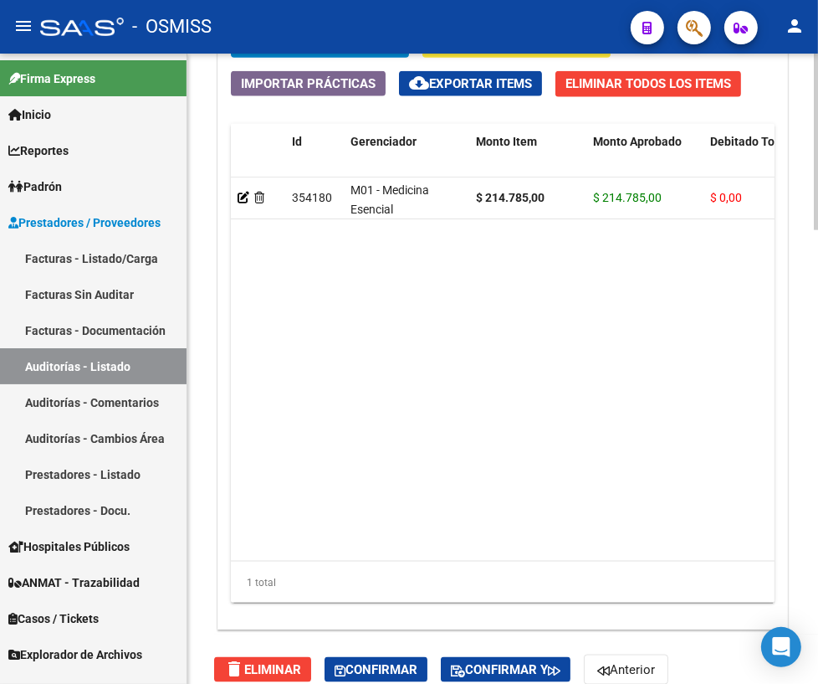
scroll to position [1618, 0]
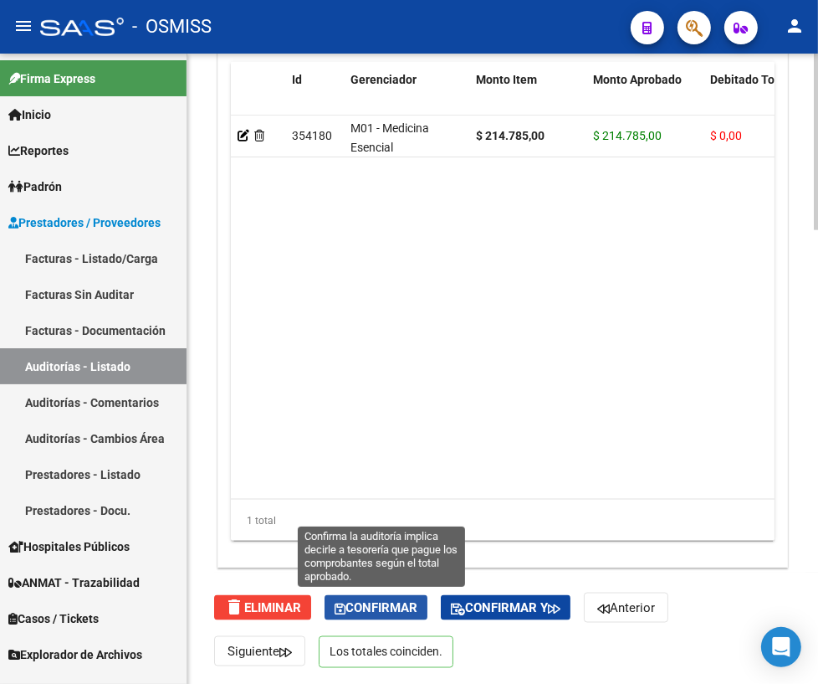
click at [377, 611] on span "Confirmar" at bounding box center [376, 607] width 83 height 15
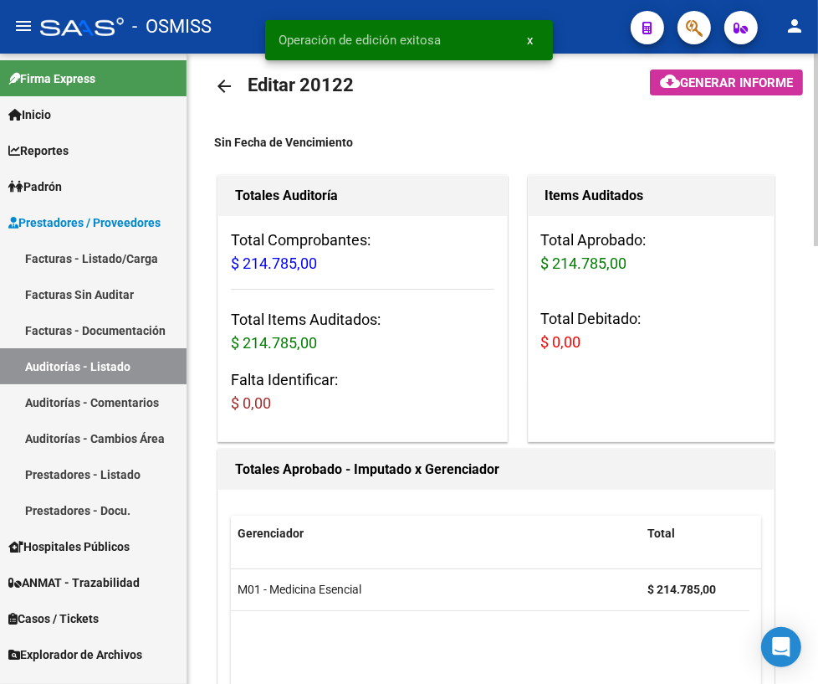
scroll to position [0, 0]
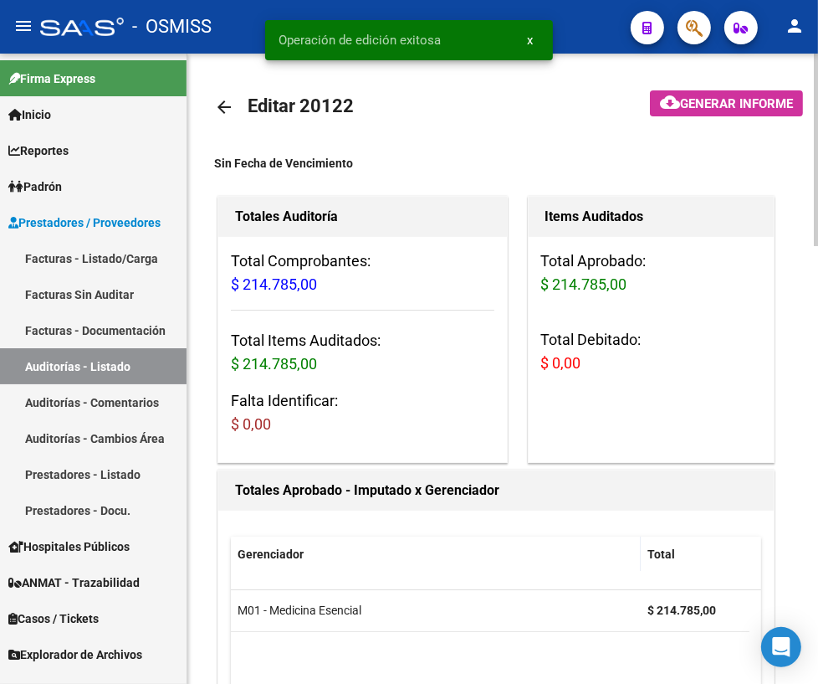
click at [228, 109] on mat-icon "arrow_back" at bounding box center [224, 107] width 20 height 20
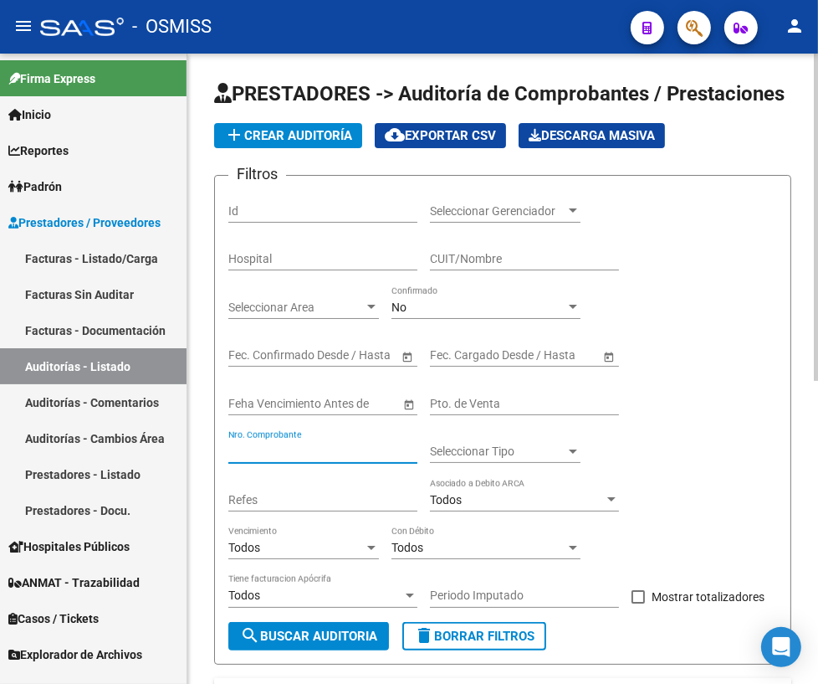
click at [322, 453] on input "Nro. Comprobante" at bounding box center [322, 451] width 189 height 14
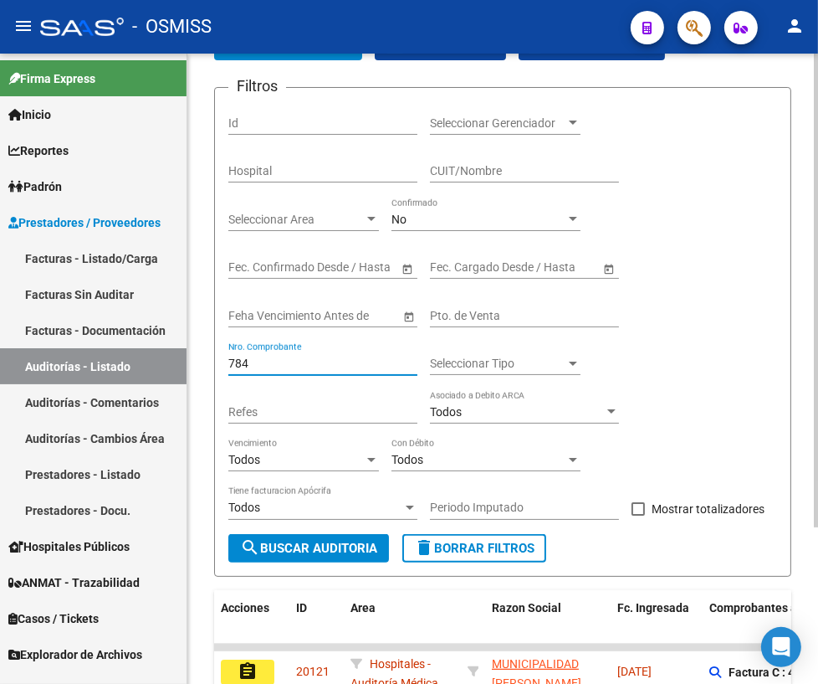
scroll to position [207, 0]
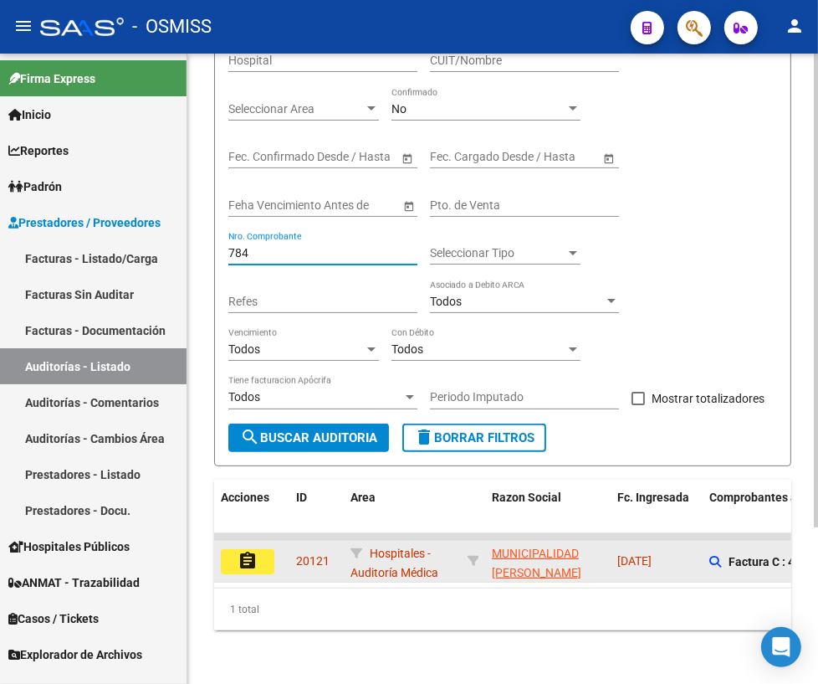
type input "784"
click at [228, 552] on button "assignment" at bounding box center [248, 561] width 54 height 25
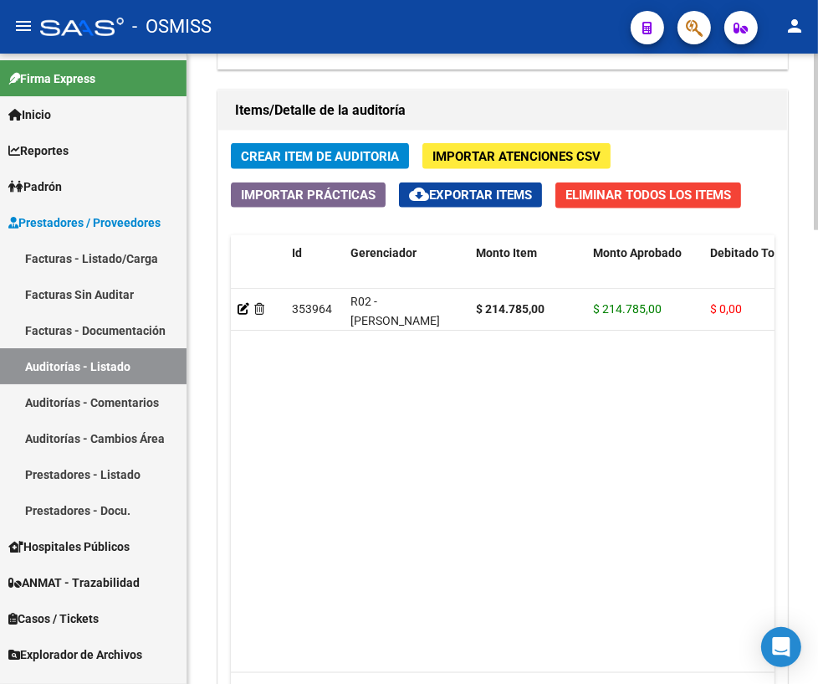
scroll to position [1618, 0]
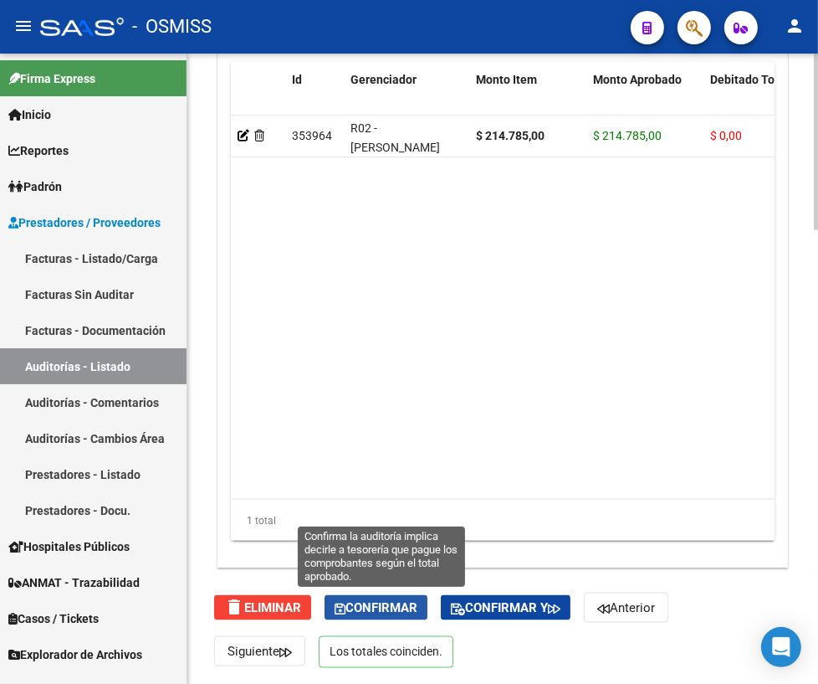
click at [396, 608] on span "Confirmar" at bounding box center [376, 607] width 83 height 15
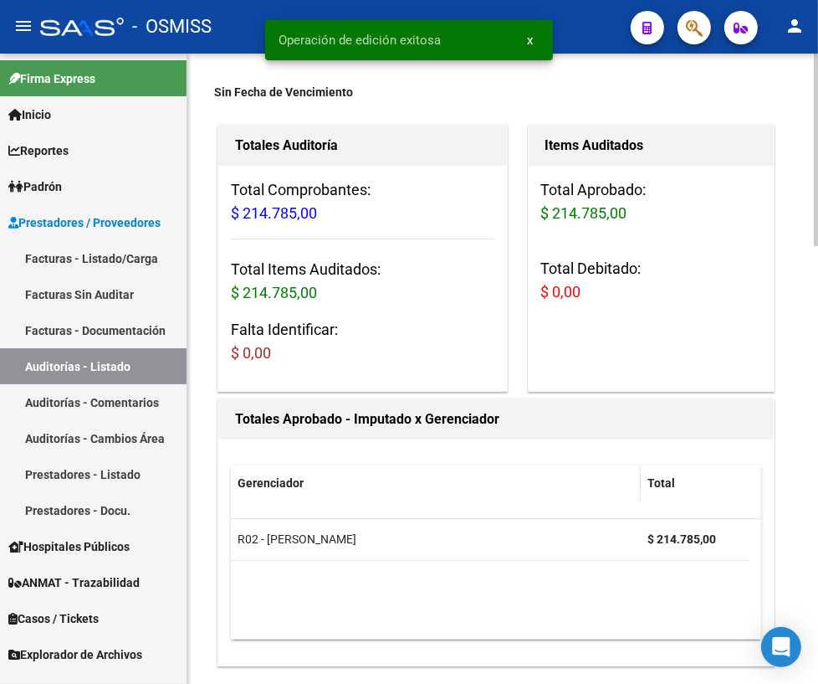
scroll to position [0, 0]
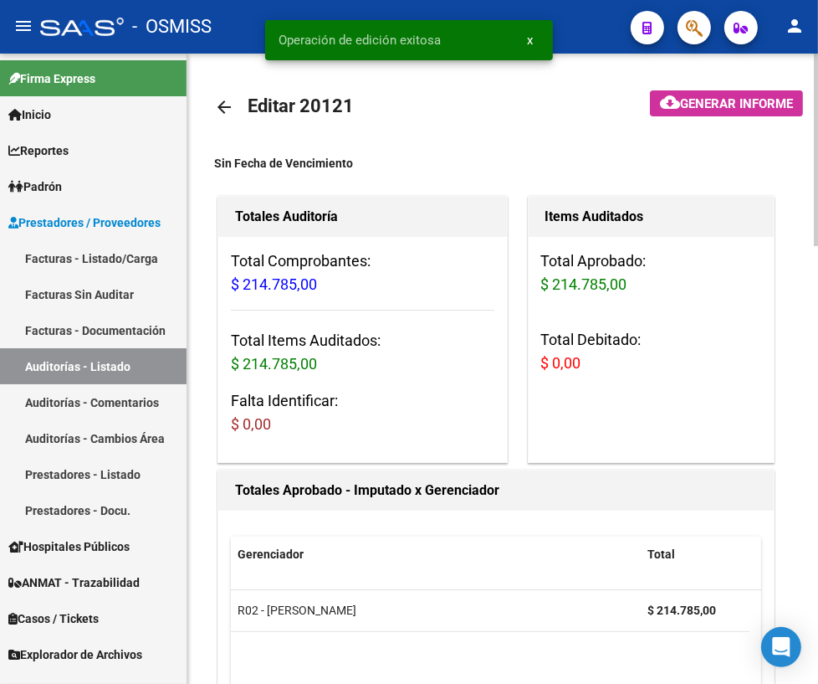
click at [223, 107] on mat-icon "arrow_back" at bounding box center [224, 107] width 20 height 20
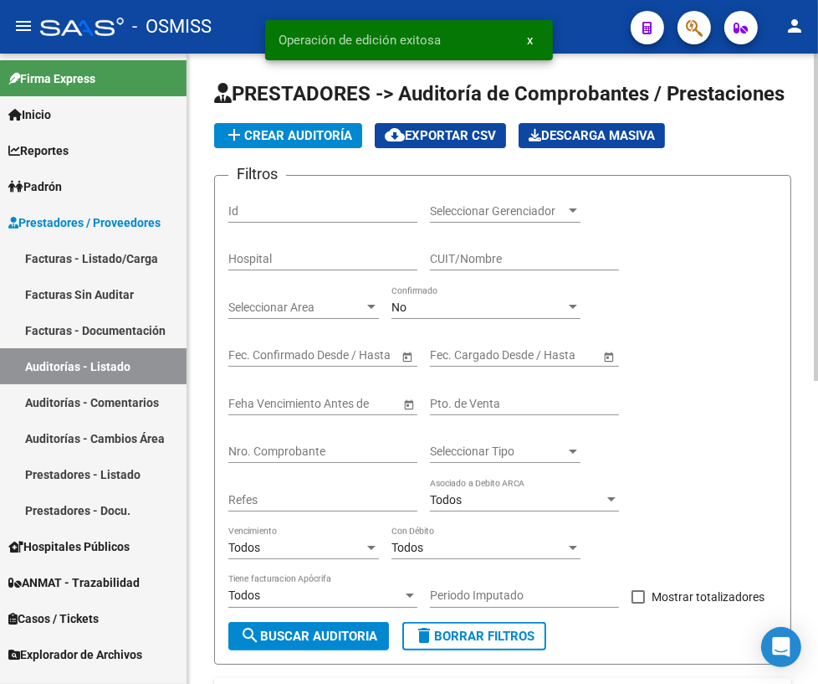
click at [290, 451] on input "Nro. Comprobante" at bounding box center [322, 451] width 189 height 14
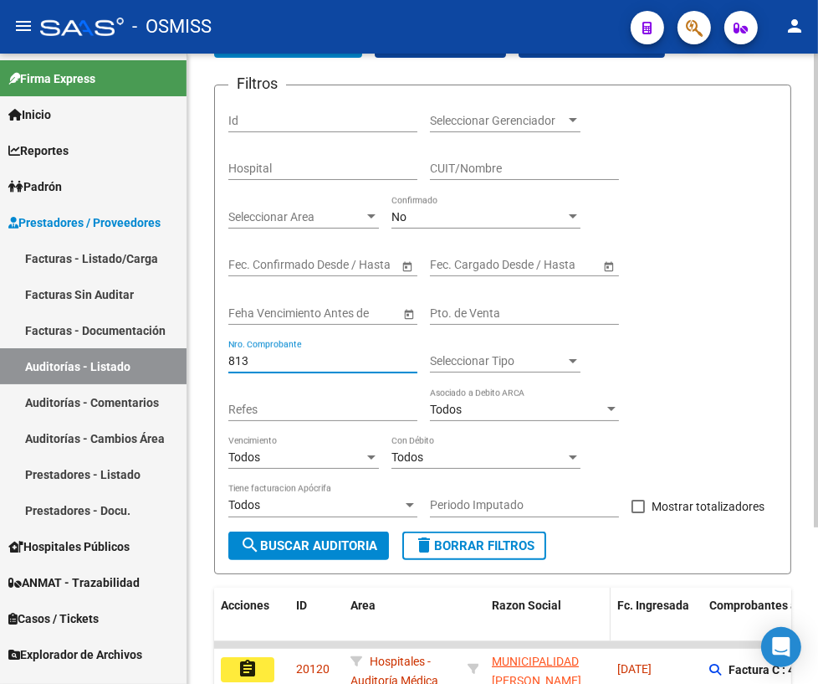
scroll to position [207, 0]
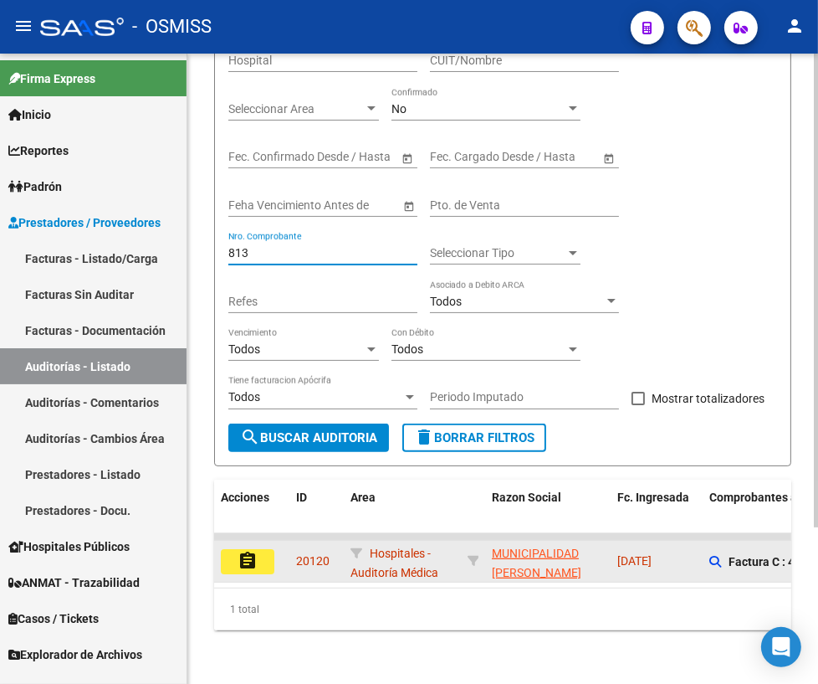
type input "813"
click at [249, 553] on mat-icon "assignment" at bounding box center [248, 561] width 20 height 20
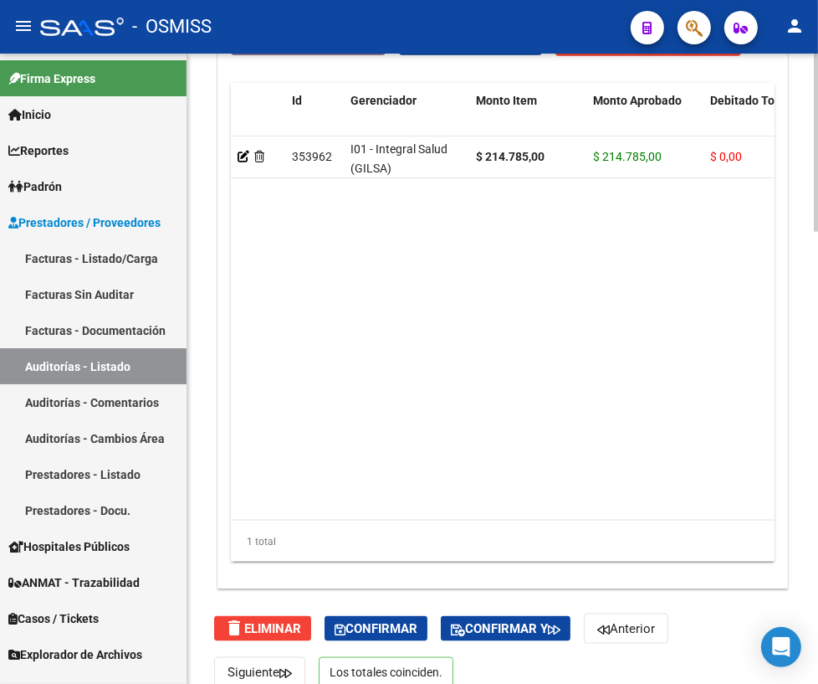
scroll to position [1591, 0]
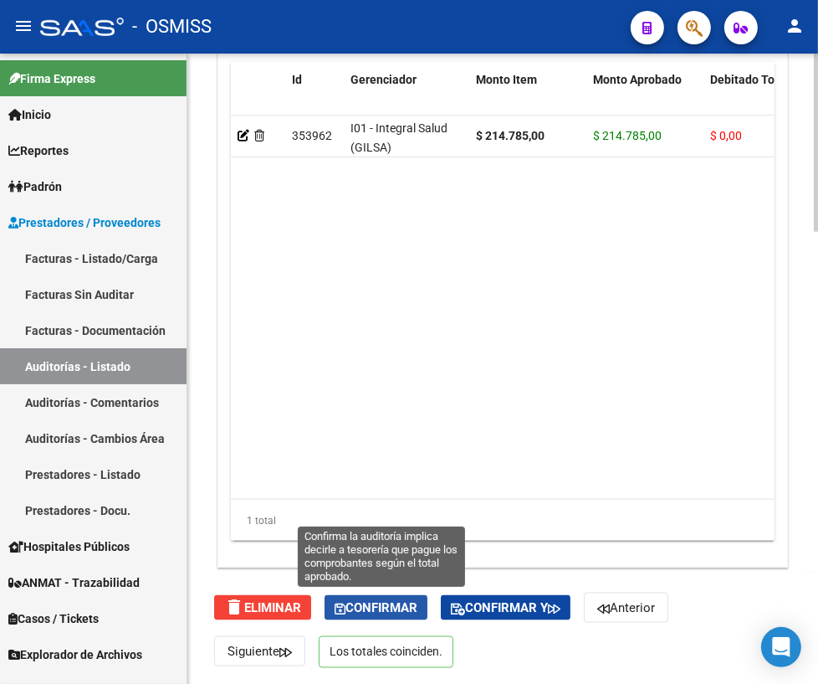
click at [417, 605] on span "Confirmar" at bounding box center [376, 607] width 83 height 15
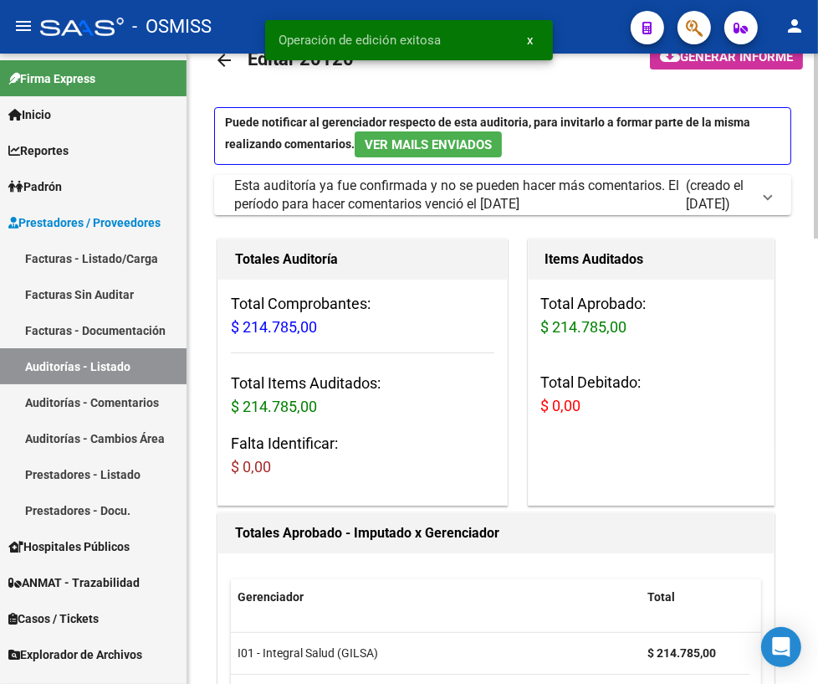
scroll to position [0, 0]
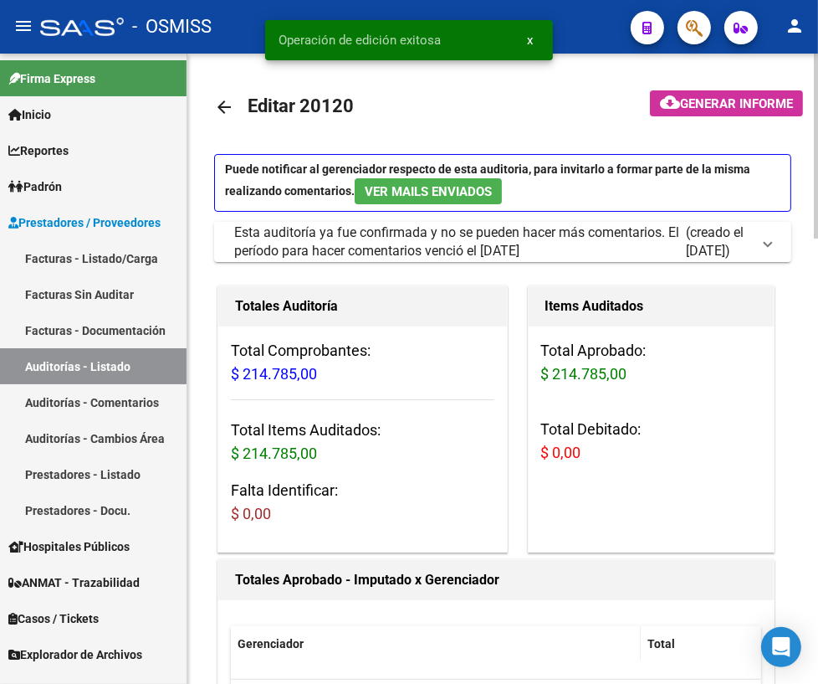
click at [224, 103] on mat-icon "arrow_back" at bounding box center [224, 107] width 20 height 20
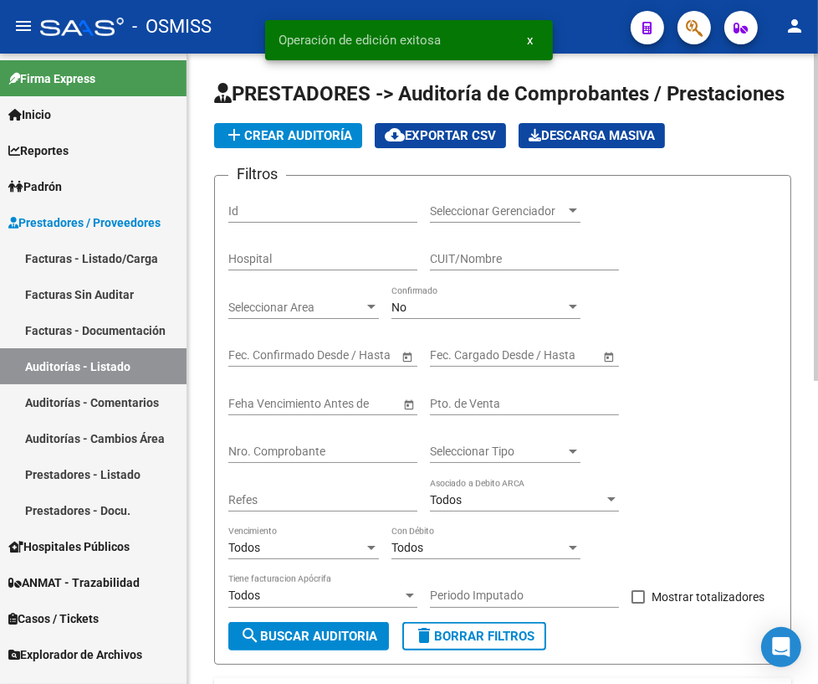
click at [307, 440] on div "Nro. Comprobante" at bounding box center [322, 445] width 189 height 33
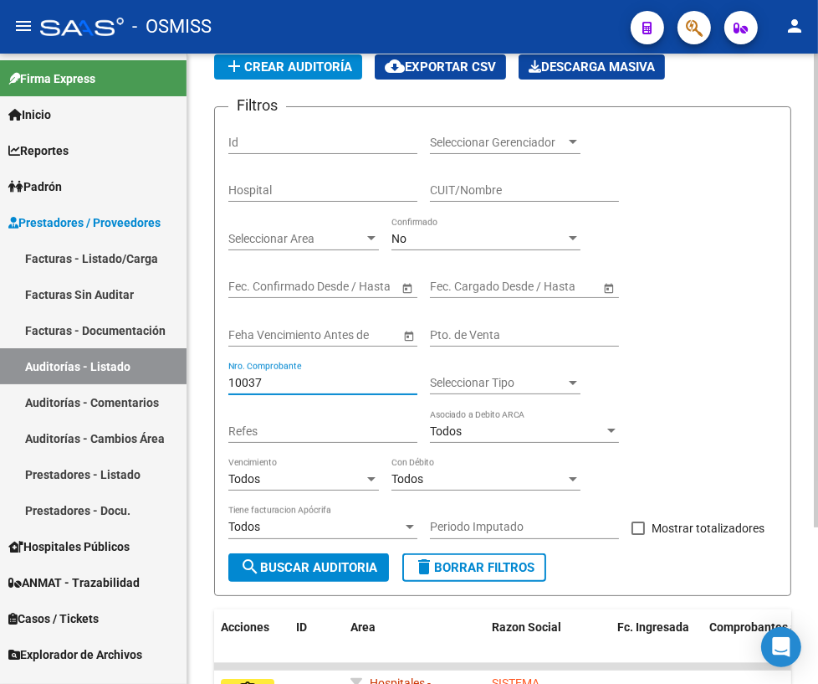
scroll to position [207, 0]
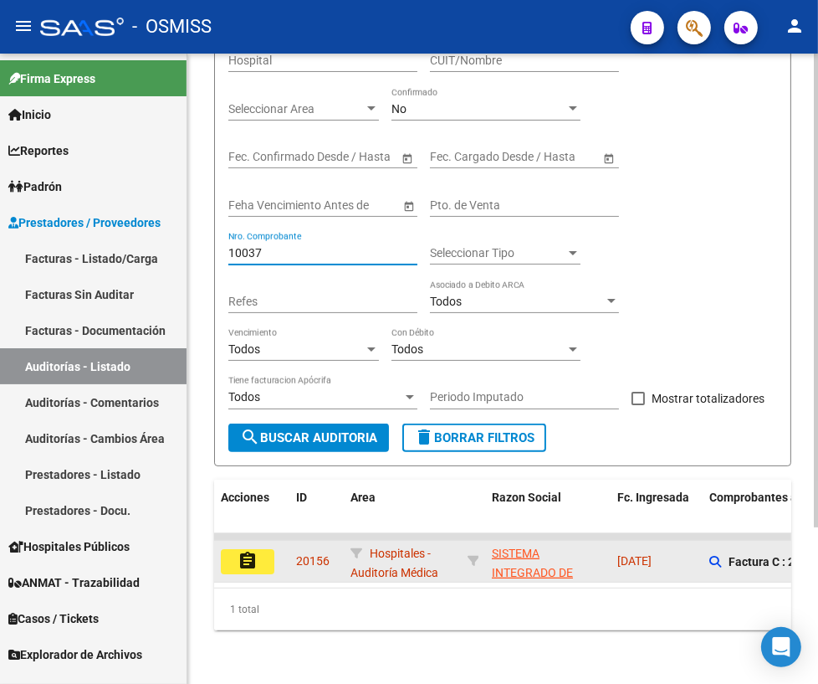
type input "10037"
click at [249, 551] on mat-icon "assignment" at bounding box center [248, 561] width 20 height 20
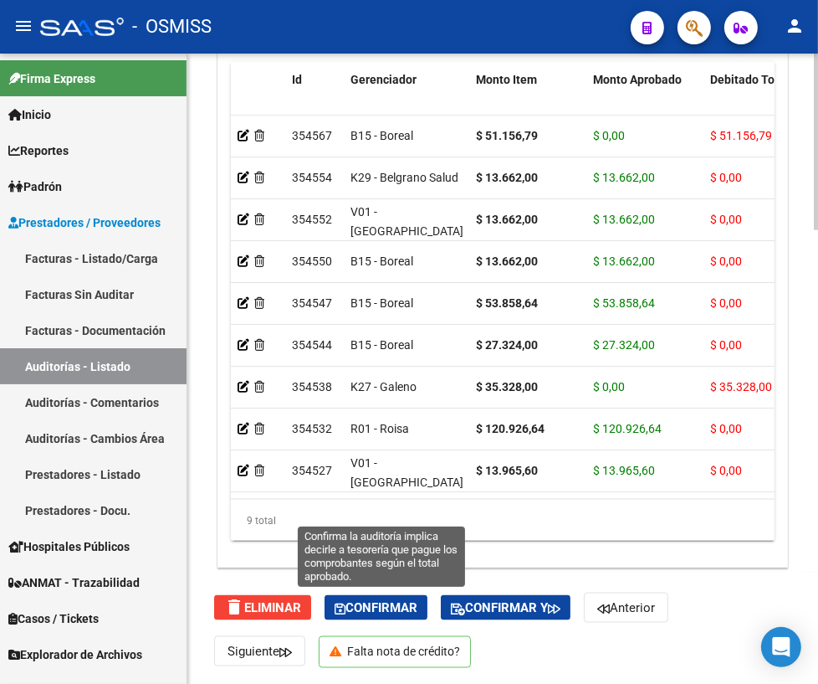
click at [342, 602] on icon "button" at bounding box center [340, 608] width 11 height 13
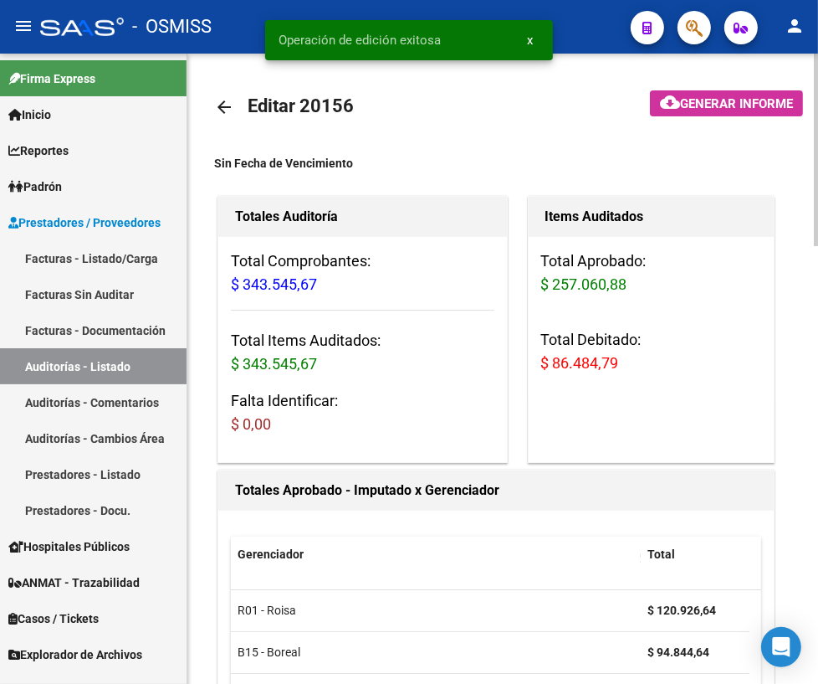
click at [223, 109] on mat-icon "arrow_back" at bounding box center [224, 107] width 20 height 20
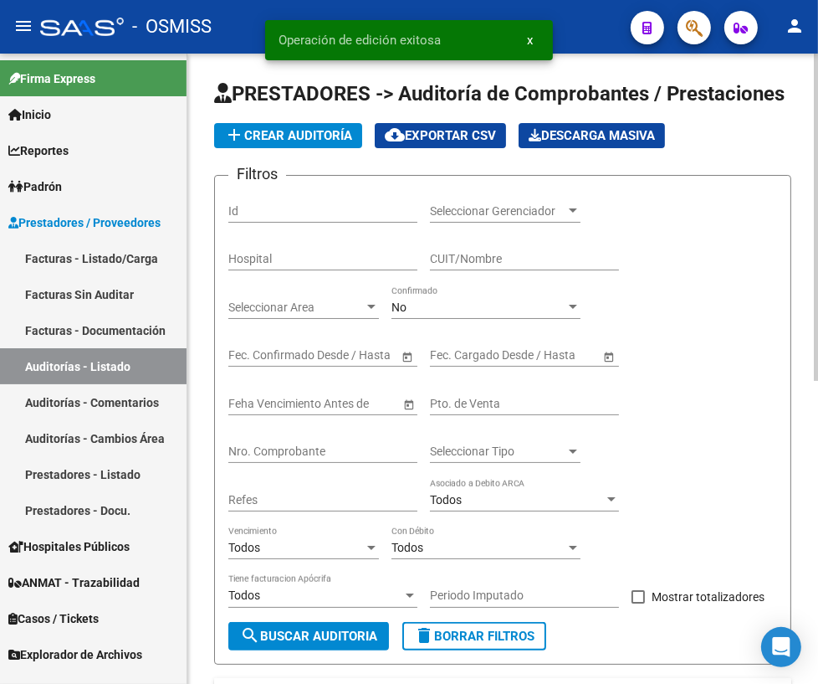
click at [276, 441] on div "Nro. Comprobante" at bounding box center [322, 445] width 189 height 33
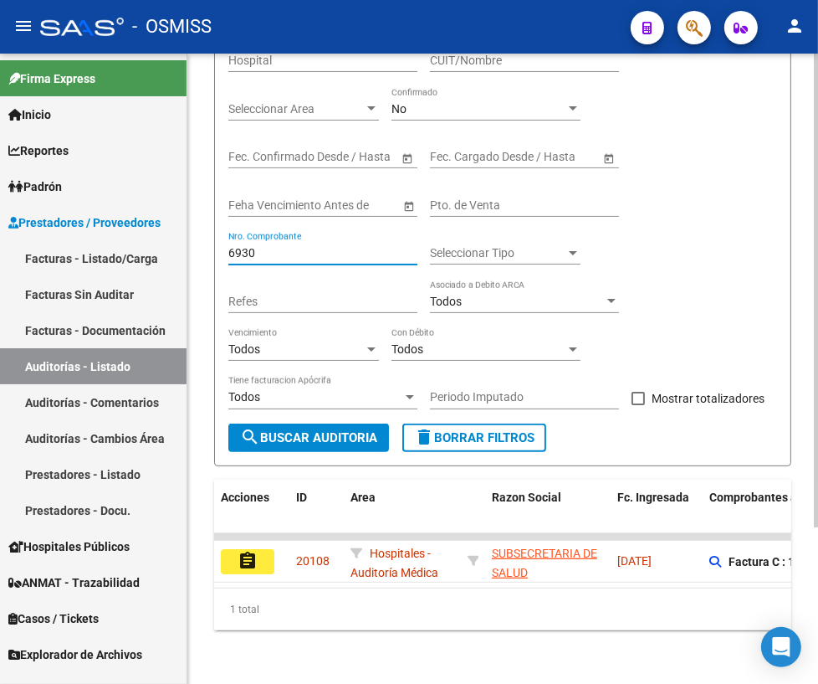
scroll to position [207, 0]
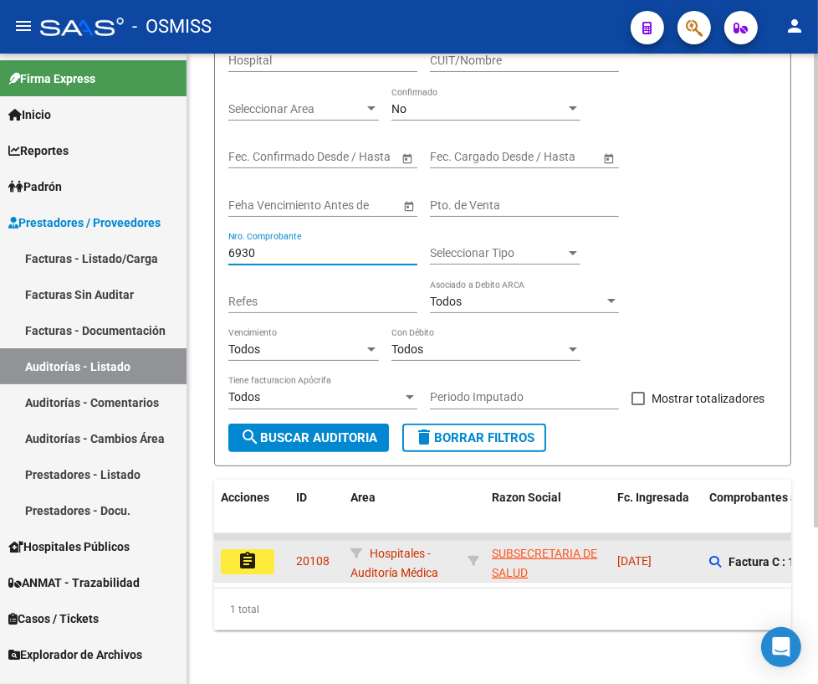
type input "6930"
click at [260, 552] on button "assignment" at bounding box center [248, 561] width 54 height 25
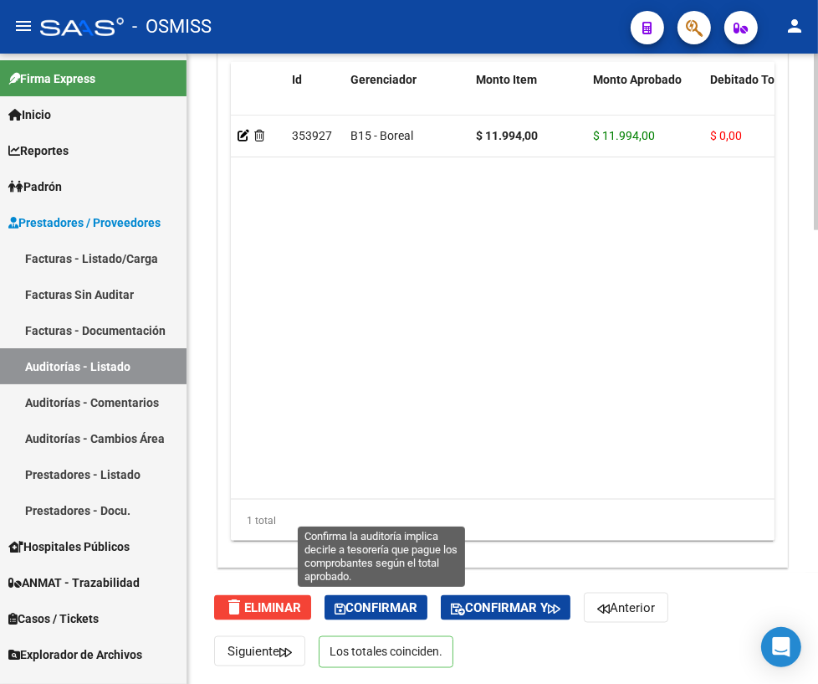
click at [399, 602] on span "Confirmar" at bounding box center [376, 607] width 83 height 15
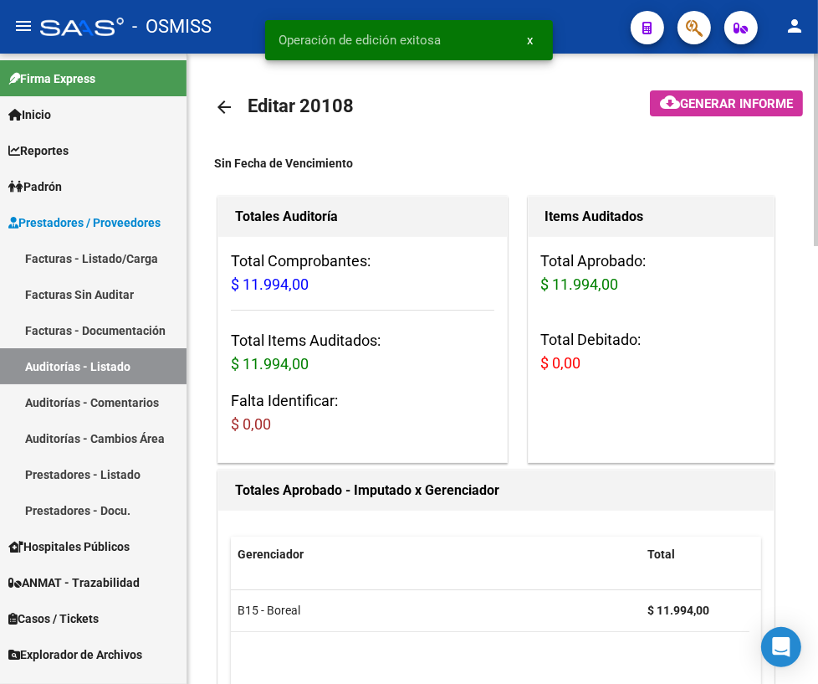
click at [223, 109] on mat-icon "arrow_back" at bounding box center [224, 107] width 20 height 20
